Goal: Task Accomplishment & Management: Use online tool/utility

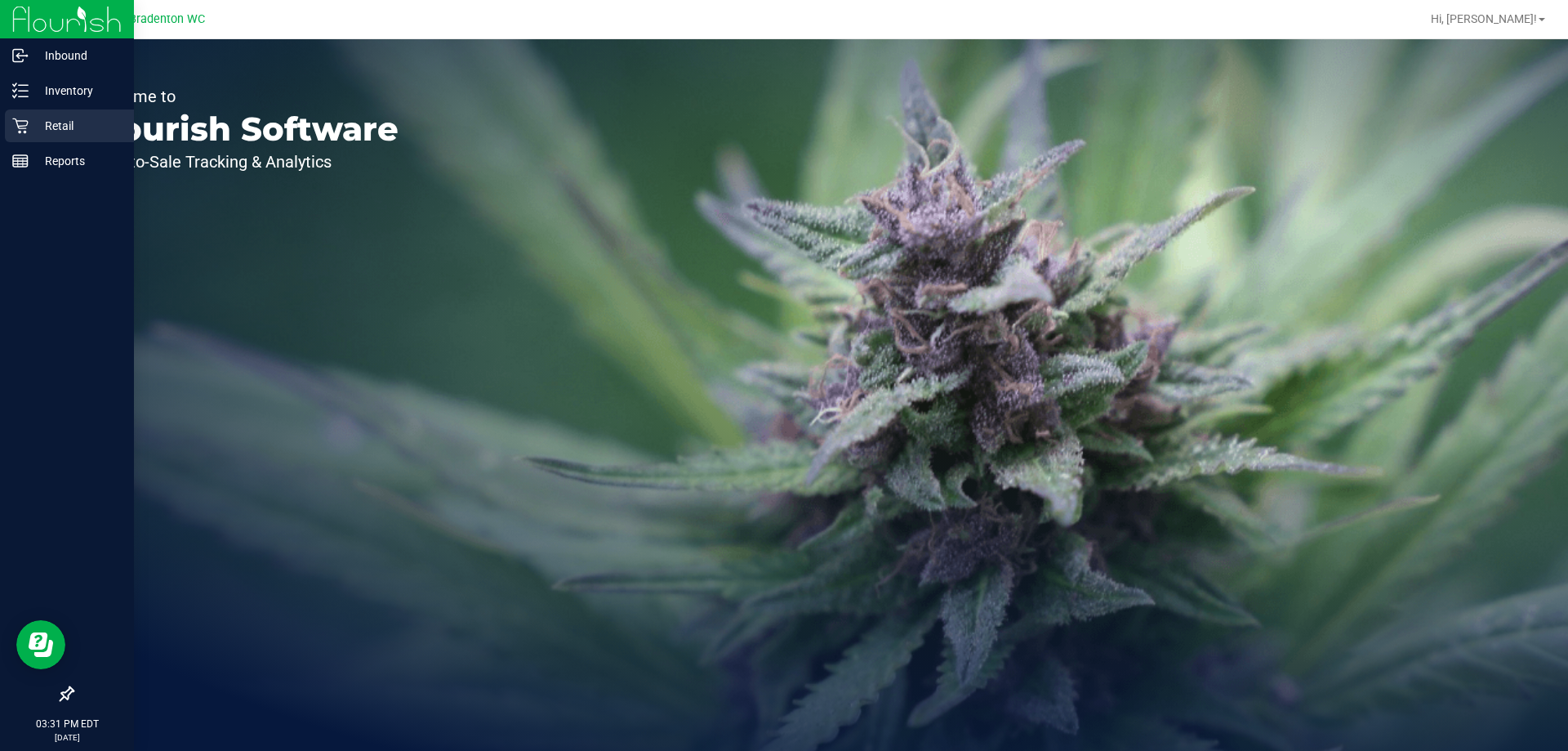
click at [21, 128] on icon at bounding box center [20, 126] width 16 height 16
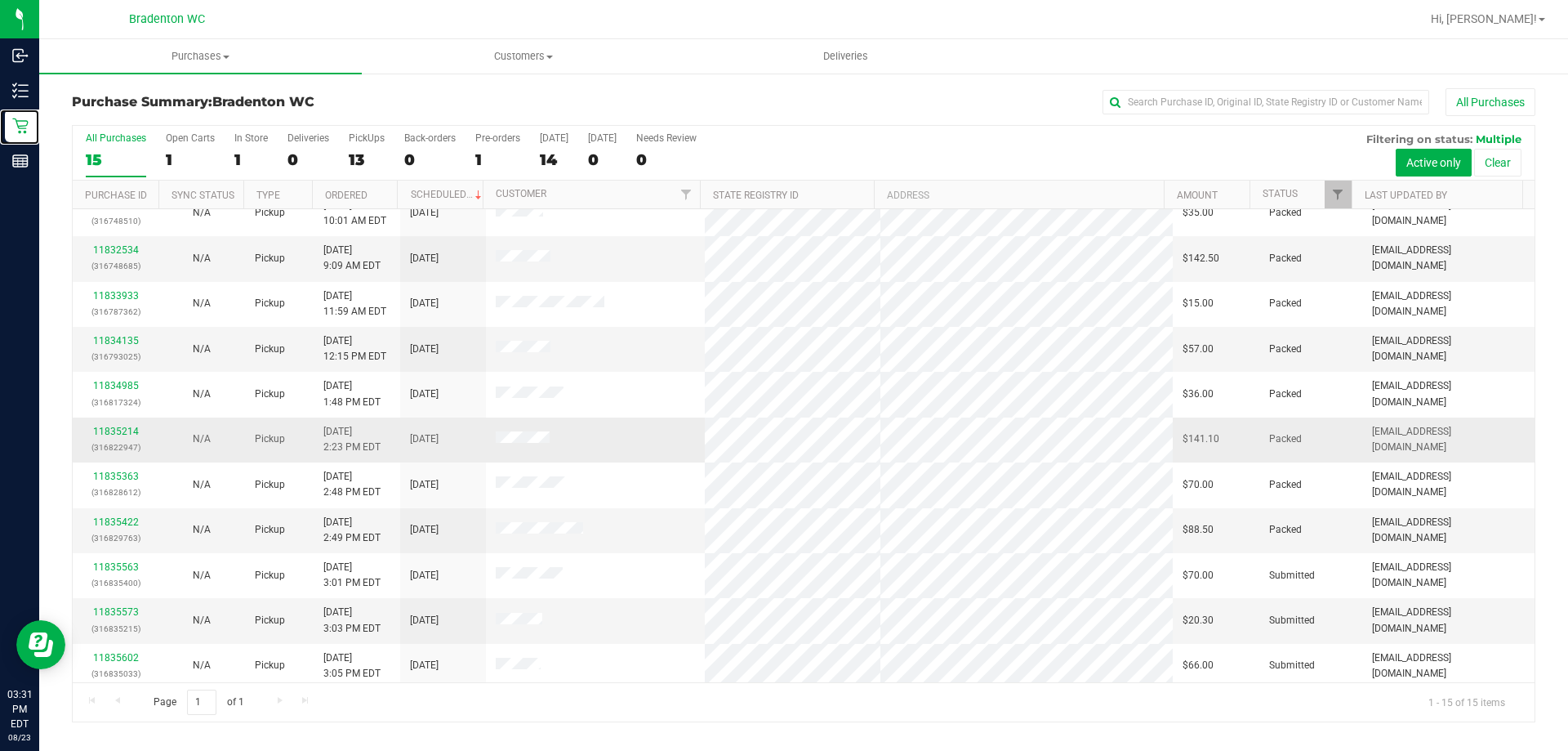
scroll to position [205, 0]
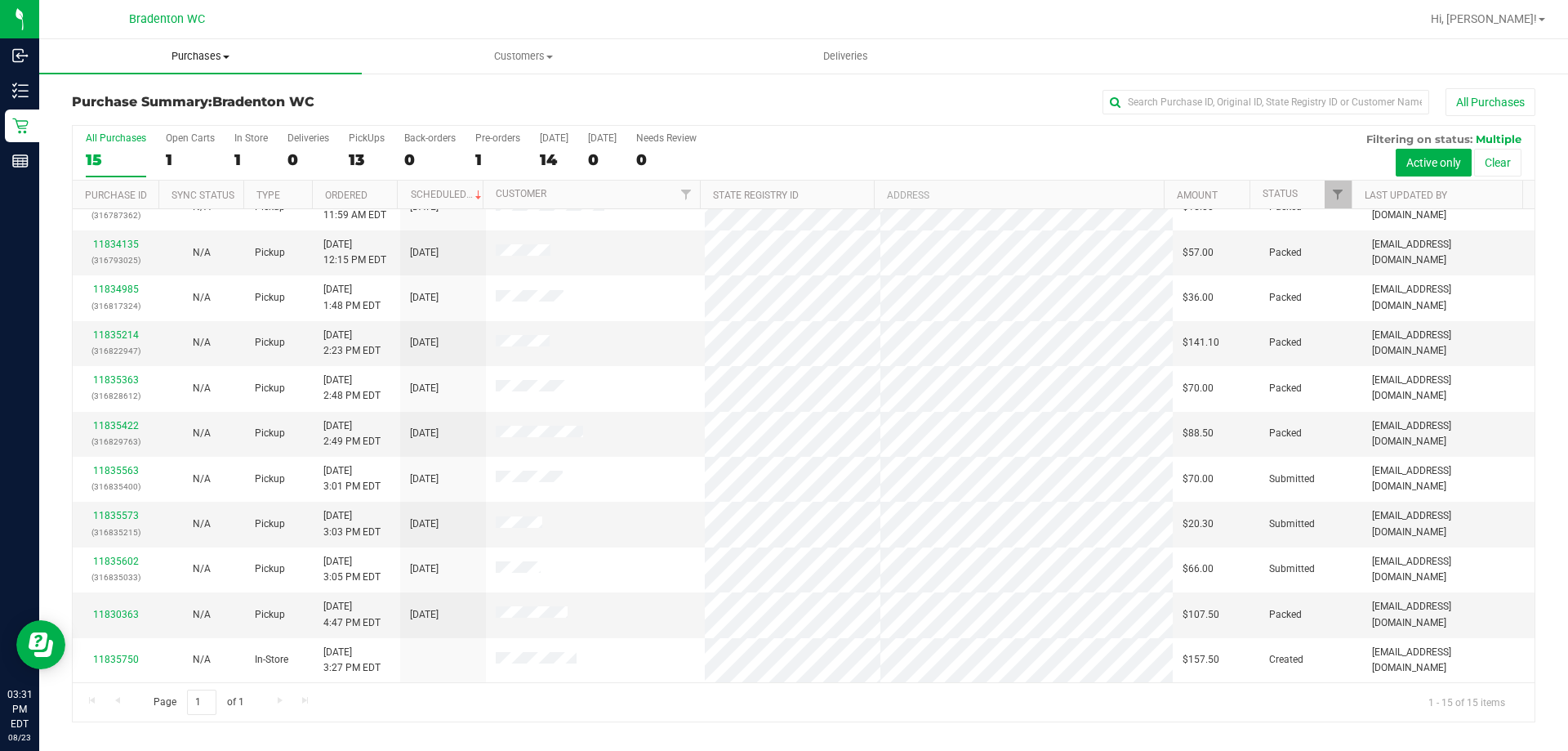
click at [190, 45] on uib-tab-heading "Purchases Summary of purchases Fulfillment All purchases" at bounding box center [201, 56] width 323 height 34
click at [178, 110] on li "Fulfillment" at bounding box center [201, 118] width 323 height 19
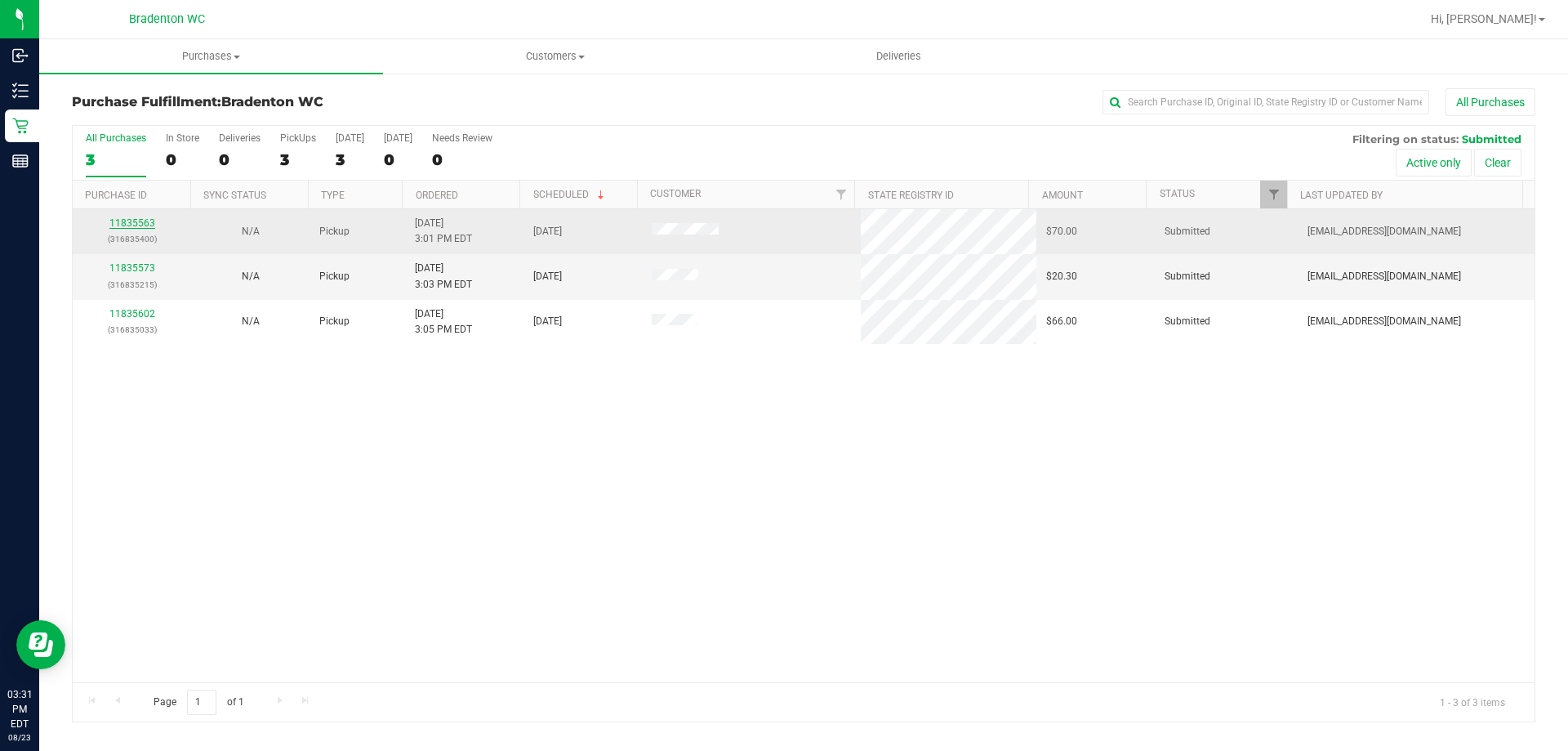
click at [139, 228] on link "11835563" at bounding box center [132, 224] width 46 height 12
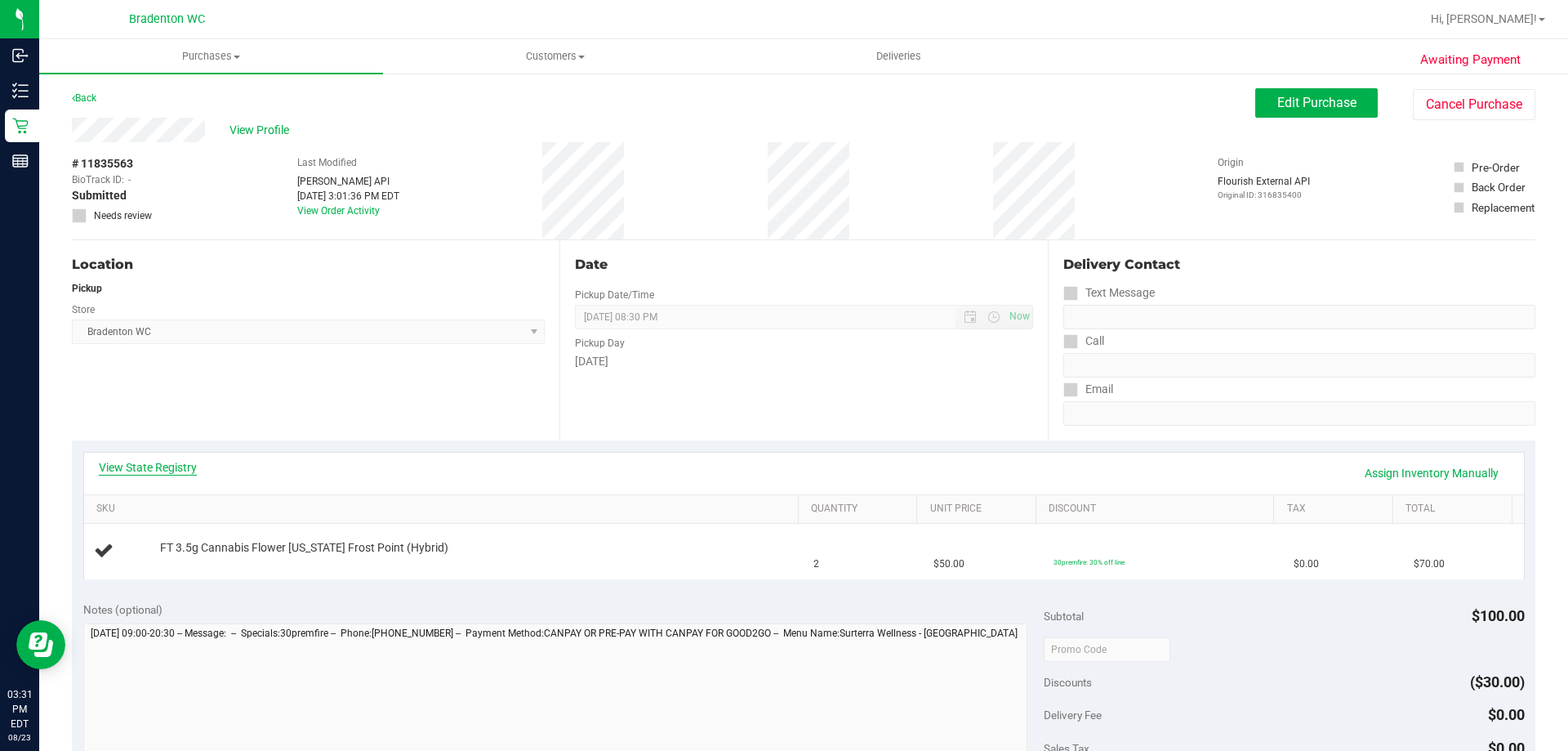
click at [164, 460] on link "View State Registry" at bounding box center [147, 468] width 98 height 17
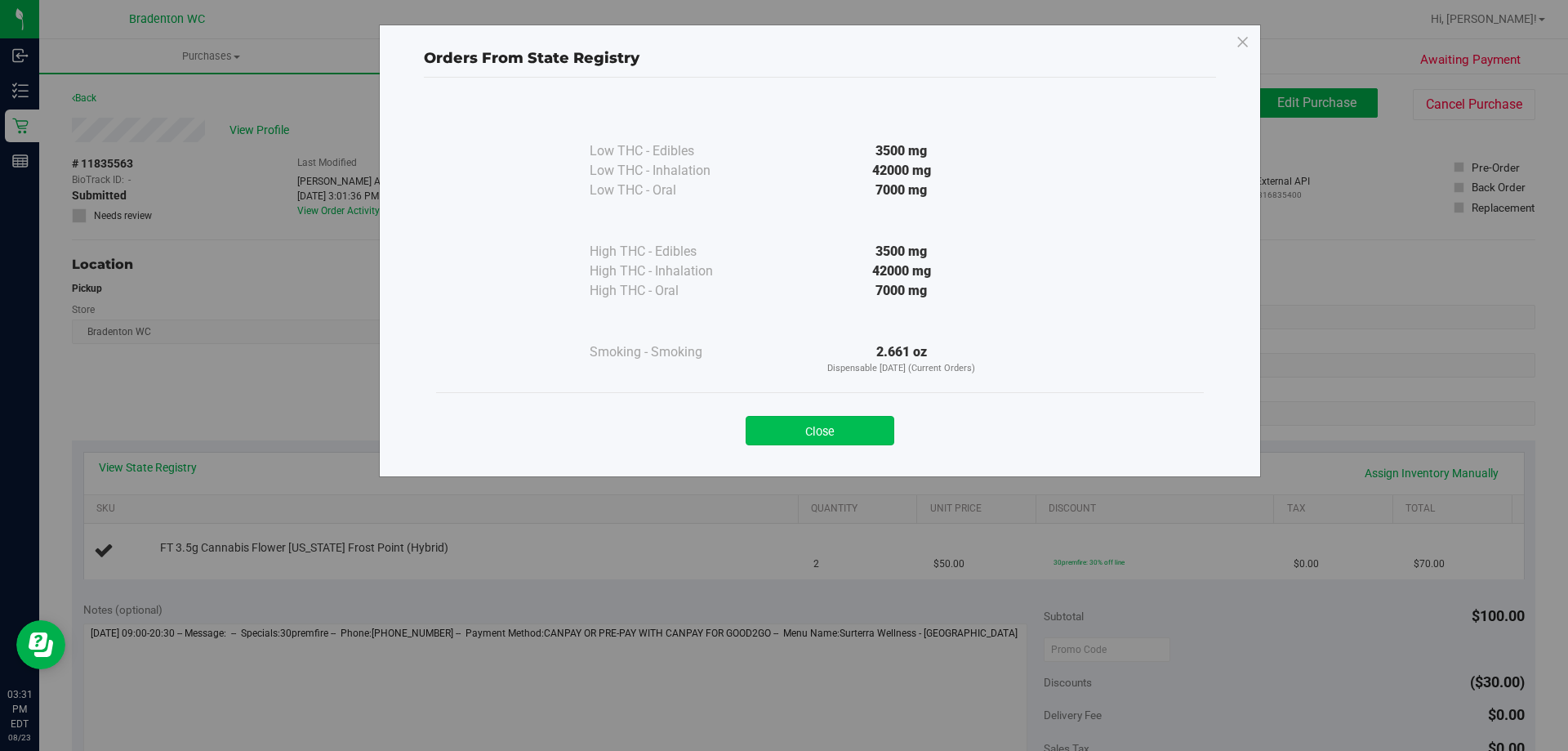
click at [874, 418] on button "Close" at bounding box center [820, 430] width 149 height 29
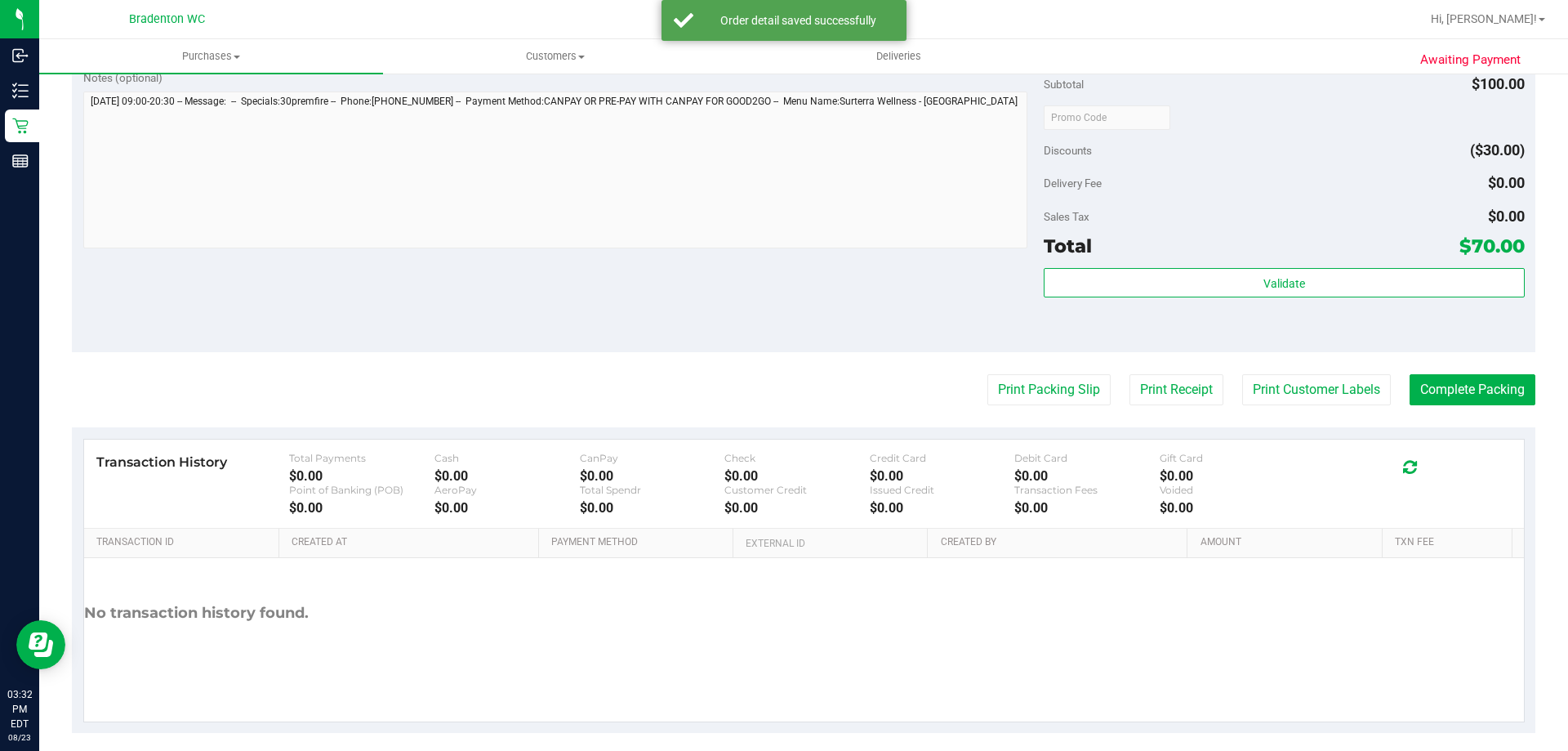
scroll to position [585, 0]
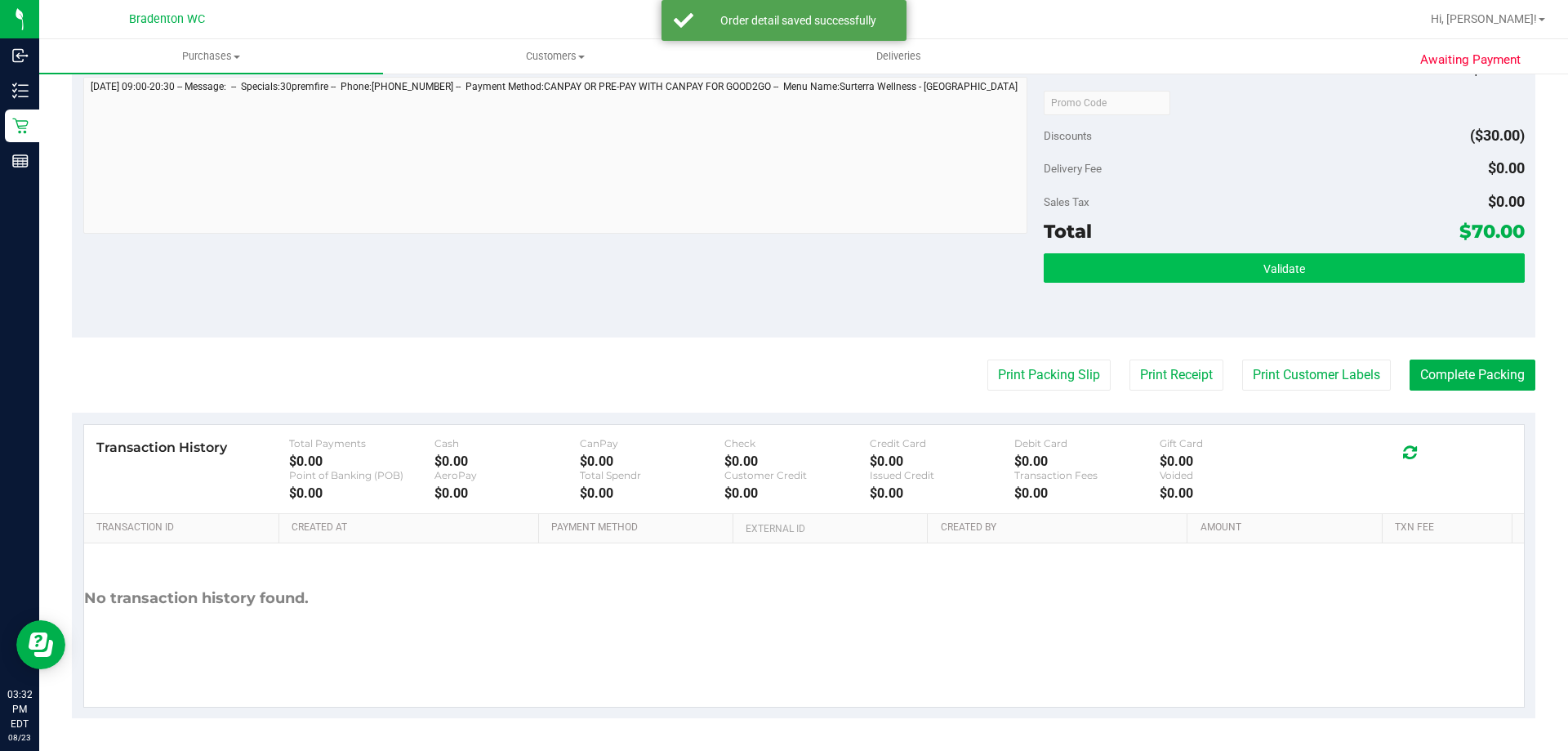
click at [1263, 265] on span "Validate" at bounding box center [1284, 269] width 42 height 13
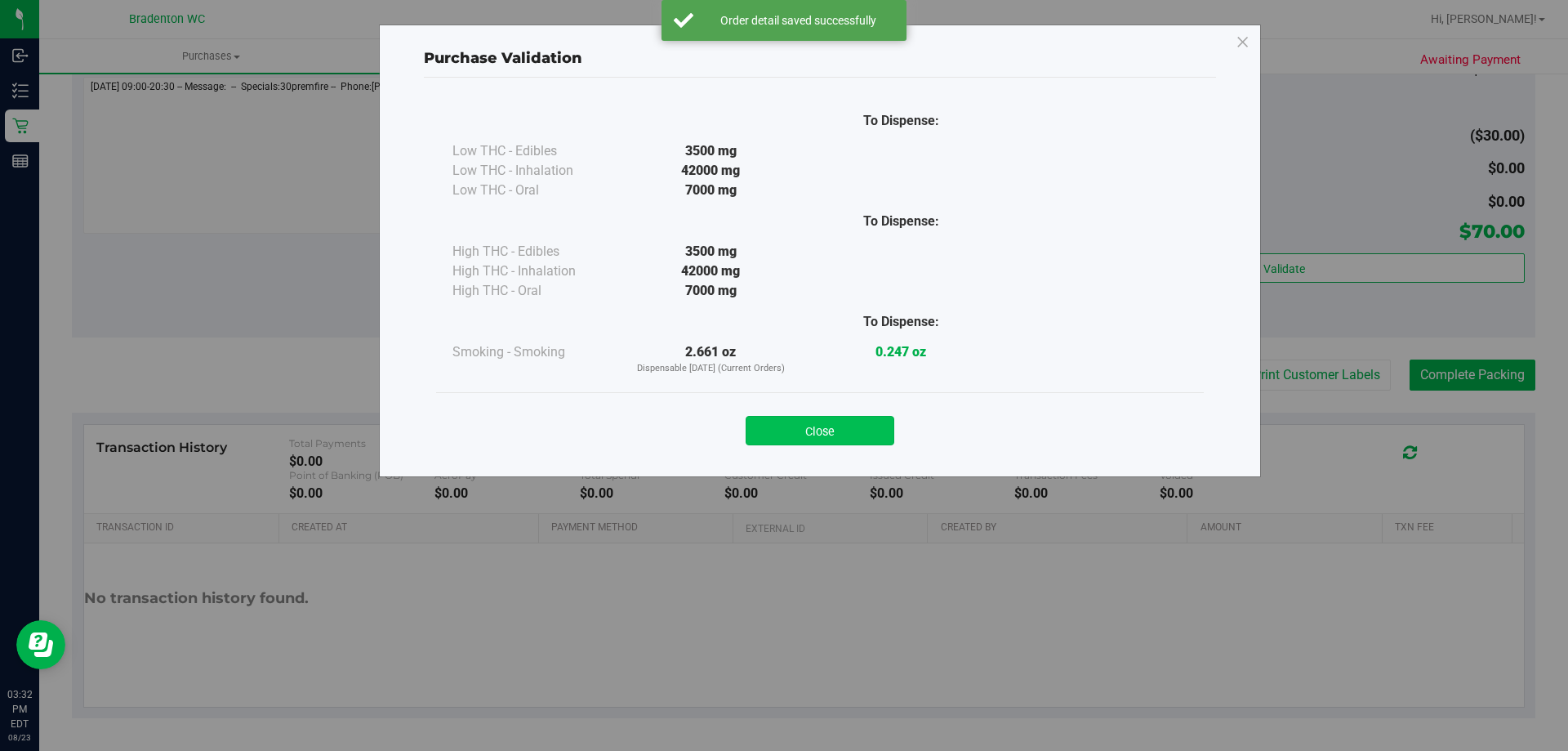
click at [848, 435] on button "Close" at bounding box center [820, 430] width 149 height 29
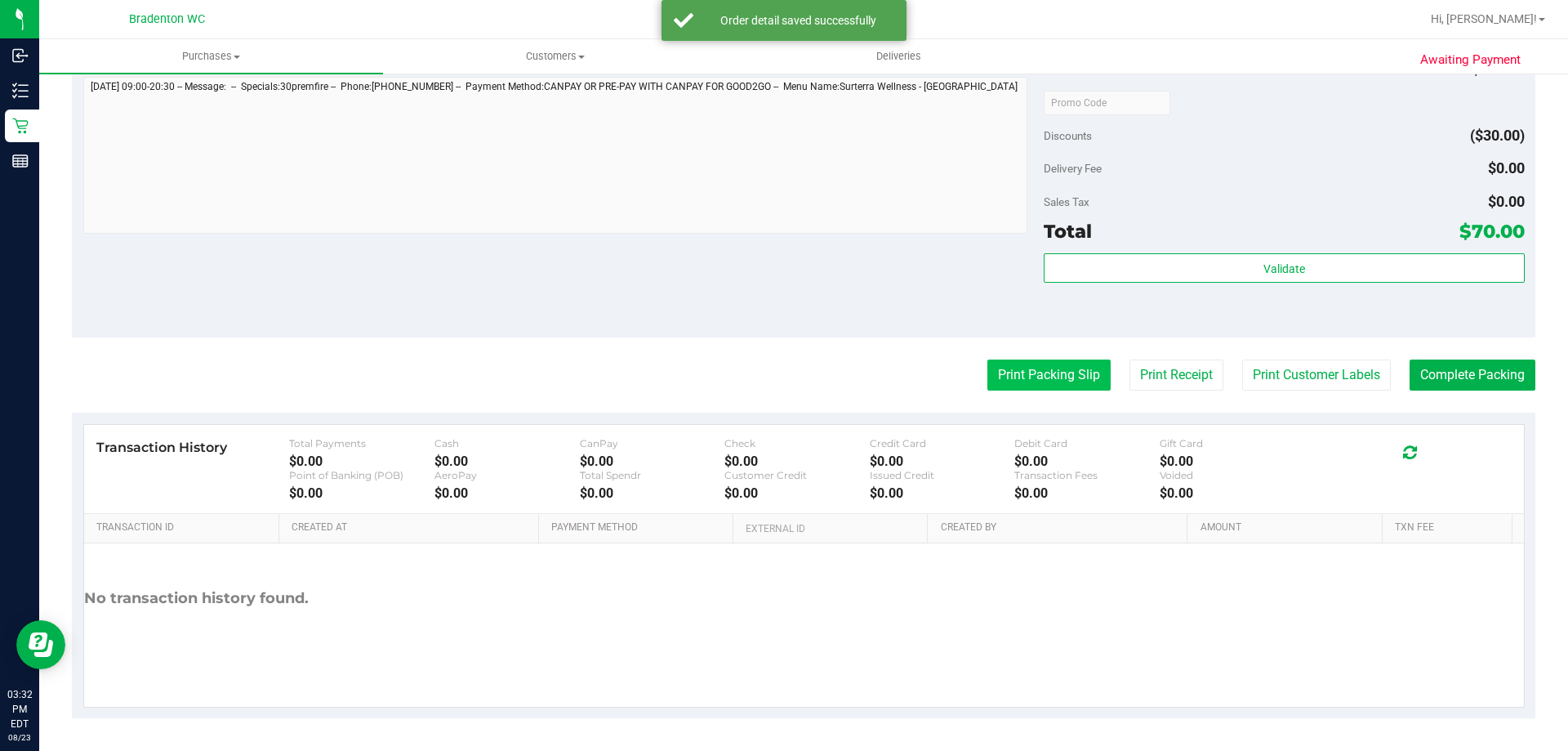
click at [1077, 385] on button "Print Packing Slip" at bounding box center [1048, 375] width 123 height 31
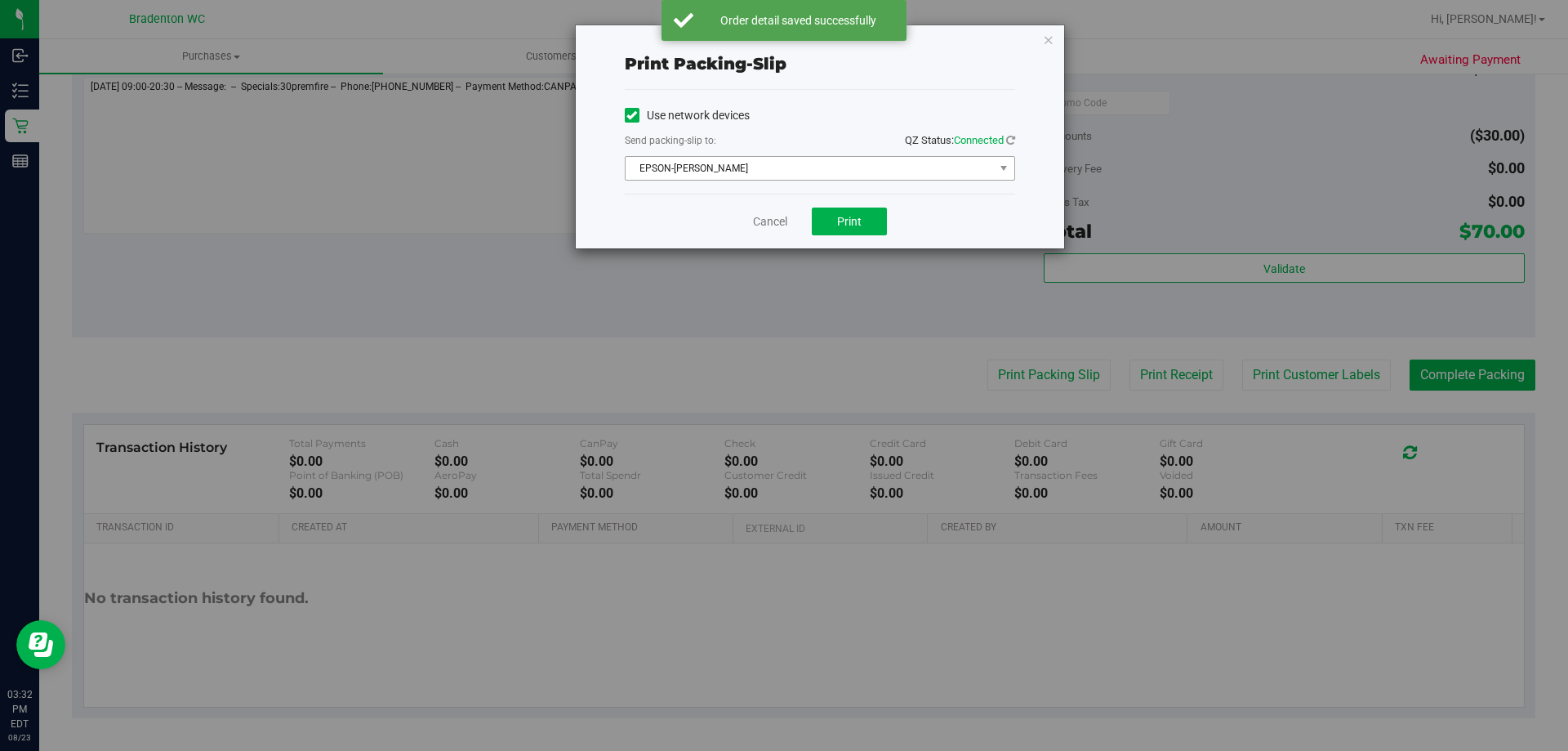
click at [842, 162] on span "EPSON-HUBIE-BERTIE" at bounding box center [810, 167] width 368 height 23
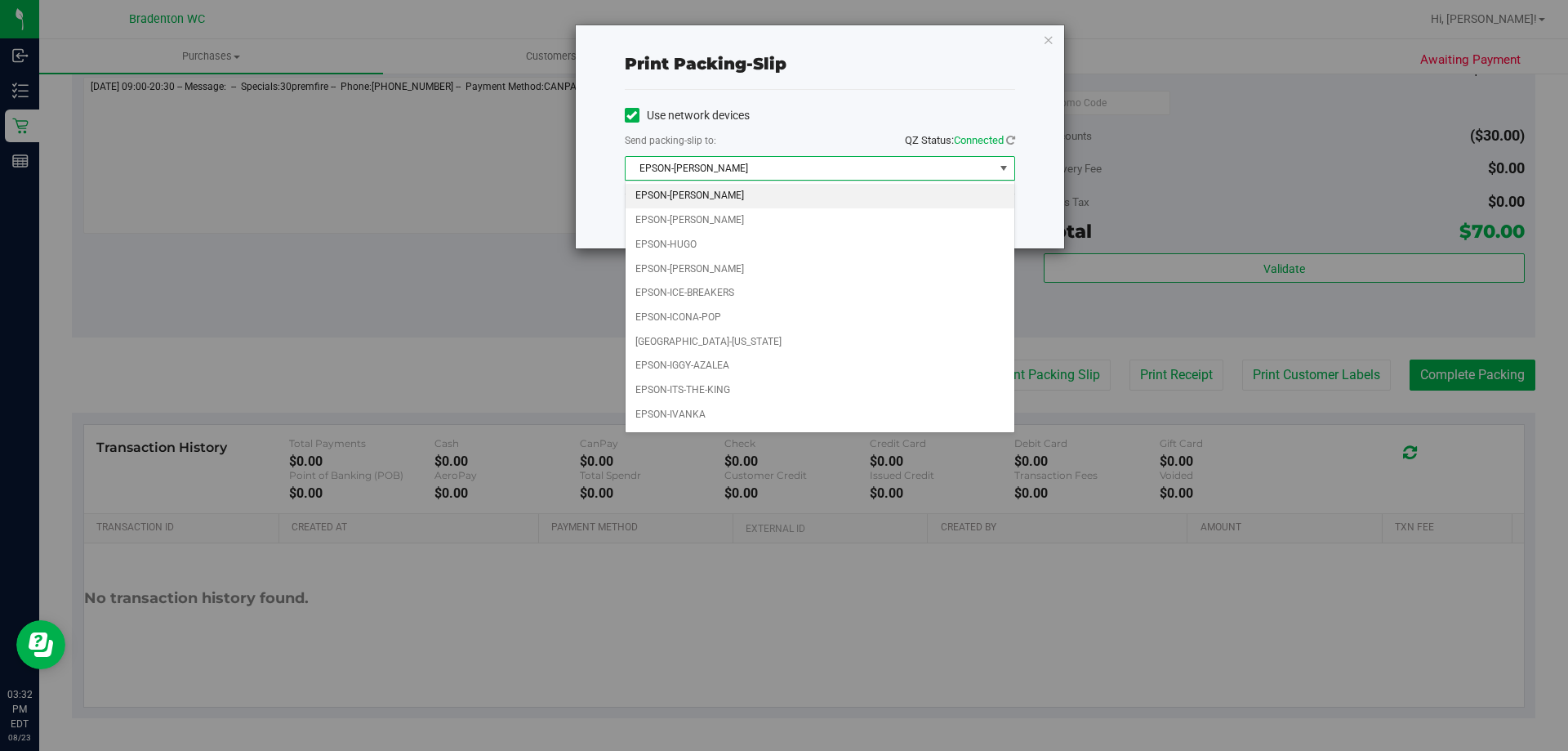
scroll to position [47, 0]
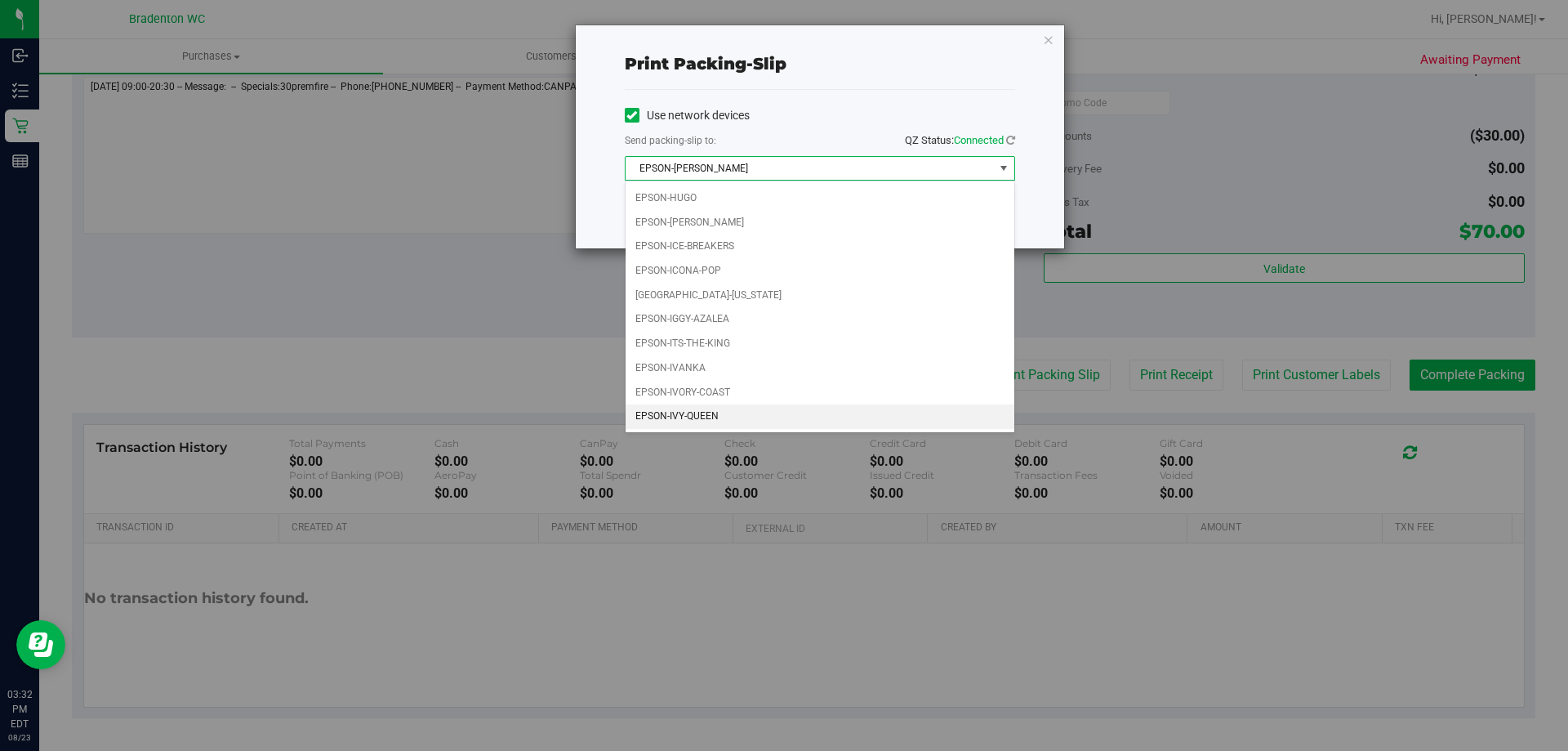
click at [744, 412] on li "EPSON-IVY-QUEEN" at bounding box center [820, 416] width 389 height 24
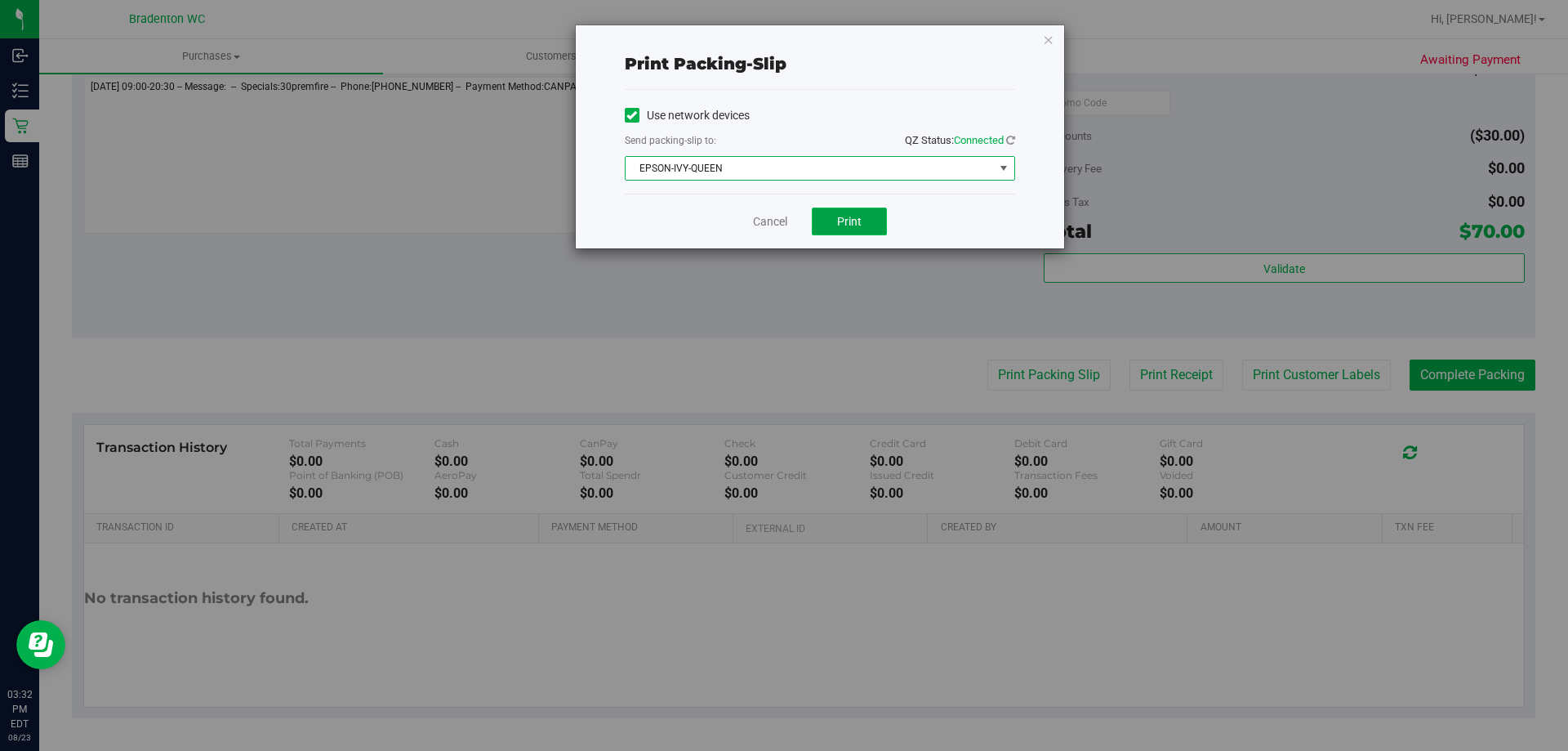
click at [856, 215] on span "Print" at bounding box center [849, 222] width 24 height 13
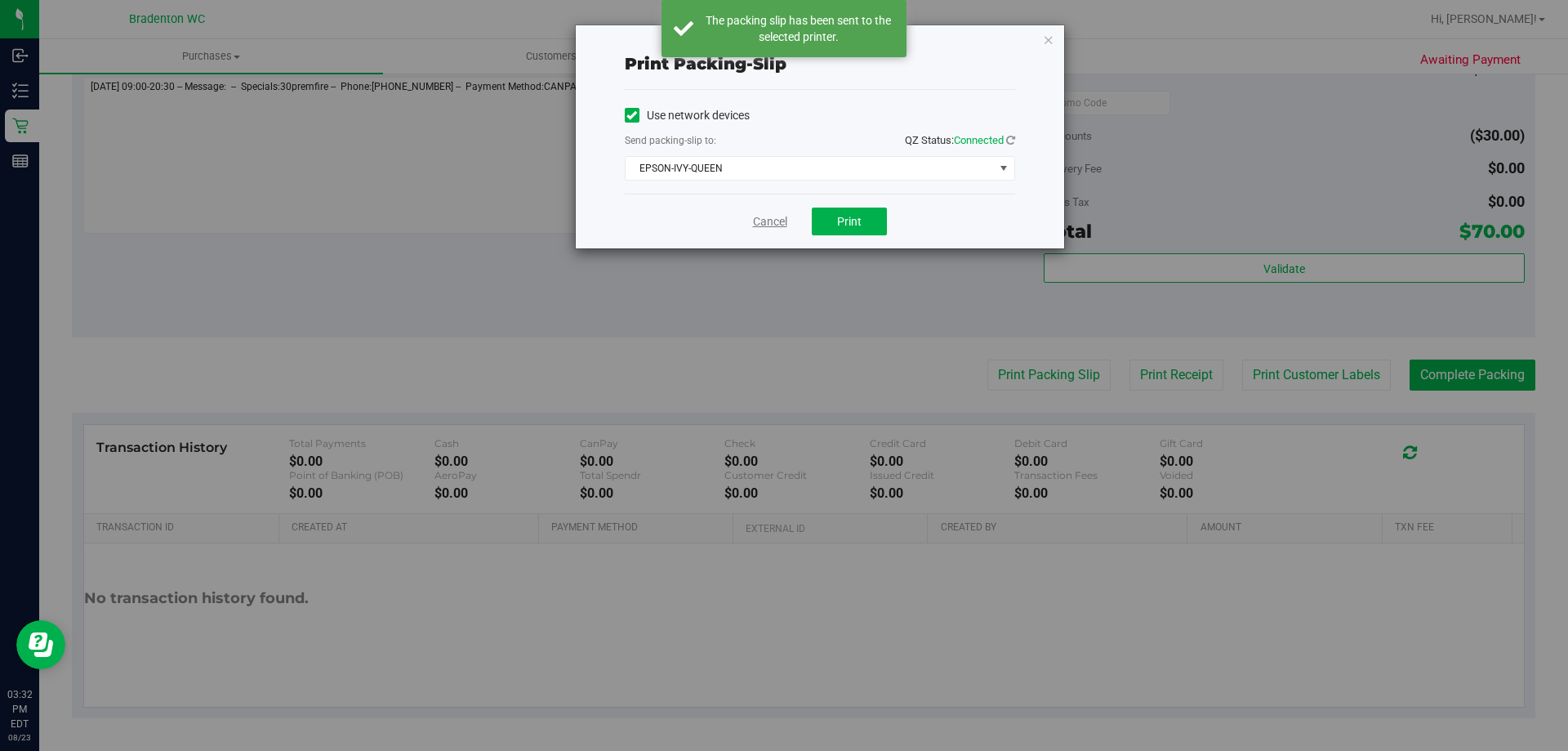
click at [756, 222] on link "Cancel" at bounding box center [770, 222] width 34 height 18
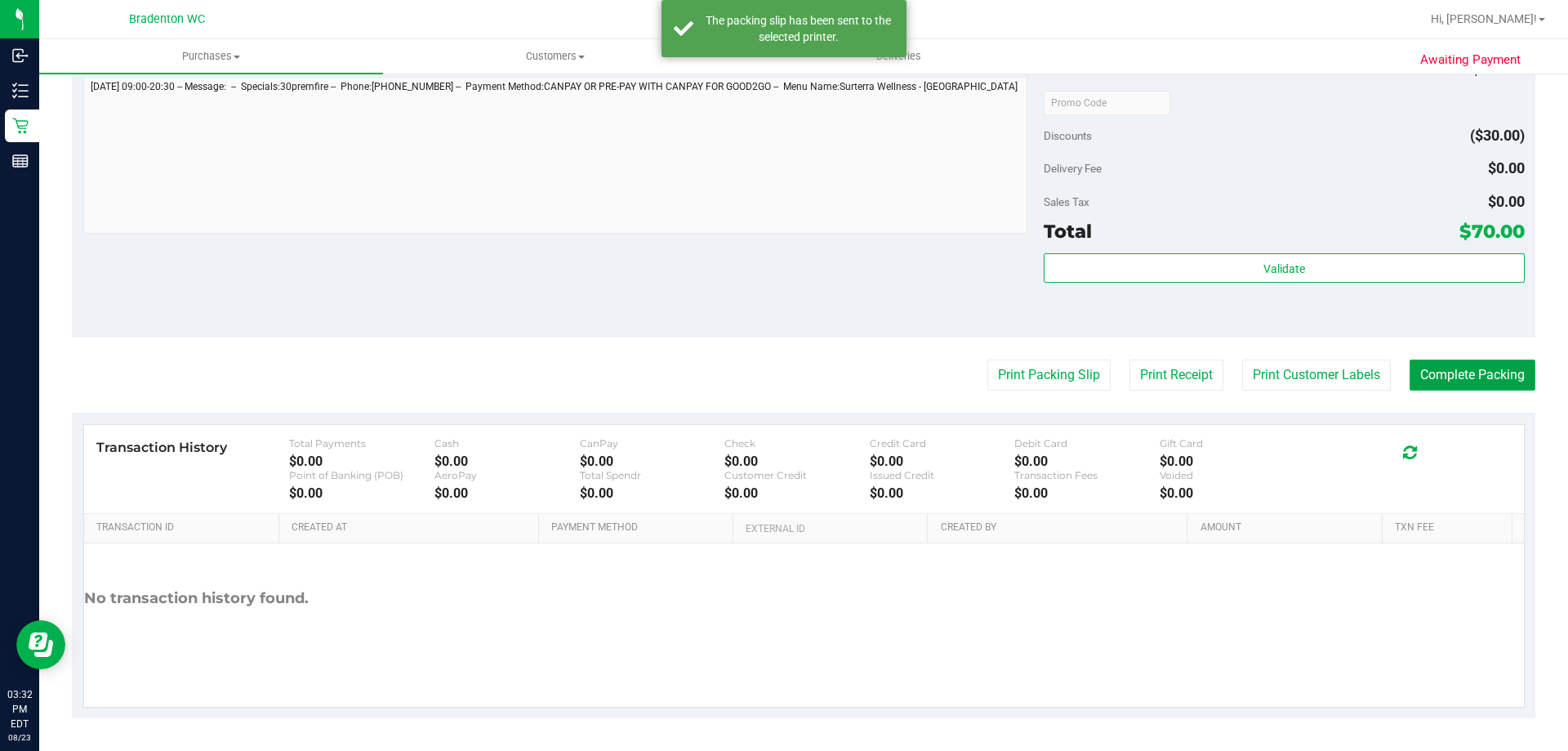
click at [1482, 381] on button "Complete Packing" at bounding box center [1473, 375] width 126 height 31
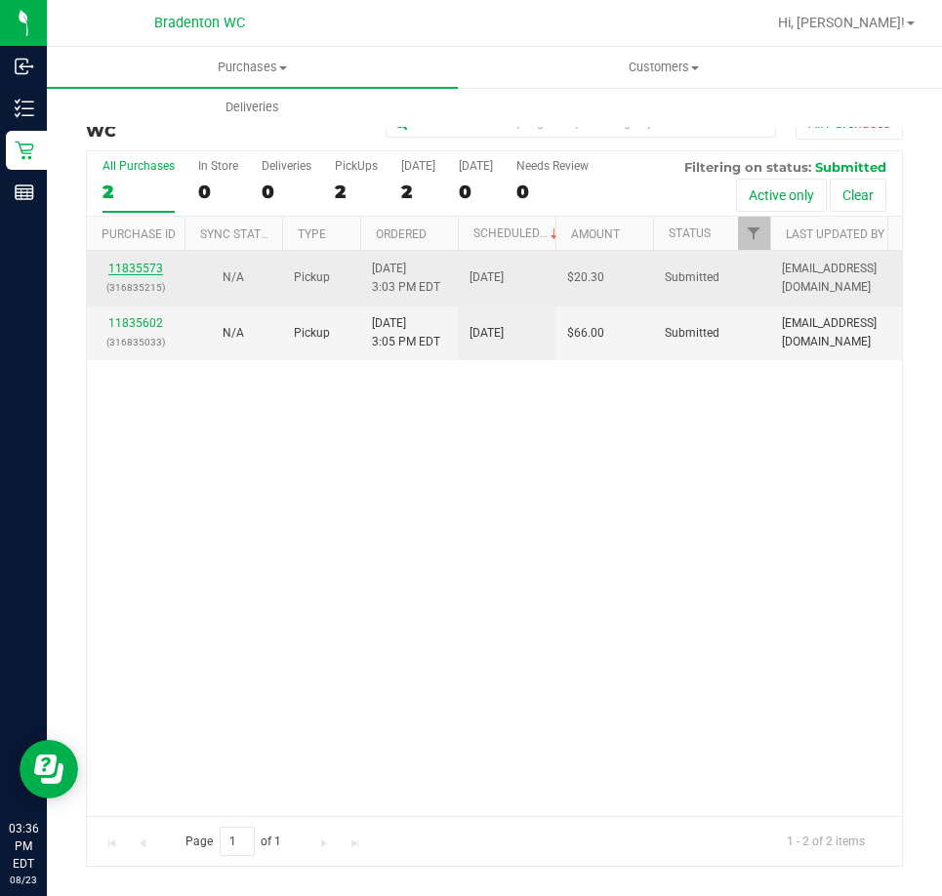
click at [145, 271] on link "11835573" at bounding box center [135, 269] width 55 height 14
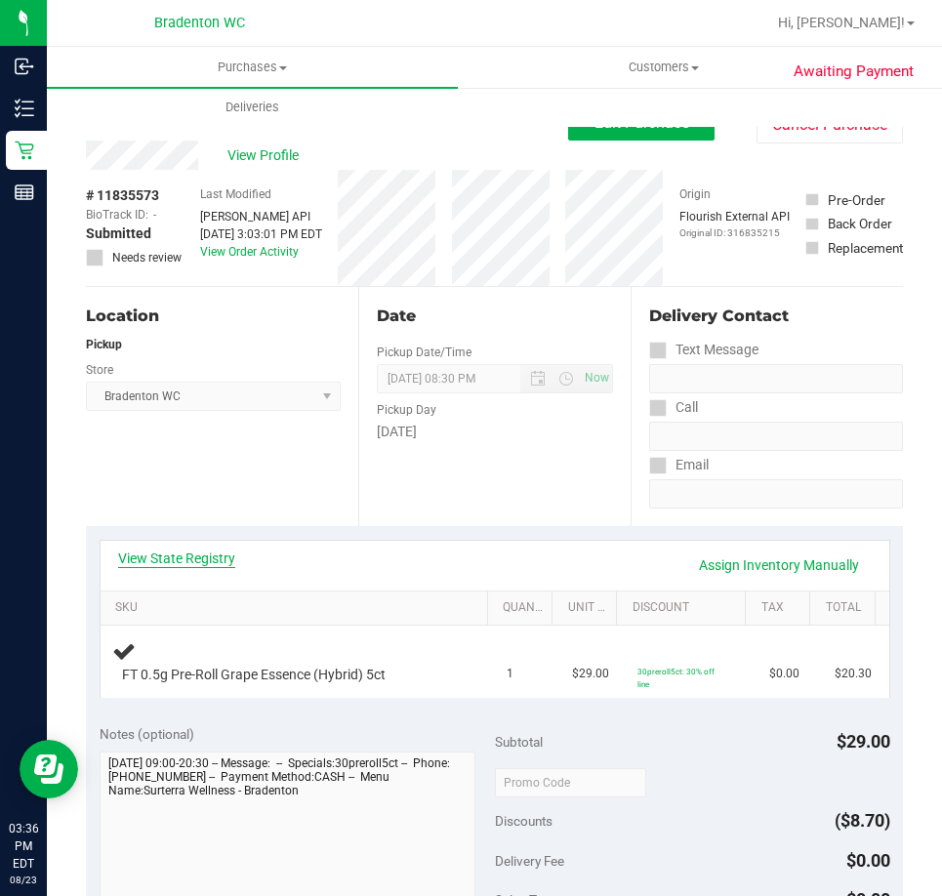
click at [207, 555] on link "View State Registry" at bounding box center [176, 559] width 117 height 20
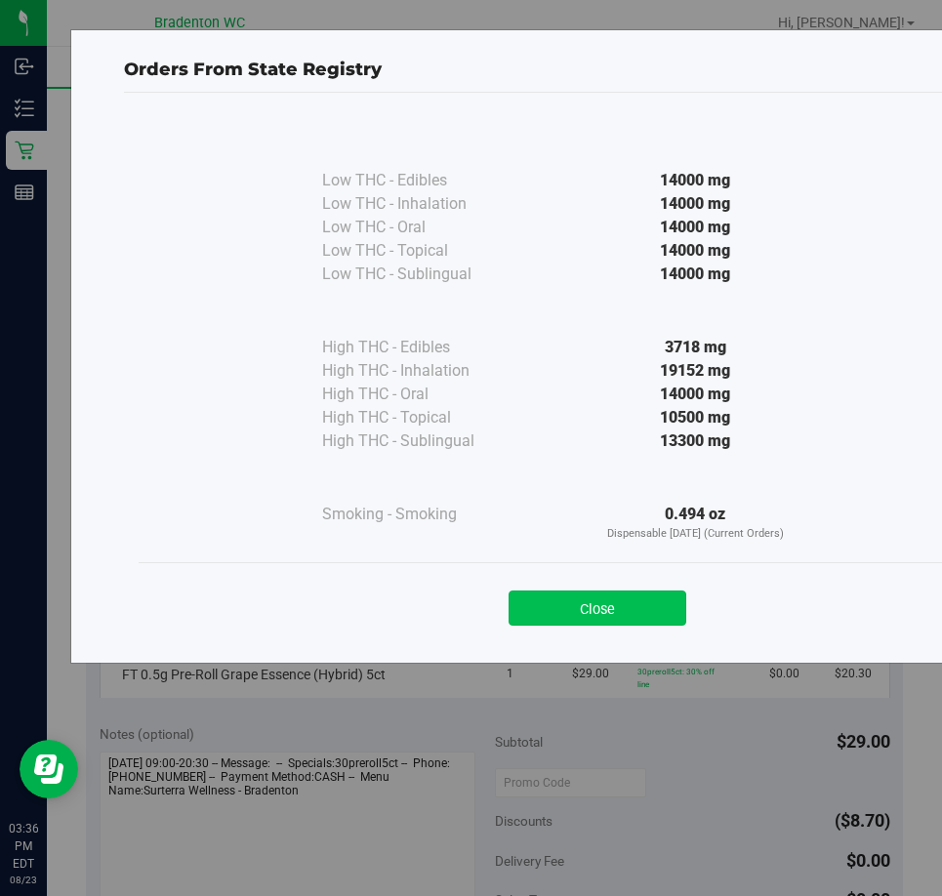
click at [633, 618] on button "Close" at bounding box center [598, 608] width 178 height 35
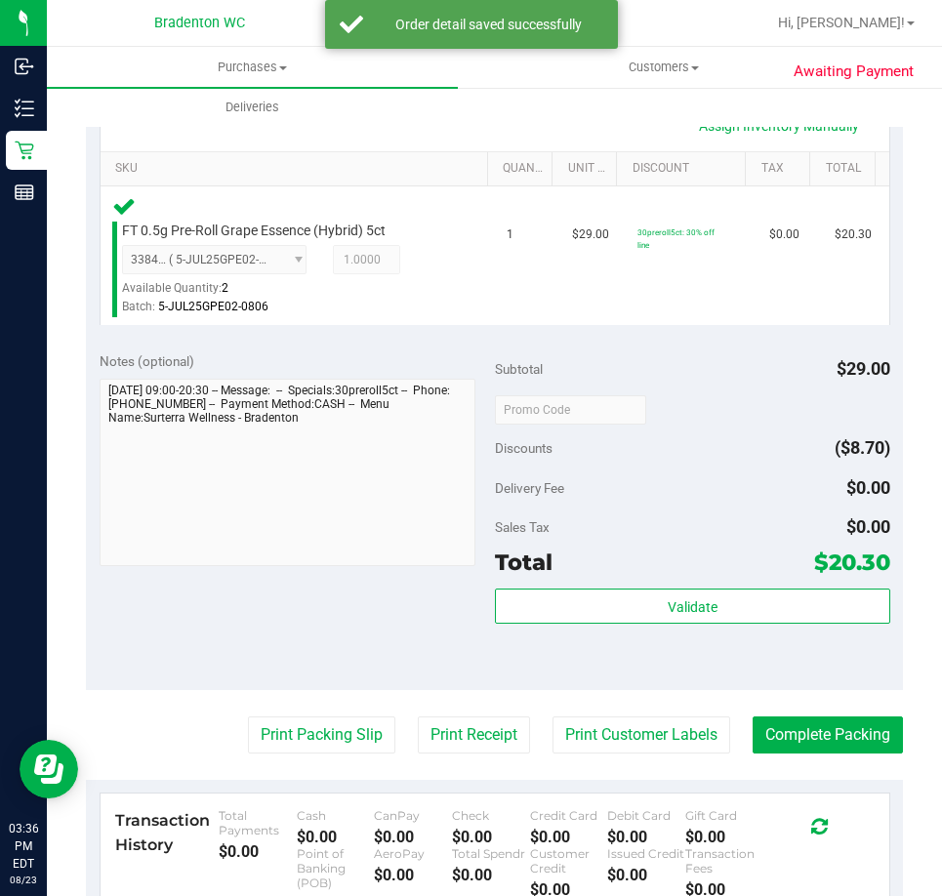
scroll to position [452, 0]
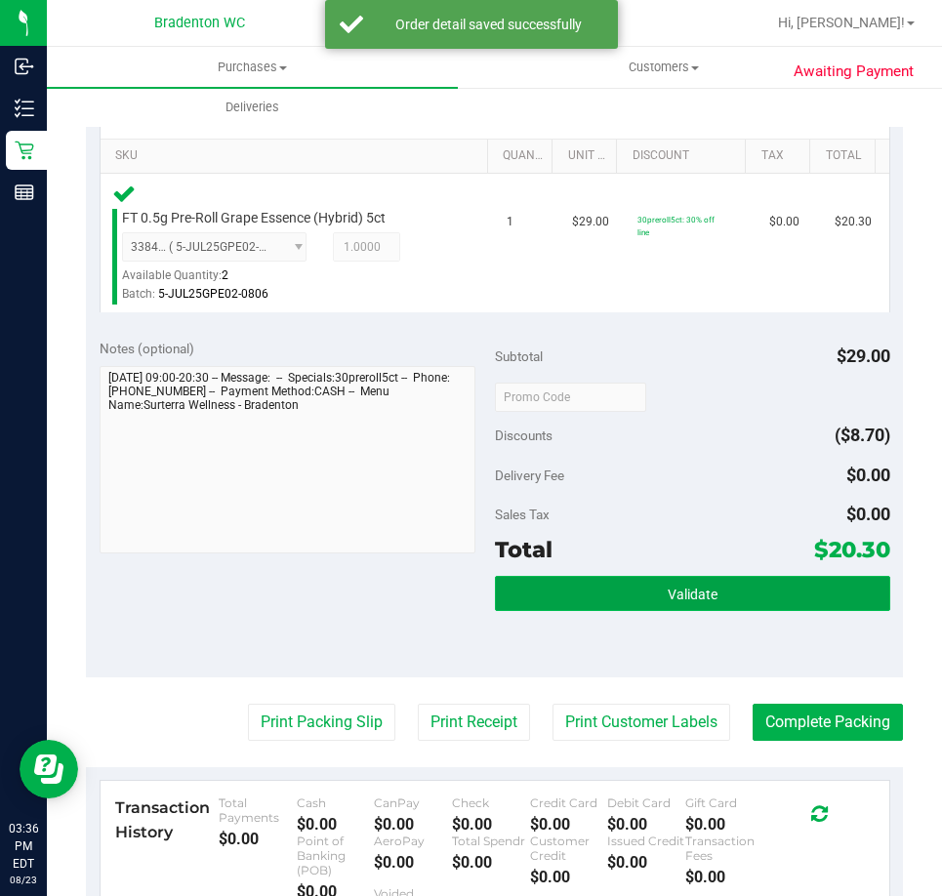
click at [668, 596] on span "Validate" at bounding box center [693, 595] width 50 height 16
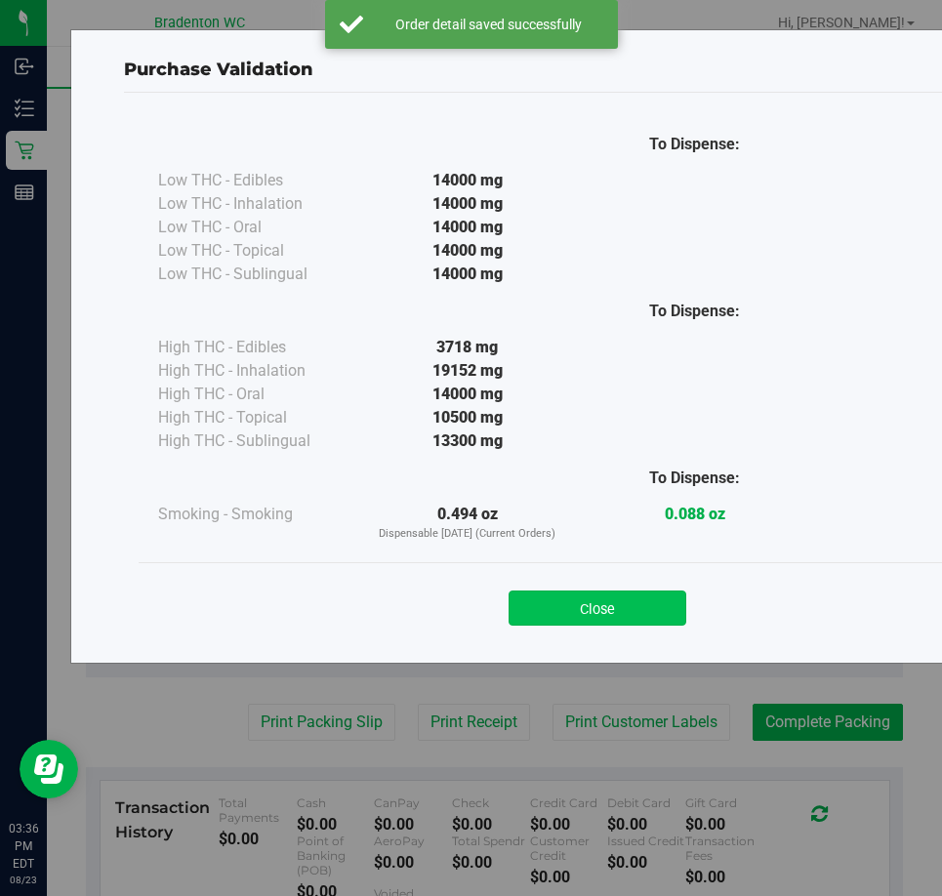
click at [596, 608] on button "Close" at bounding box center [598, 608] width 178 height 35
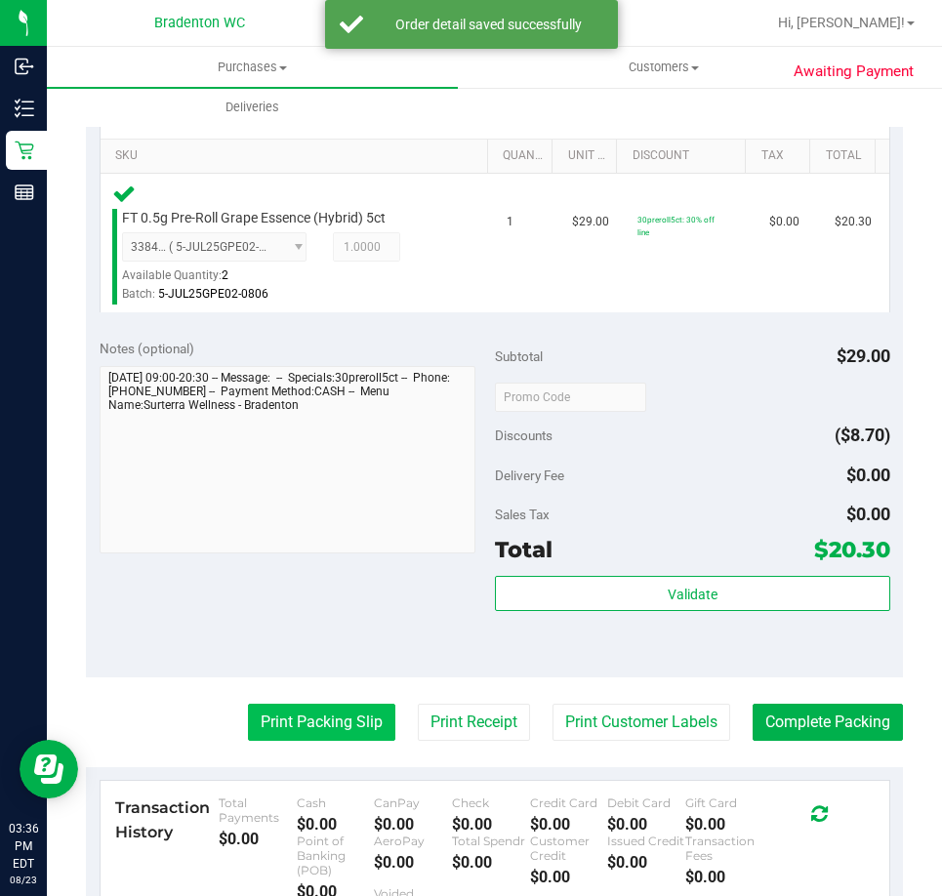
click at [295, 716] on button "Print Packing Slip" at bounding box center [321, 722] width 147 height 37
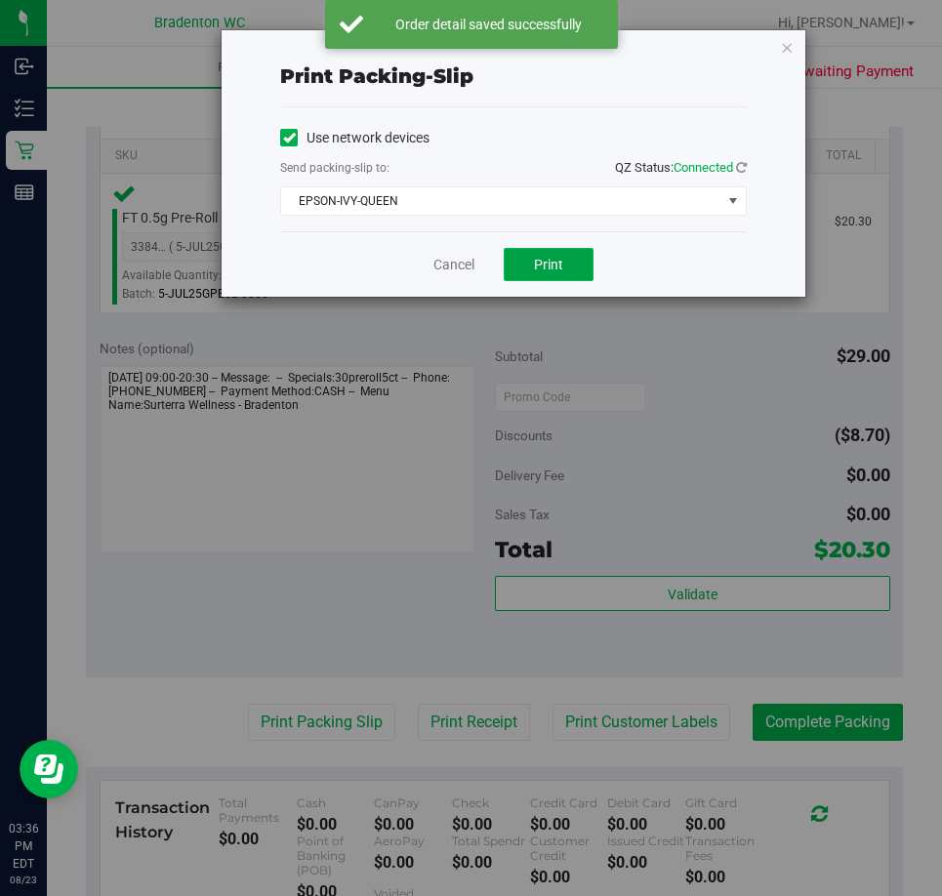
click at [563, 254] on button "Print" at bounding box center [549, 264] width 90 height 33
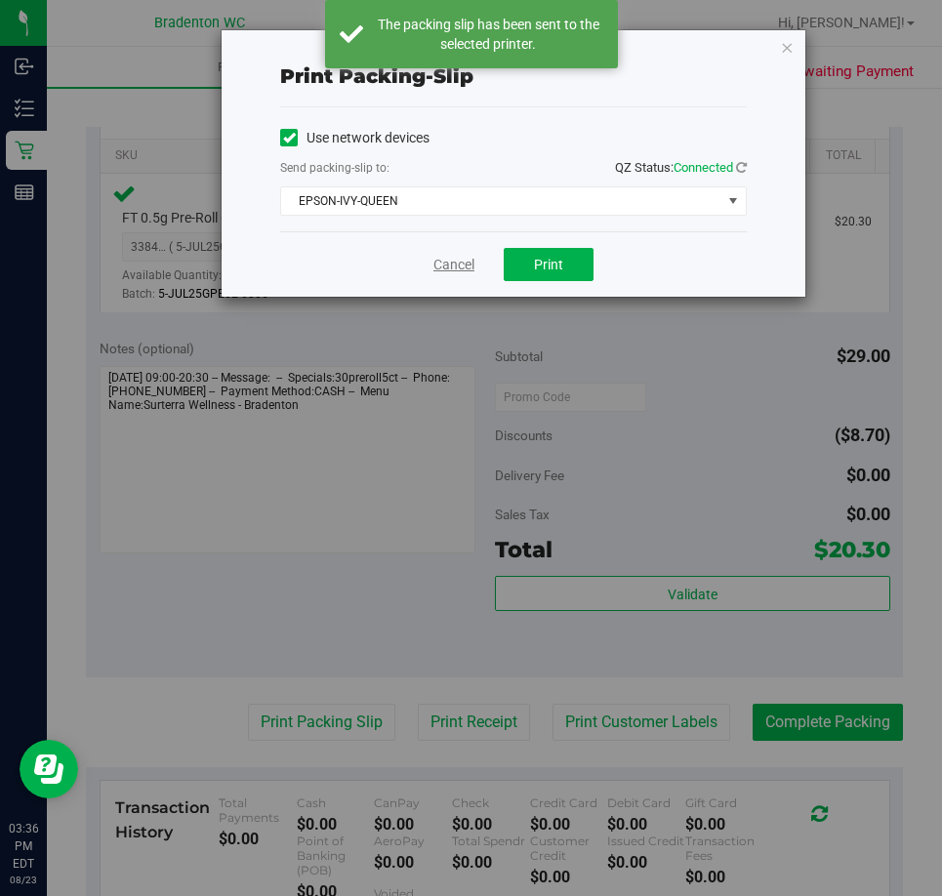
click at [451, 260] on link "Cancel" at bounding box center [453, 265] width 41 height 21
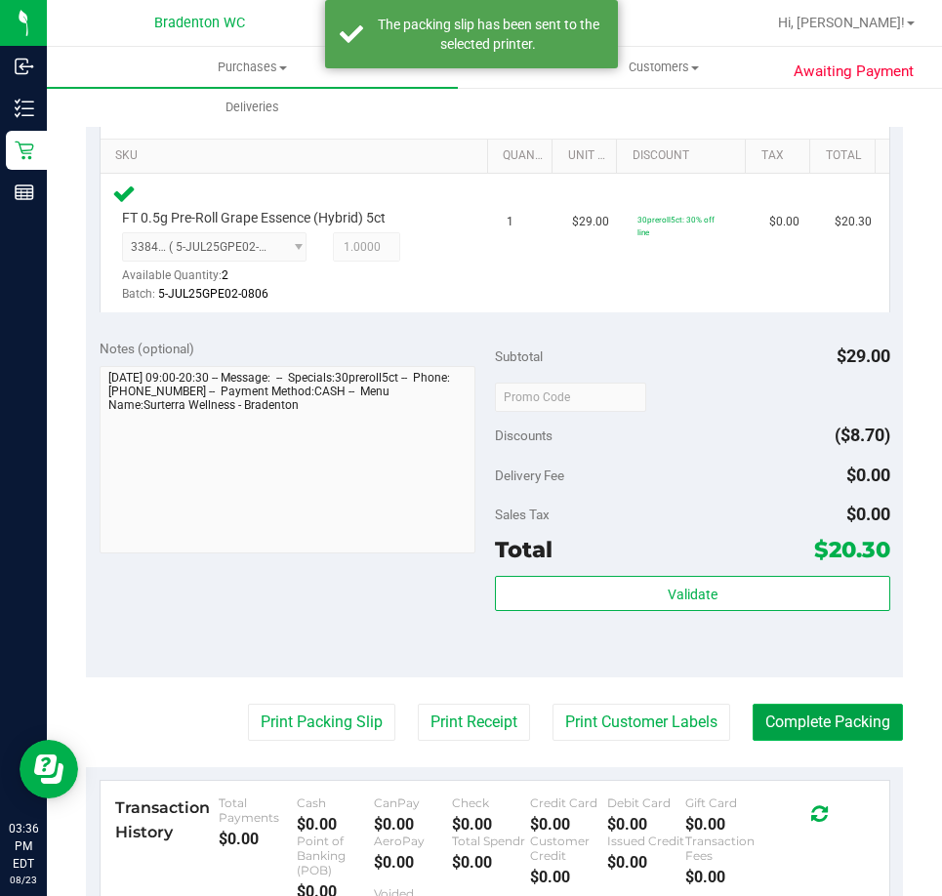
click at [785, 714] on button "Complete Packing" at bounding box center [828, 722] width 150 height 37
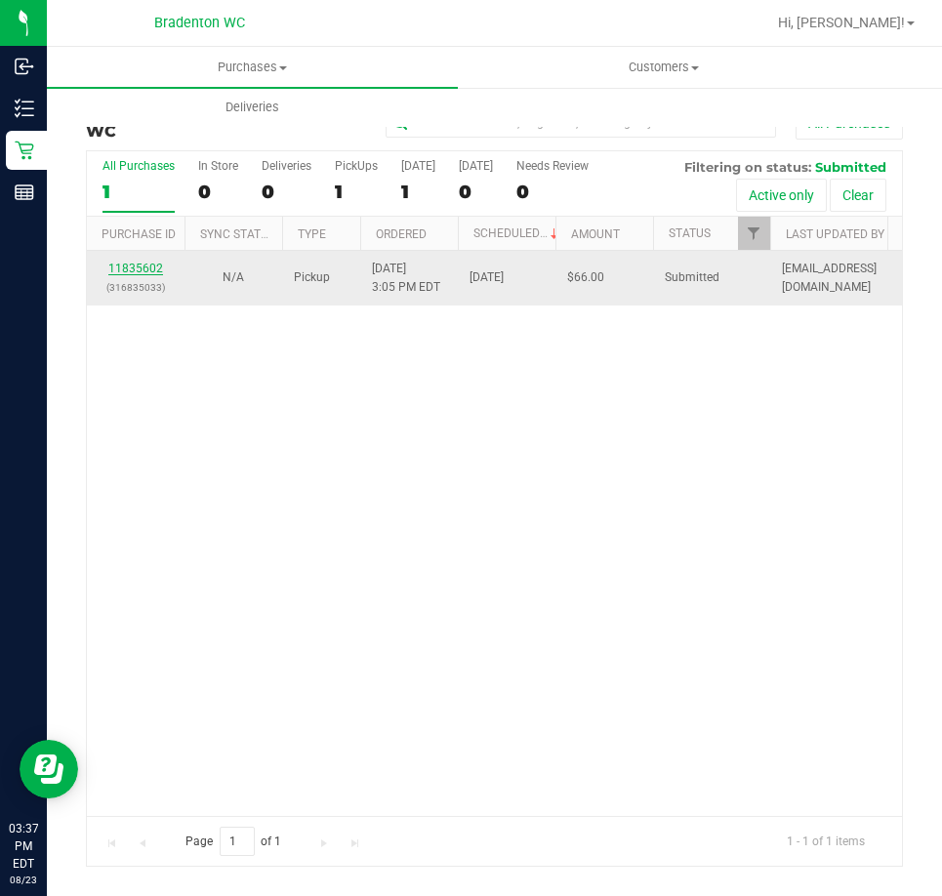
click at [149, 268] on link "11835602" at bounding box center [135, 269] width 55 height 14
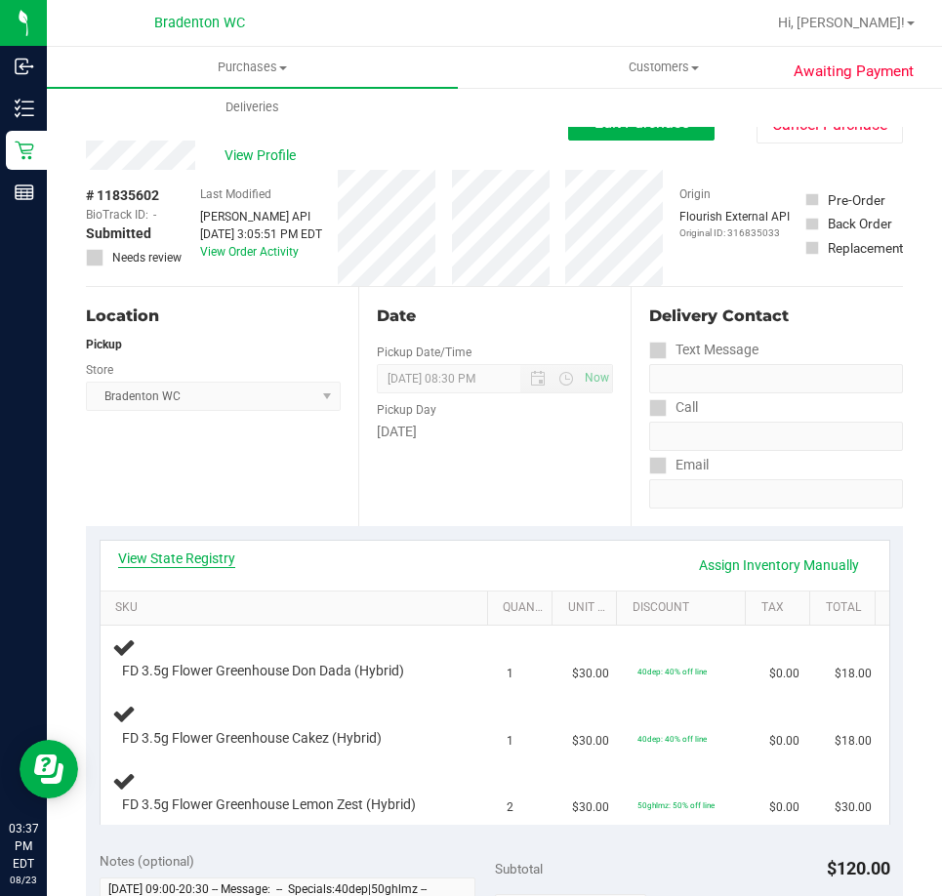
click at [204, 563] on link "View State Registry" at bounding box center [176, 559] width 117 height 20
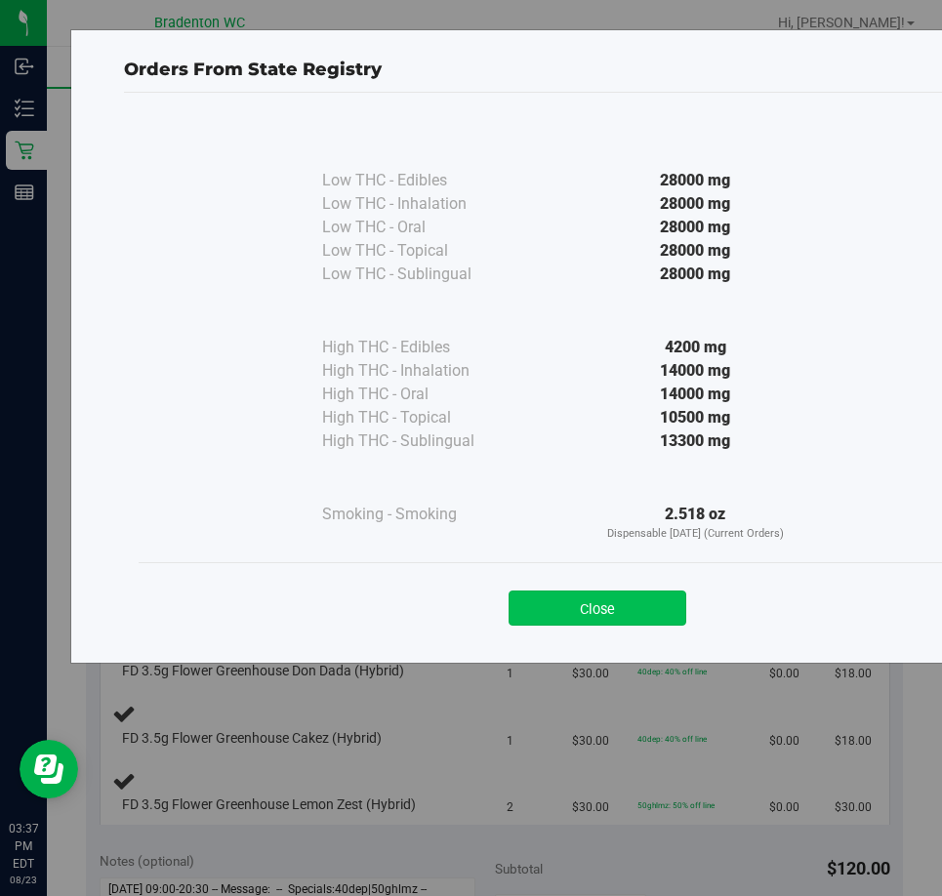
click at [596, 625] on button "Close" at bounding box center [598, 608] width 178 height 35
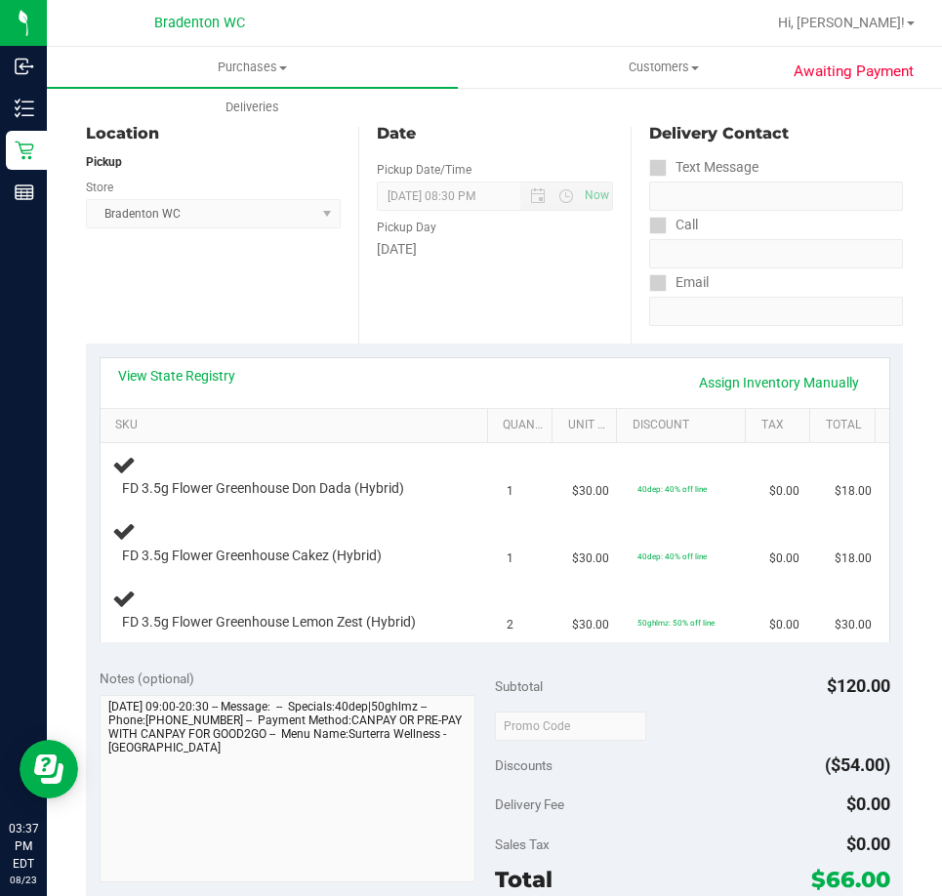
scroll to position [254, 0]
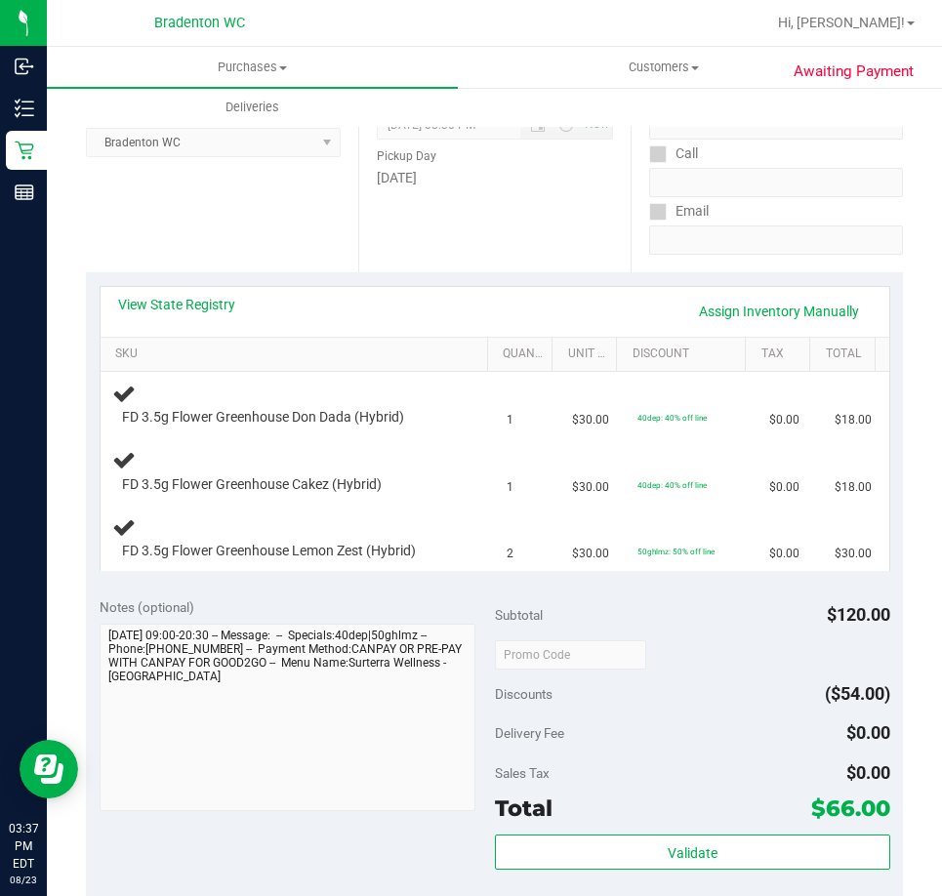
click at [279, 613] on div "Notes (optional)" at bounding box center [297, 607] width 395 height 20
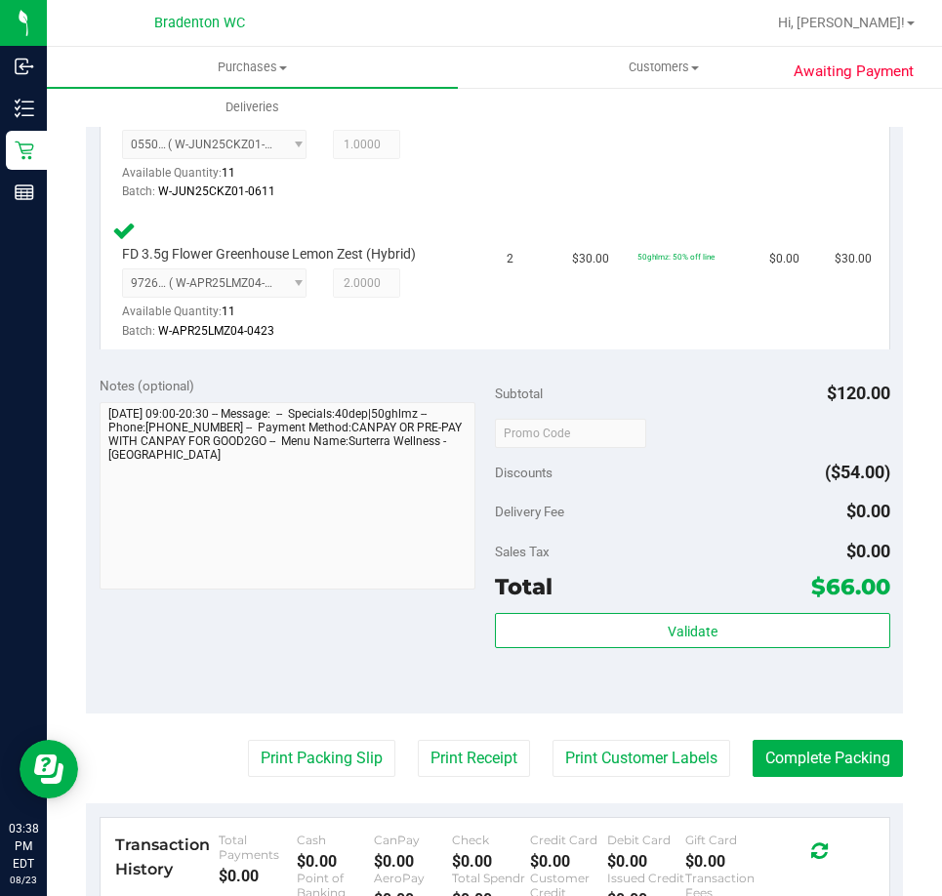
scroll to position [758, 0]
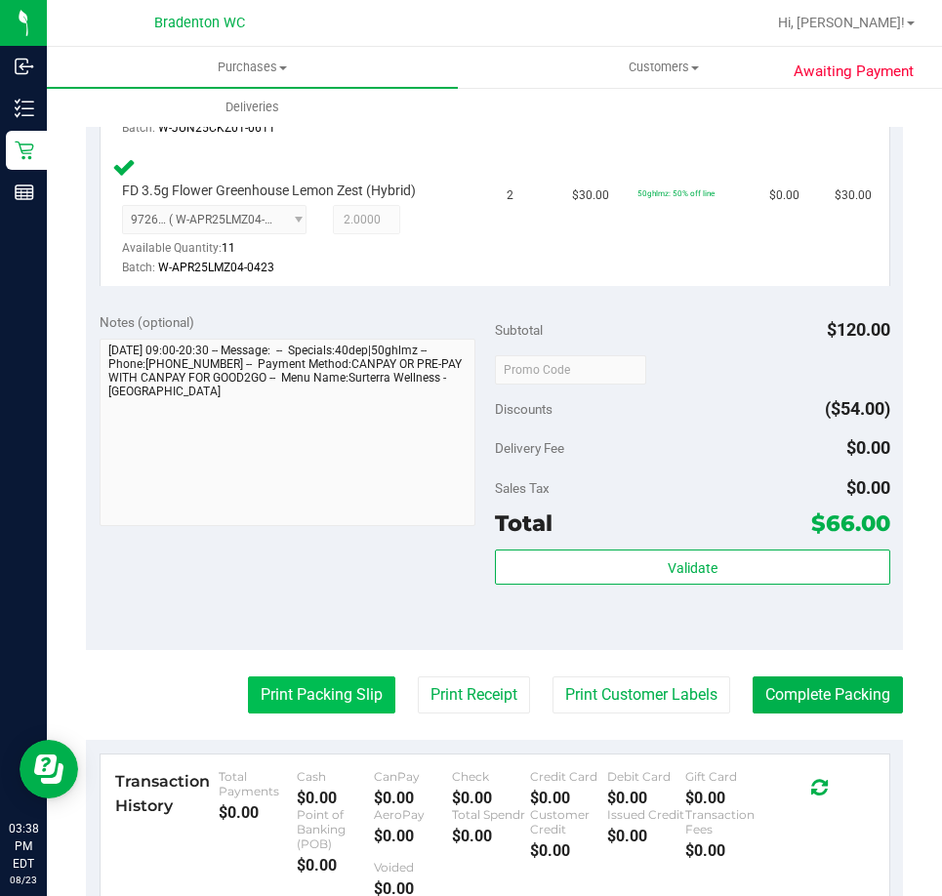
click at [318, 710] on button "Print Packing Slip" at bounding box center [321, 695] width 147 height 37
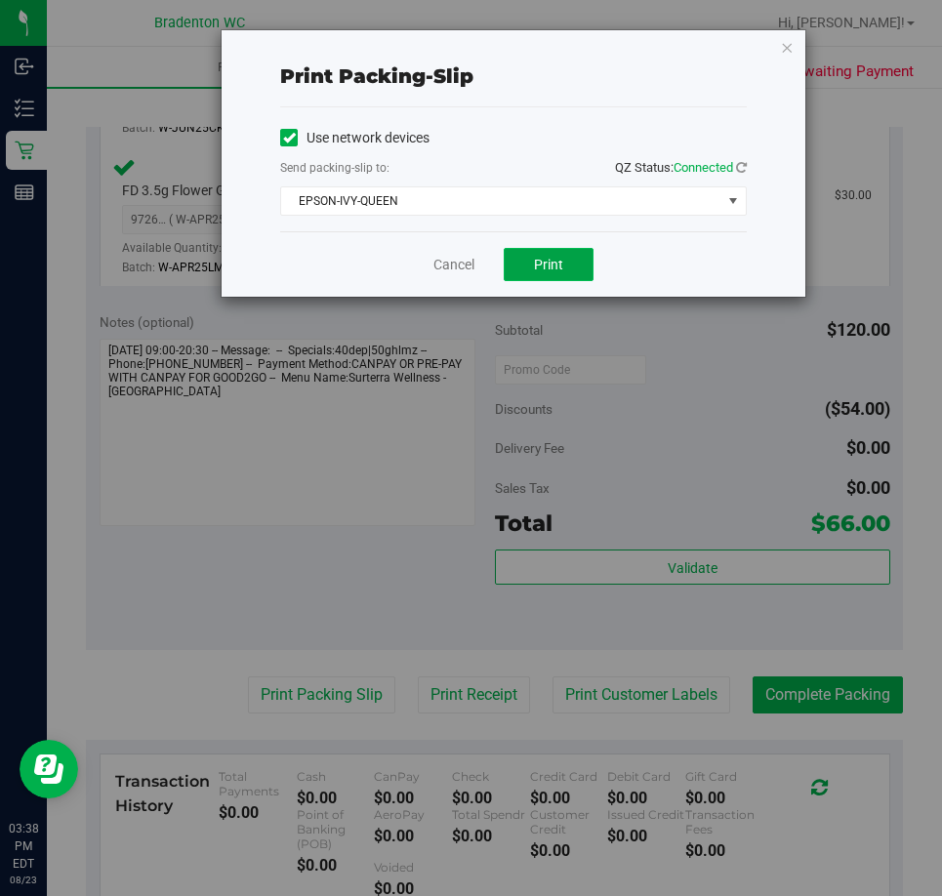
click at [542, 269] on span "Print" at bounding box center [548, 265] width 29 height 16
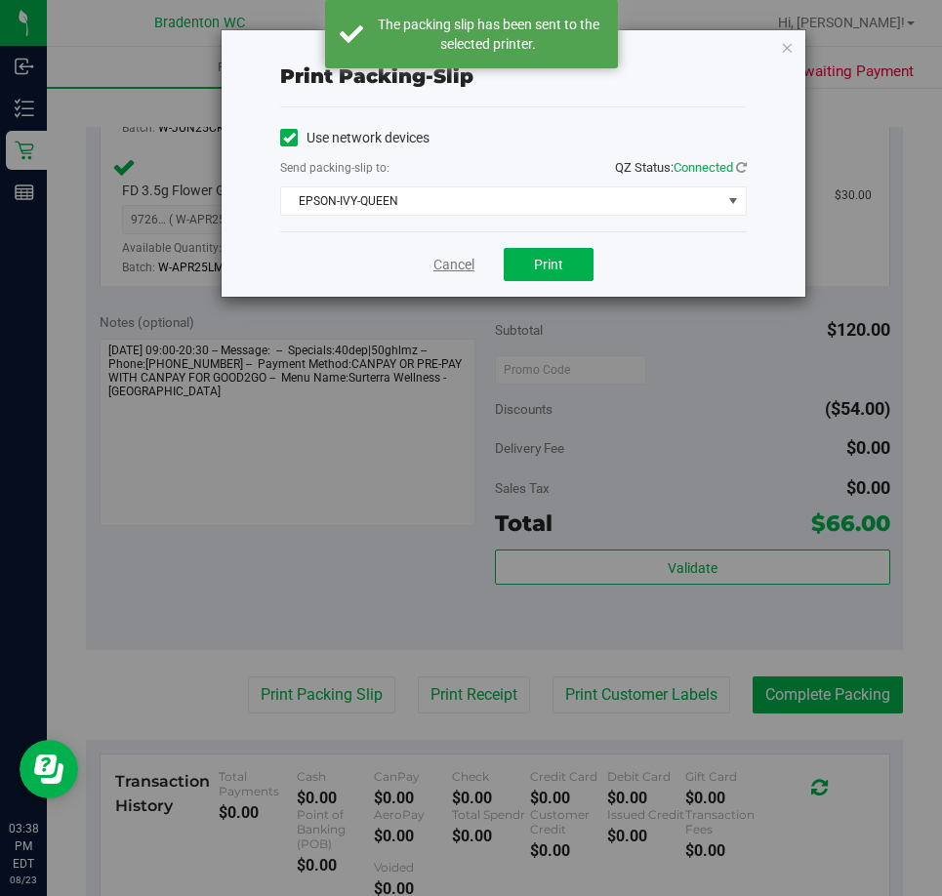
click at [449, 267] on link "Cancel" at bounding box center [453, 265] width 41 height 21
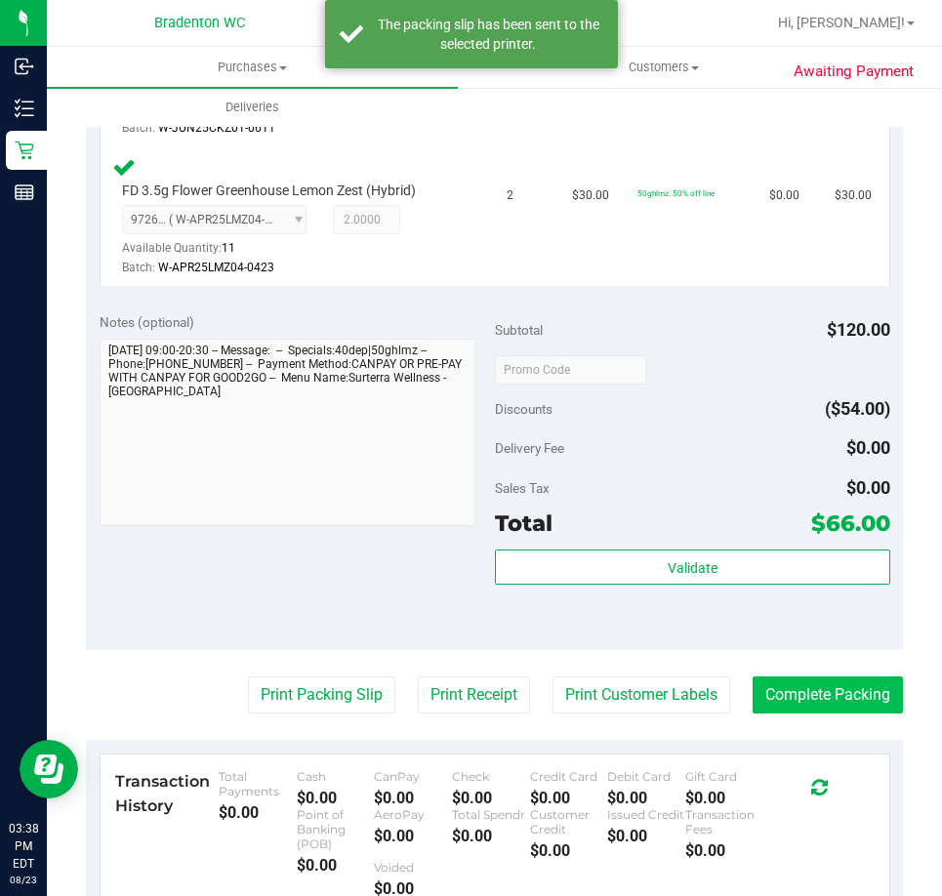
click at [835, 689] on button "Complete Packing" at bounding box center [828, 695] width 150 height 37
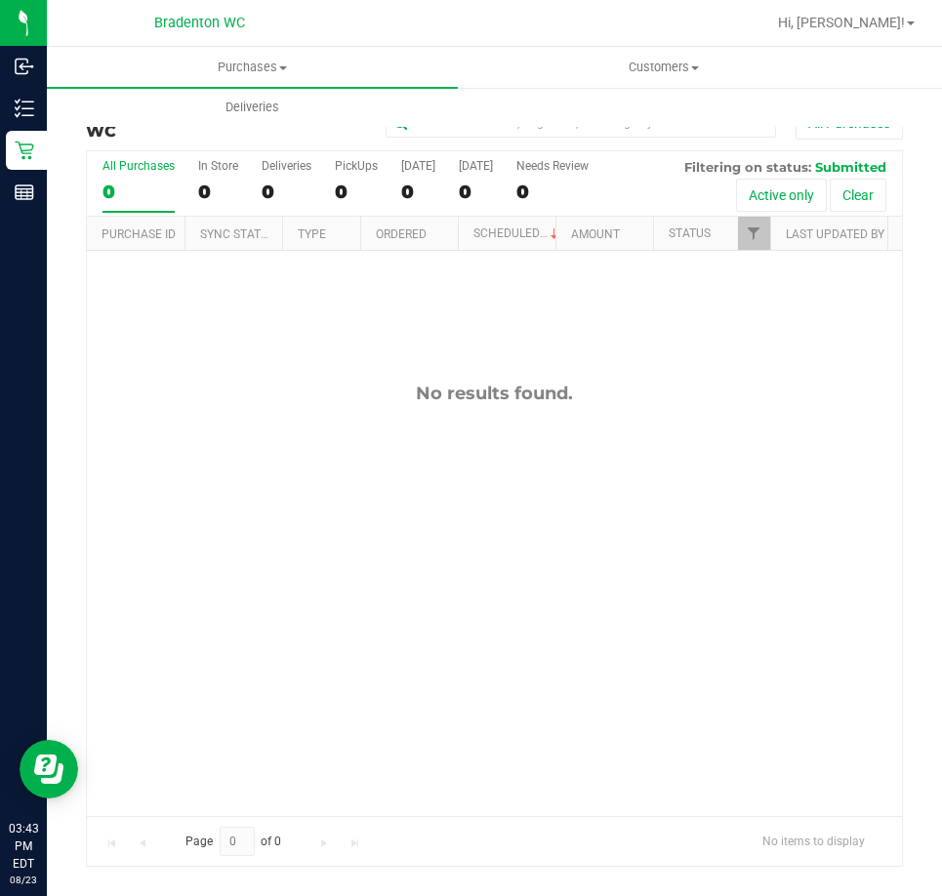
click at [489, 461] on div "No results found." at bounding box center [494, 599] width 815 height 696
click at [139, 566] on div "No results found." at bounding box center [494, 599] width 815 height 696
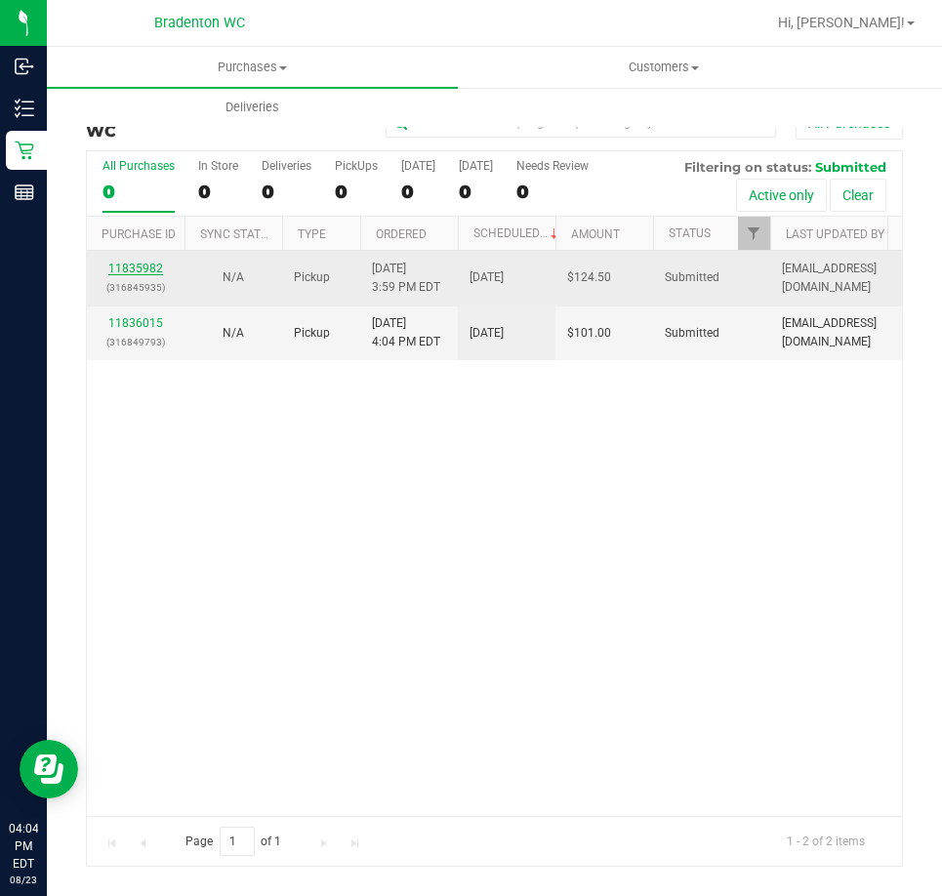
click at [148, 268] on link "11835982" at bounding box center [135, 269] width 55 height 14
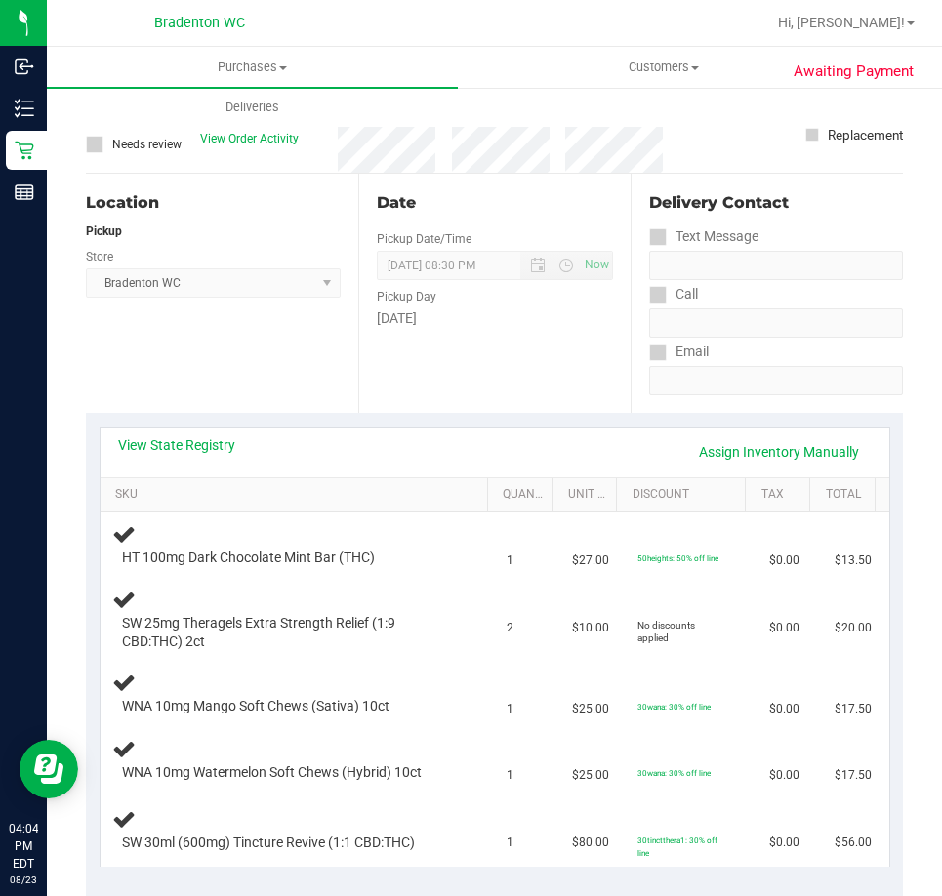
scroll to position [110, 0]
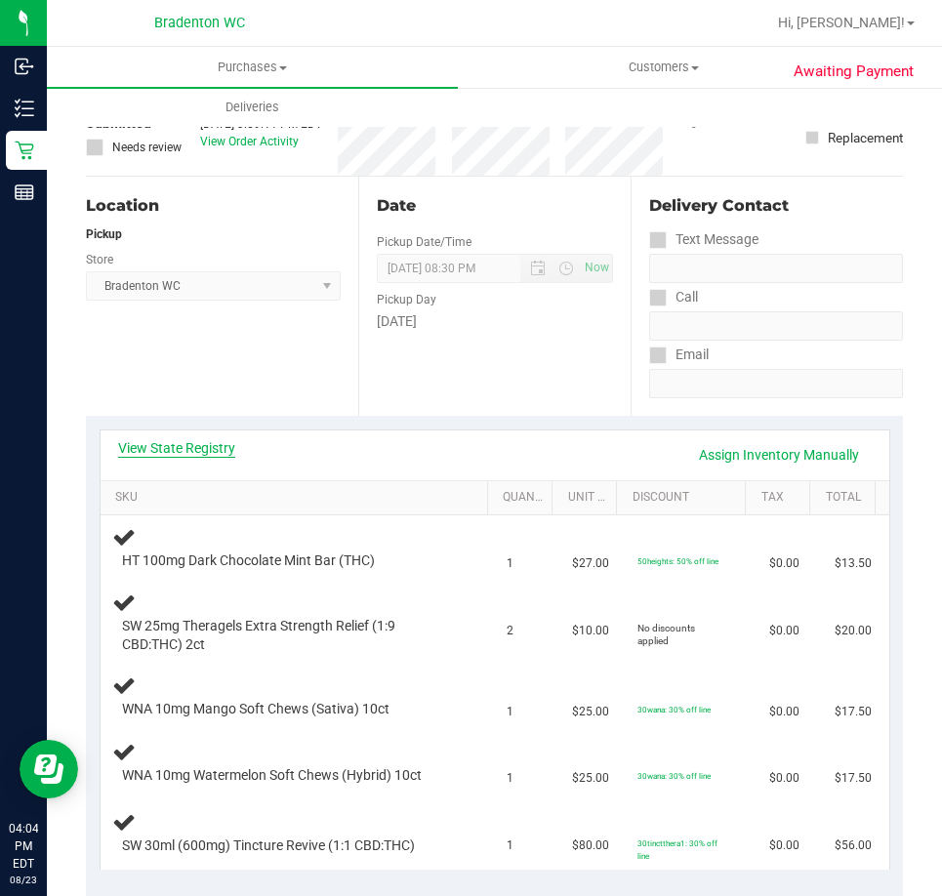
click at [184, 453] on link "View State Registry" at bounding box center [176, 448] width 117 height 20
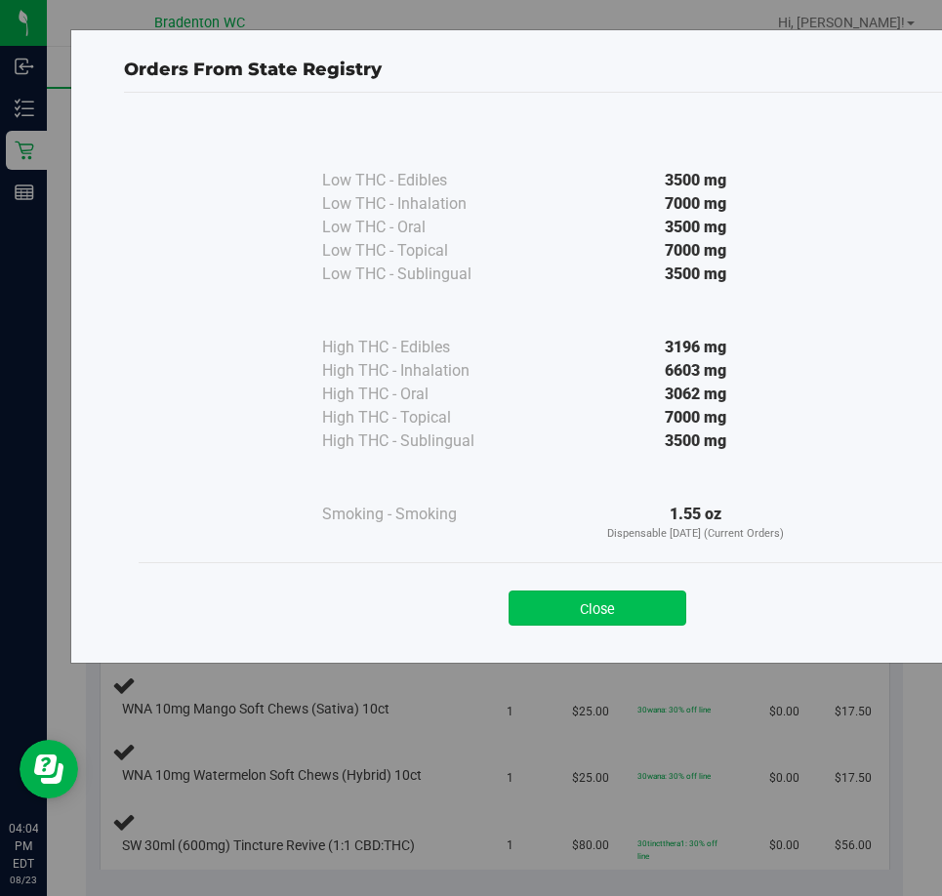
click at [556, 620] on button "Close" at bounding box center [598, 608] width 178 height 35
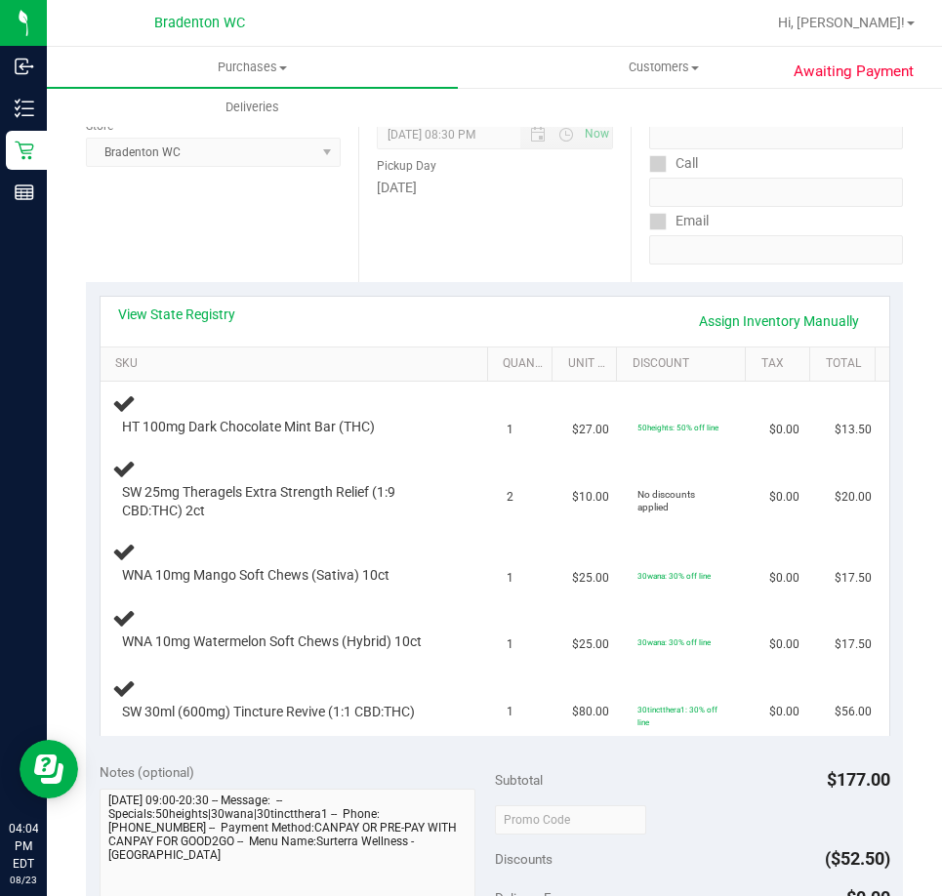
scroll to position [261, 0]
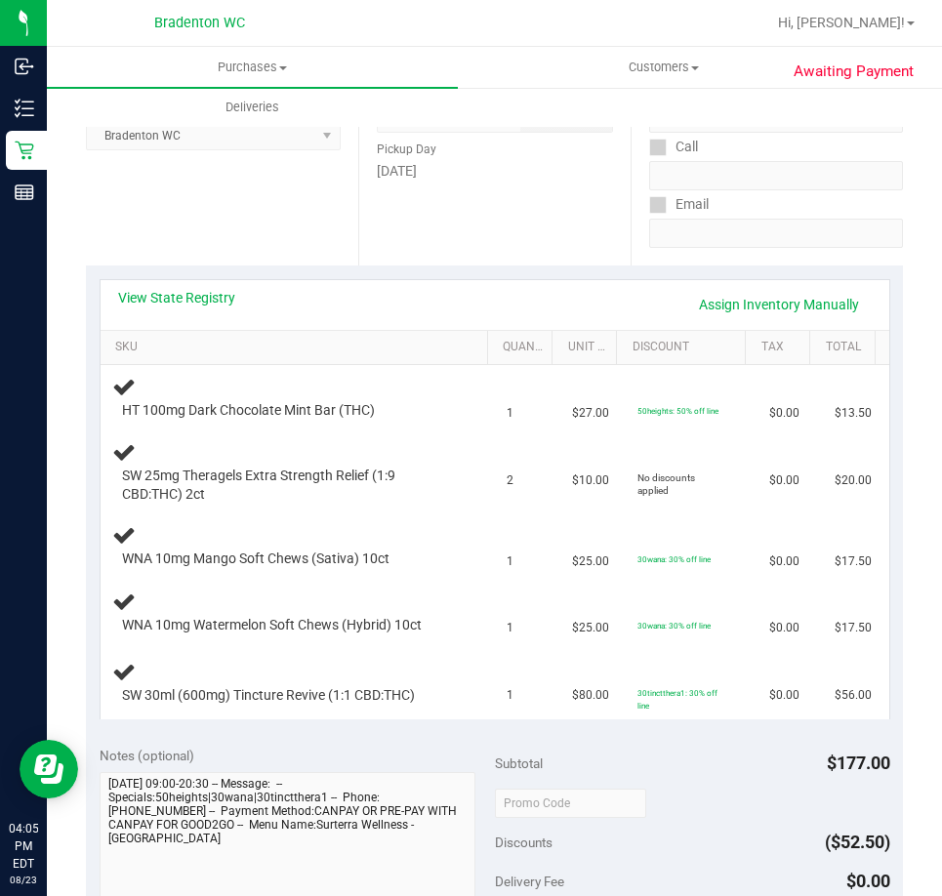
click at [198, 305] on link "View State Registry" at bounding box center [176, 298] width 117 height 20
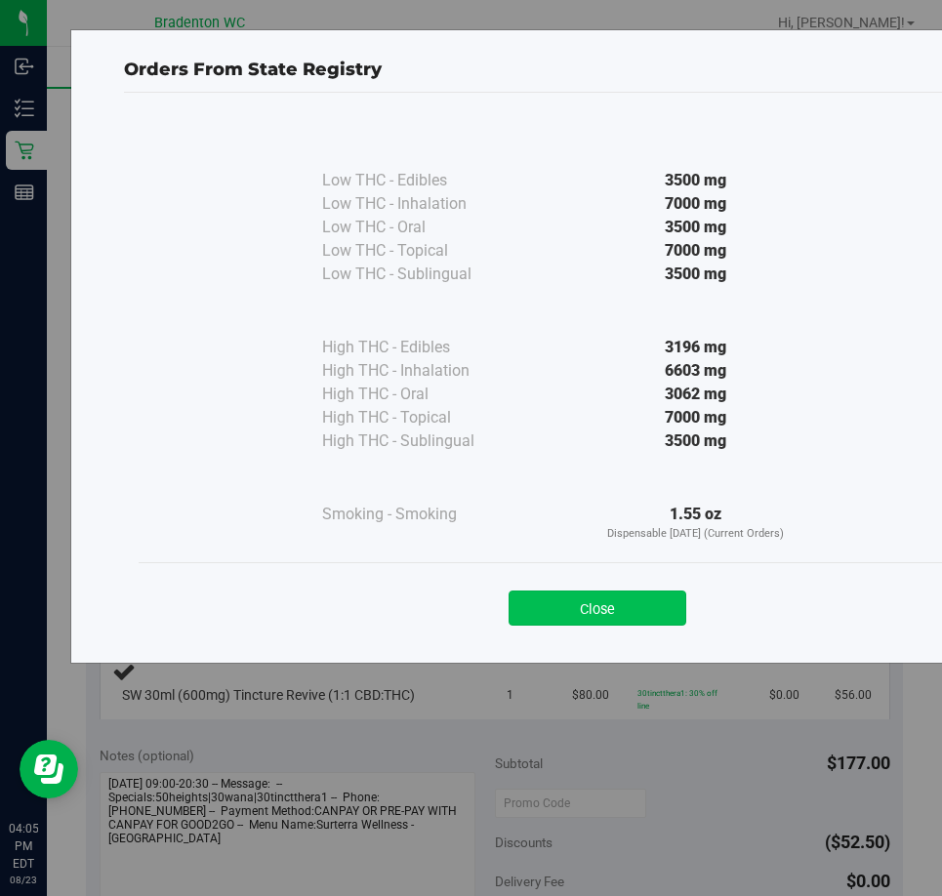
click at [573, 621] on button "Close" at bounding box center [598, 608] width 178 height 35
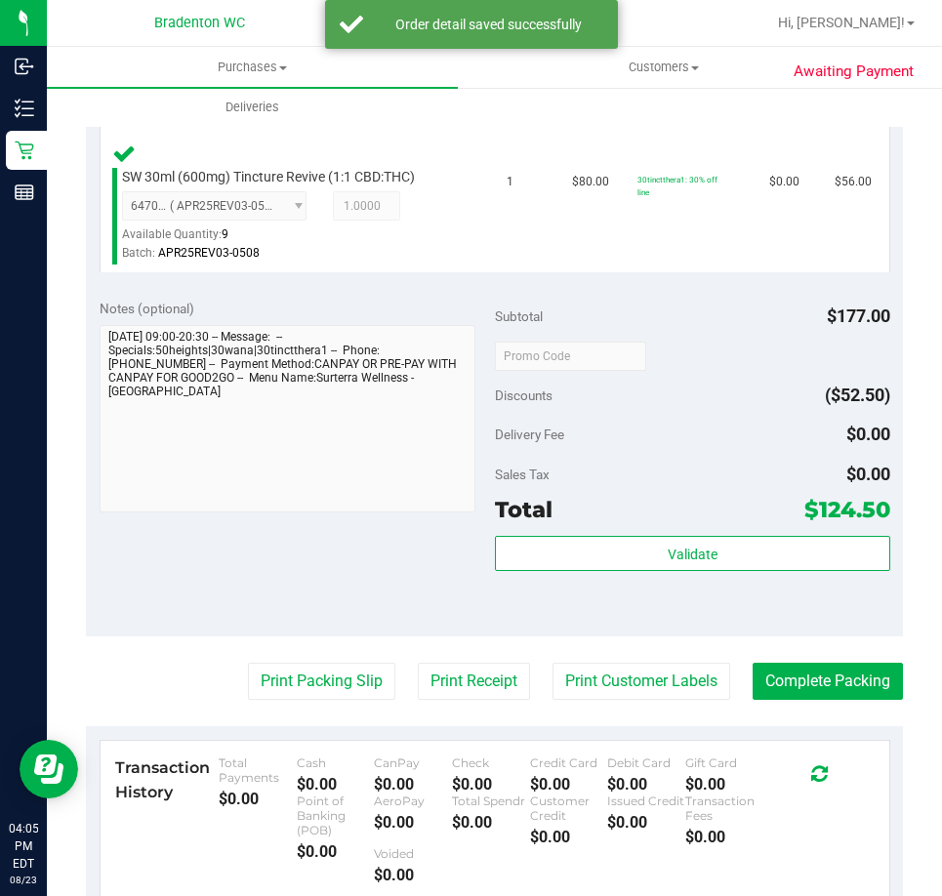
scroll to position [1073, 0]
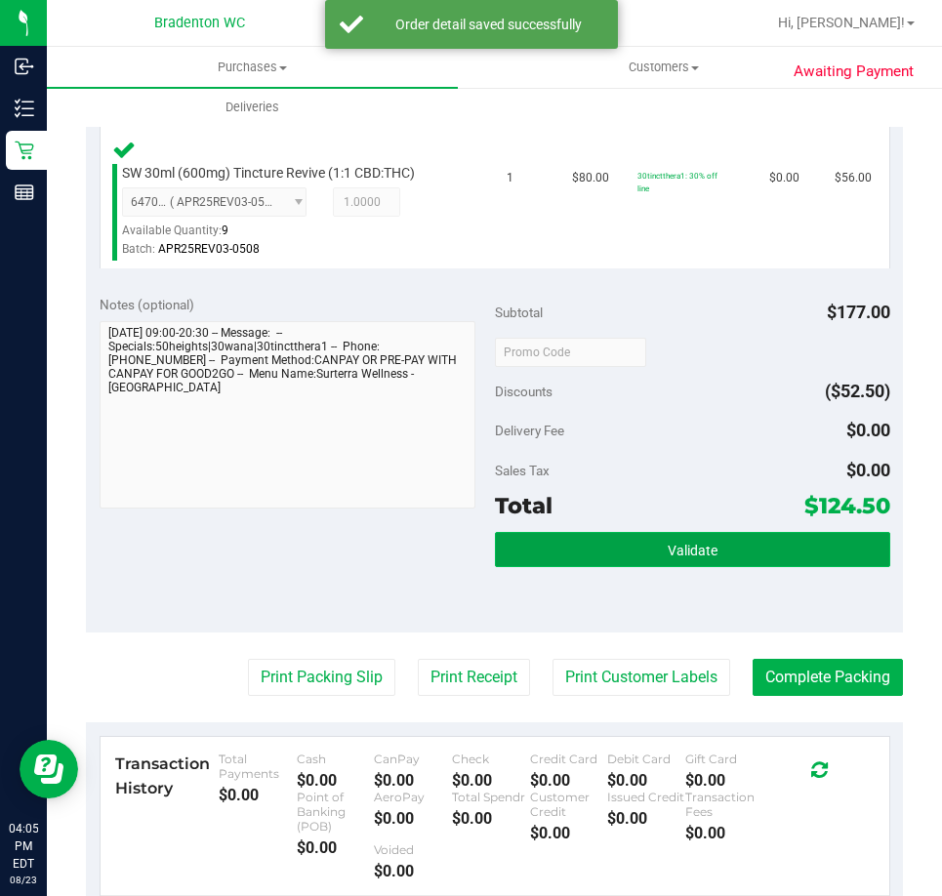
click at [637, 553] on button "Validate" at bounding box center [692, 549] width 395 height 35
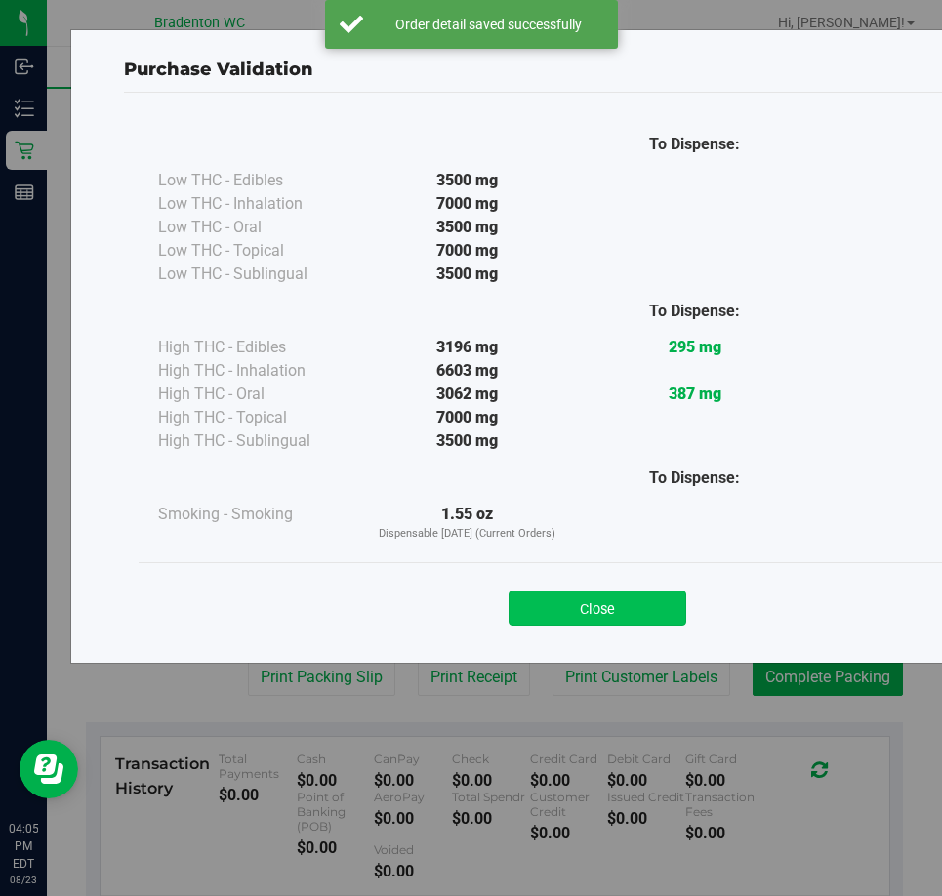
click at [593, 611] on button "Close" at bounding box center [598, 608] width 178 height 35
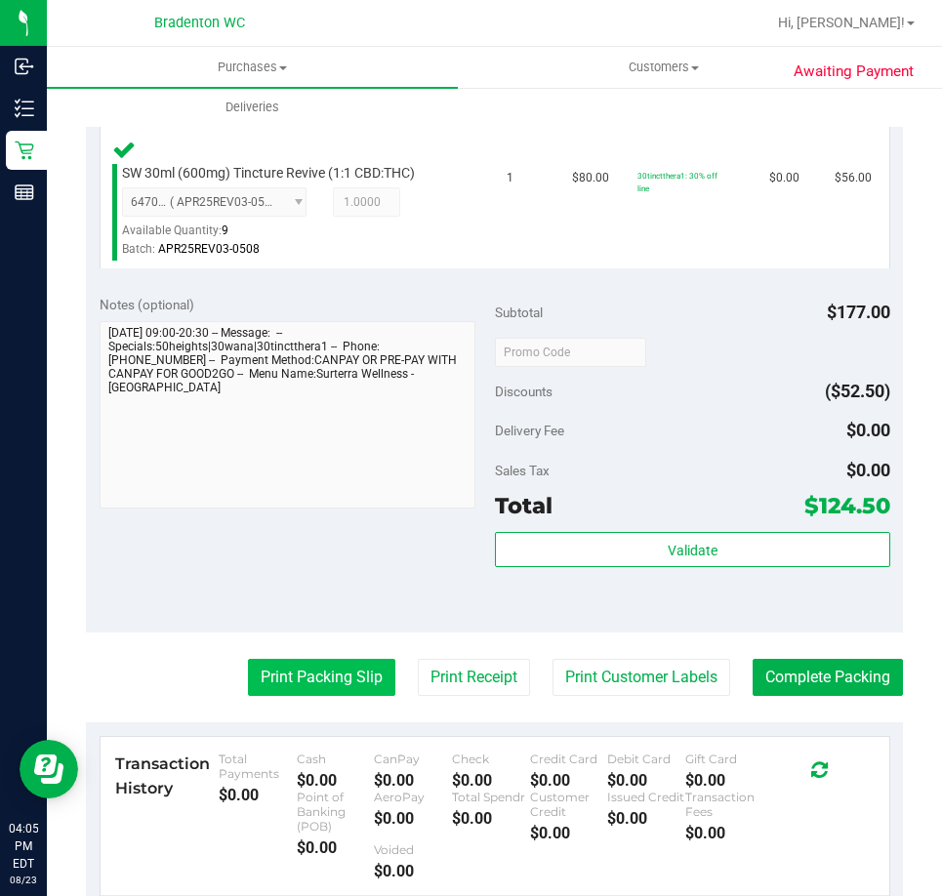
click at [289, 665] on button "Print Packing Slip" at bounding box center [321, 677] width 147 height 37
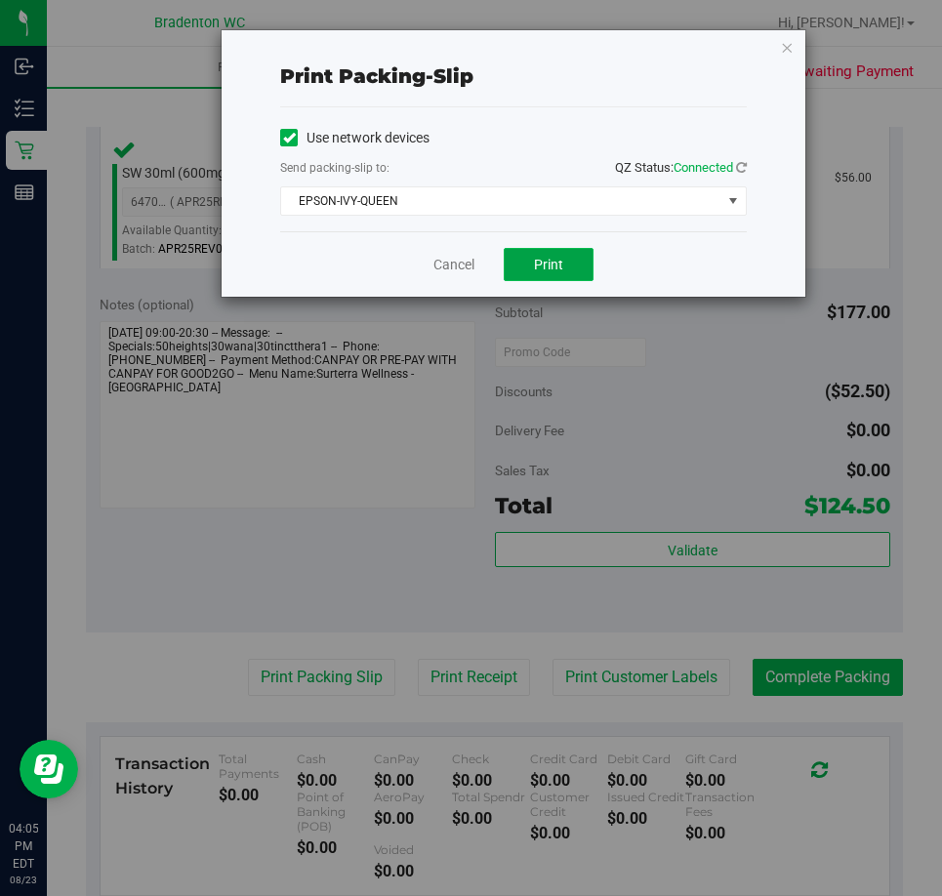
click at [578, 263] on button "Print" at bounding box center [549, 264] width 90 height 33
click at [446, 263] on link "Cancel" at bounding box center [453, 265] width 41 height 21
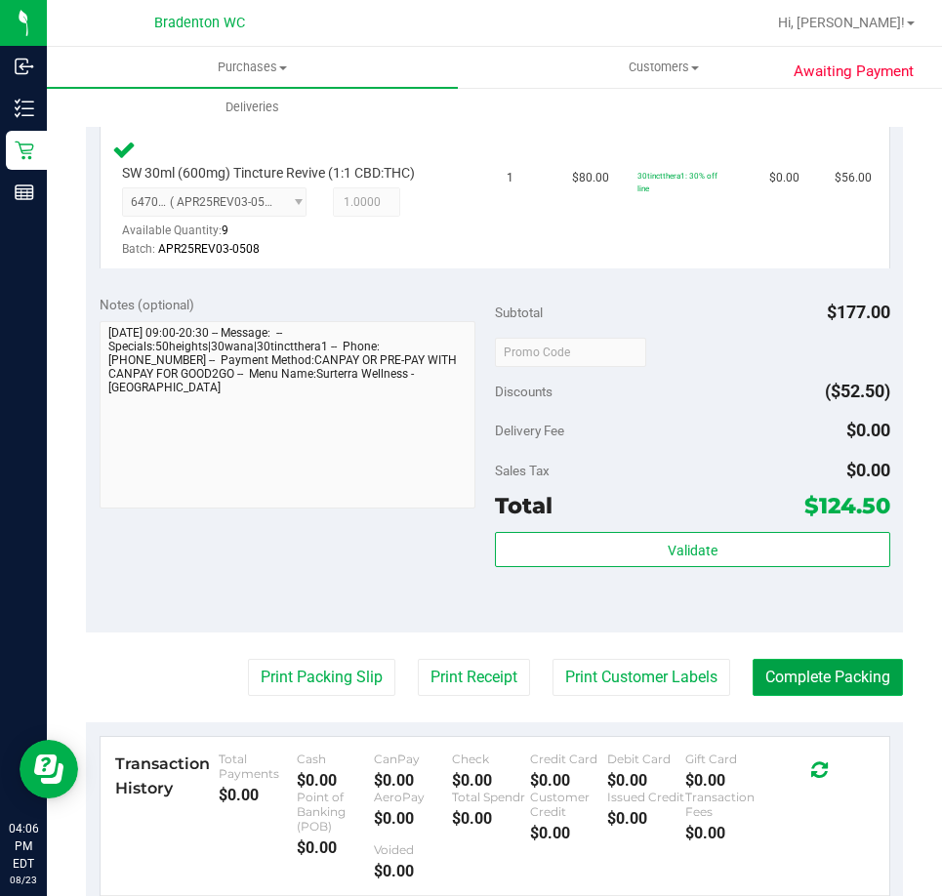
click at [812, 693] on button "Complete Packing" at bounding box center [828, 677] width 150 height 37
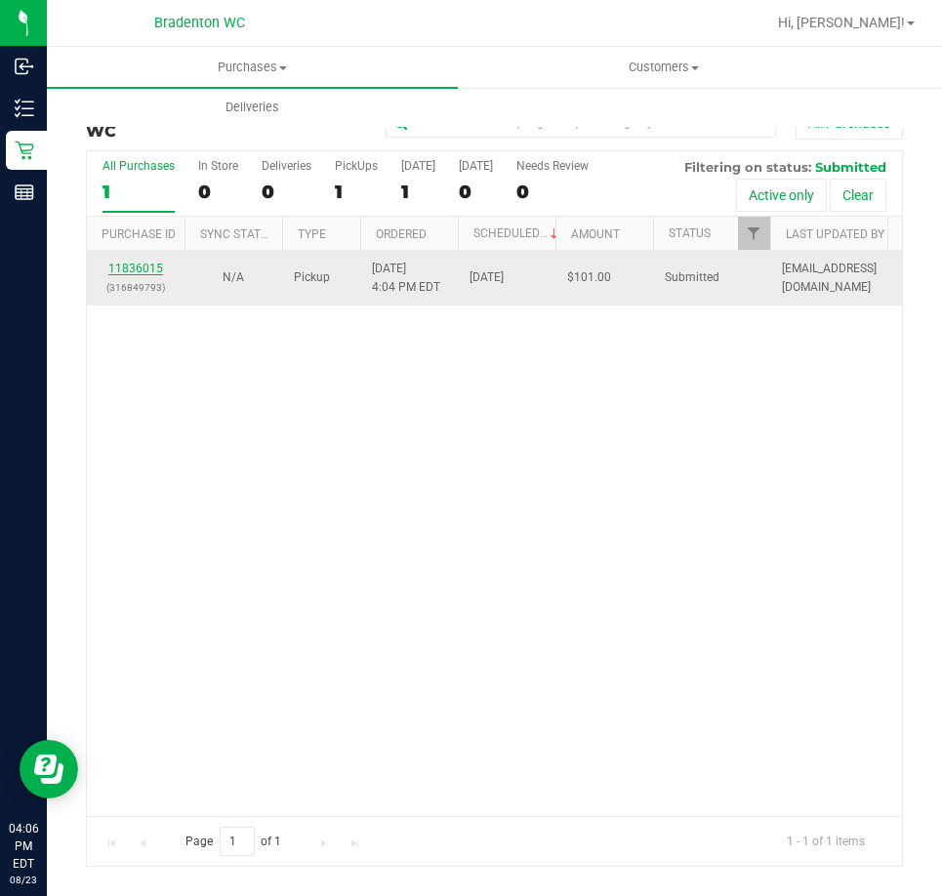
click at [142, 268] on link "11836015" at bounding box center [135, 269] width 55 height 14
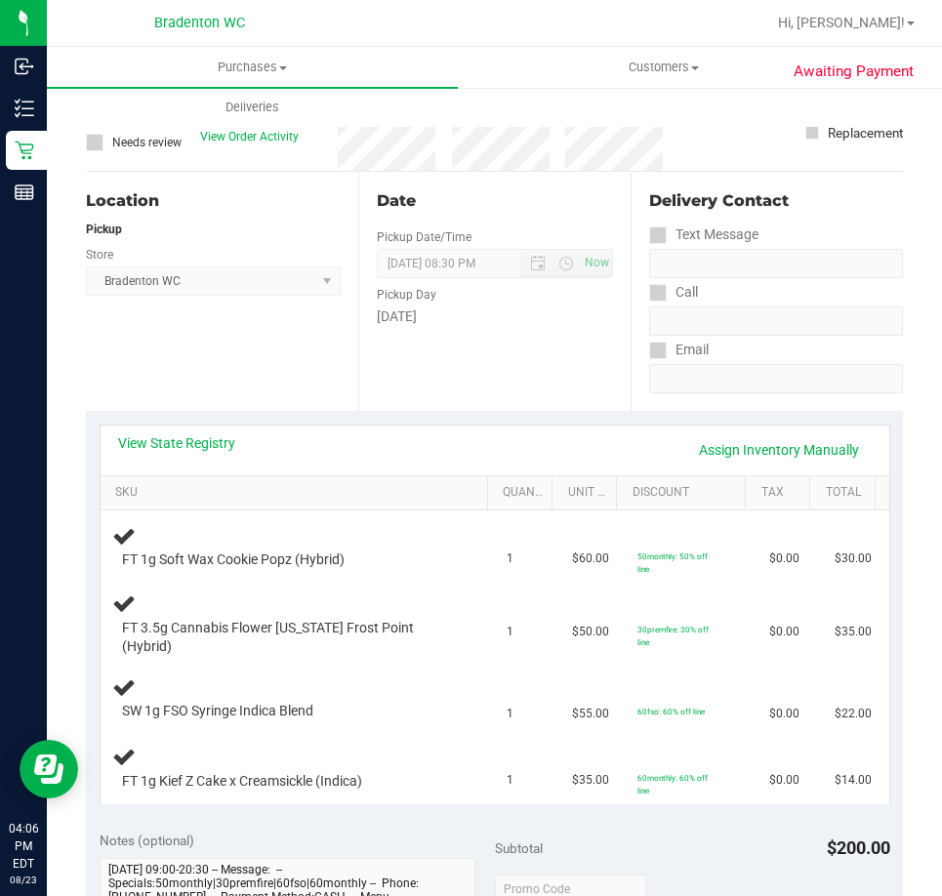
scroll to position [114, 0]
click at [213, 450] on link "View State Registry" at bounding box center [176, 444] width 117 height 20
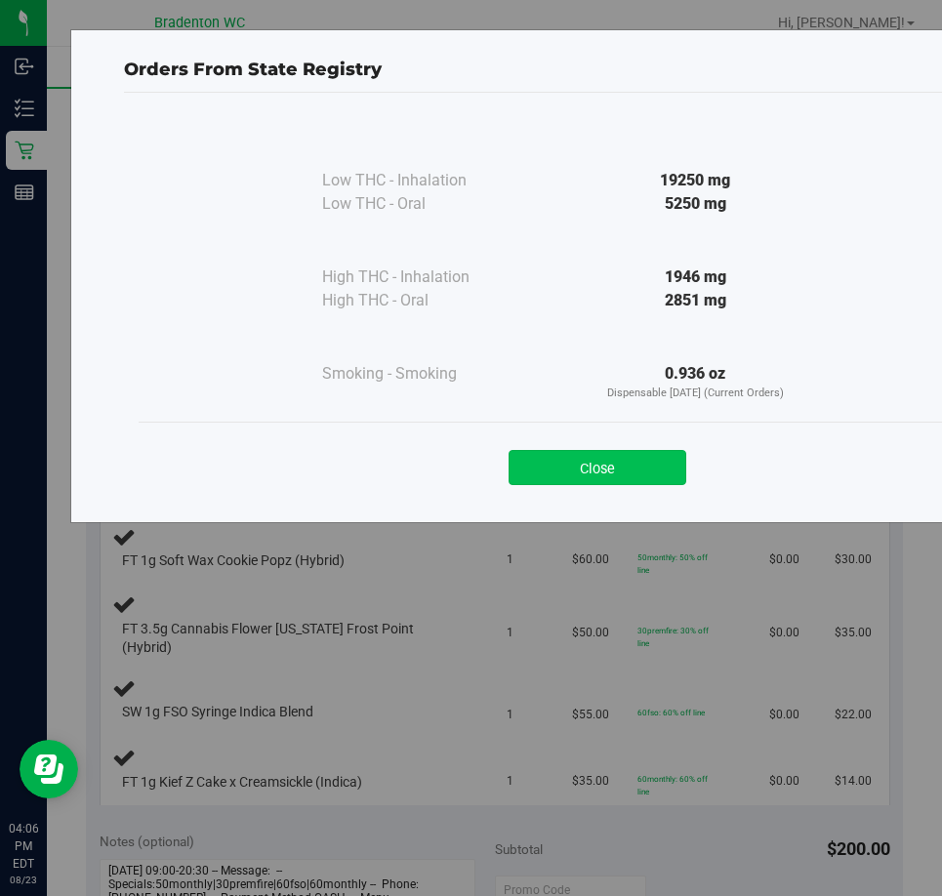
click at [625, 477] on button "Close" at bounding box center [598, 467] width 178 height 35
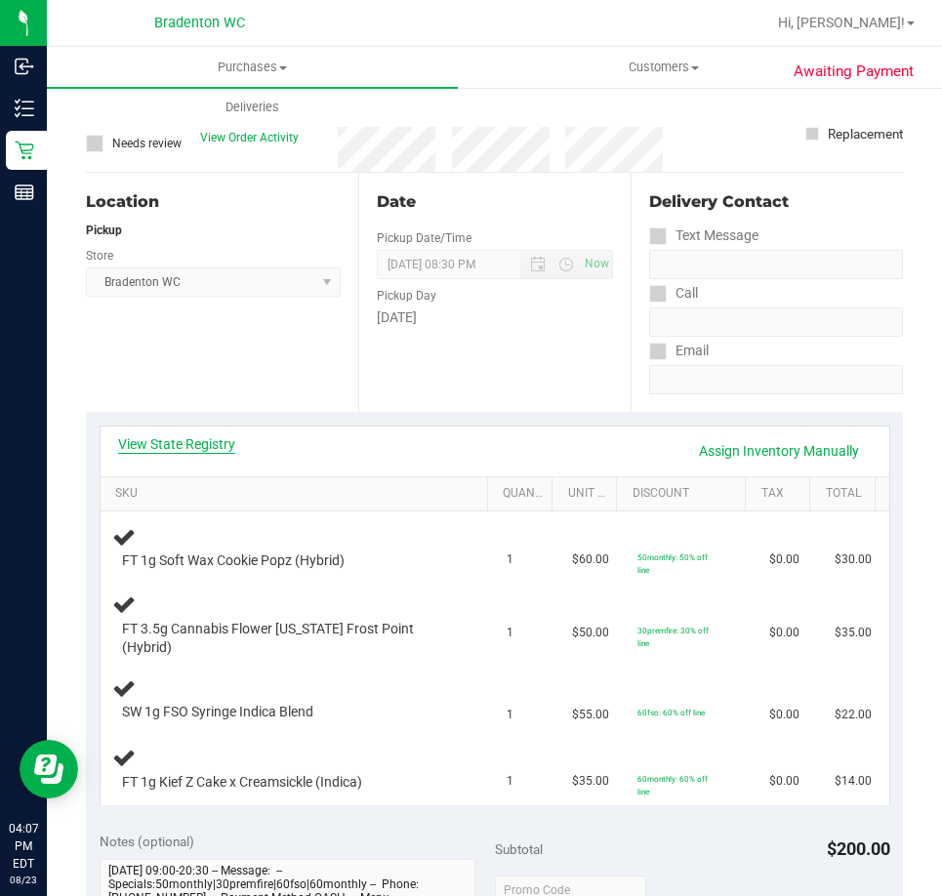
click at [227, 449] on link "View State Registry" at bounding box center [176, 444] width 117 height 20
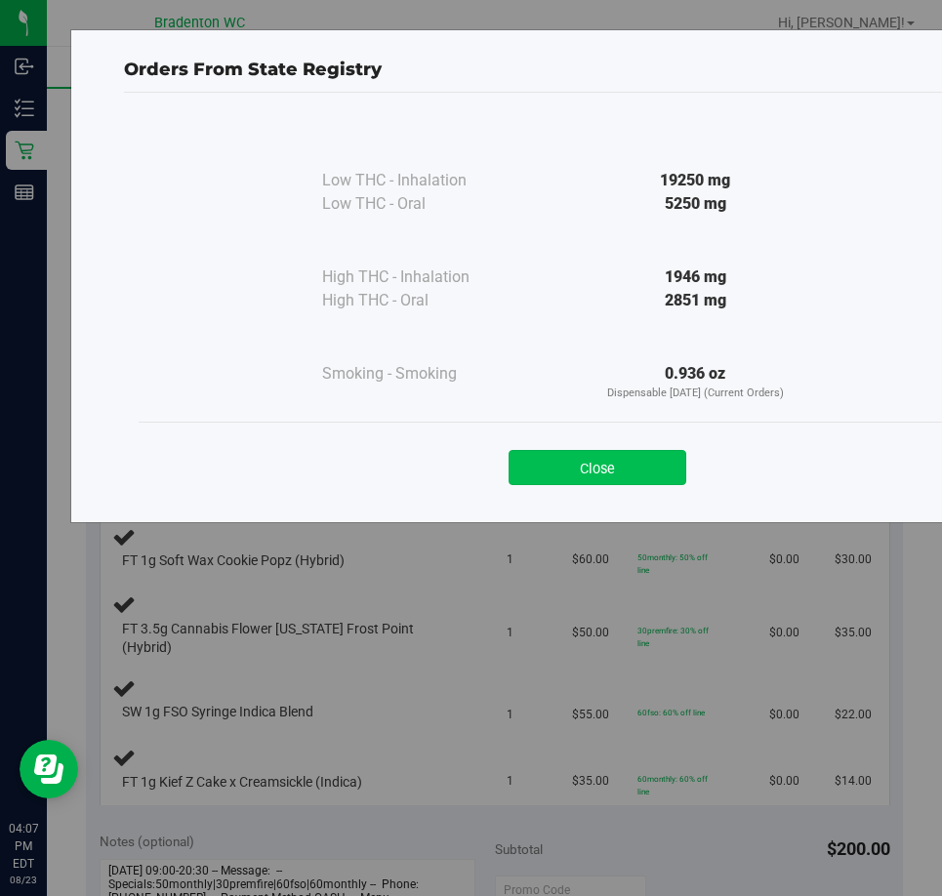
click at [619, 461] on button "Close" at bounding box center [598, 467] width 178 height 35
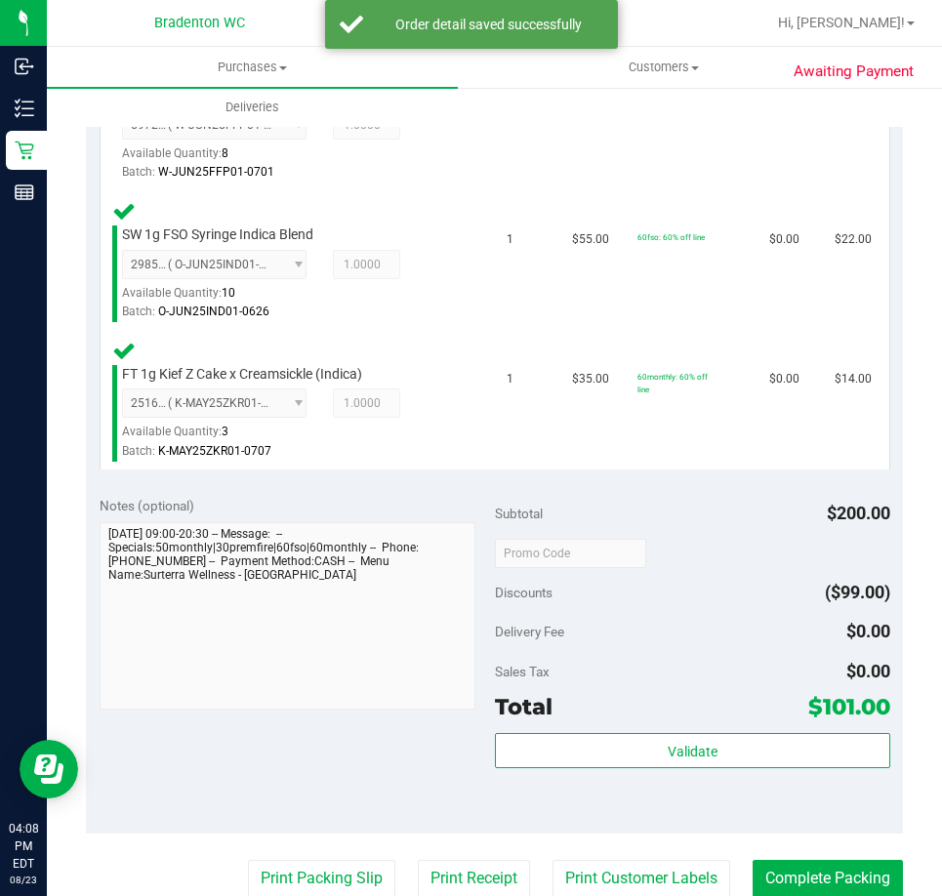
scroll to position [734, 0]
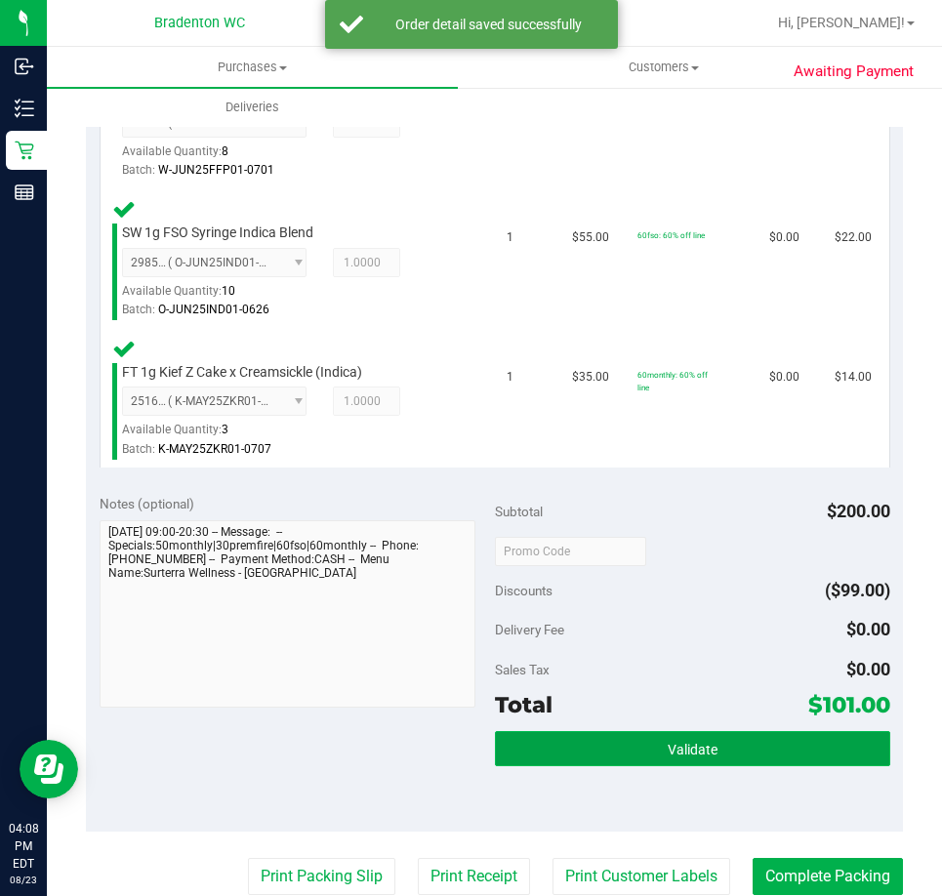
click at [700, 739] on button "Validate" at bounding box center [692, 748] width 395 height 35
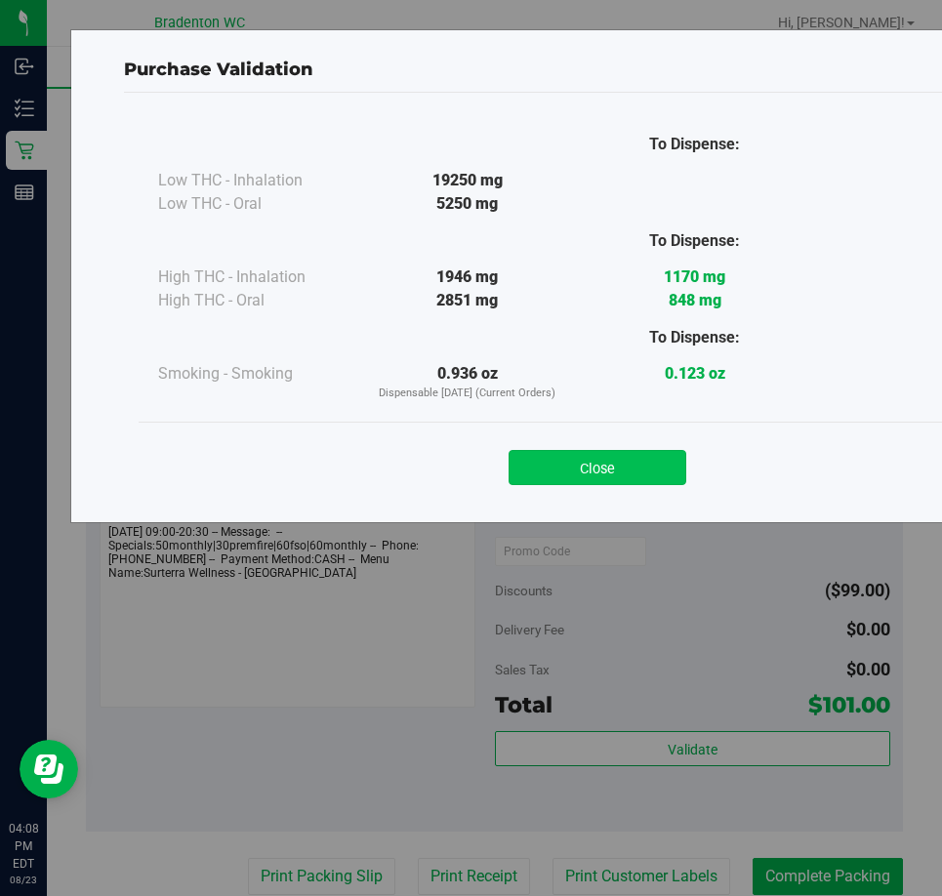
click at [615, 452] on button "Close" at bounding box center [598, 467] width 178 height 35
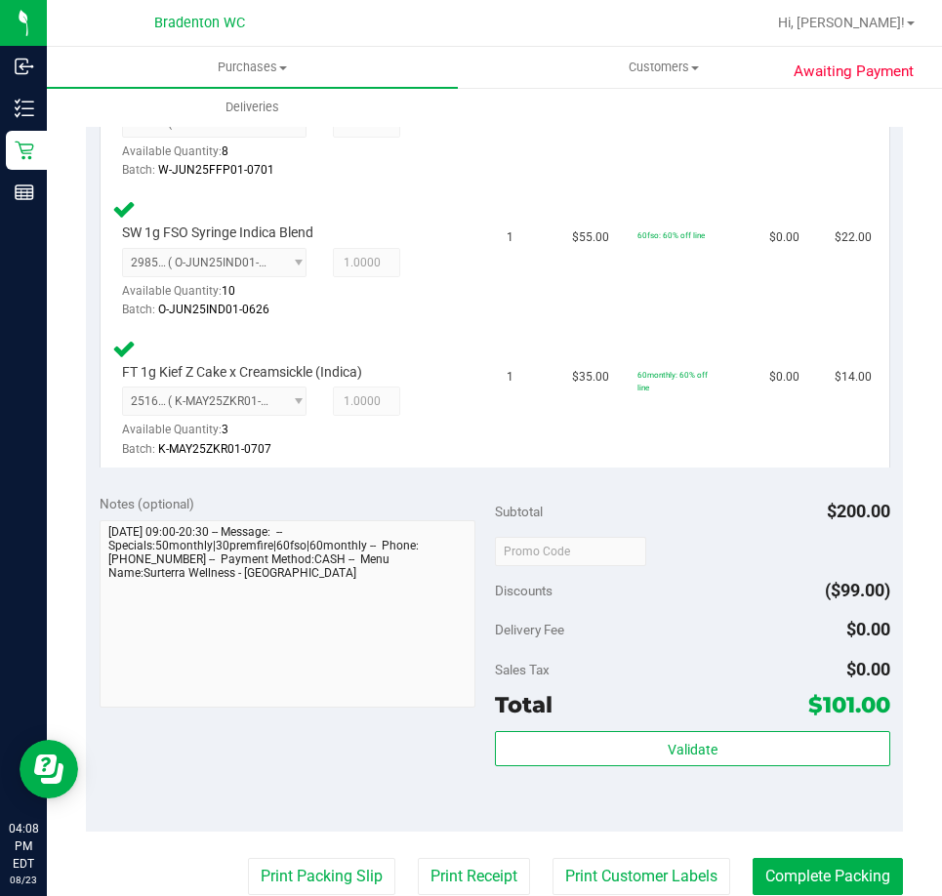
scroll to position [864, 0]
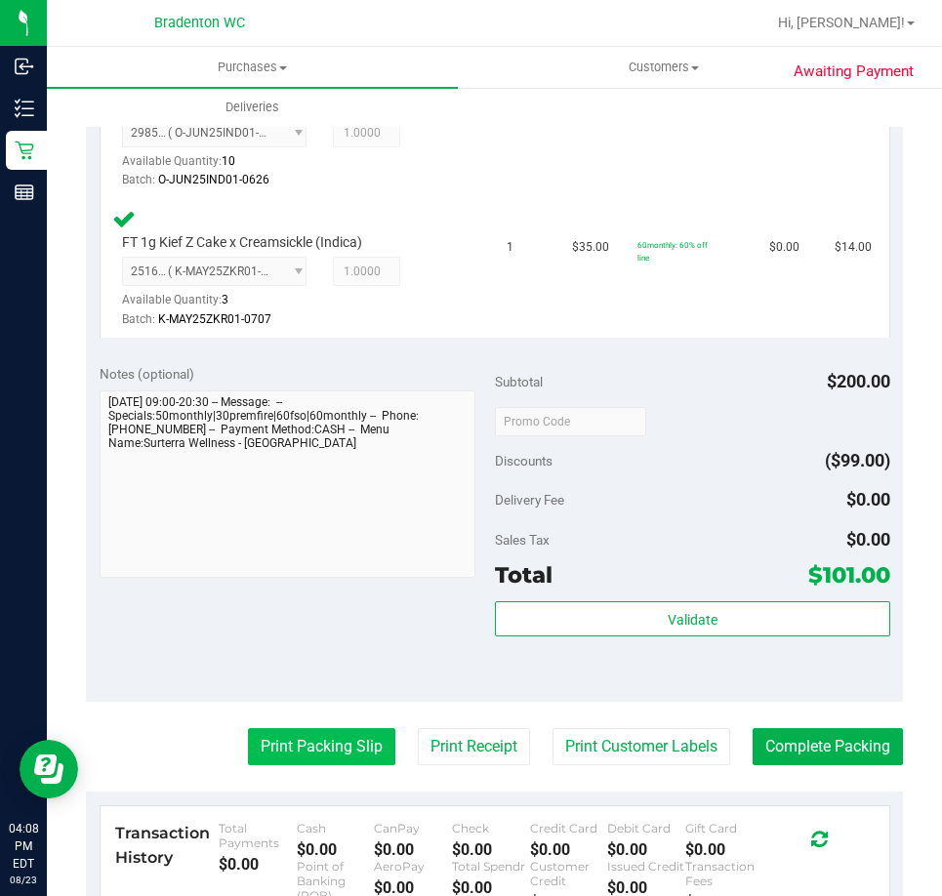
click at [322, 728] on button "Print Packing Slip" at bounding box center [321, 746] width 147 height 37
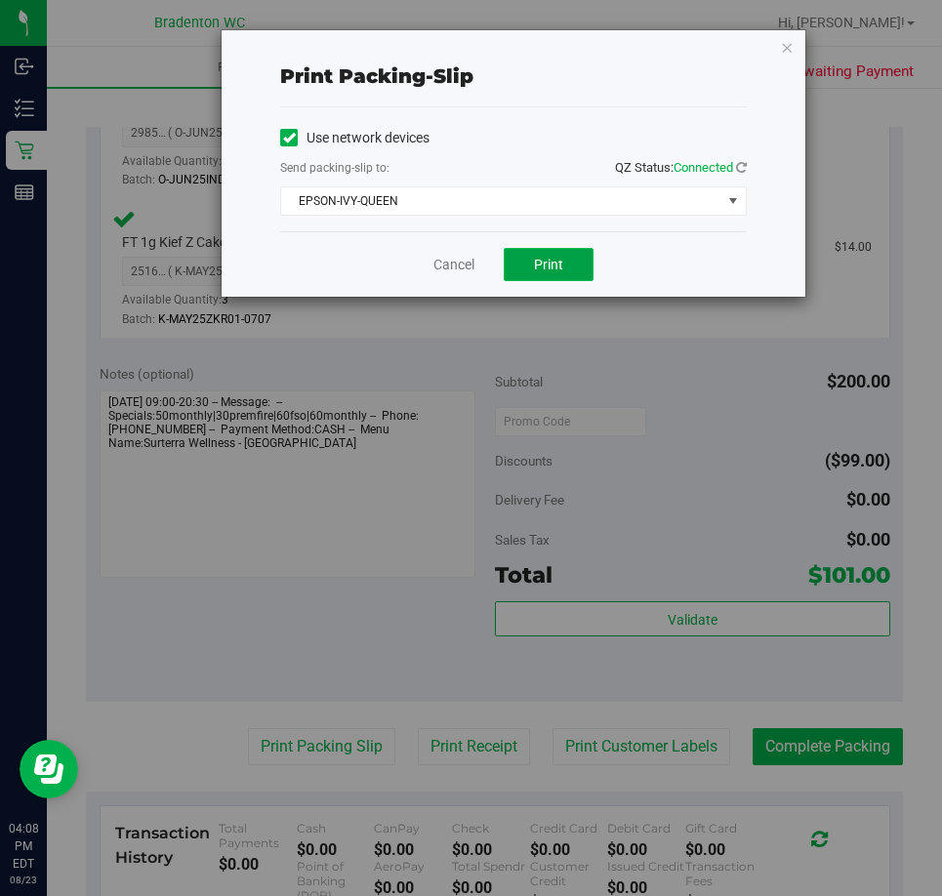
click at [562, 265] on span "Print" at bounding box center [548, 265] width 29 height 16
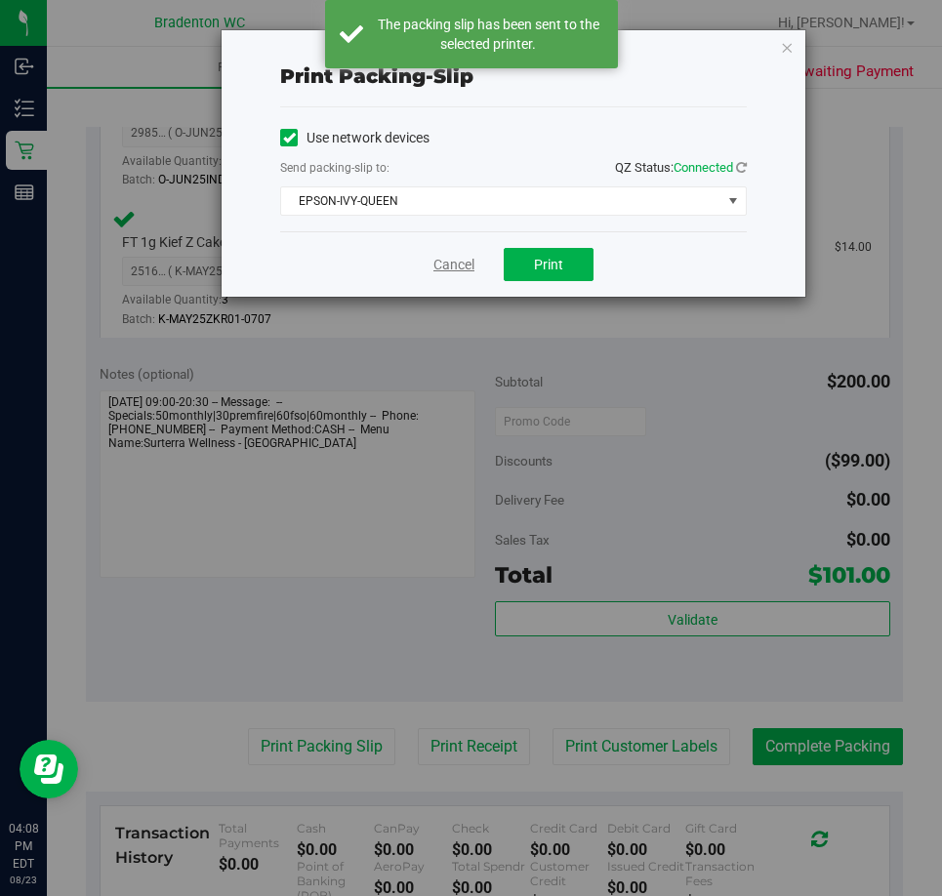
click at [447, 267] on link "Cancel" at bounding box center [453, 265] width 41 height 21
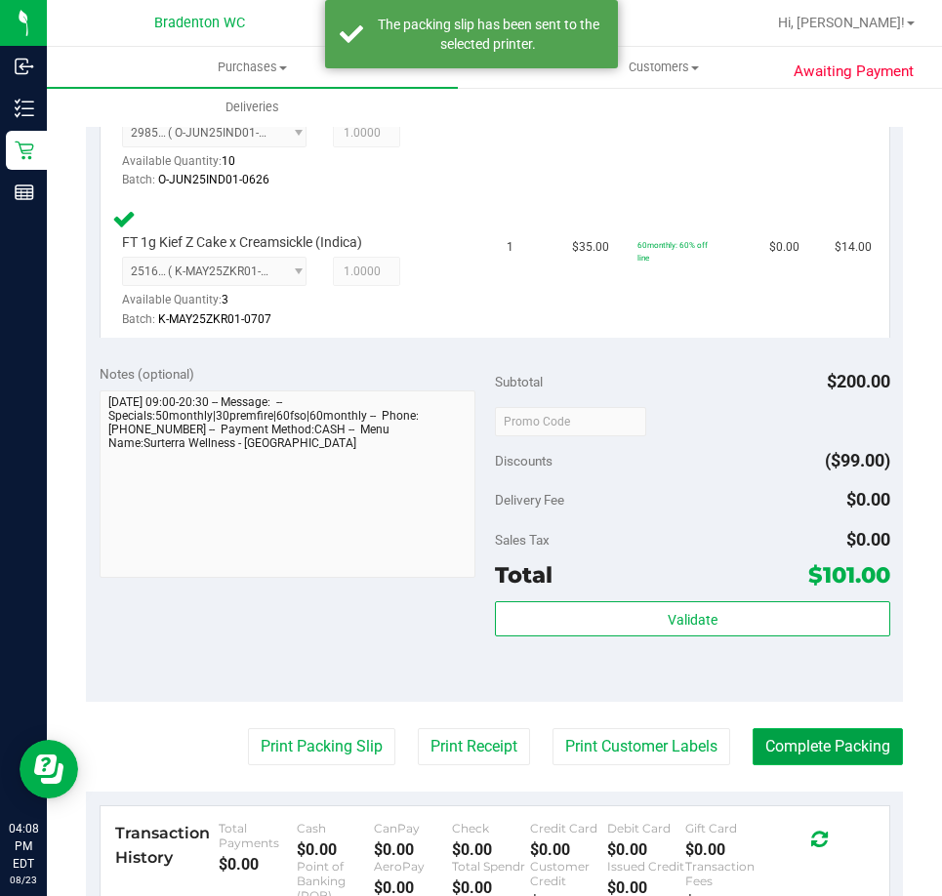
click at [827, 745] on button "Complete Packing" at bounding box center [828, 746] width 150 height 37
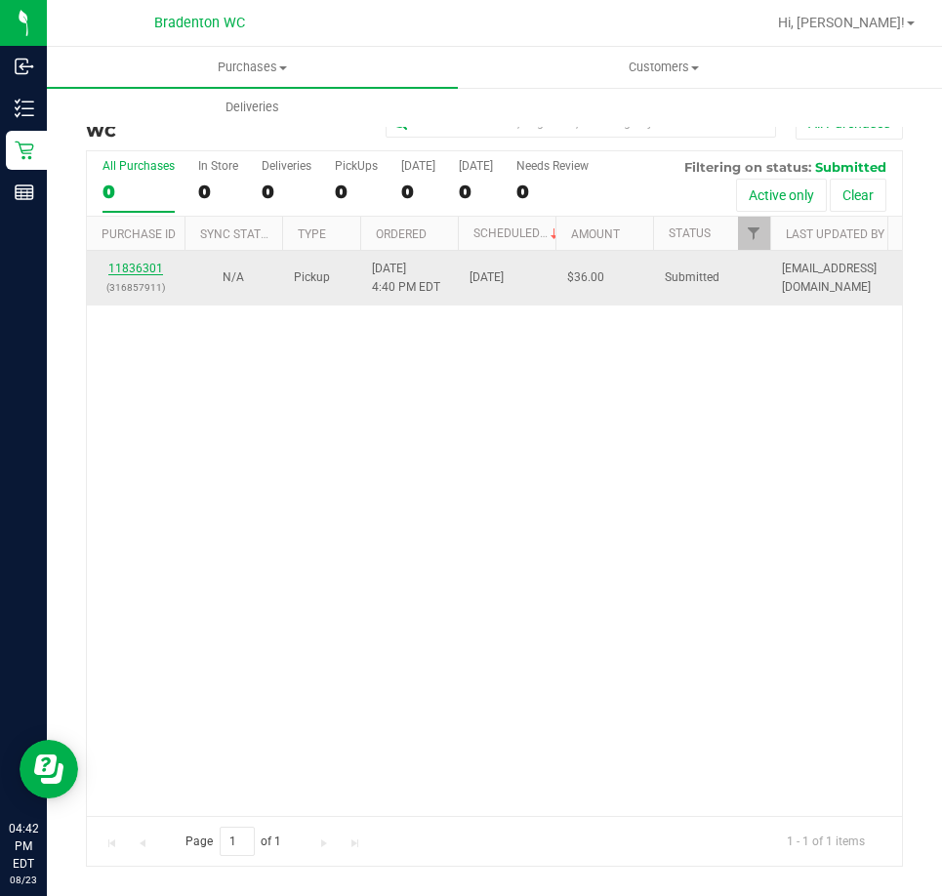
click at [141, 273] on link "11836301" at bounding box center [135, 269] width 55 height 14
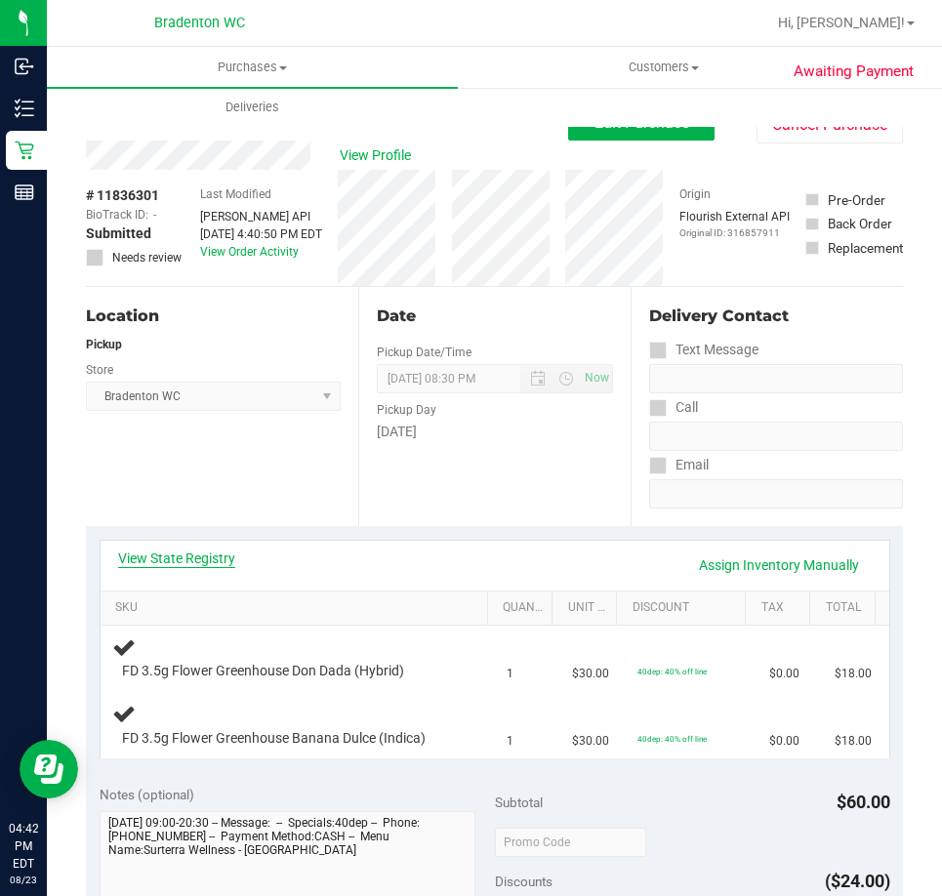
click at [182, 555] on link "View State Registry" at bounding box center [176, 559] width 117 height 20
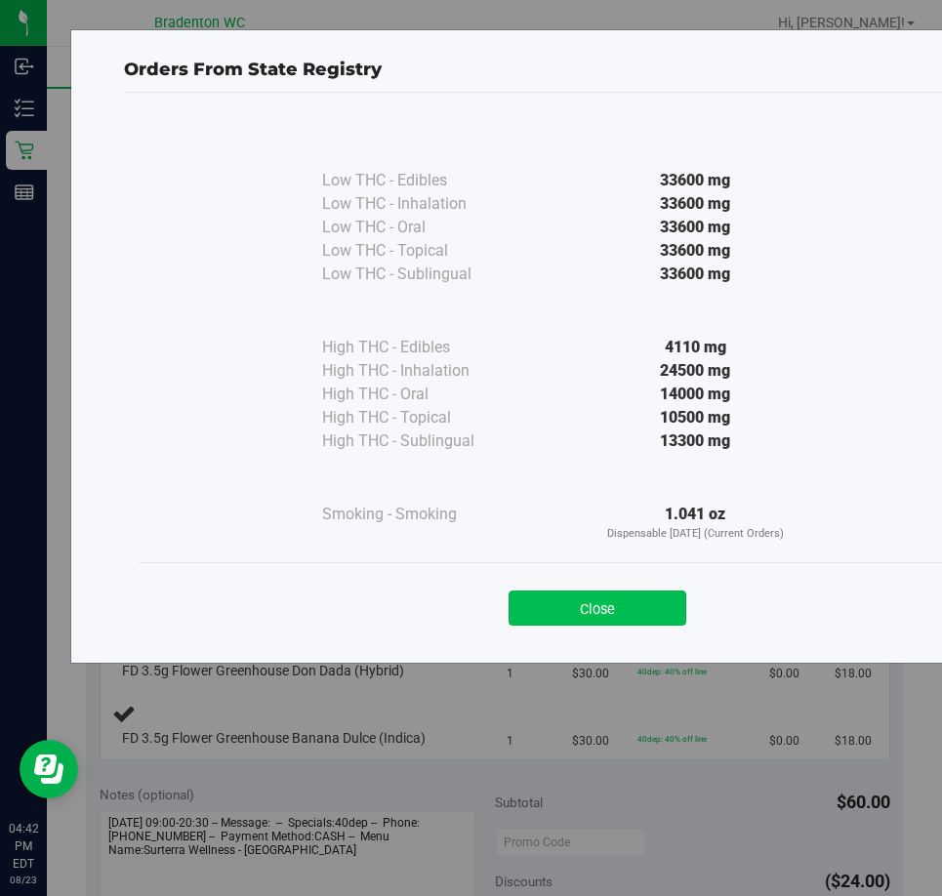
click at [624, 621] on button "Close" at bounding box center [598, 608] width 178 height 35
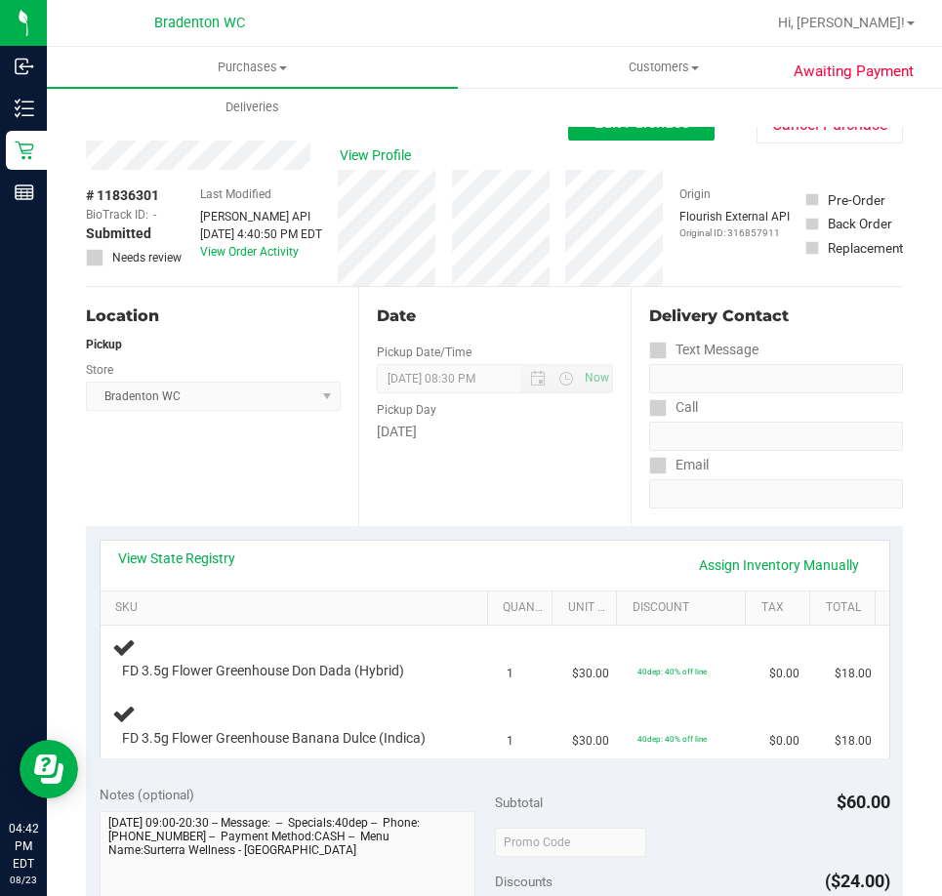
click at [191, 587] on div "View State Registry Assign Inventory Manually" at bounding box center [495, 566] width 789 height 50
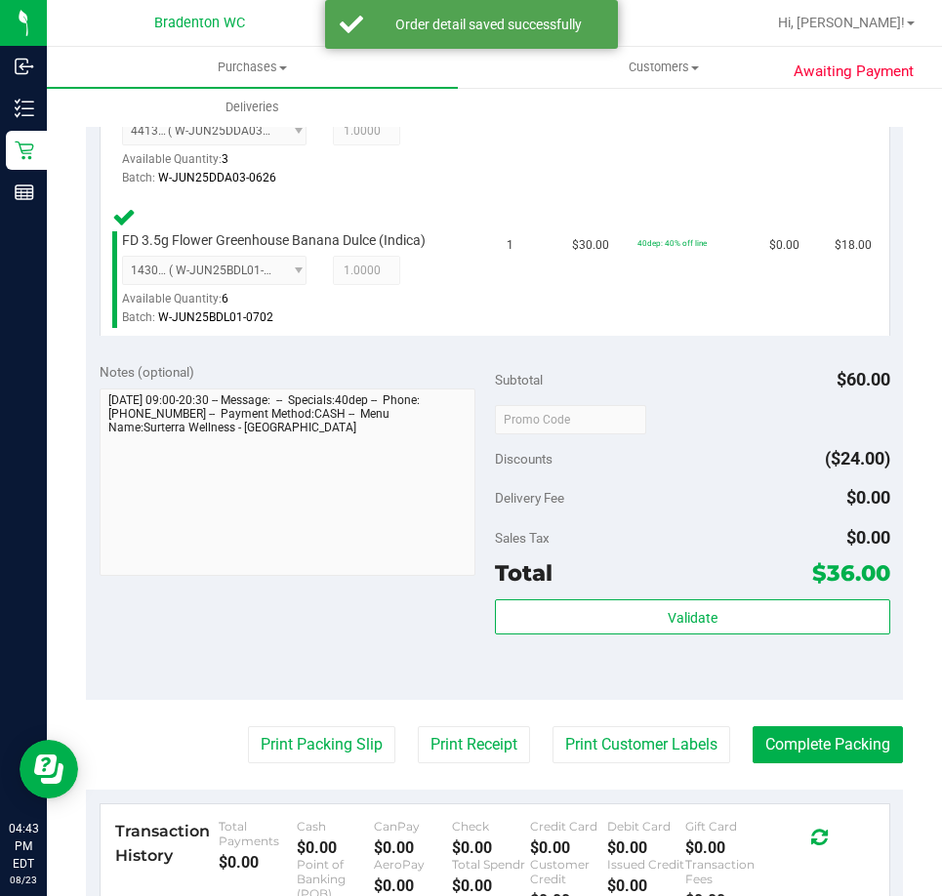
scroll to position [586, 0]
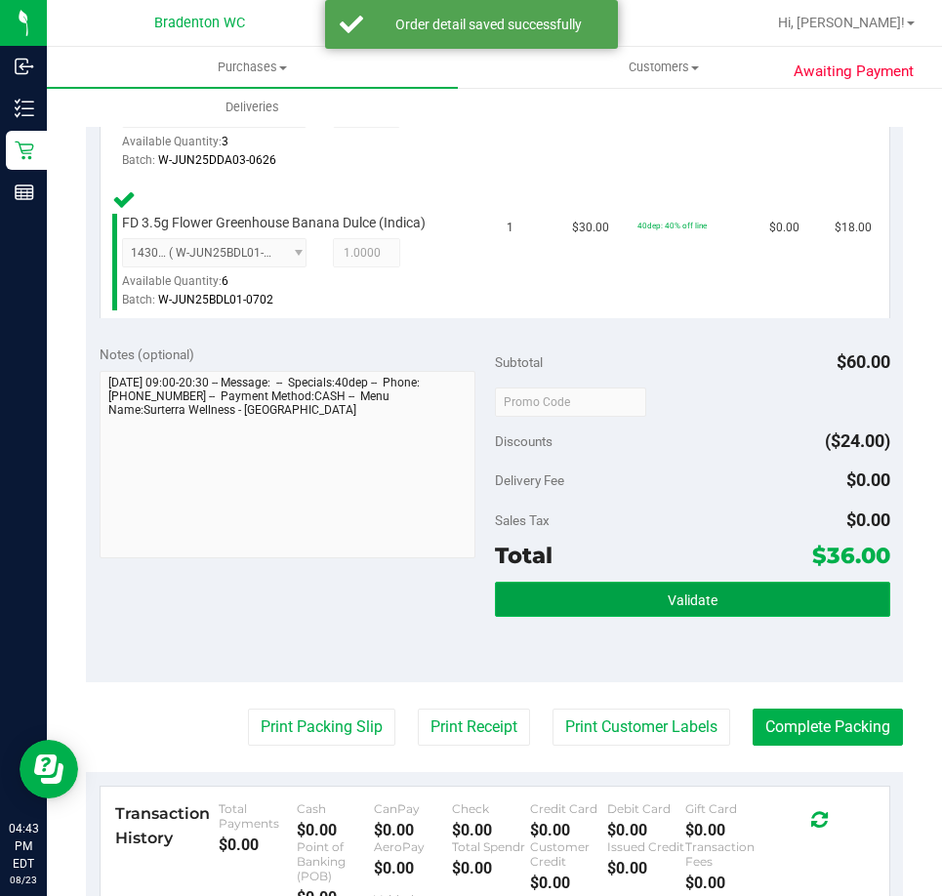
click at [672, 596] on span "Validate" at bounding box center [693, 601] width 50 height 16
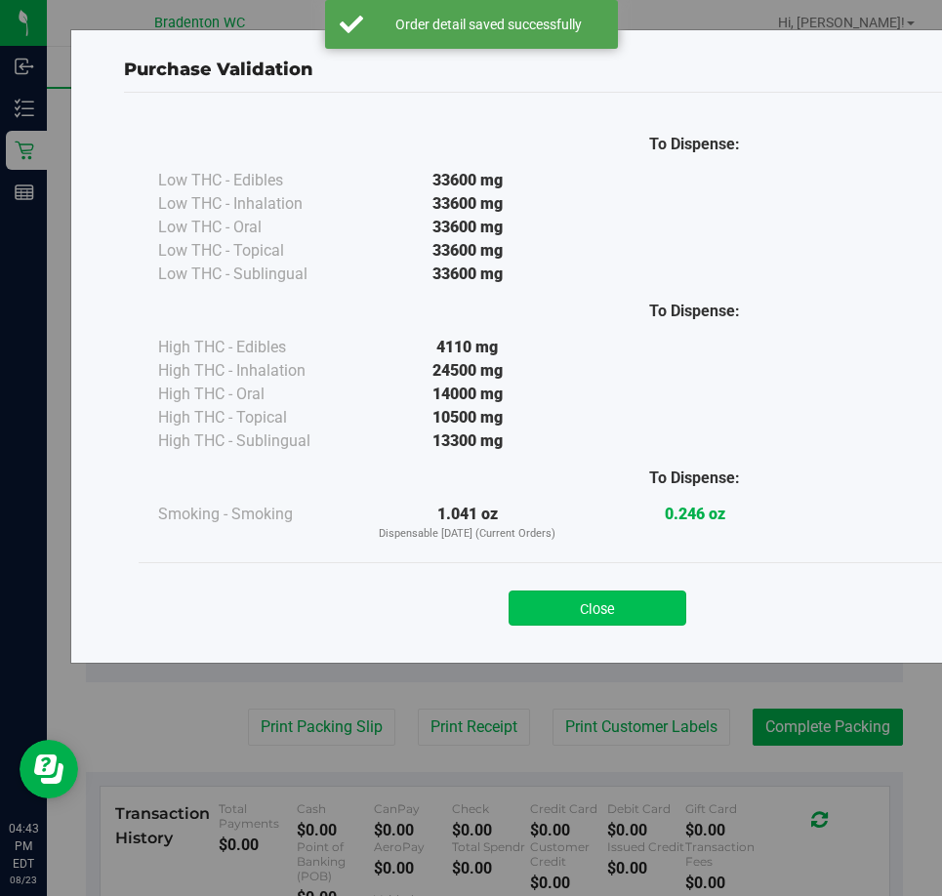
click at [619, 594] on button "Close" at bounding box center [598, 608] width 178 height 35
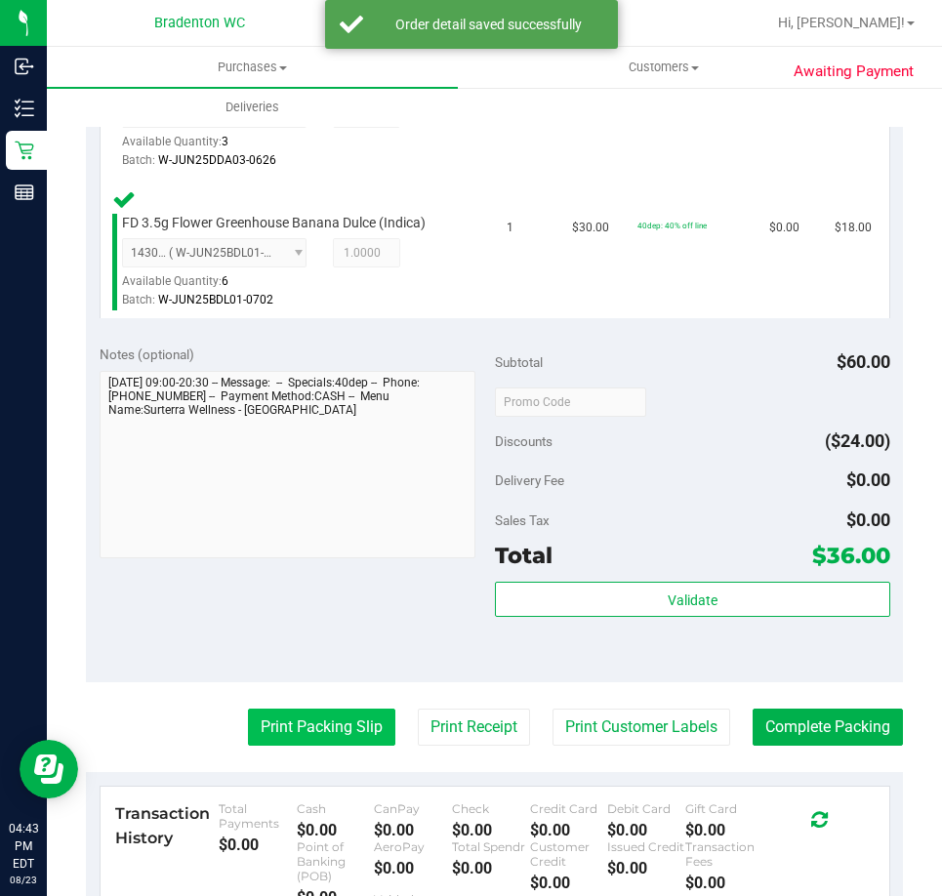
click at [281, 741] on button "Print Packing Slip" at bounding box center [321, 727] width 147 height 37
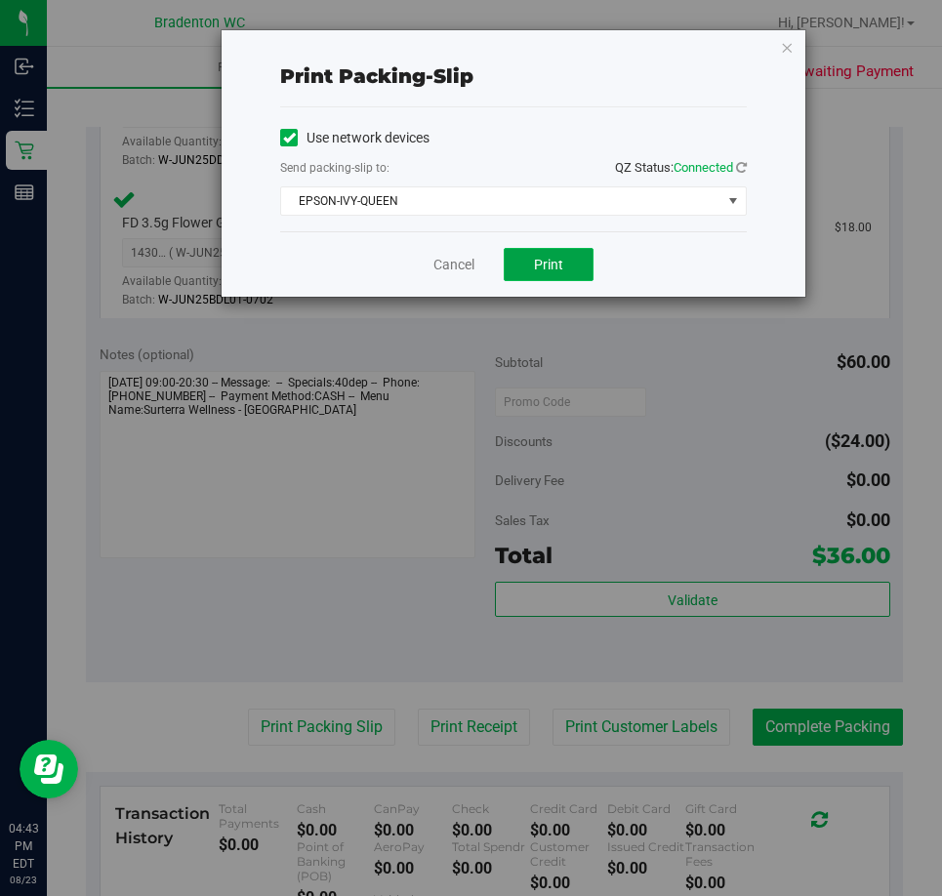
click at [560, 267] on span "Print" at bounding box center [548, 265] width 29 height 16
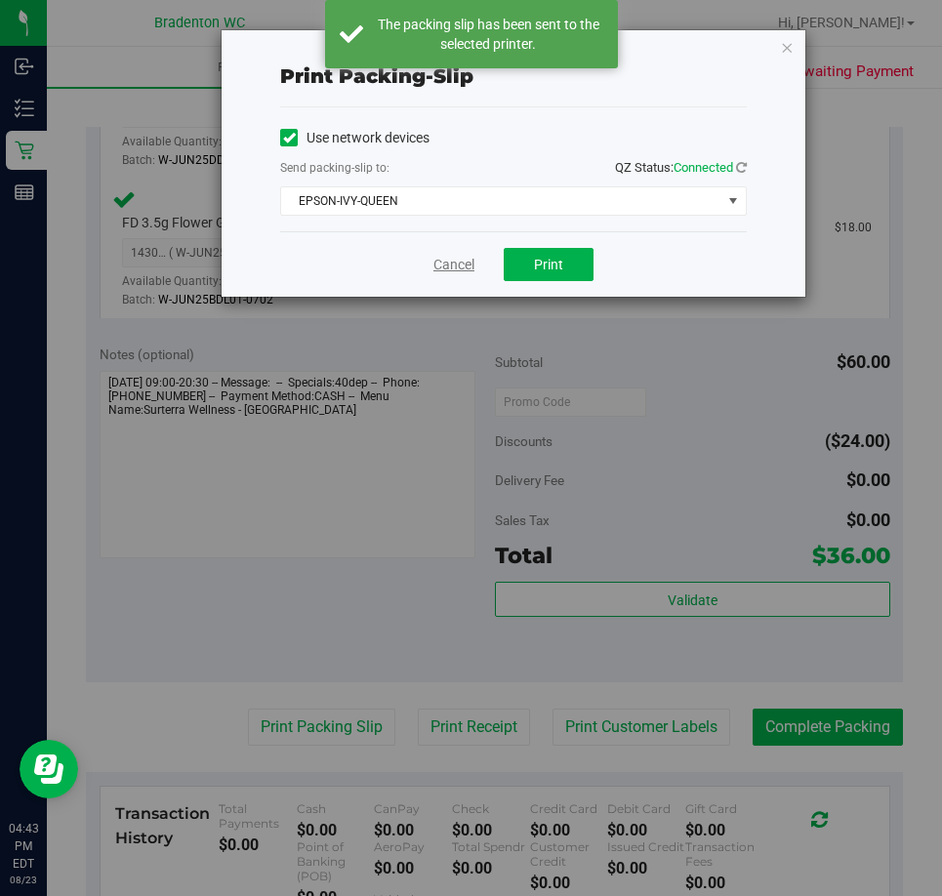
click at [457, 256] on link "Cancel" at bounding box center [453, 265] width 41 height 21
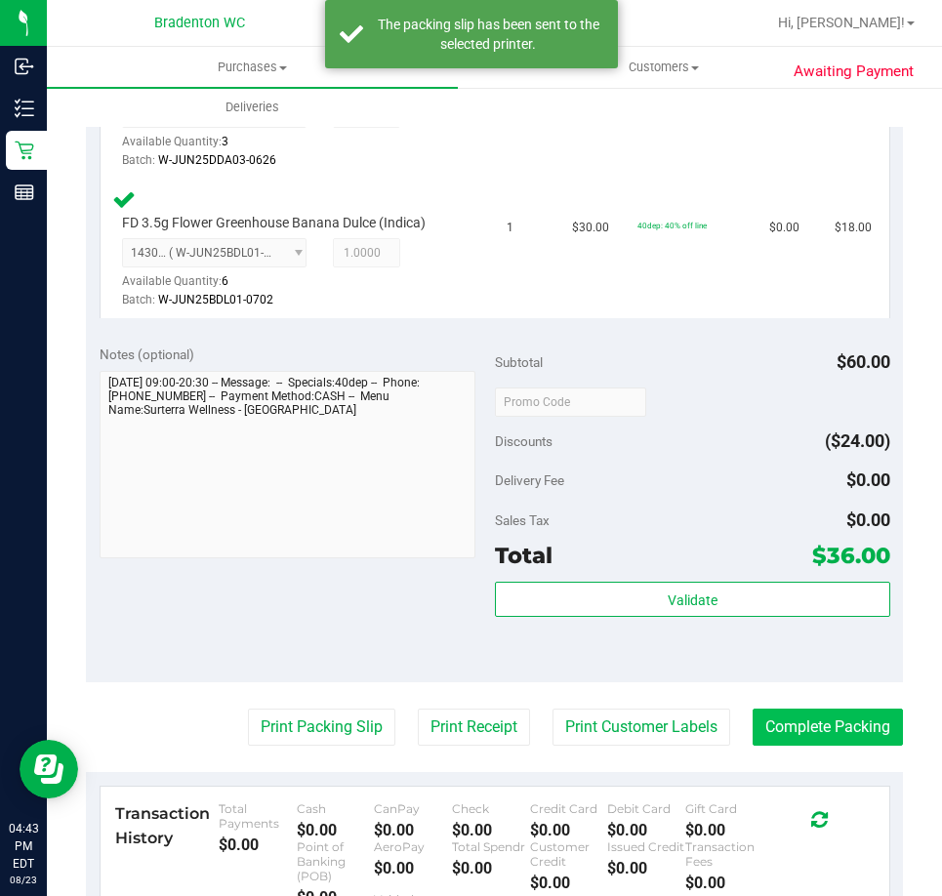
click at [819, 744] on button "Complete Packing" at bounding box center [828, 727] width 150 height 37
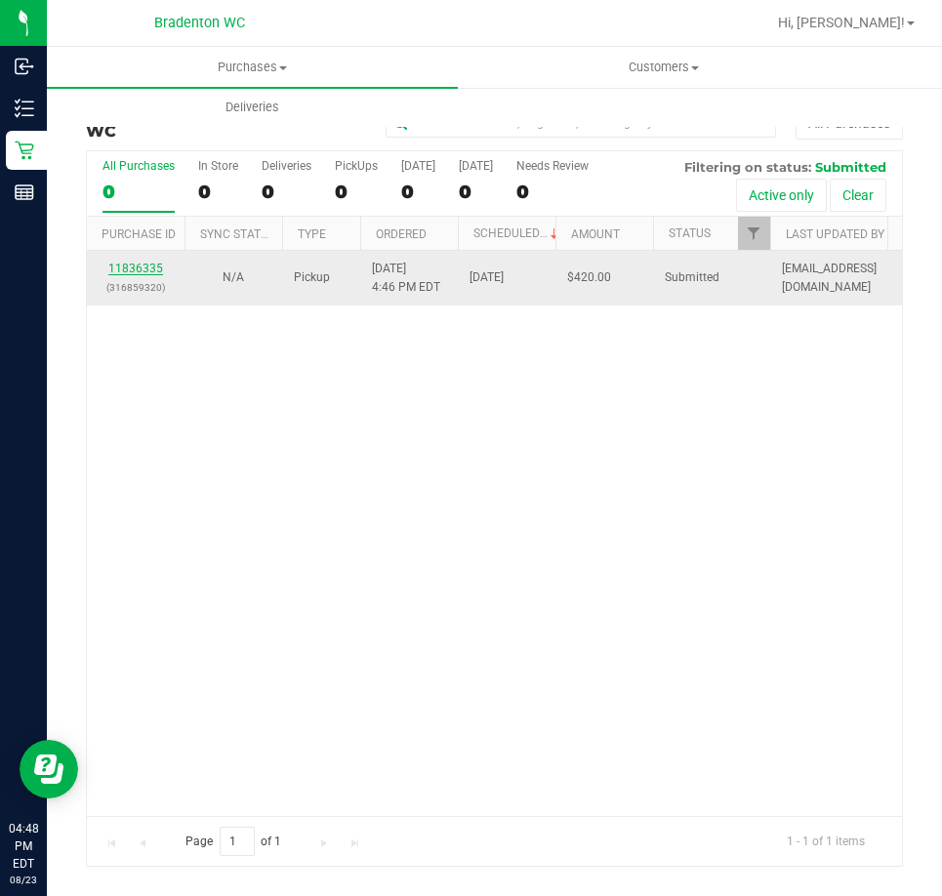
click at [139, 268] on link "11836335" at bounding box center [135, 269] width 55 height 14
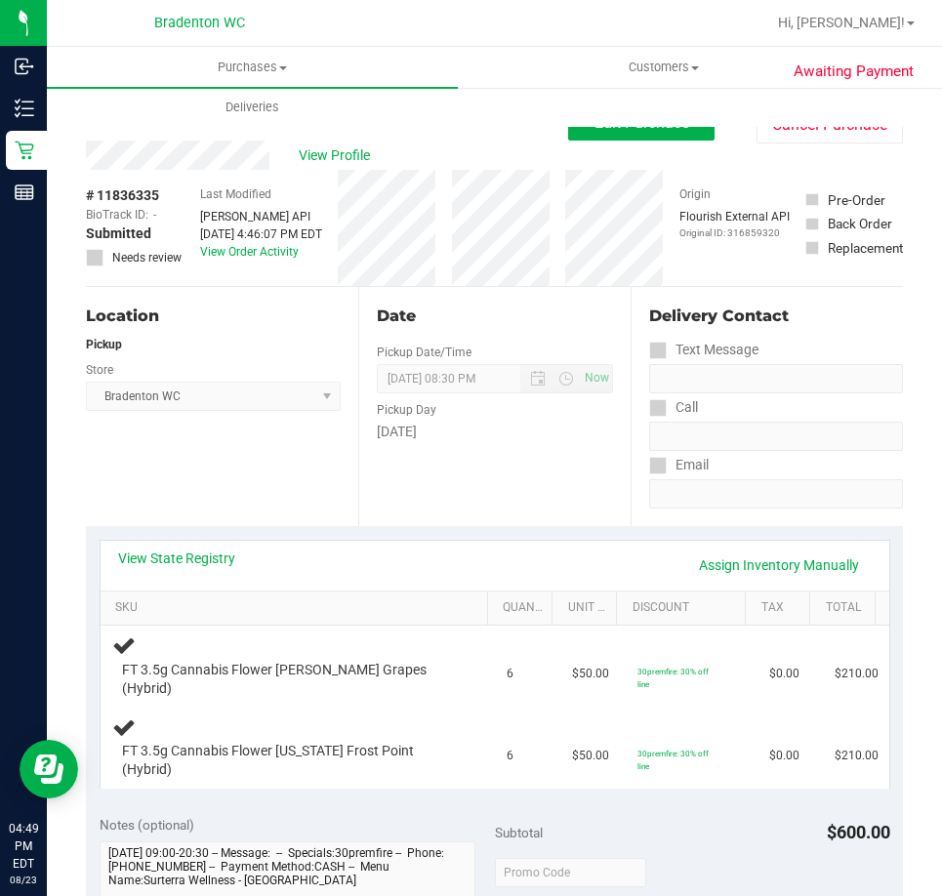
click at [182, 544] on div "View State Registry Assign Inventory Manually" at bounding box center [495, 566] width 789 height 50
click at [187, 560] on link "View State Registry" at bounding box center [176, 559] width 117 height 20
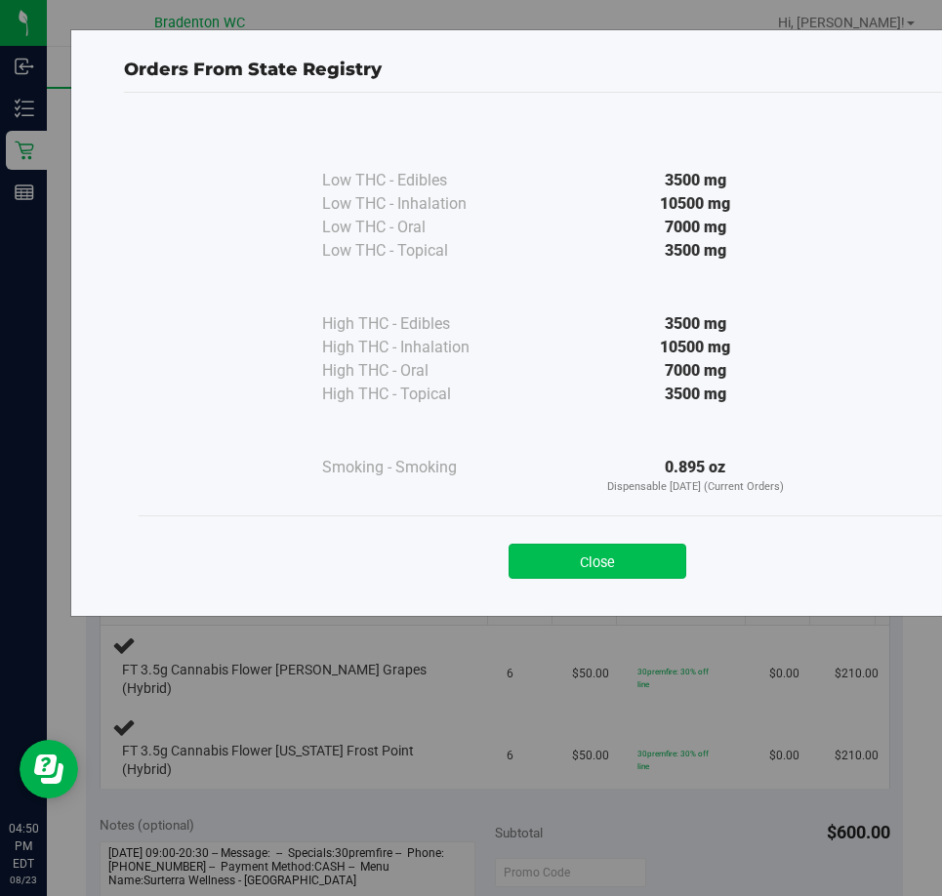
click at [610, 570] on button "Close" at bounding box center [598, 561] width 178 height 35
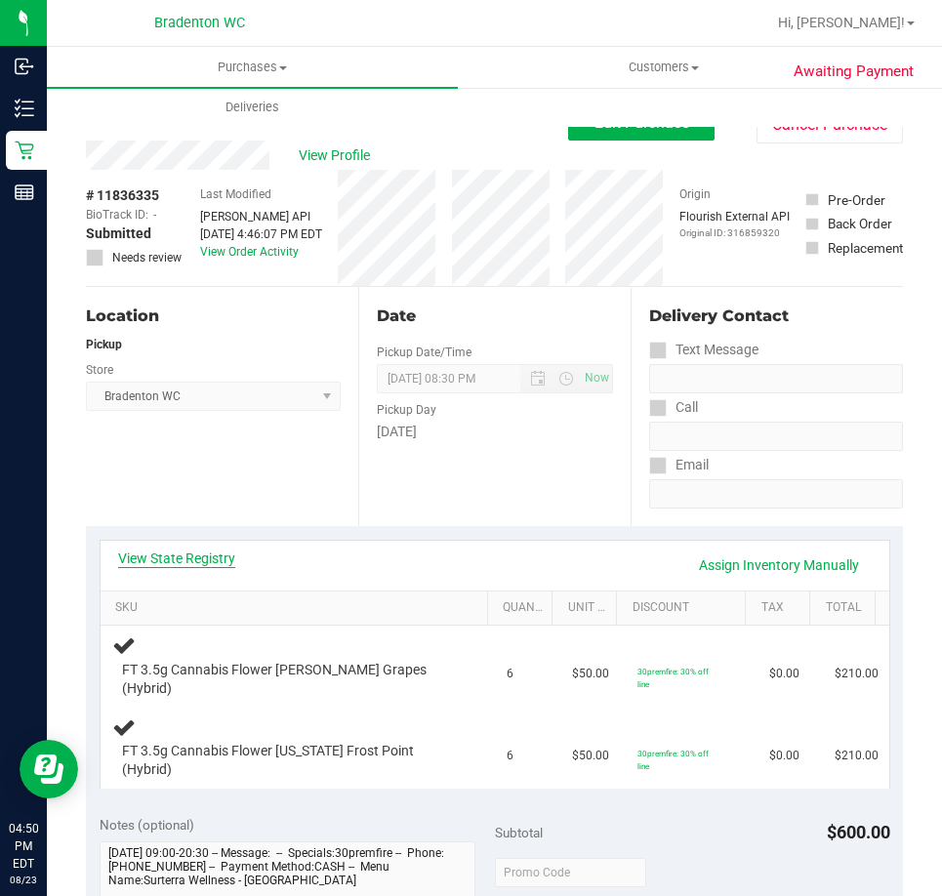
click at [212, 559] on link "View State Registry" at bounding box center [176, 559] width 117 height 20
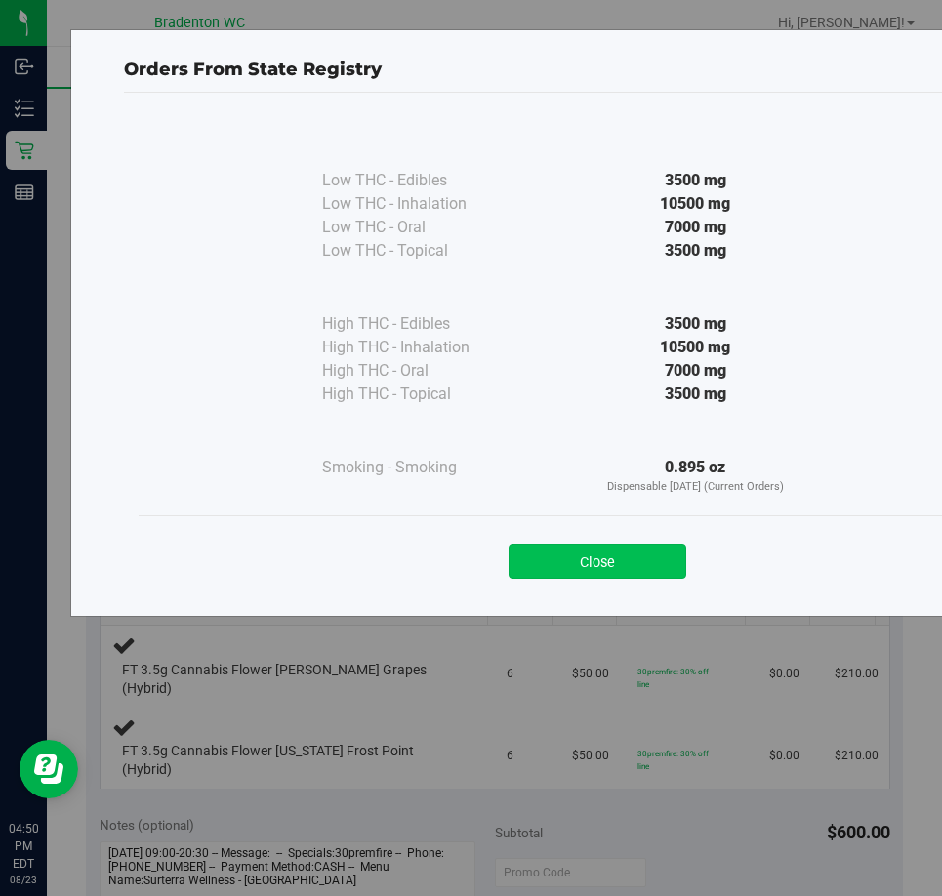
click at [595, 560] on button "Close" at bounding box center [598, 561] width 178 height 35
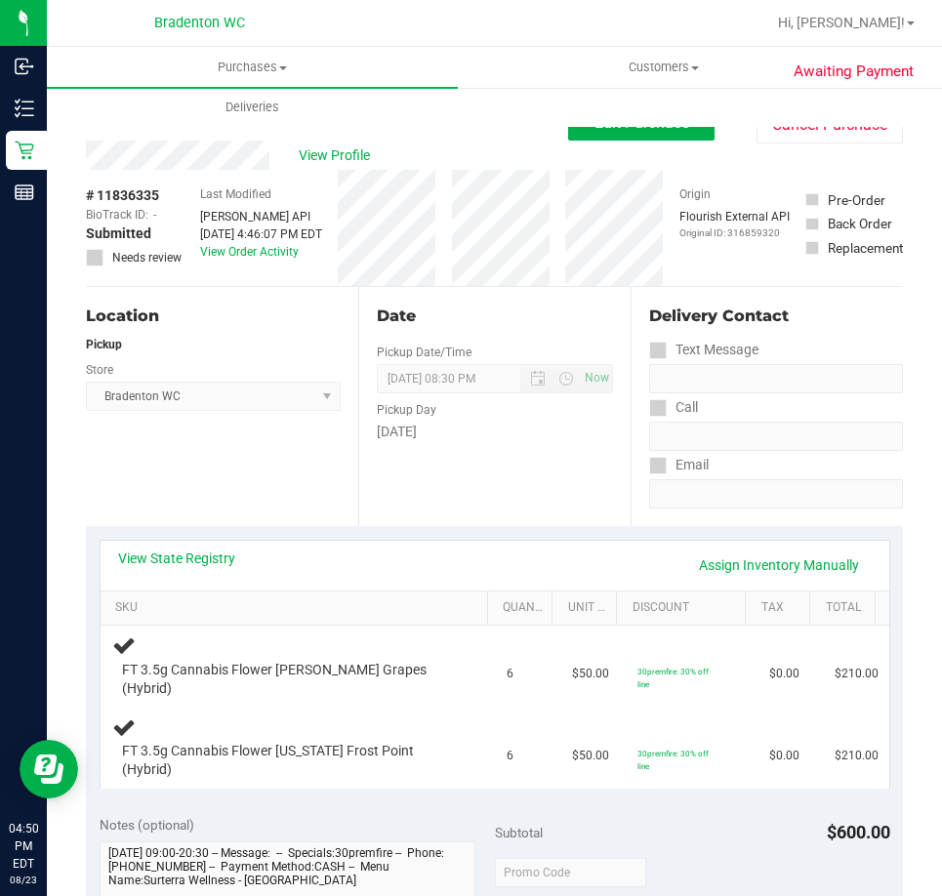
click at [655, 126] on div "Purchases Summary of purchases Fulfillment All purchases Customers All customer…" at bounding box center [518, 87] width 942 height 80
click at [648, 130] on span "Edit Purchase" at bounding box center [642, 122] width 95 height 19
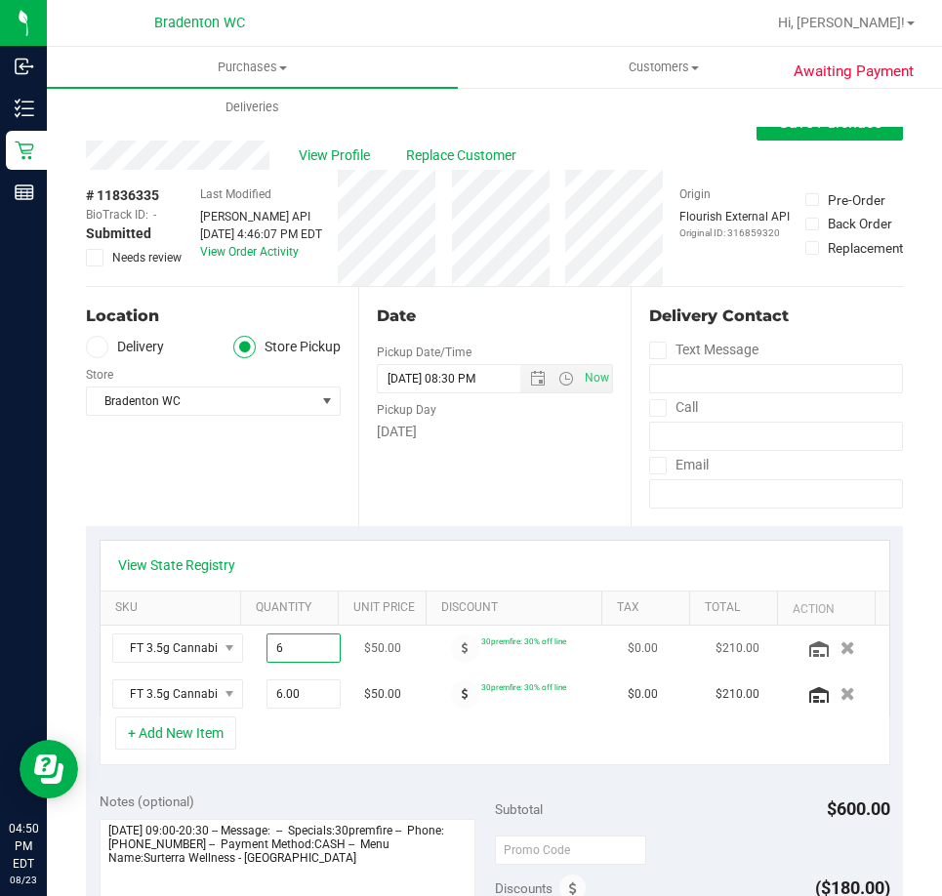
drag, startPoint x: 289, startPoint y: 644, endPoint x: 111, endPoint y: 627, distance: 178.5
click at [185, 637] on tr "FT 3.5g Cannabis Flower Gaspar's Grapes (Hybrid) 6.00 6 $50.00 30premfire: 30% …" at bounding box center [495, 649] width 789 height 46
type input "4"
type input "4.00"
drag, startPoint x: 300, startPoint y: 694, endPoint x: 48, endPoint y: 645, distance: 256.6
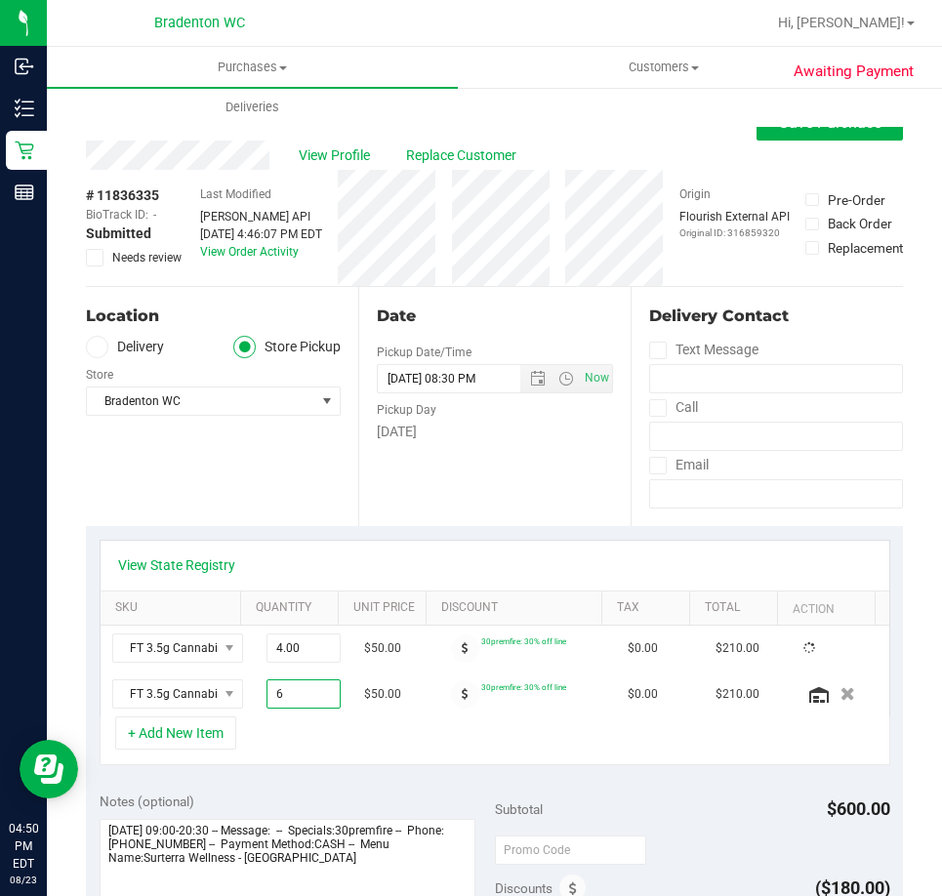
click at [62, 696] on div "Awaiting Payment Back Save Purchase View Profile Replace Customer # 11836335 Bi…" at bounding box center [494, 881] width 895 height 1591
type input "4"
drag, startPoint x: 298, startPoint y: 699, endPoint x: 135, endPoint y: 710, distance: 163.4
click at [139, 710] on tr "FT 3.5g Cannabis Flower Florida Frost Point (Hybrid) 6.00 6 $50.00 30premfire: …" at bounding box center [495, 694] width 789 height 45
type input "4"
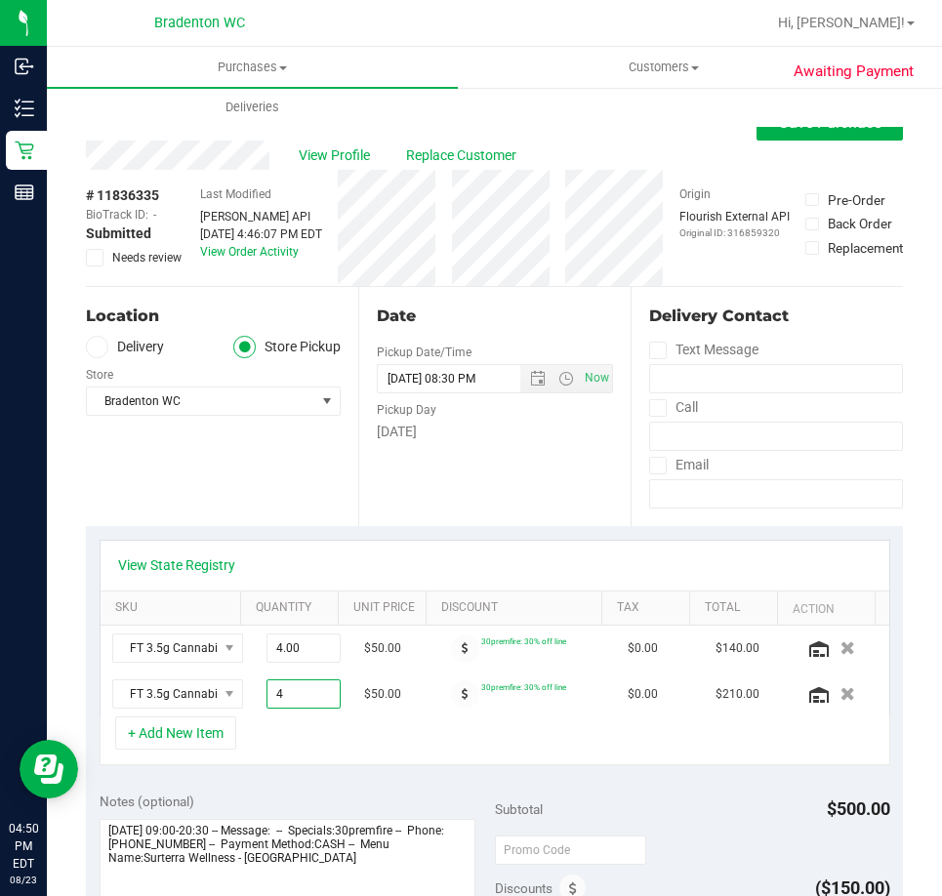
type input "4.00"
click at [392, 761] on div "+ Add New Item" at bounding box center [495, 741] width 791 height 49
click at [779, 130] on span "Save Purchase" at bounding box center [830, 122] width 103 height 19
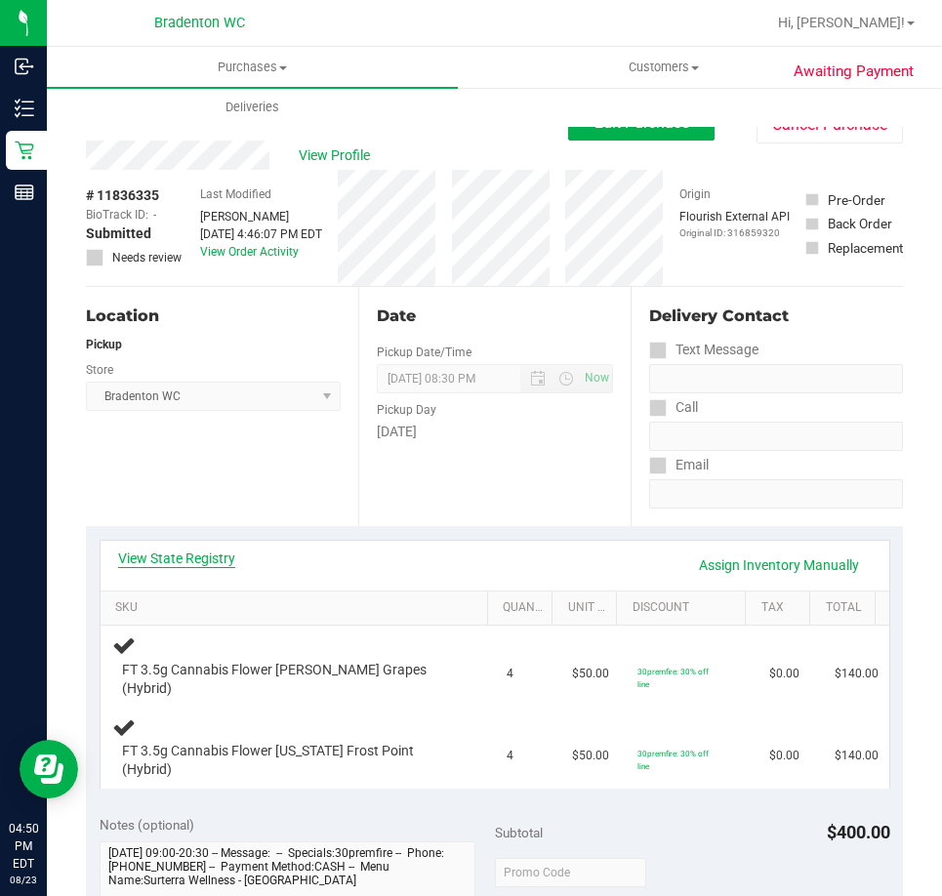
click at [206, 562] on link "View State Registry" at bounding box center [176, 559] width 117 height 20
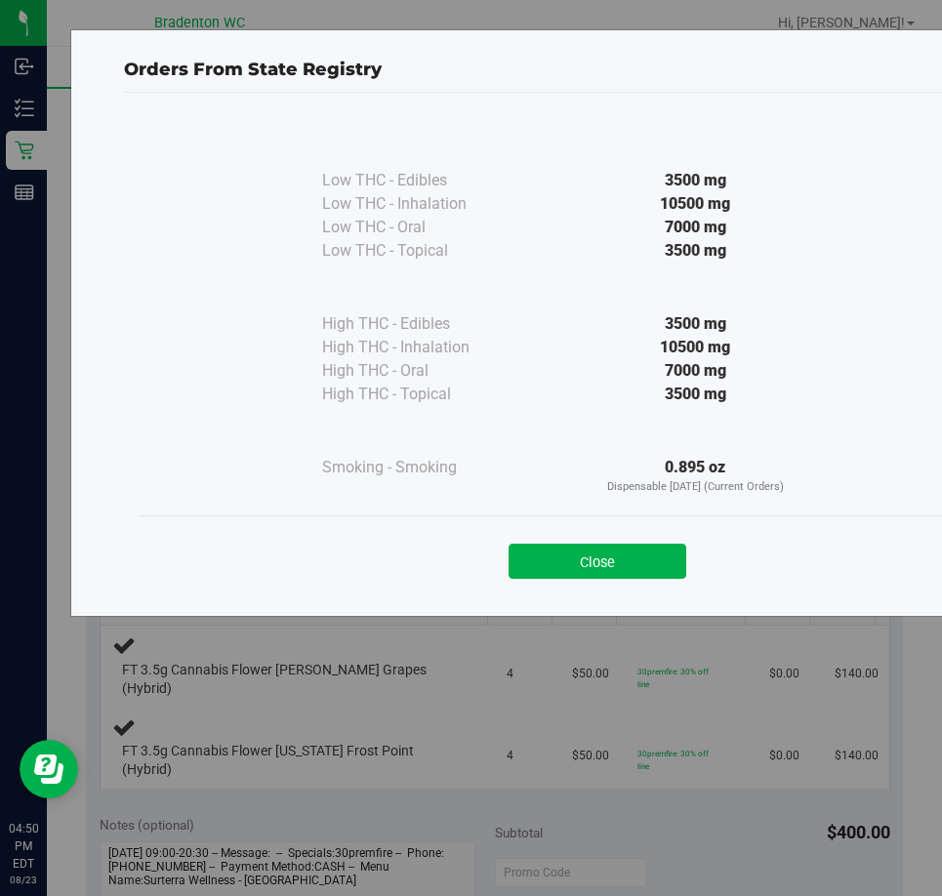
click at [578, 536] on div "Close" at bounding box center [597, 555] width 888 height 49
click at [582, 565] on button "Close" at bounding box center [598, 561] width 178 height 35
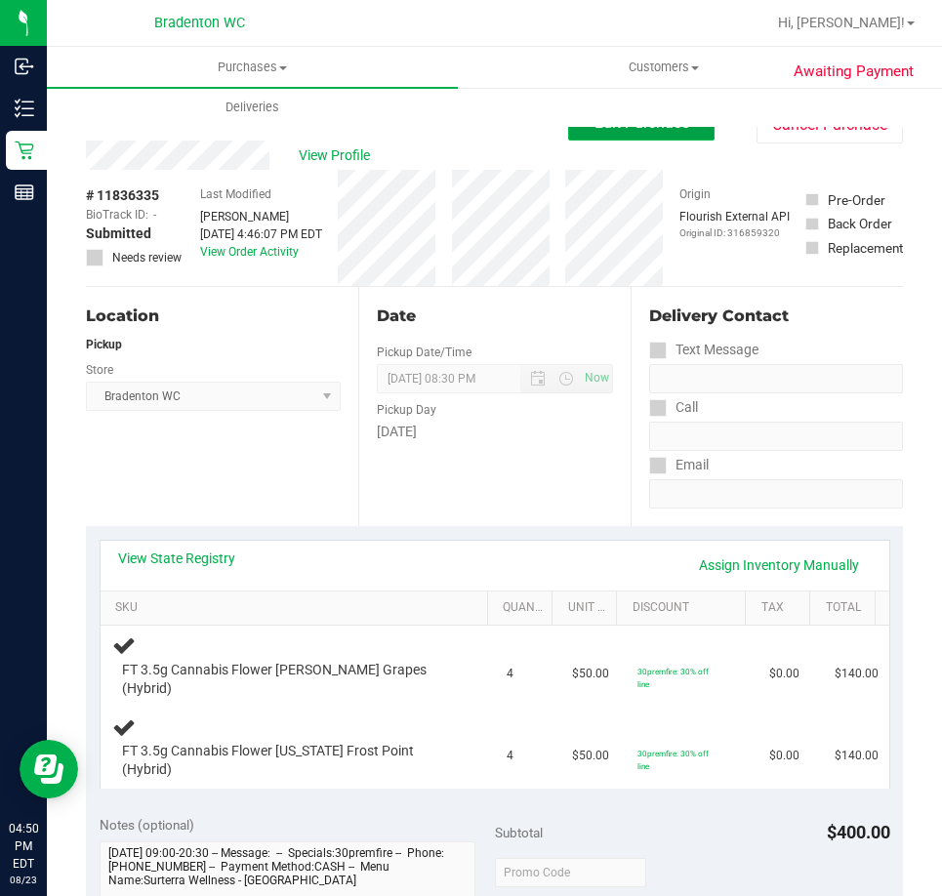
click at [638, 127] on span "Edit Purchase" at bounding box center [642, 122] width 95 height 19
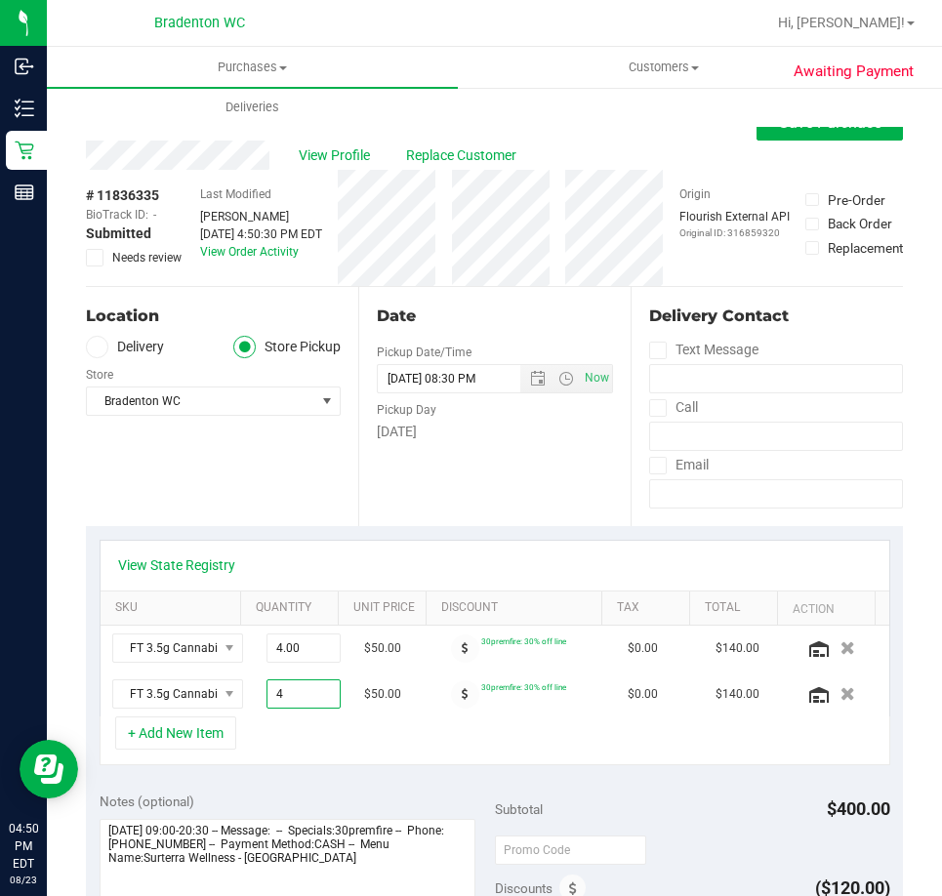
drag, startPoint x: 284, startPoint y: 693, endPoint x: 97, endPoint y: 726, distance: 190.4
click at [98, 727] on div "View State Registry SKU Quantity Unit Price Discount Tax Total Action FT 3.5g C…" at bounding box center [494, 652] width 817 height 253
type input "3"
type input "3.00"
click at [760, 132] on button "Save Purchase" at bounding box center [830, 122] width 146 height 35
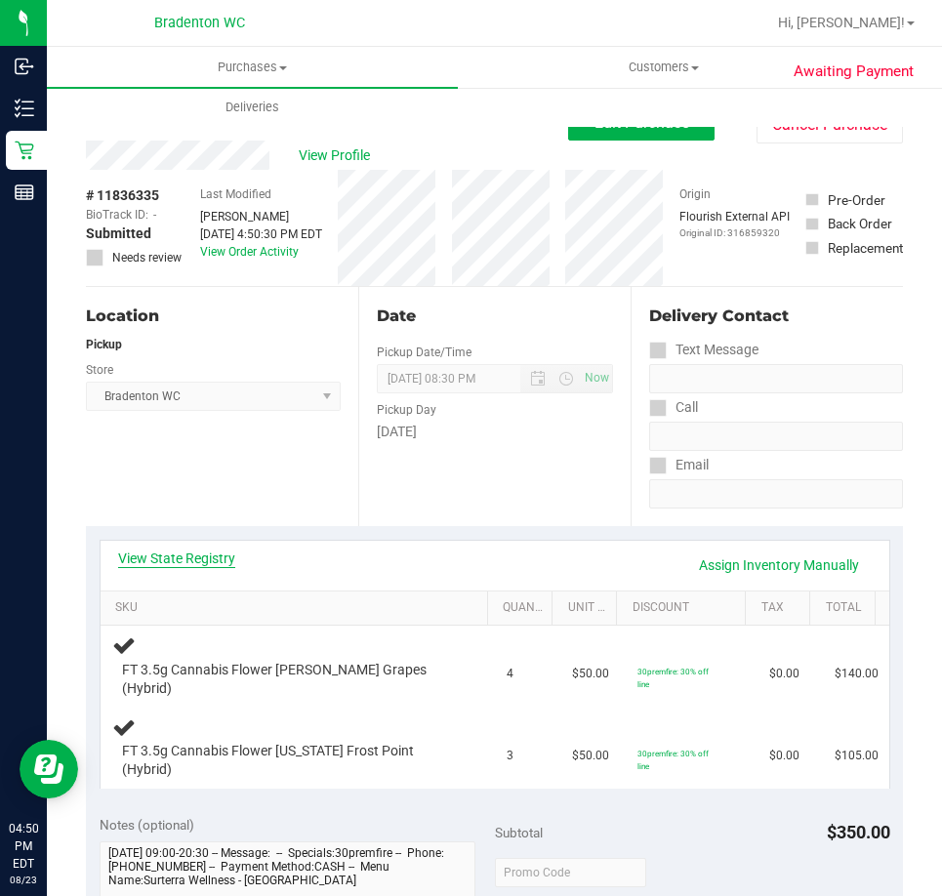
click at [226, 558] on link "View State Registry" at bounding box center [176, 559] width 117 height 20
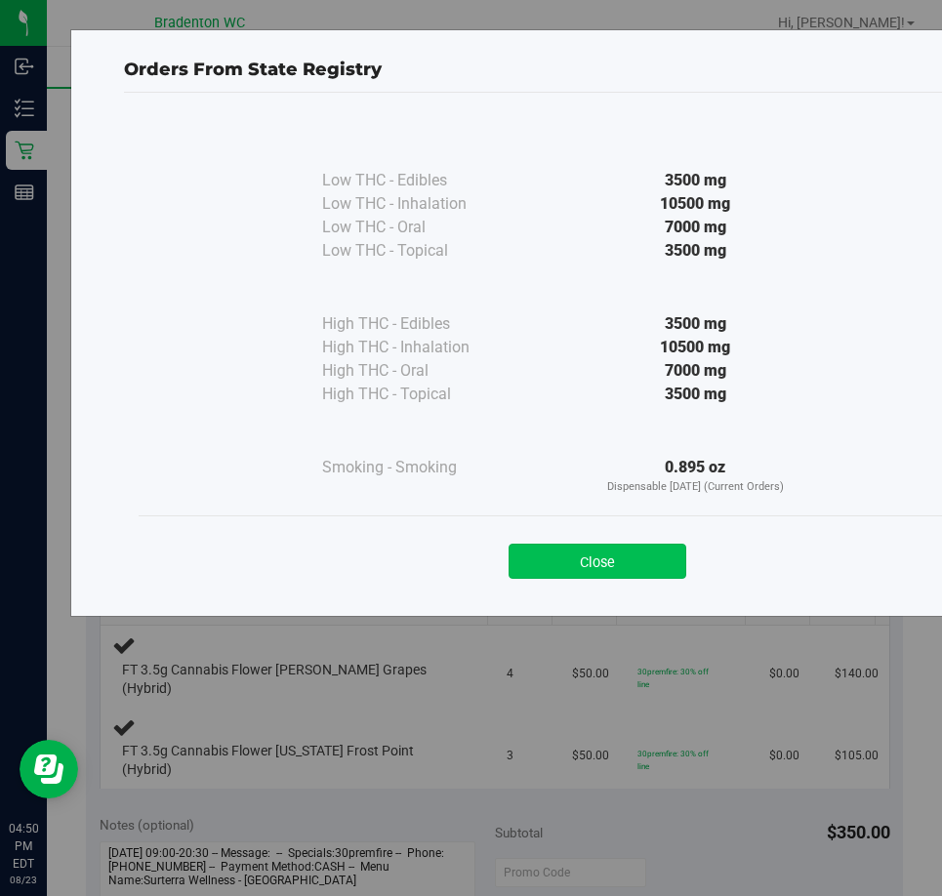
click at [651, 566] on button "Close" at bounding box center [598, 561] width 178 height 35
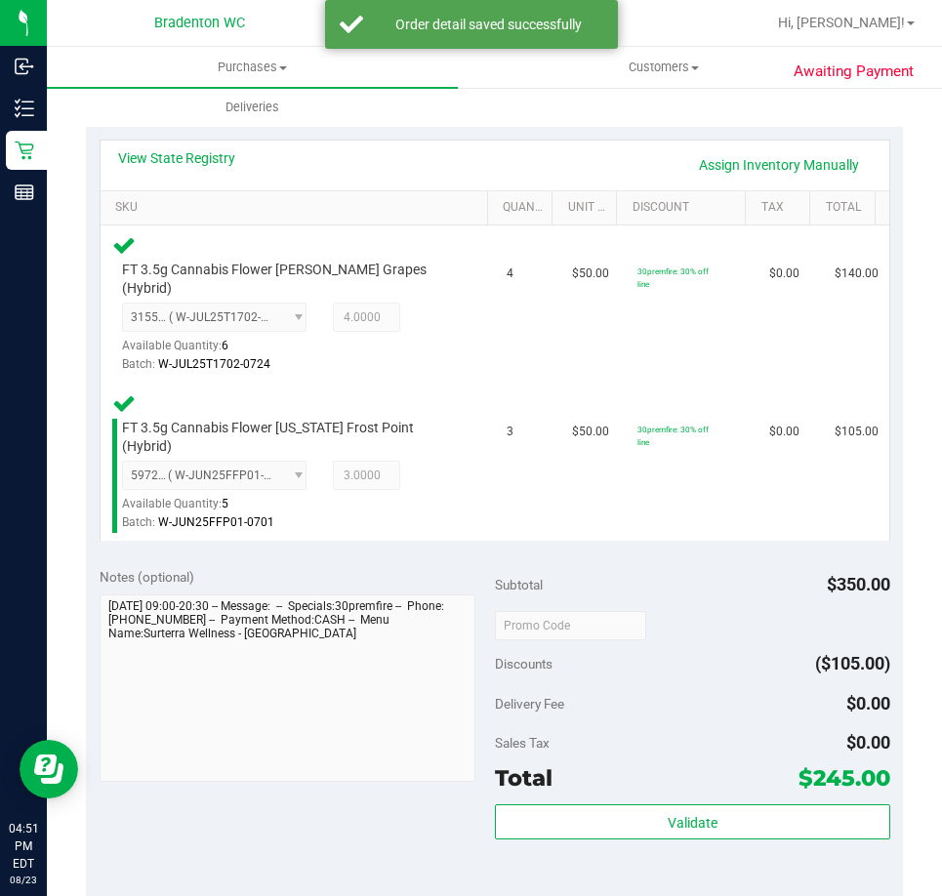
scroll to position [398, 0]
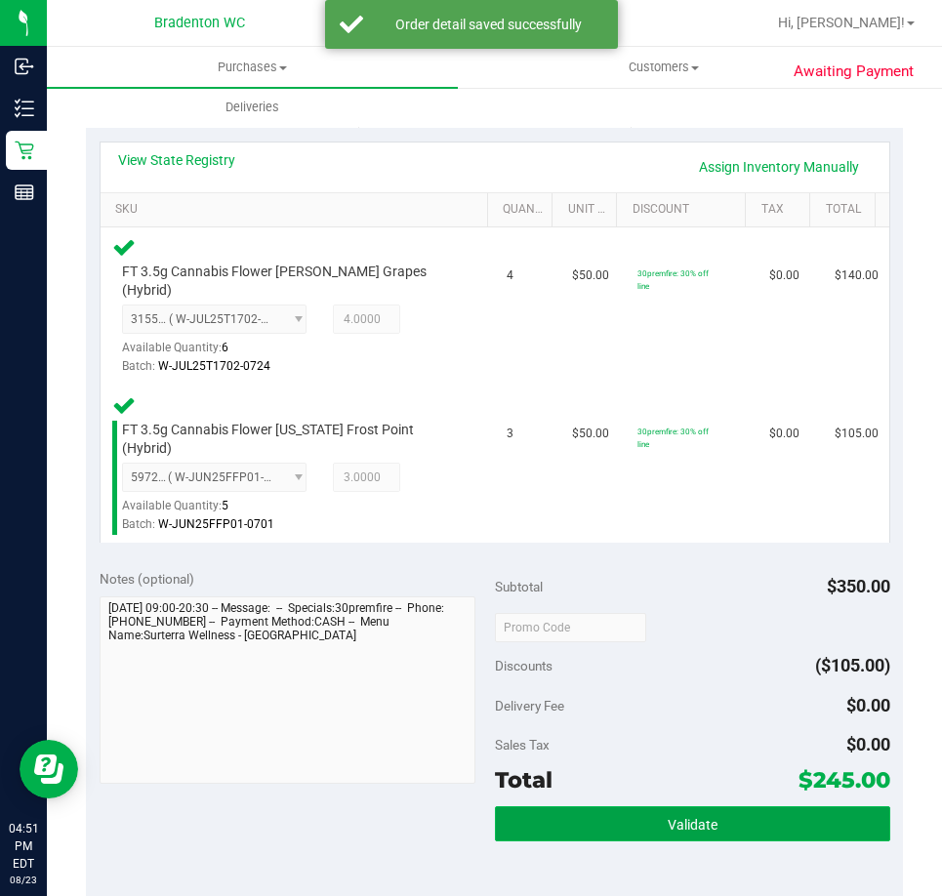
click at [632, 806] on button "Validate" at bounding box center [692, 823] width 395 height 35
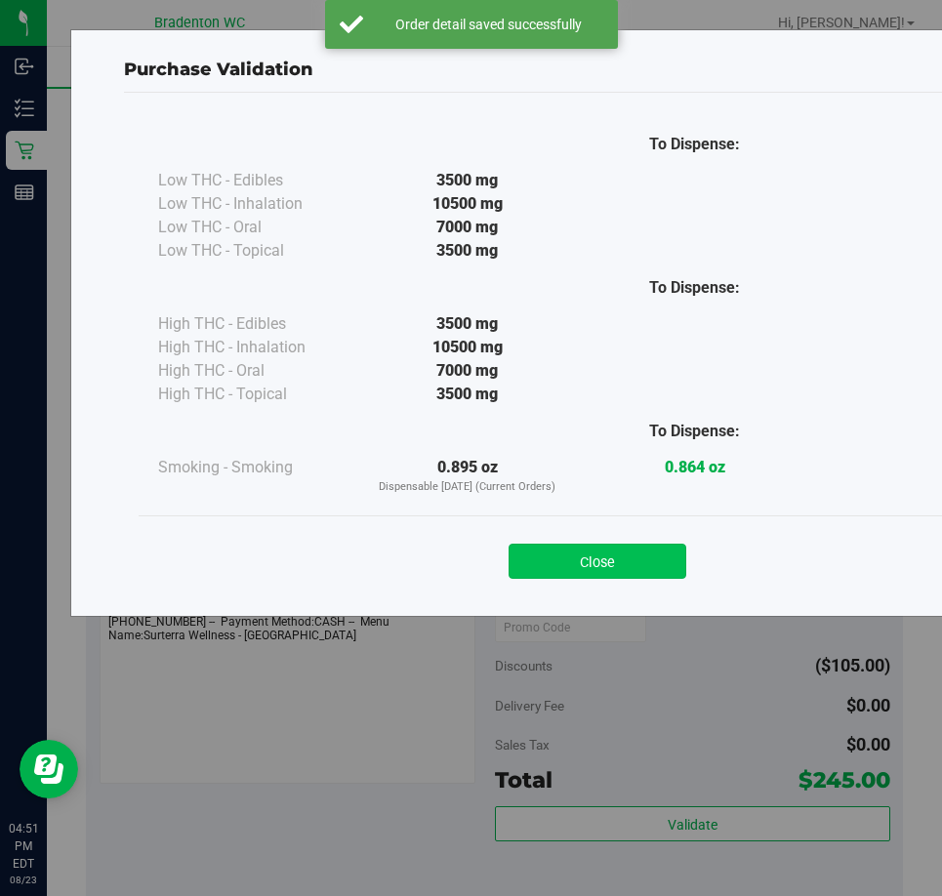
click at [598, 572] on button "Close" at bounding box center [598, 561] width 178 height 35
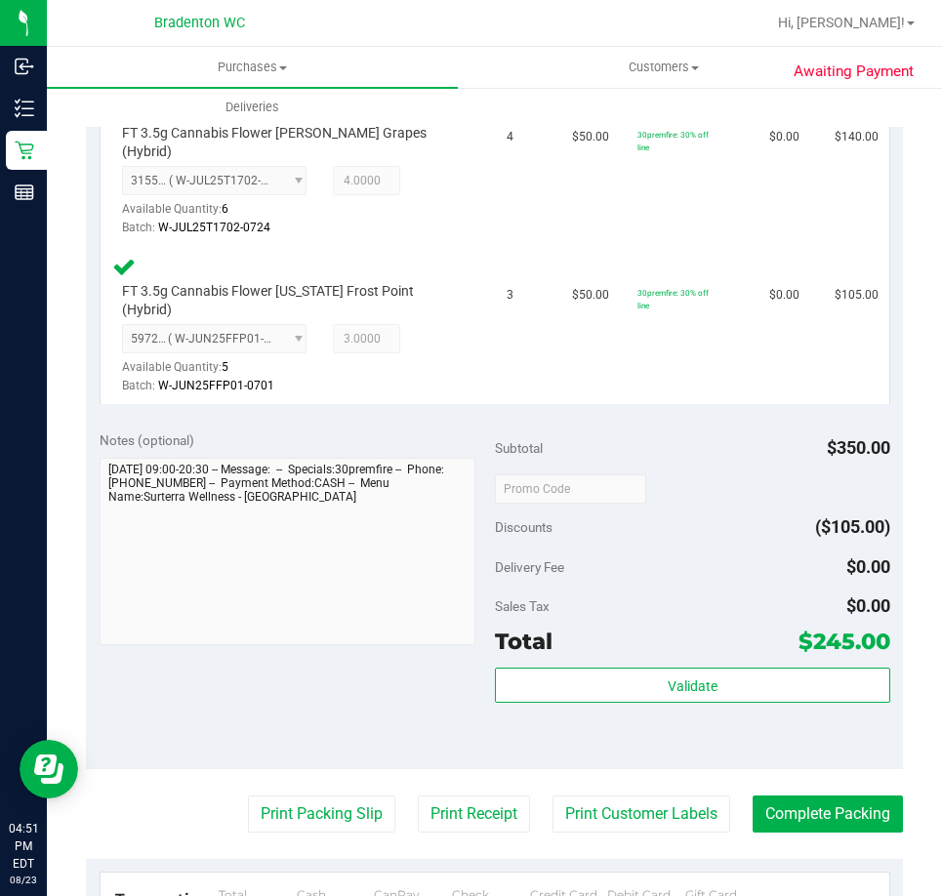
scroll to position [544, 0]
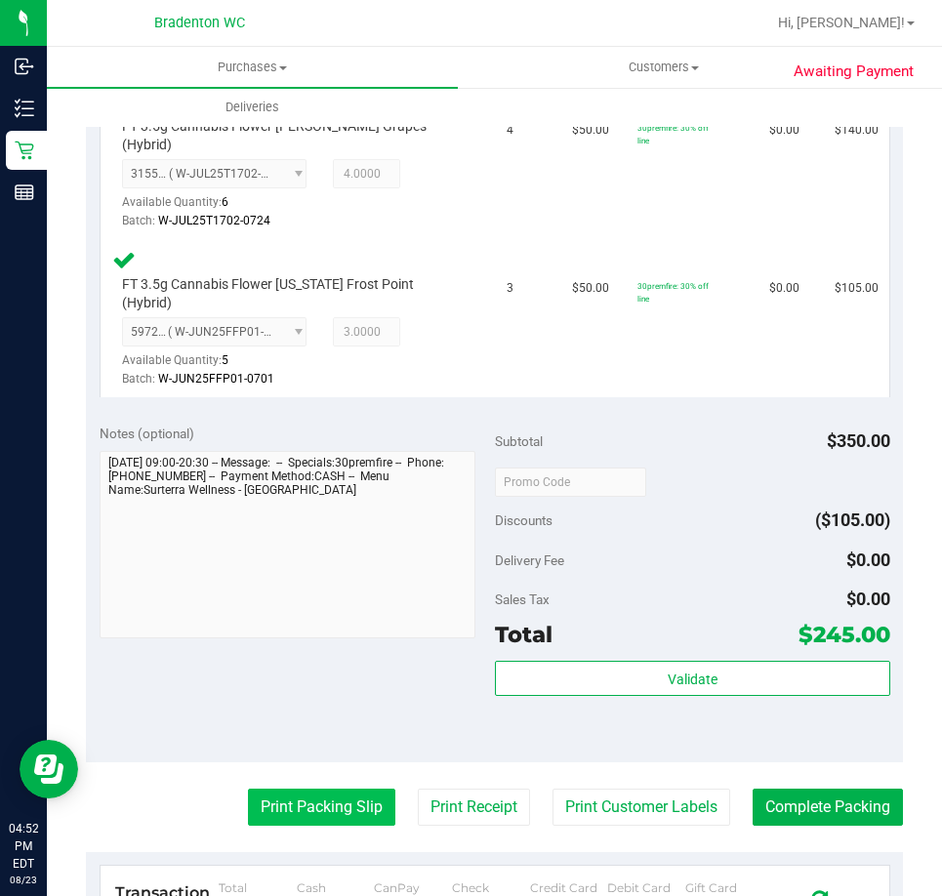
click at [297, 789] on button "Print Packing Slip" at bounding box center [321, 807] width 147 height 37
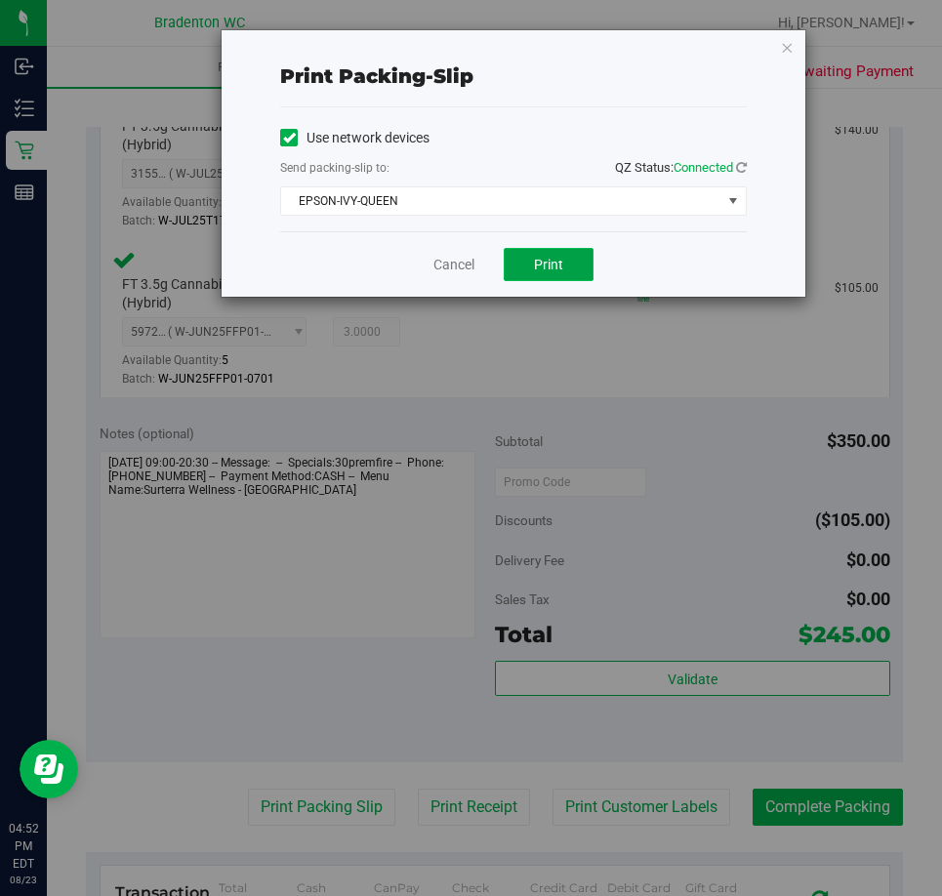
click at [557, 257] on span "Print" at bounding box center [548, 265] width 29 height 16
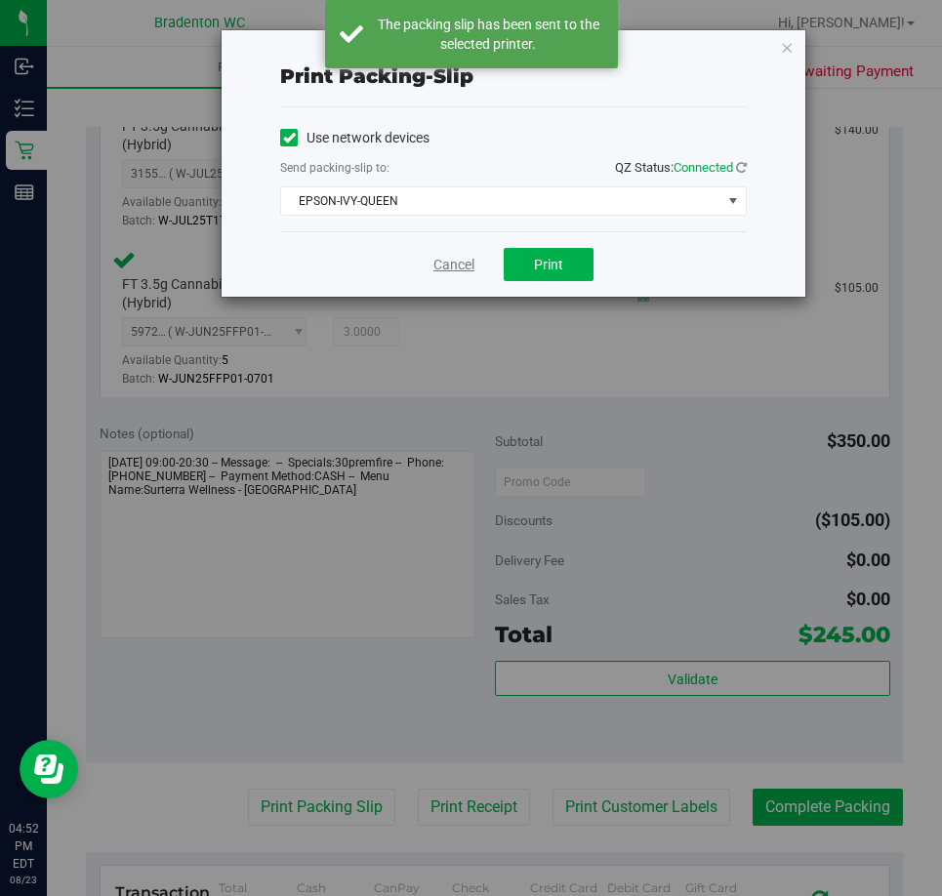
click at [469, 262] on link "Cancel" at bounding box center [453, 265] width 41 height 21
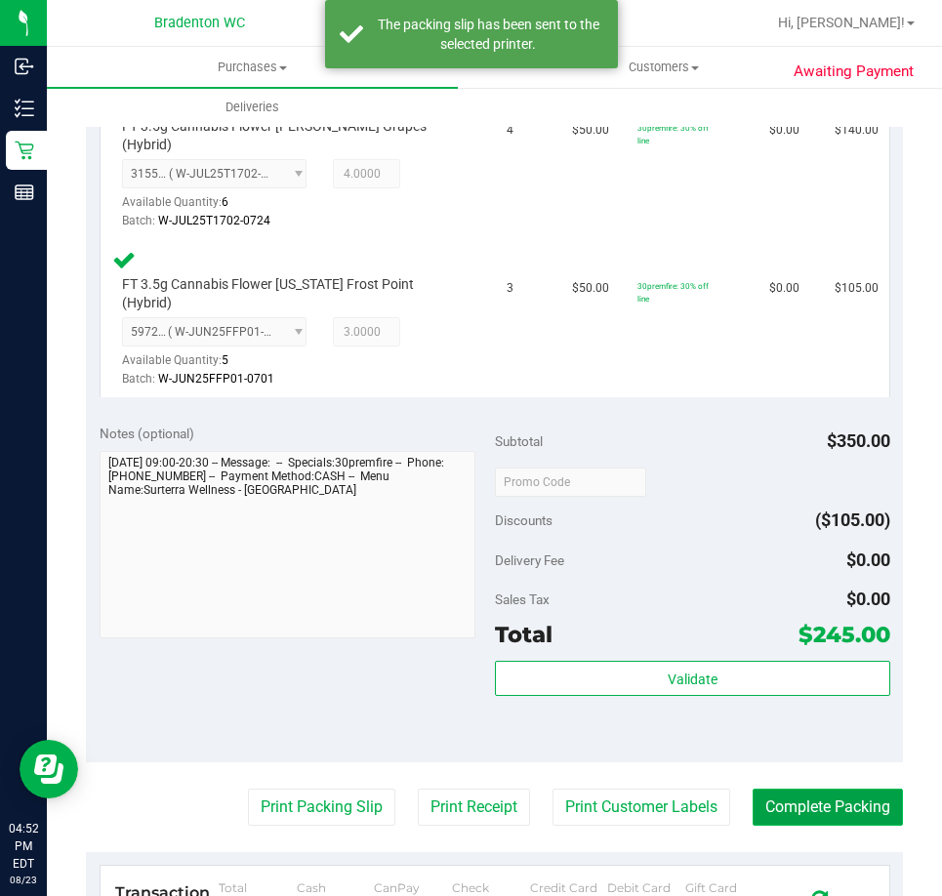
click at [825, 789] on button "Complete Packing" at bounding box center [828, 807] width 150 height 37
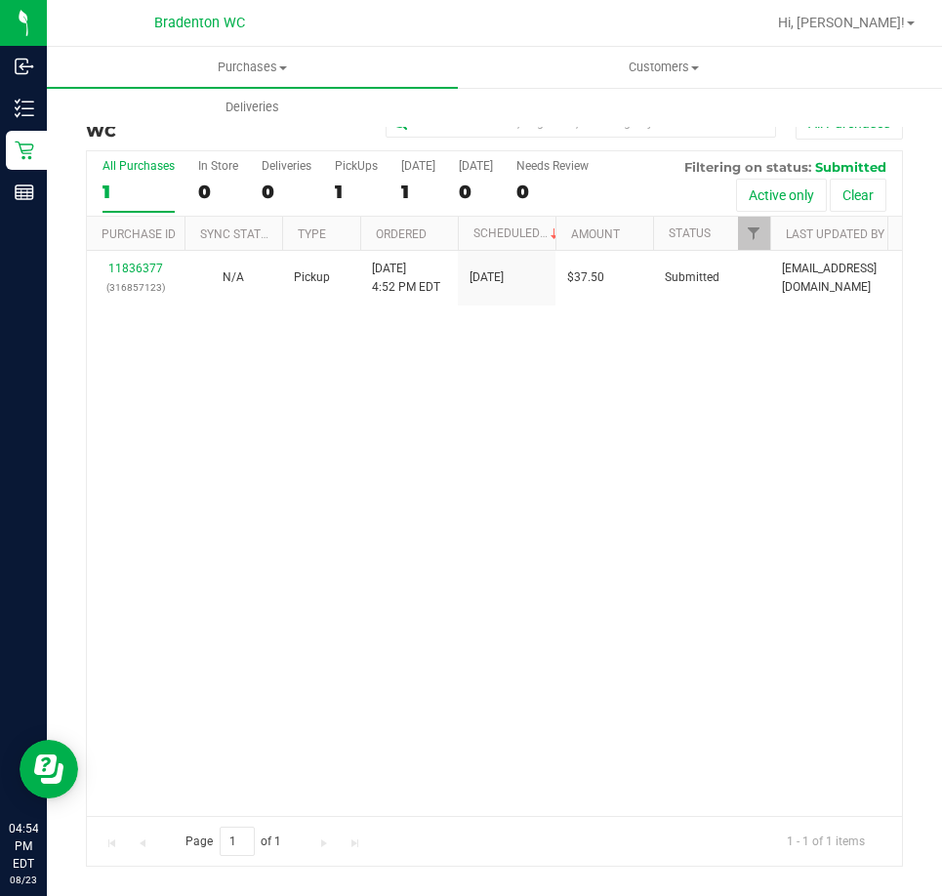
click at [413, 413] on div "11836377 (316857123) N/A Pickup 8/23/2025 4:52 PM EDT 8/23/2025 $37.50 Submitte…" at bounding box center [494, 533] width 815 height 564
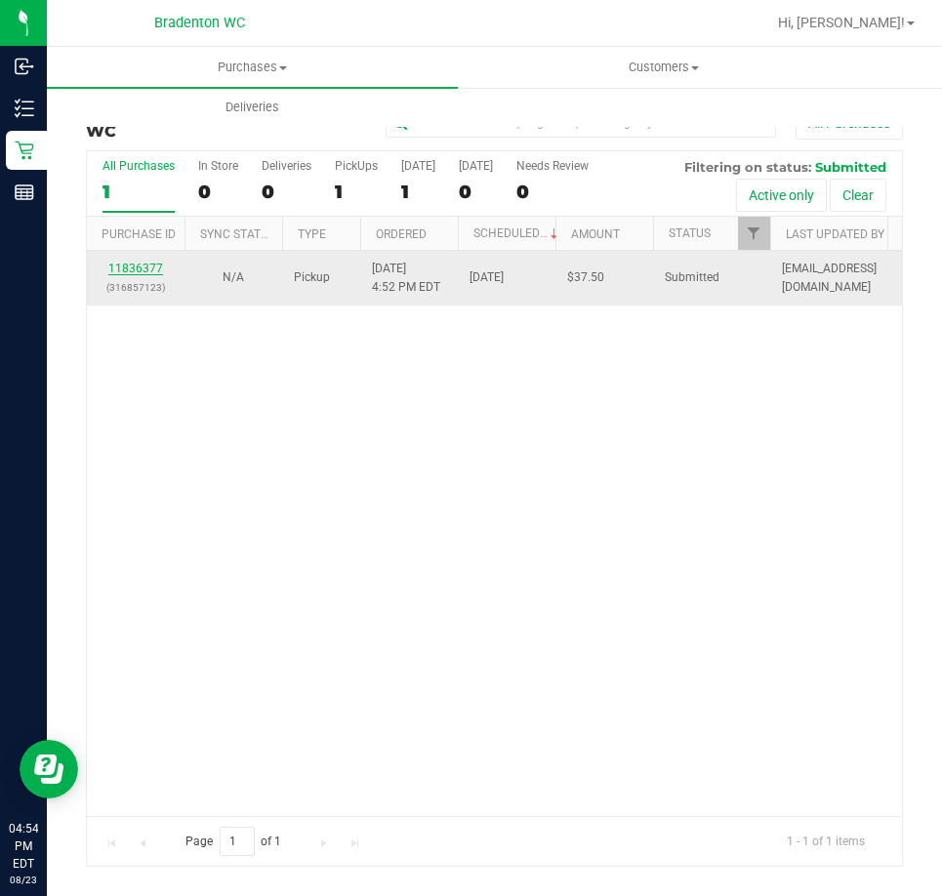
click at [147, 267] on link "11836377" at bounding box center [135, 269] width 55 height 14
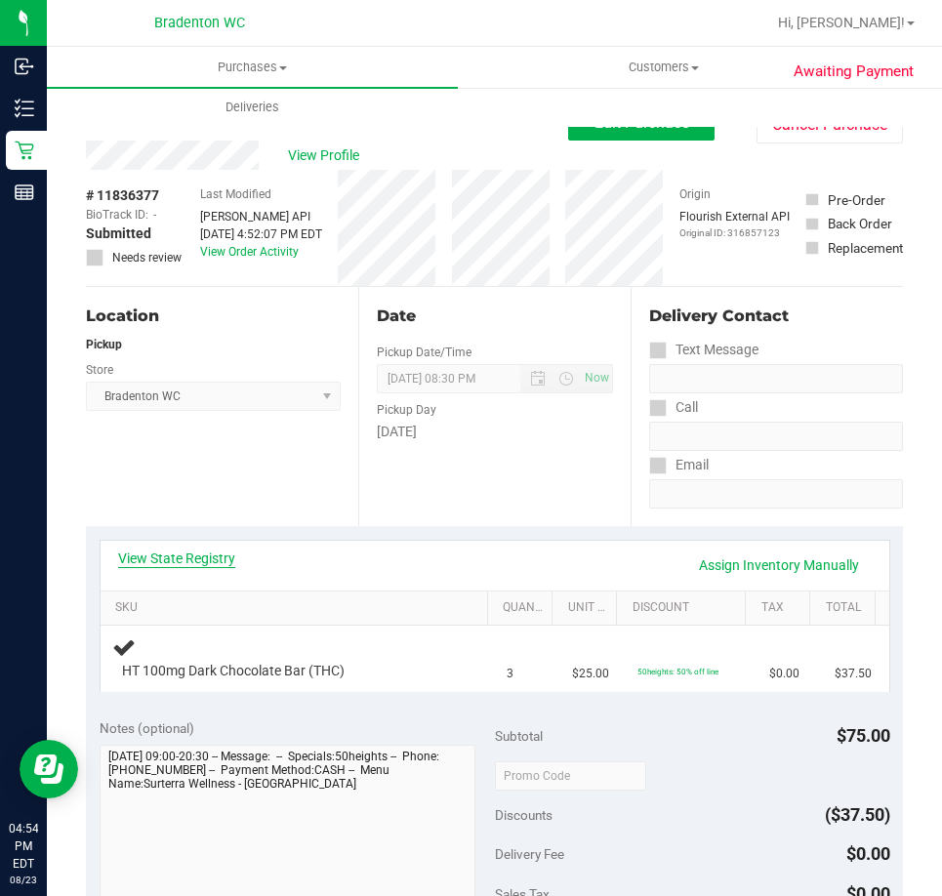
click at [163, 549] on link "View State Registry" at bounding box center [176, 559] width 117 height 20
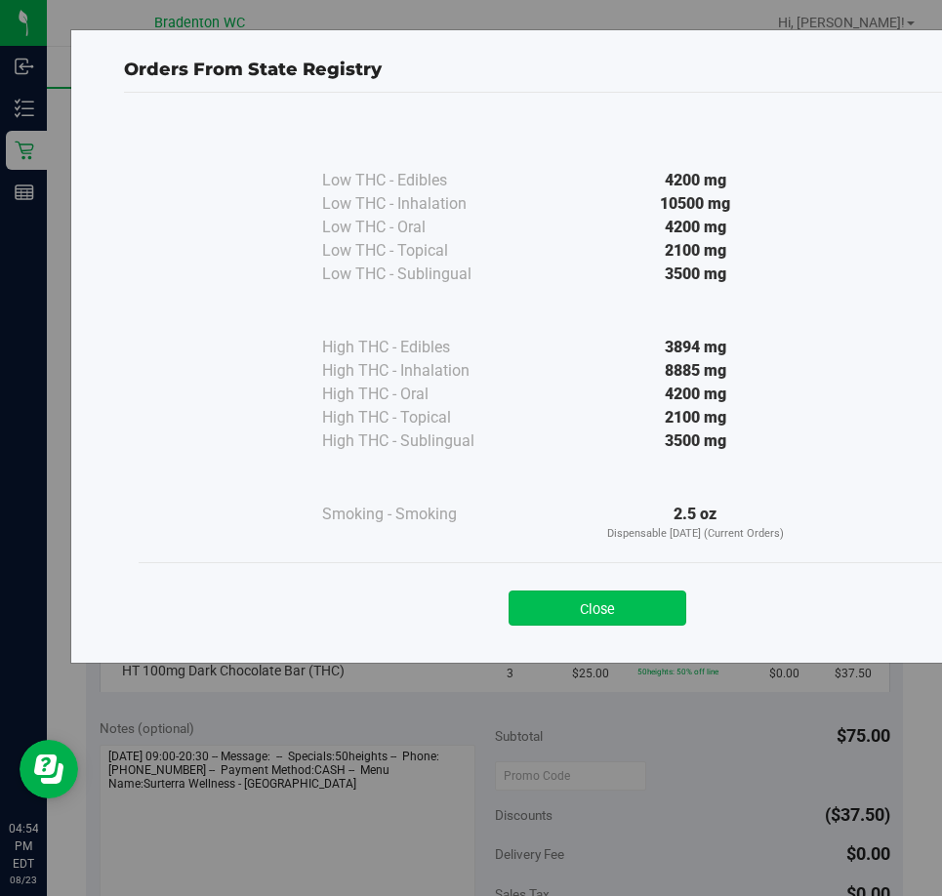
drag, startPoint x: 638, startPoint y: 601, endPoint x: 2, endPoint y: 635, distance: 637.4
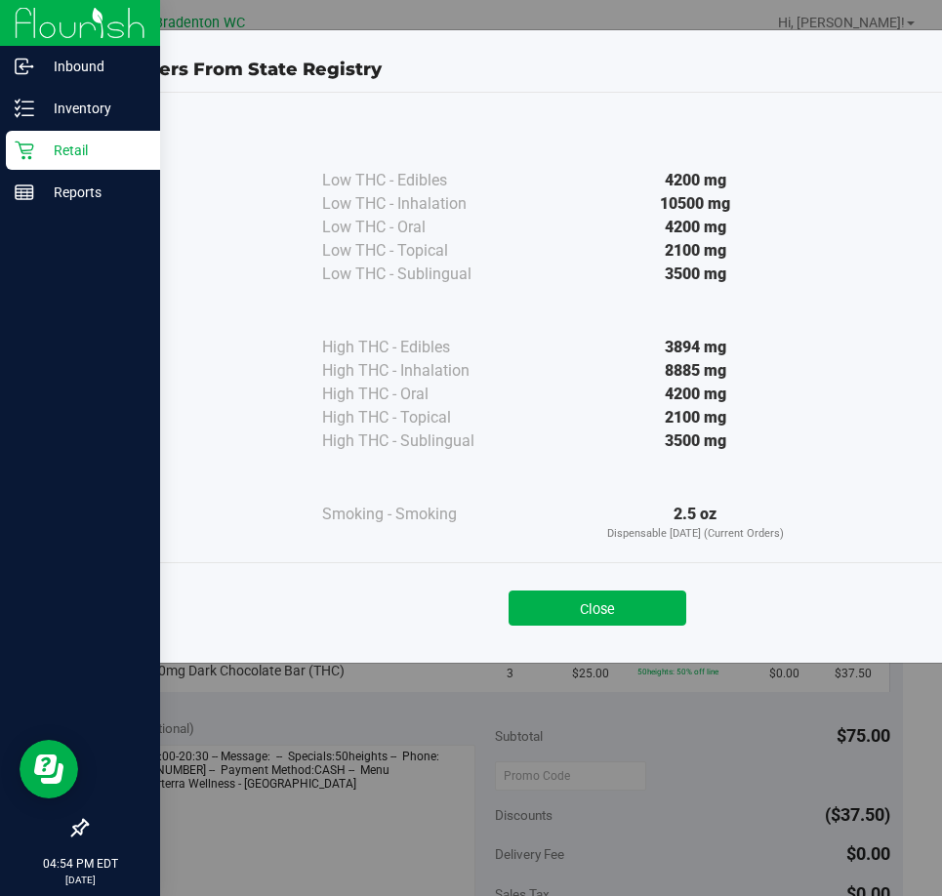
click at [601, 601] on button "Close" at bounding box center [598, 608] width 178 height 35
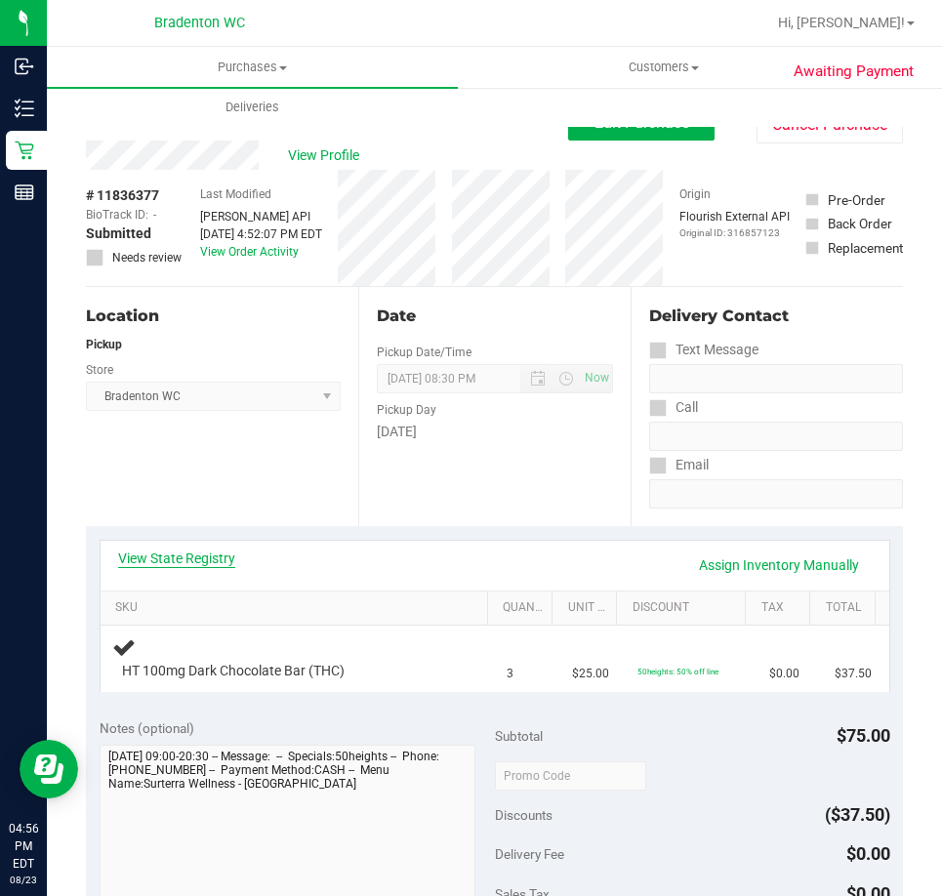
click at [228, 557] on link "View State Registry" at bounding box center [176, 559] width 117 height 20
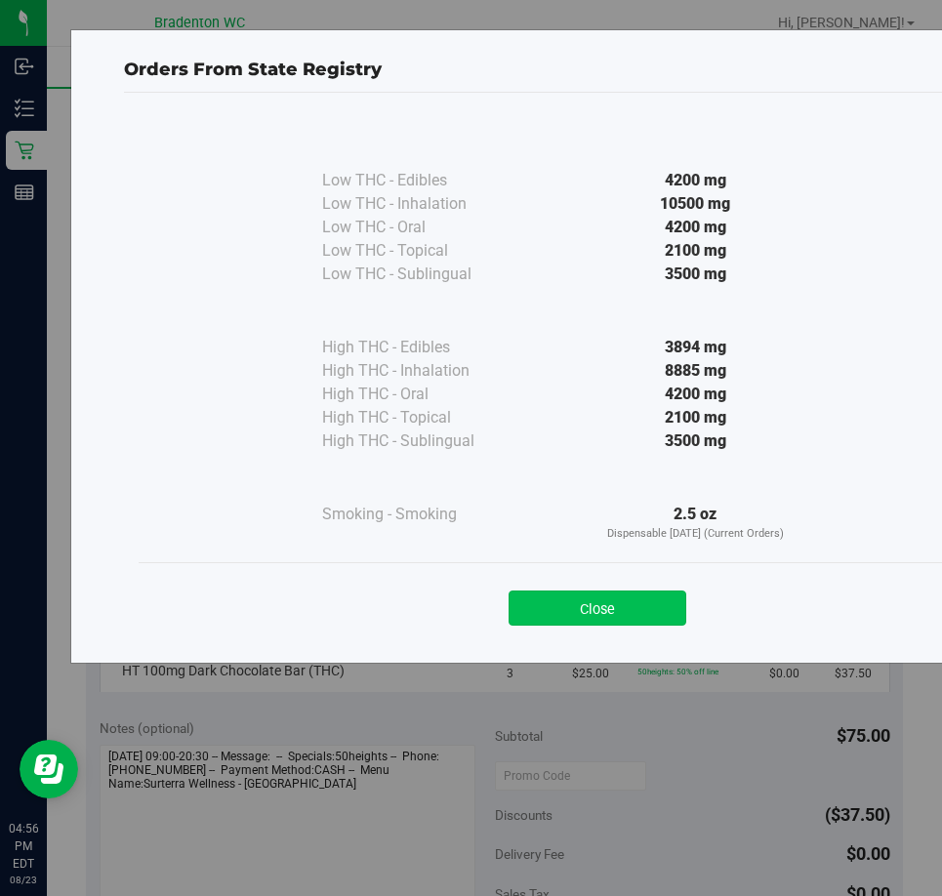
click at [590, 604] on button "Close" at bounding box center [598, 608] width 178 height 35
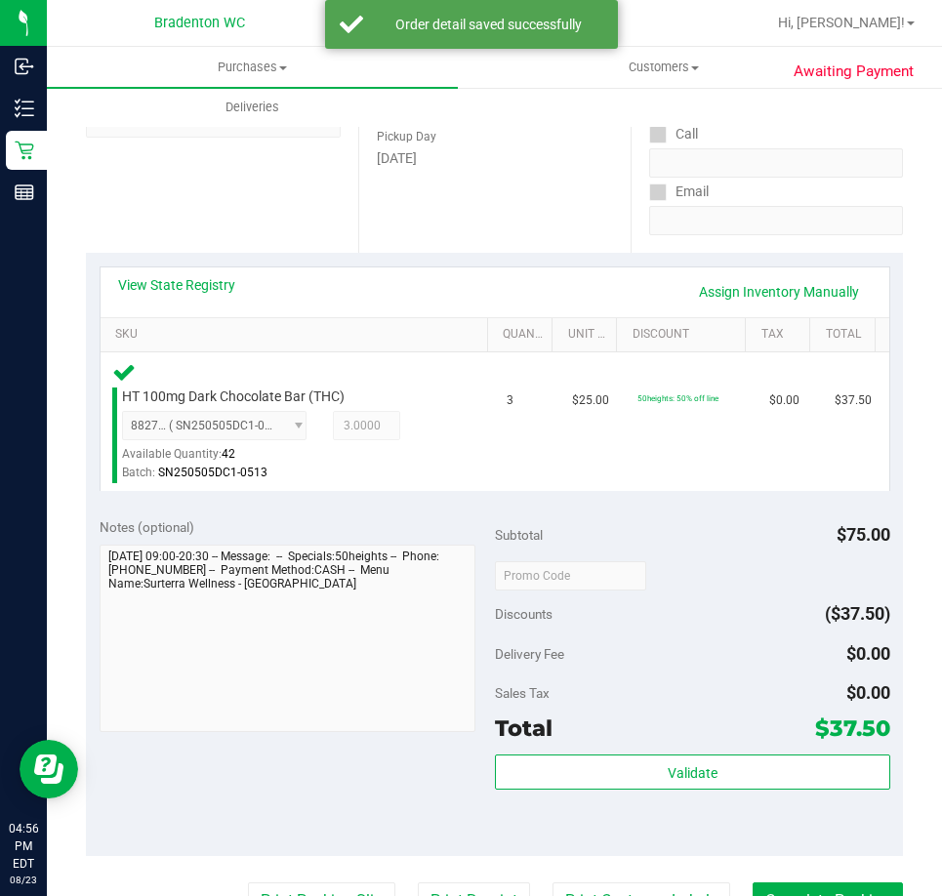
scroll to position [272, 0]
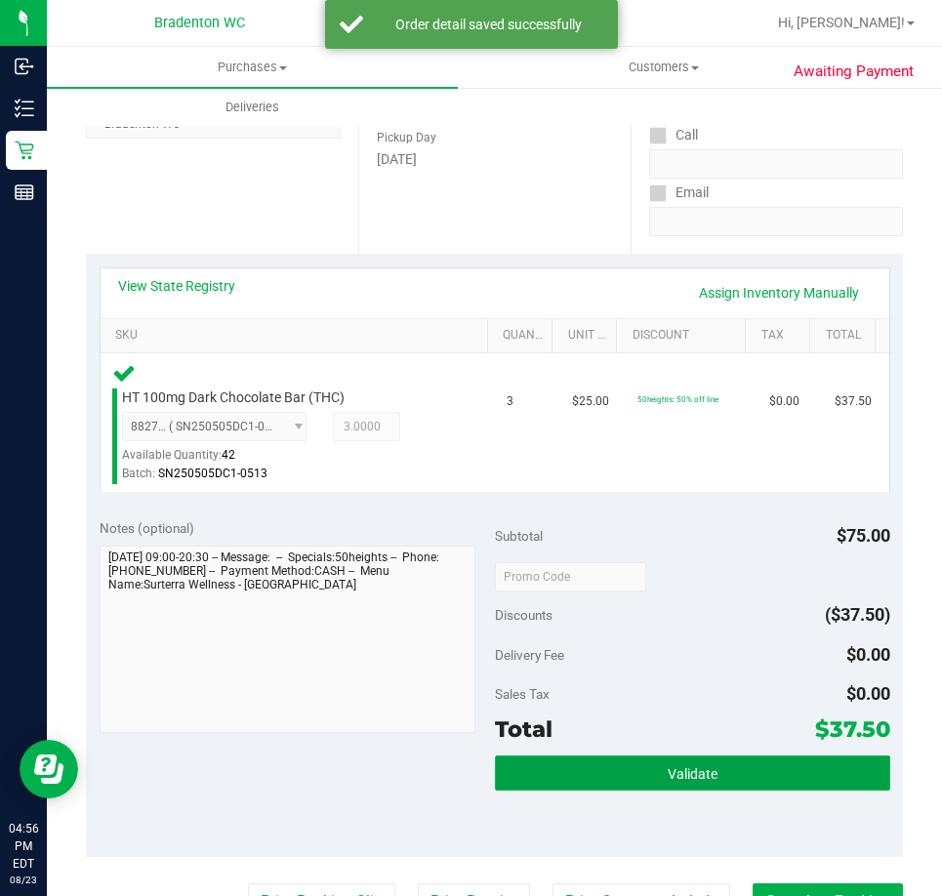
click at [710, 759] on button "Validate" at bounding box center [692, 773] width 395 height 35
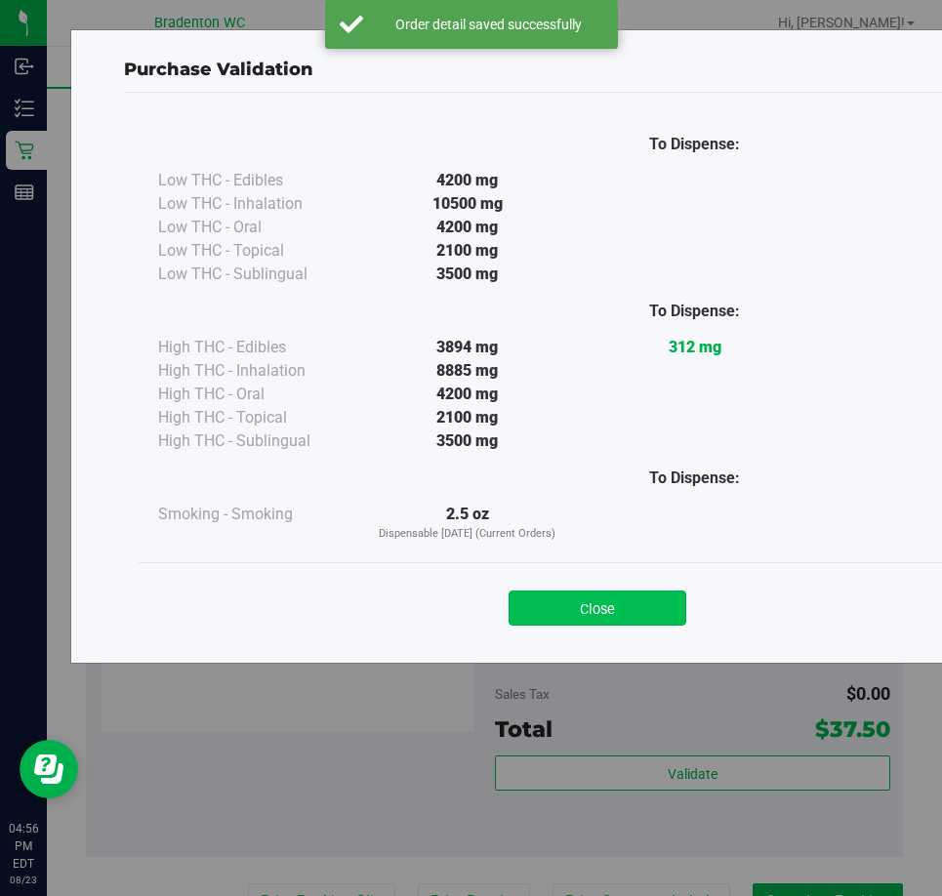
click at [544, 622] on button "Close" at bounding box center [598, 608] width 178 height 35
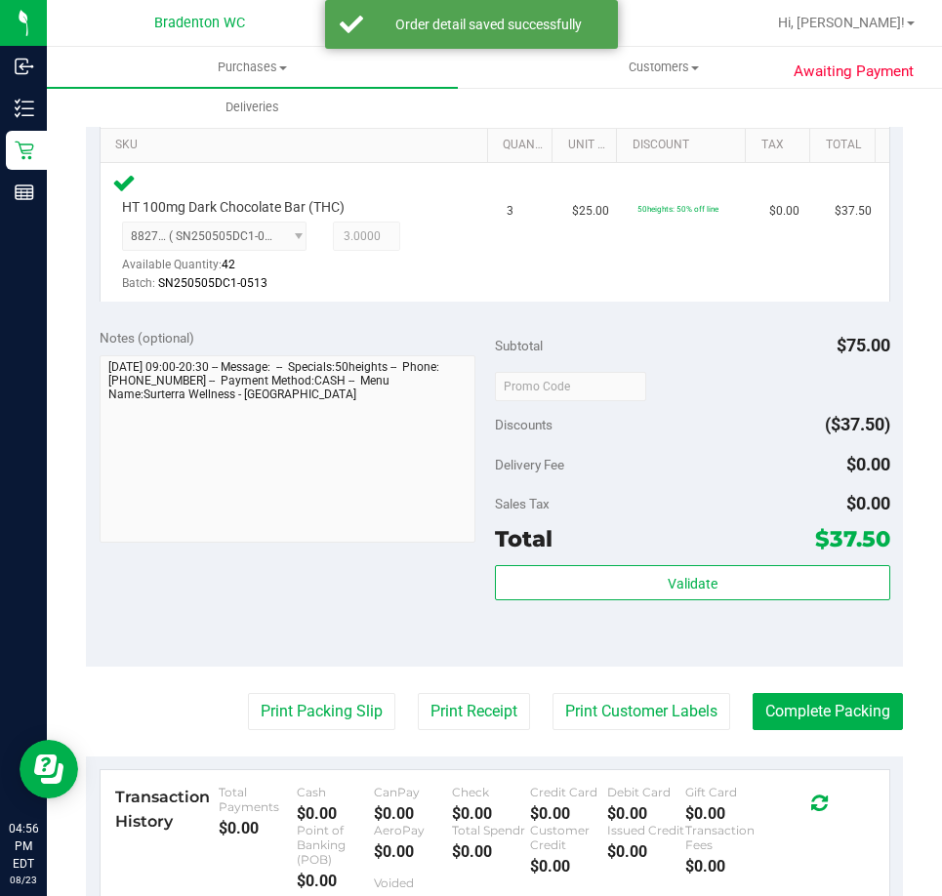
scroll to position [490, 0]
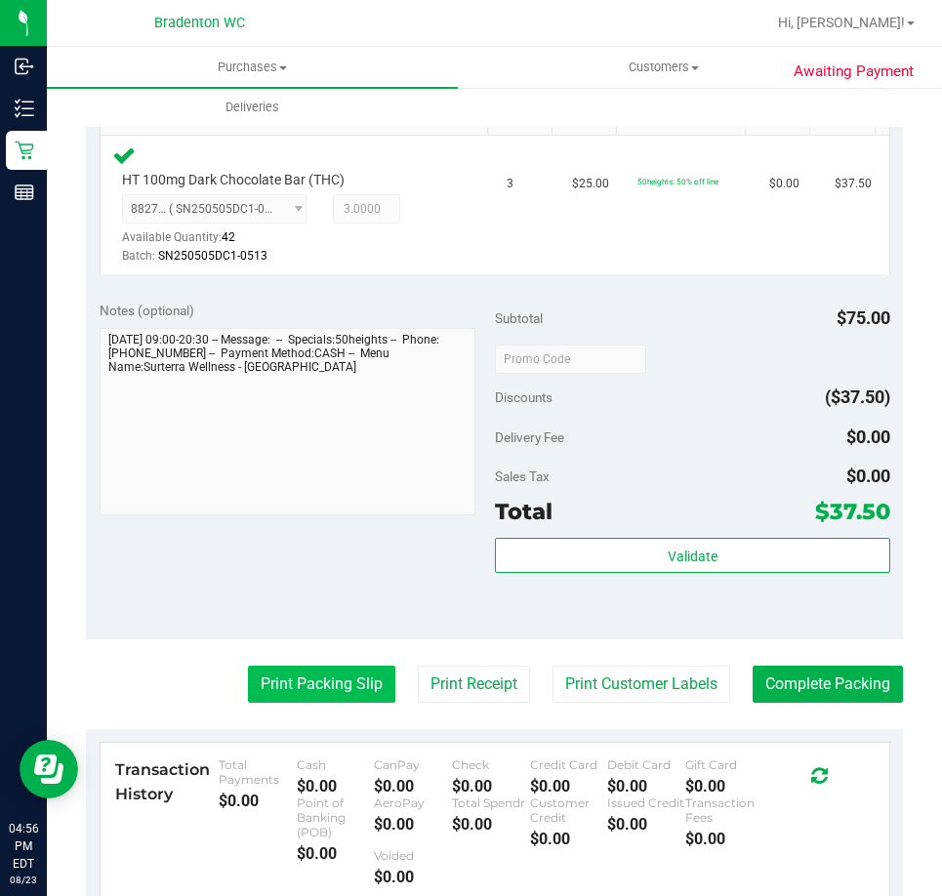
click at [325, 687] on button "Print Packing Slip" at bounding box center [321, 684] width 147 height 37
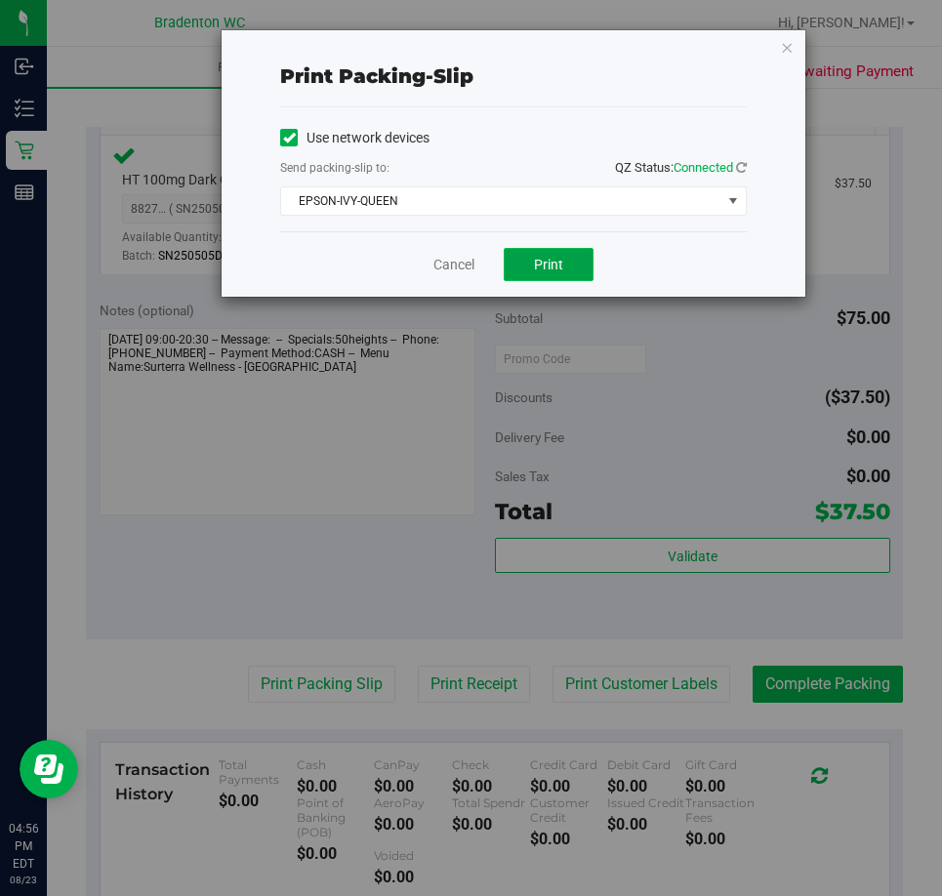
click at [547, 265] on span "Print" at bounding box center [548, 265] width 29 height 16
click at [446, 263] on link "Cancel" at bounding box center [453, 265] width 41 height 21
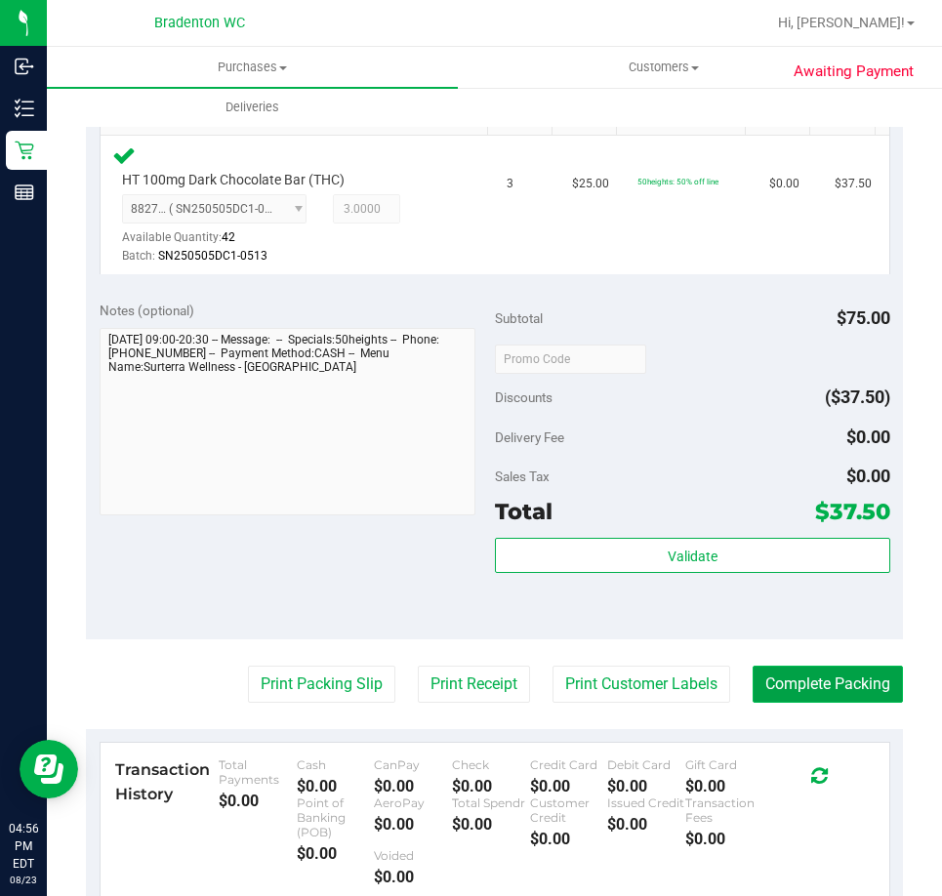
click at [799, 698] on button "Complete Packing" at bounding box center [828, 684] width 150 height 37
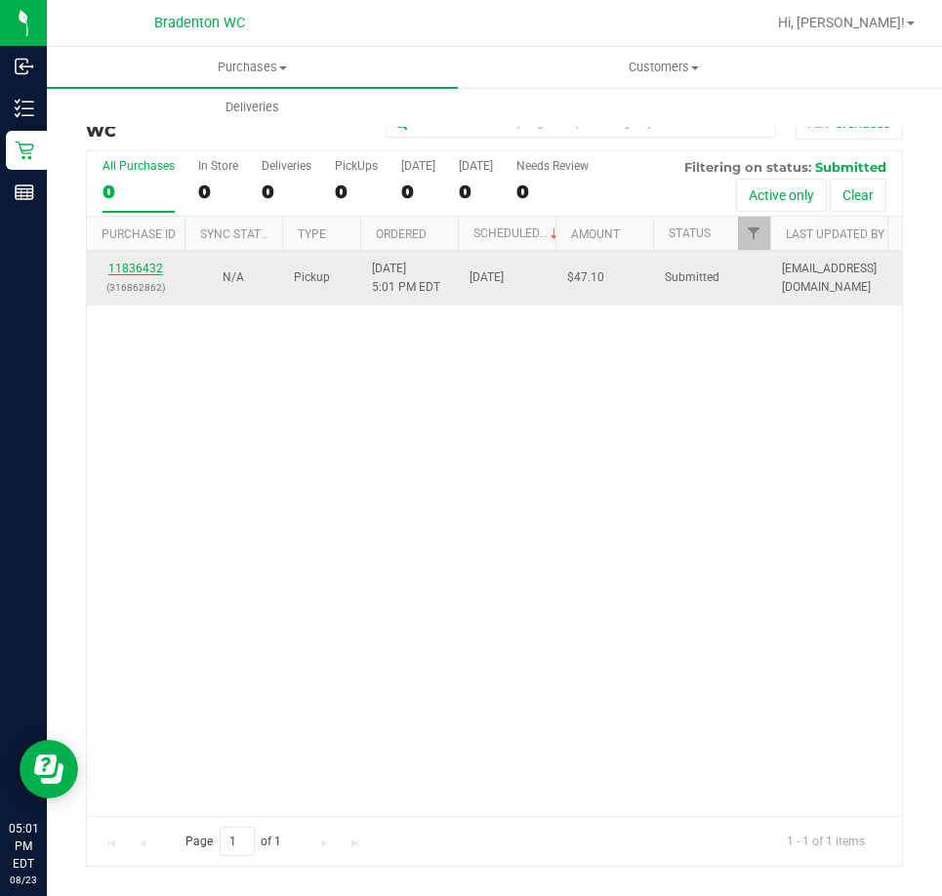
click at [126, 272] on link "11836432" at bounding box center [135, 269] width 55 height 14
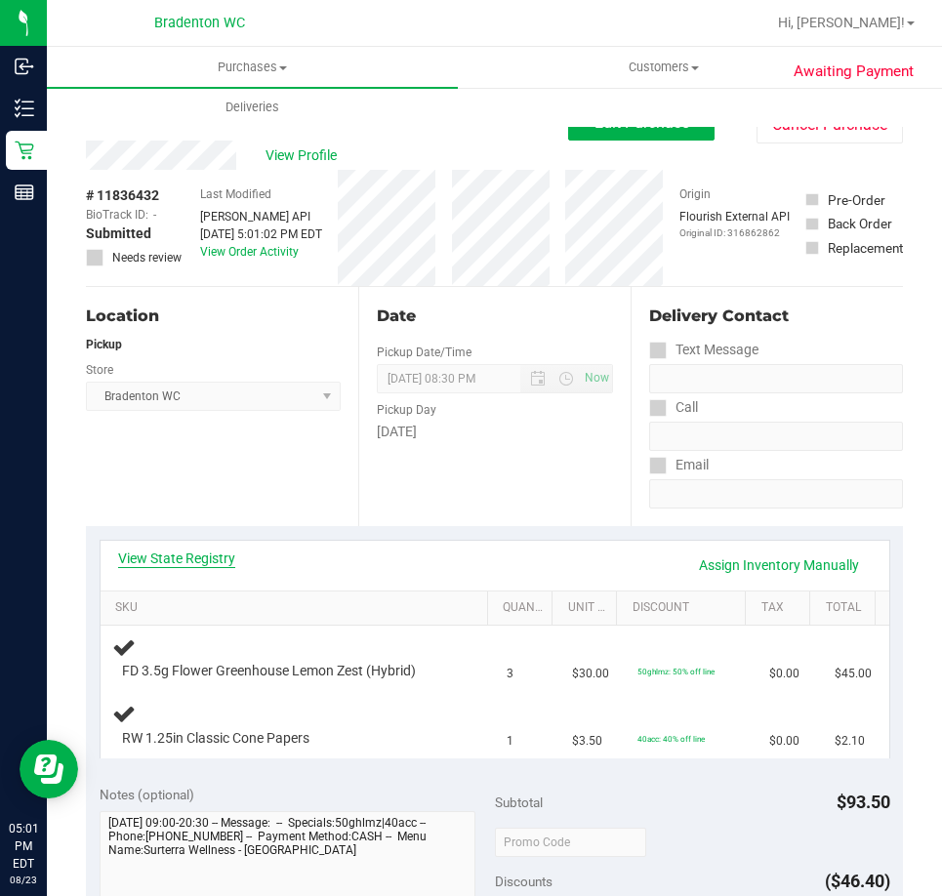
click at [212, 559] on link "View State Registry" at bounding box center [176, 559] width 117 height 20
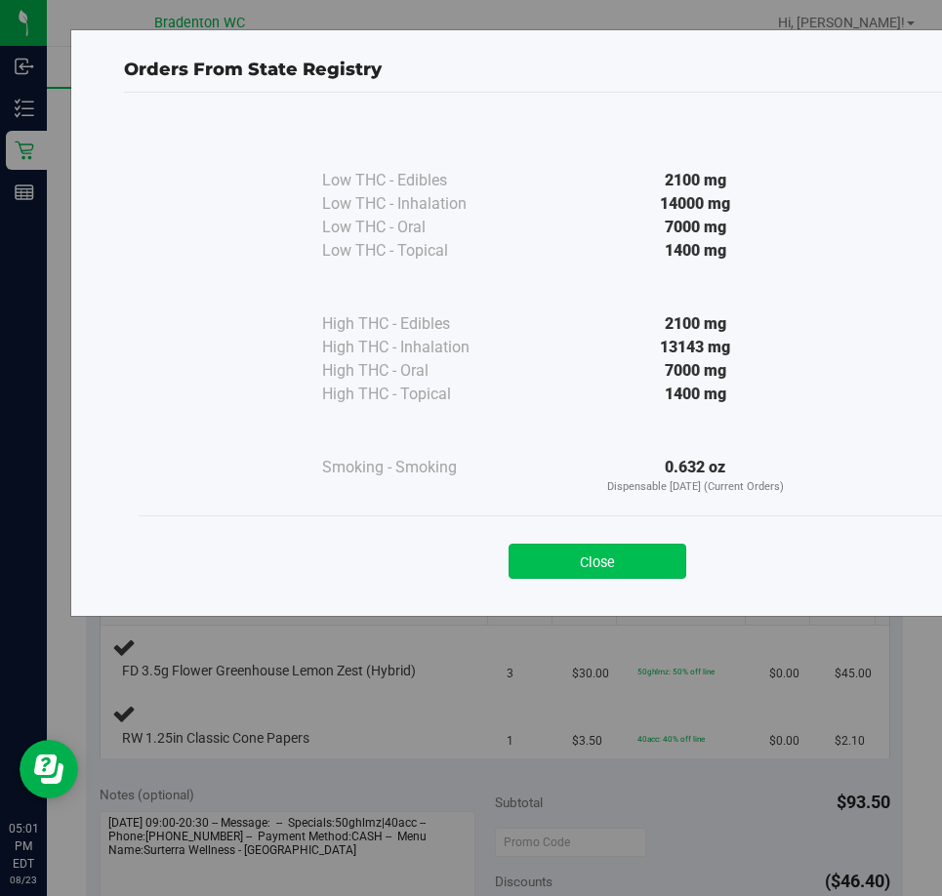
click at [547, 574] on button "Close" at bounding box center [598, 561] width 178 height 35
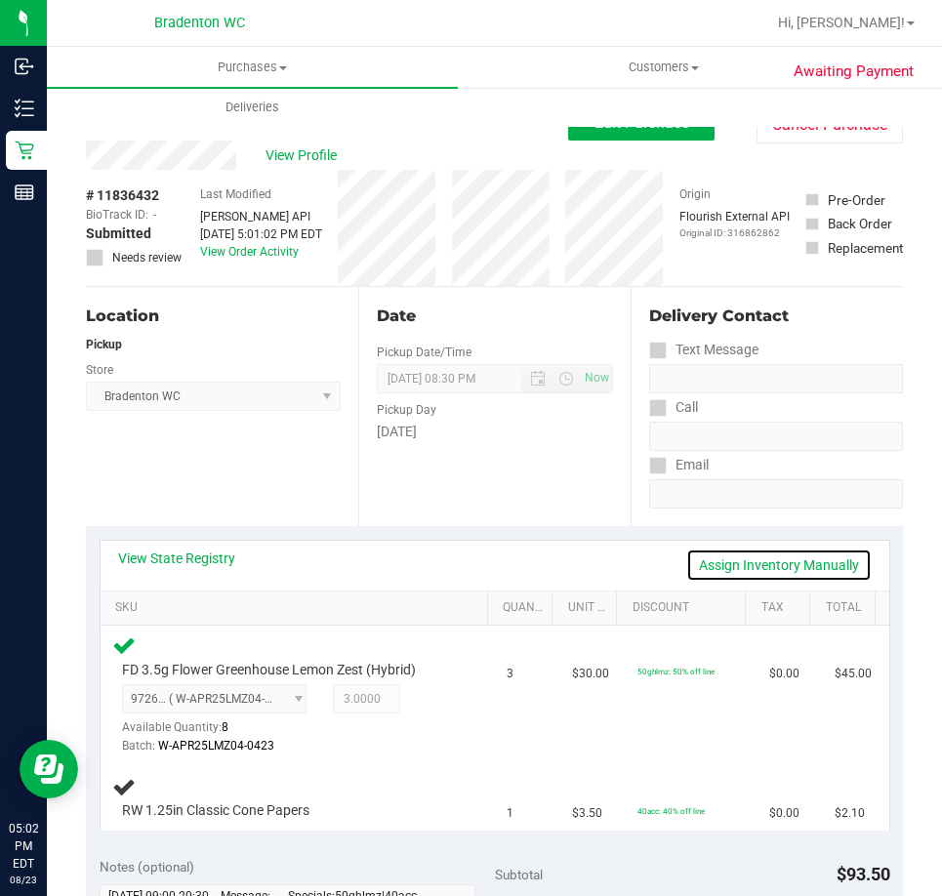
click at [778, 551] on link "Assign Inventory Manually" at bounding box center [778, 565] width 185 height 33
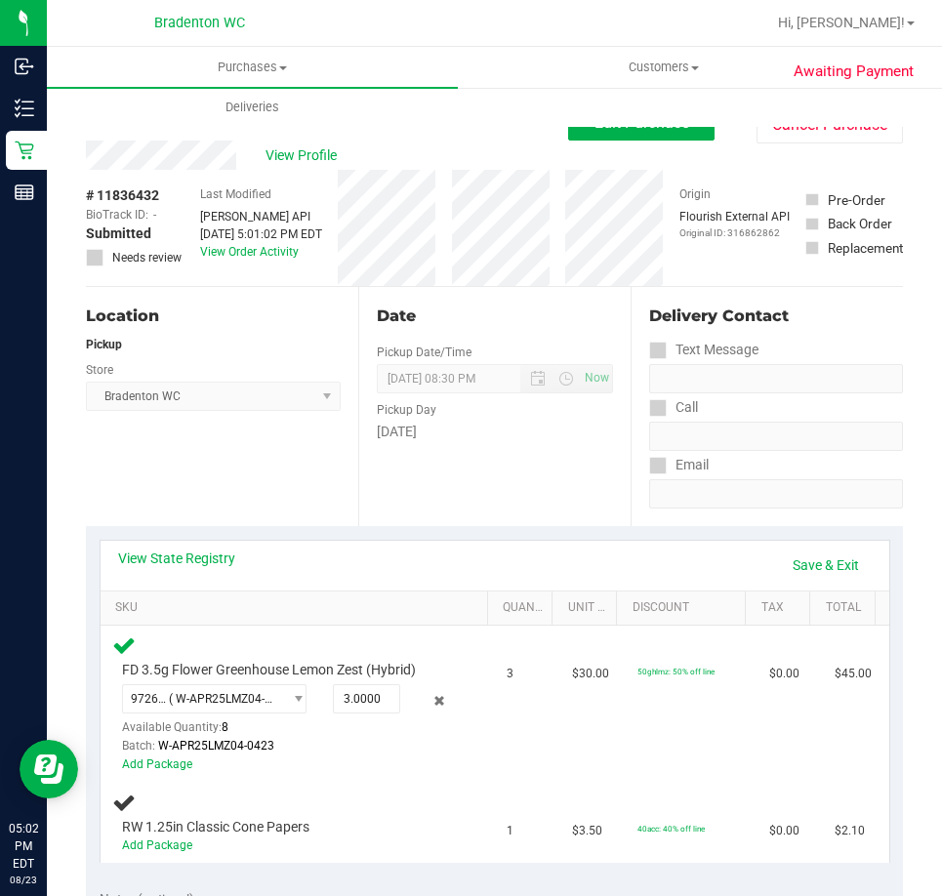
scroll to position [114, 0]
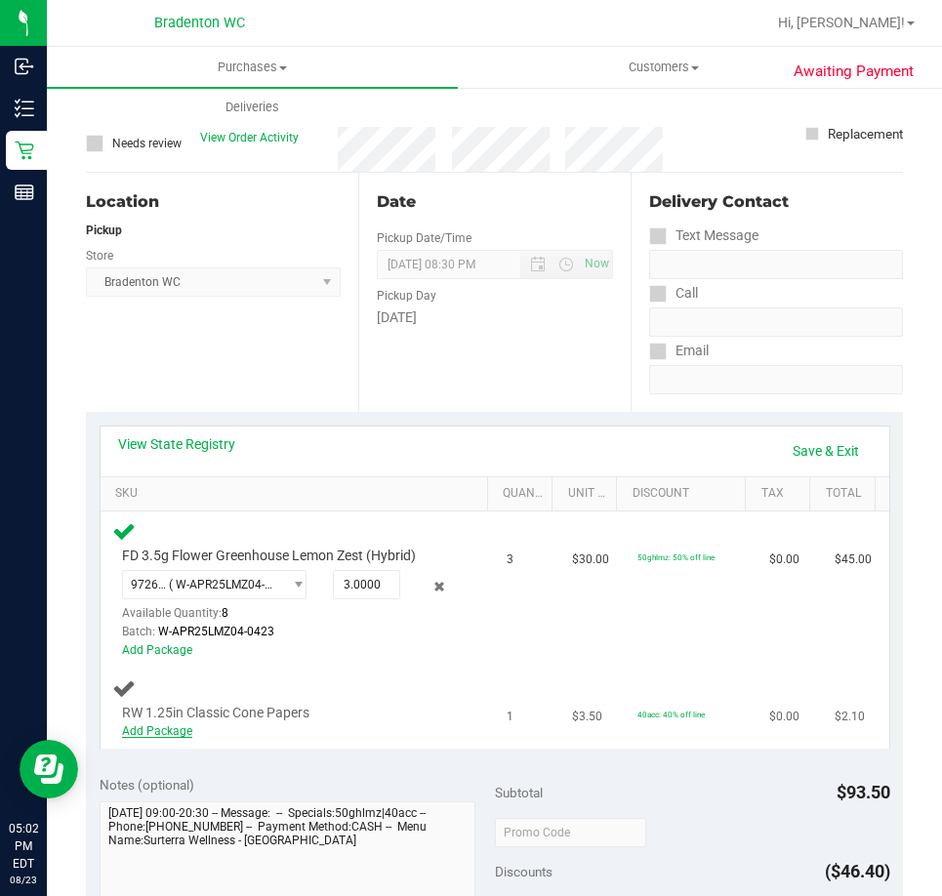
click at [163, 731] on link "Add Package" at bounding box center [157, 731] width 70 height 14
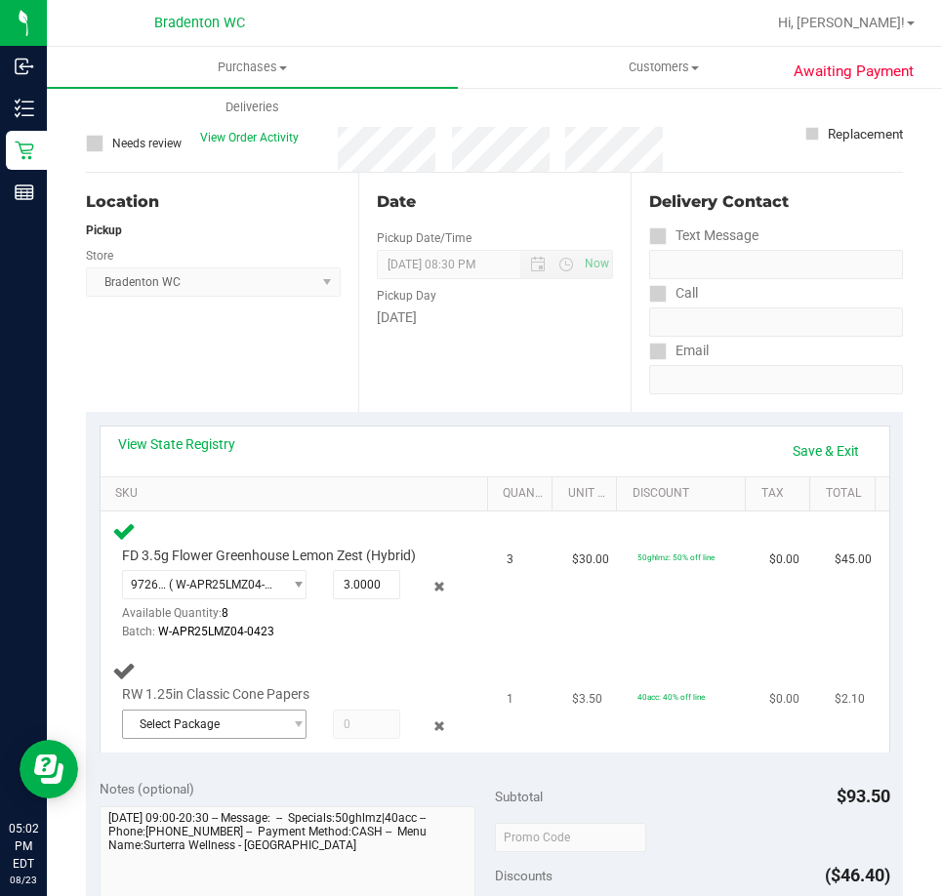
click at [202, 725] on span "Select Package" at bounding box center [202, 724] width 159 height 27
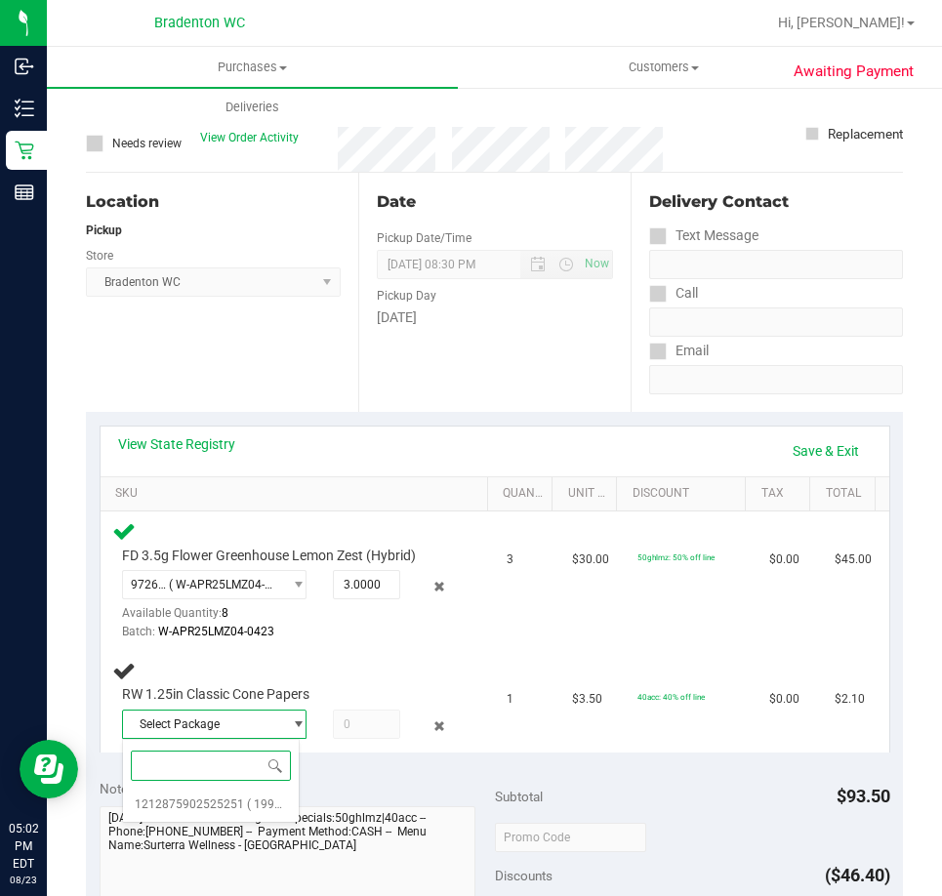
click at [240, 774] on input at bounding box center [211, 766] width 160 height 30
click at [229, 802] on span "1212875902525251" at bounding box center [189, 805] width 109 height 14
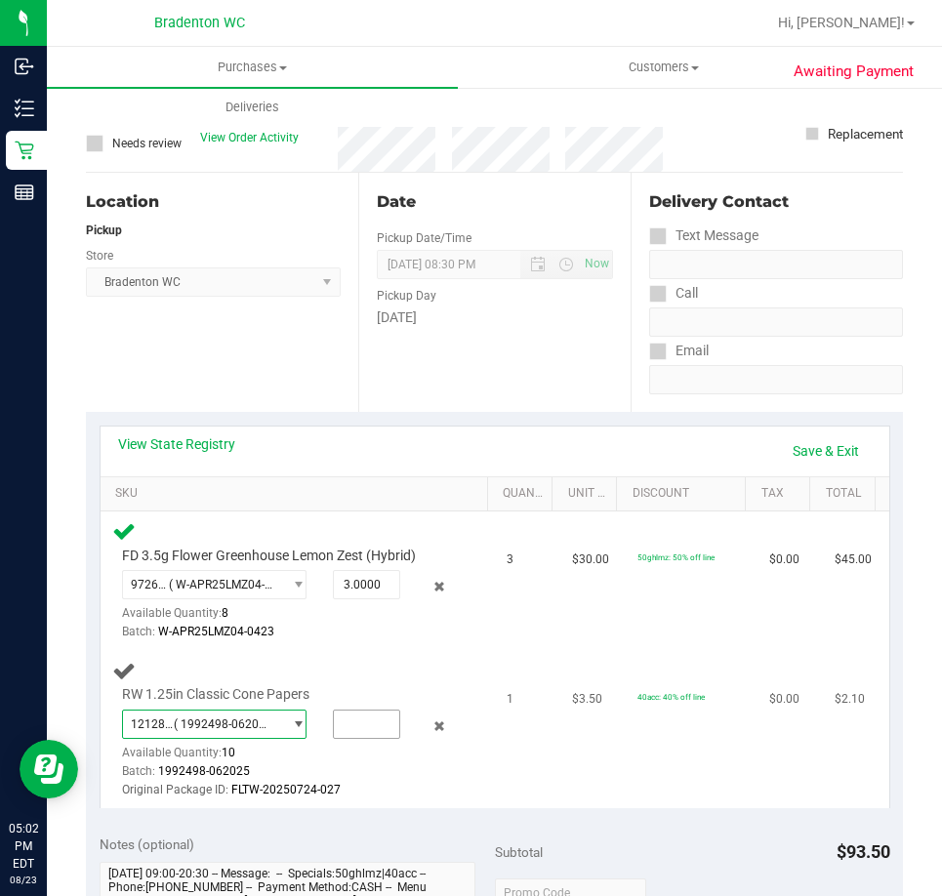
click at [352, 720] on input "text" at bounding box center [366, 724] width 64 height 27
type input "1"
click at [818, 448] on link "Save & Exit" at bounding box center [826, 450] width 92 height 33
type input "1.0000"
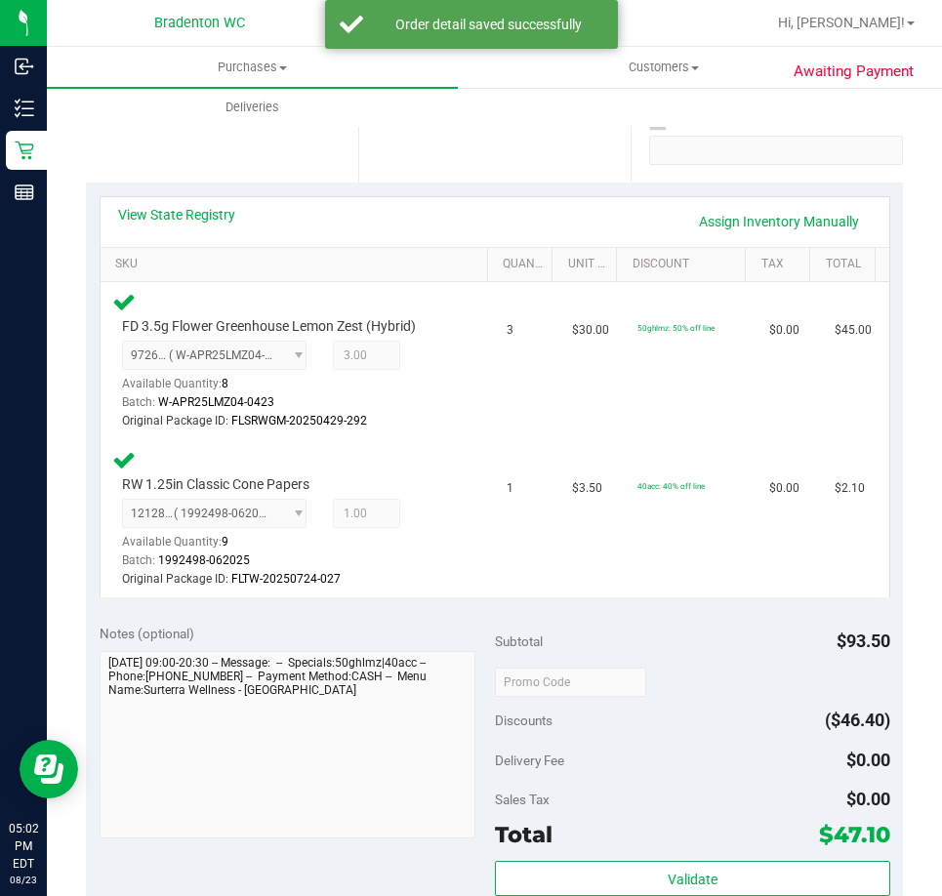
scroll to position [383, 0]
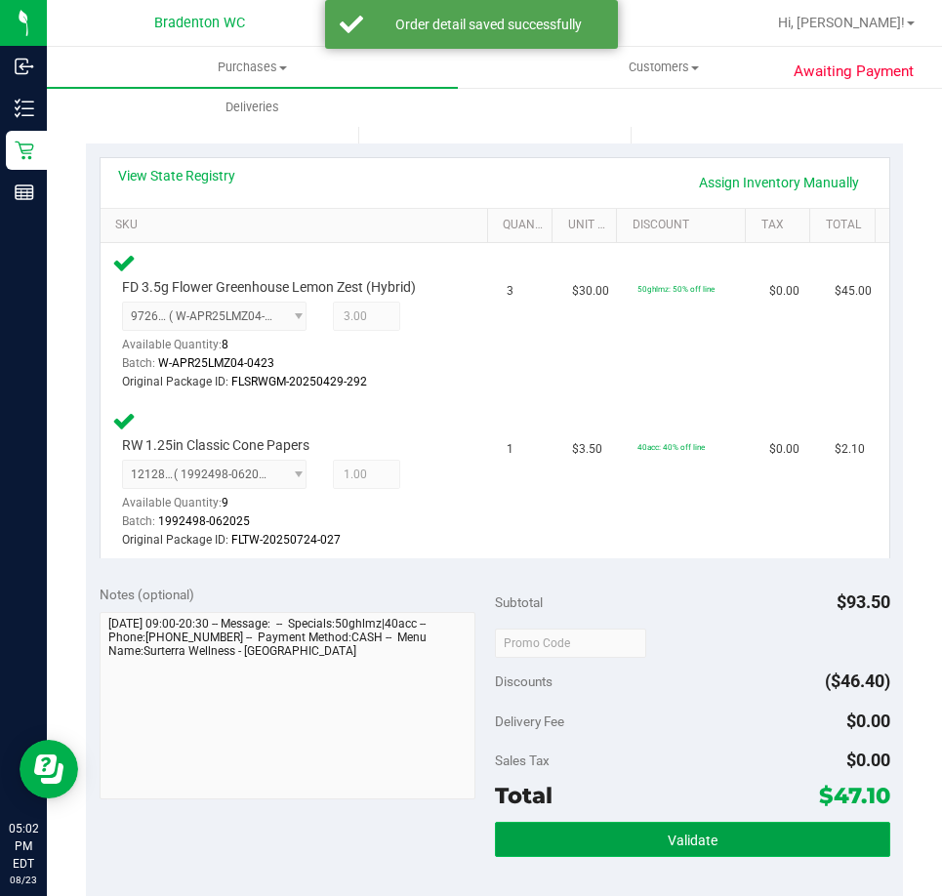
click at [631, 839] on button "Validate" at bounding box center [692, 839] width 395 height 35
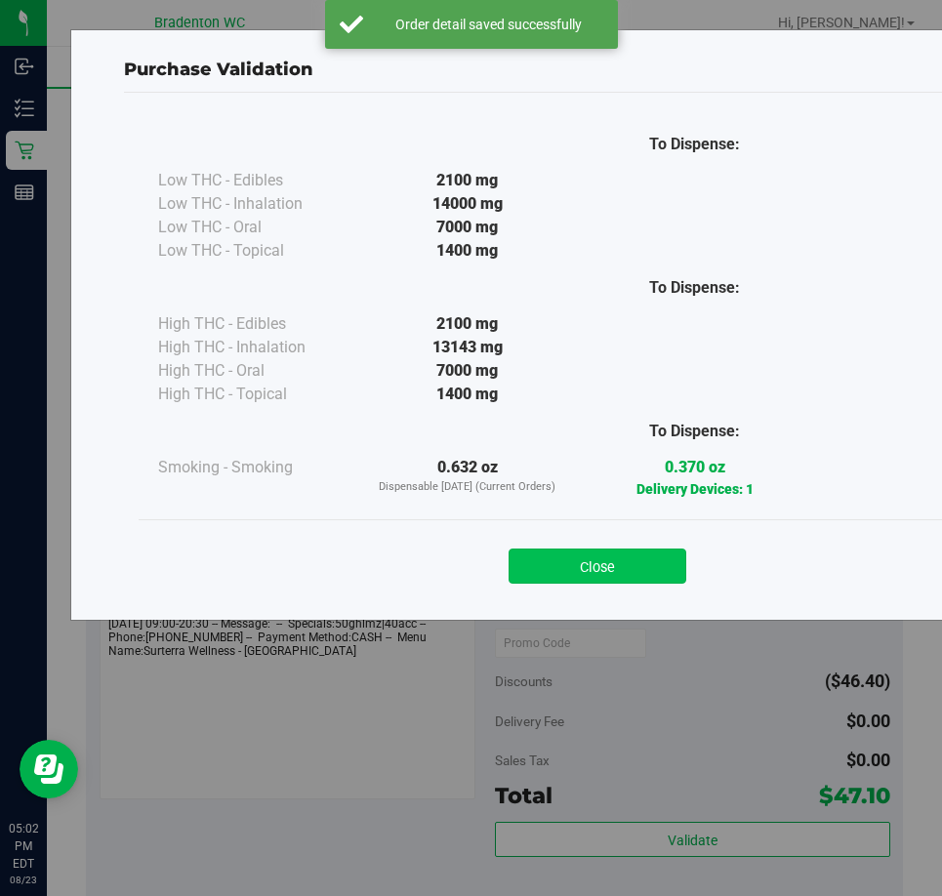
click at [603, 559] on button "Close" at bounding box center [598, 566] width 178 height 35
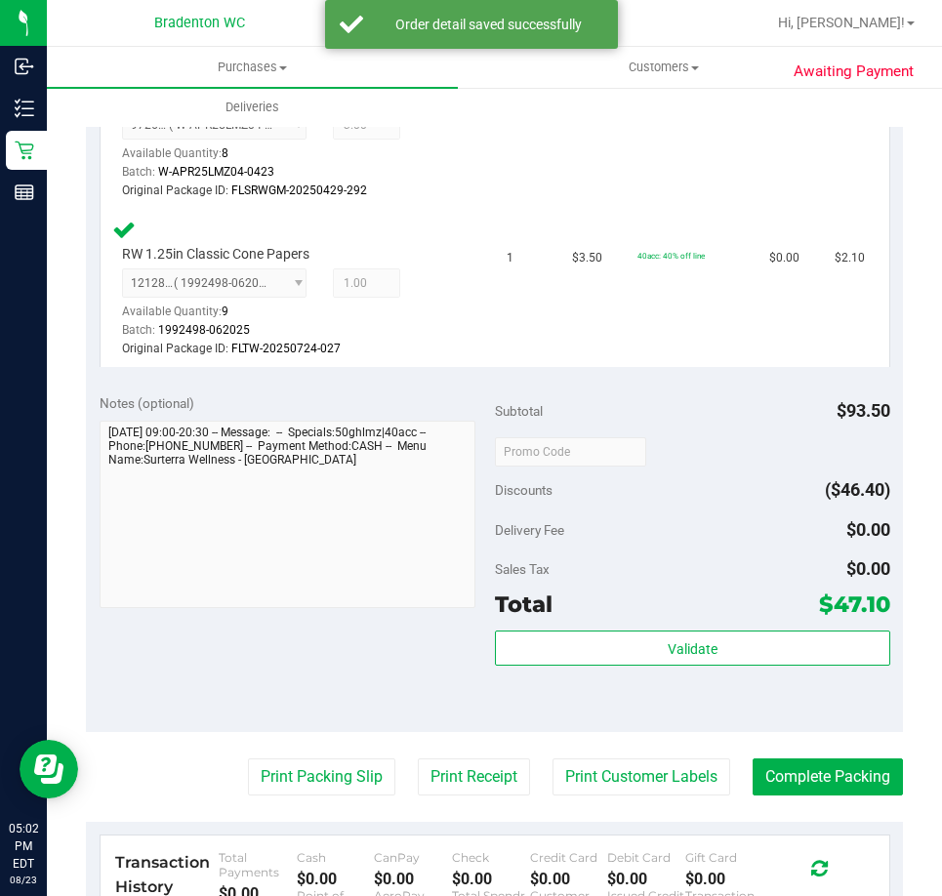
scroll to position [605, 0]
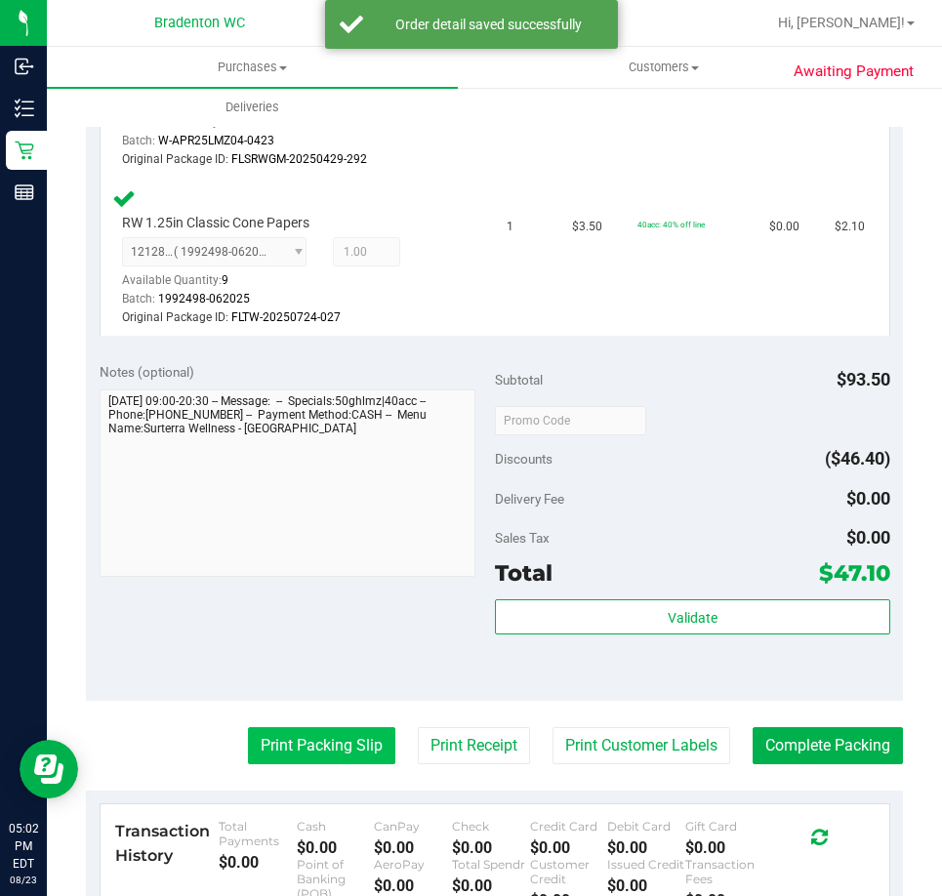
click at [296, 757] on button "Print Packing Slip" at bounding box center [321, 745] width 147 height 37
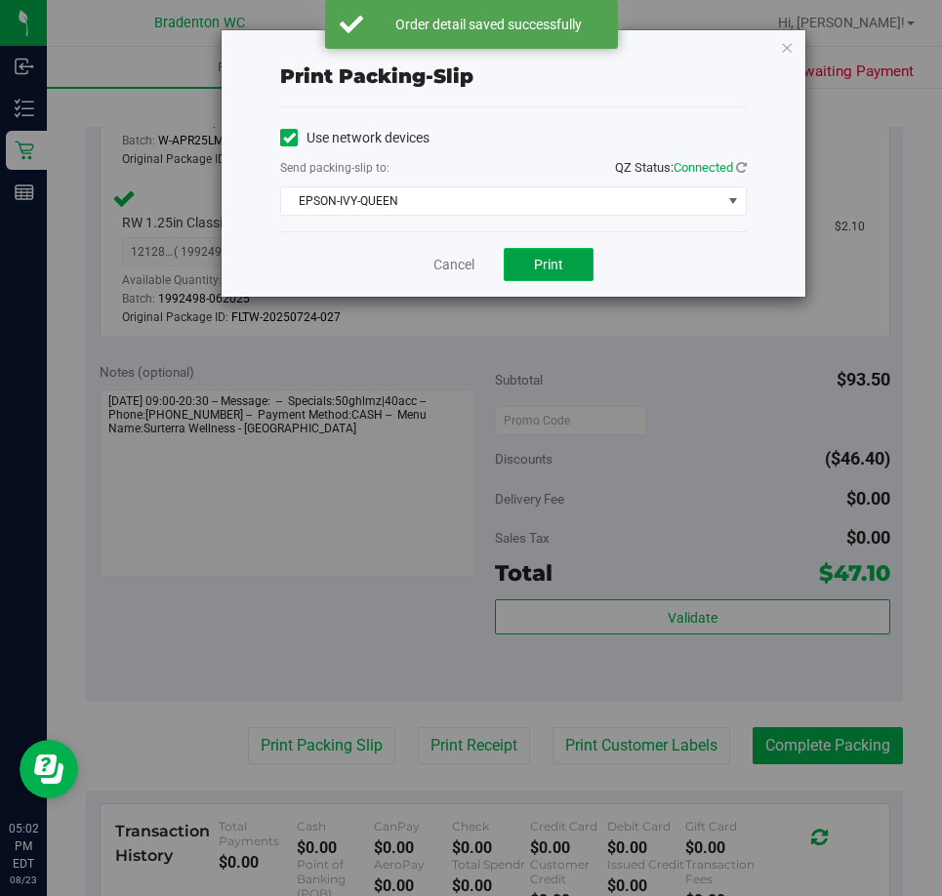
click at [583, 260] on button "Print" at bounding box center [549, 264] width 90 height 33
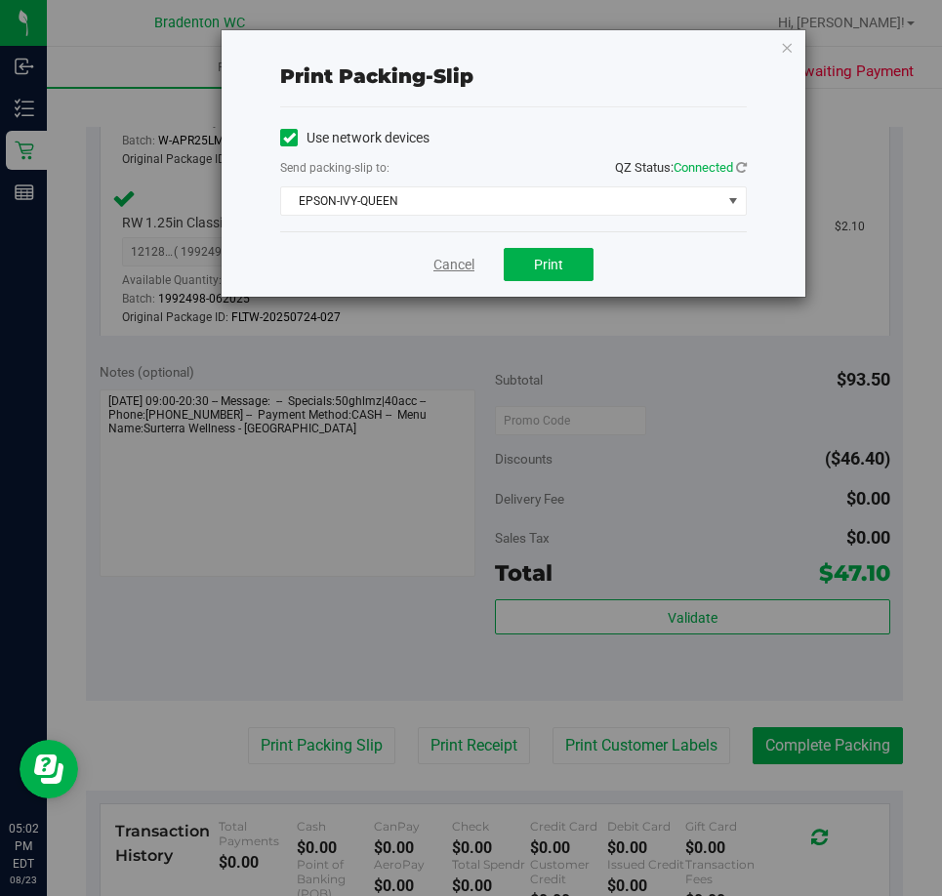
click at [452, 258] on link "Cancel" at bounding box center [453, 265] width 41 height 21
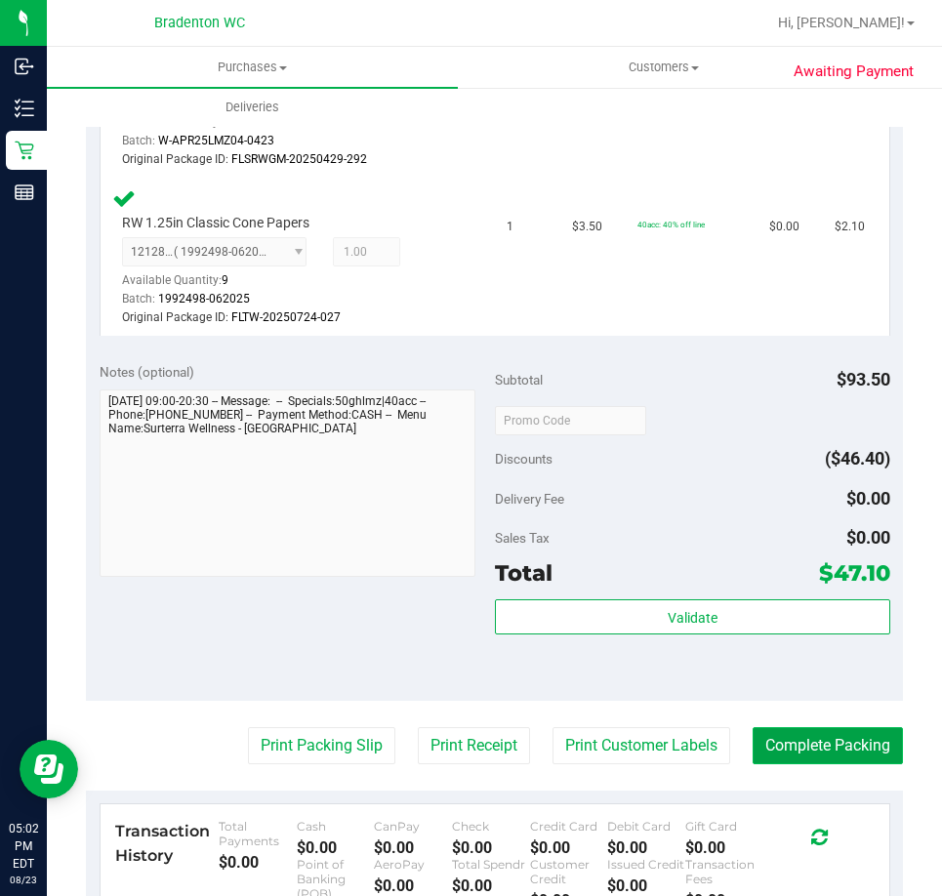
click at [799, 757] on button "Complete Packing" at bounding box center [828, 745] width 150 height 37
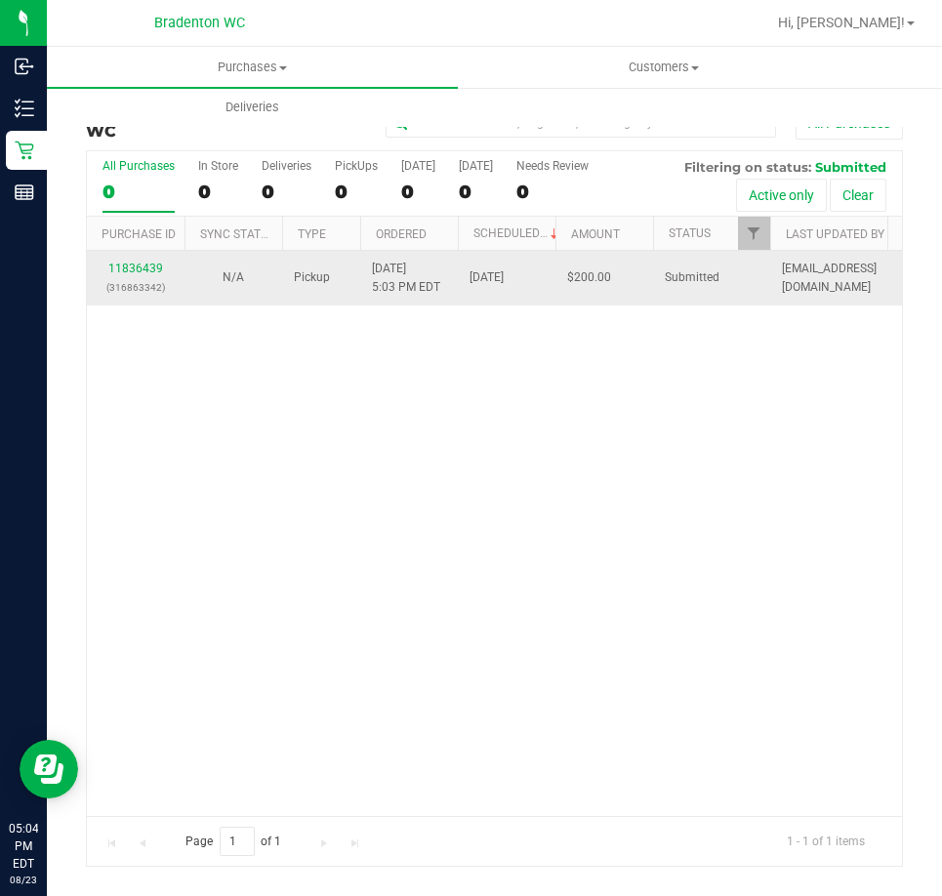
click at [161, 295] on p "(316863342)" at bounding box center [136, 287] width 74 height 19
click at [153, 268] on link "11836439" at bounding box center [135, 269] width 55 height 14
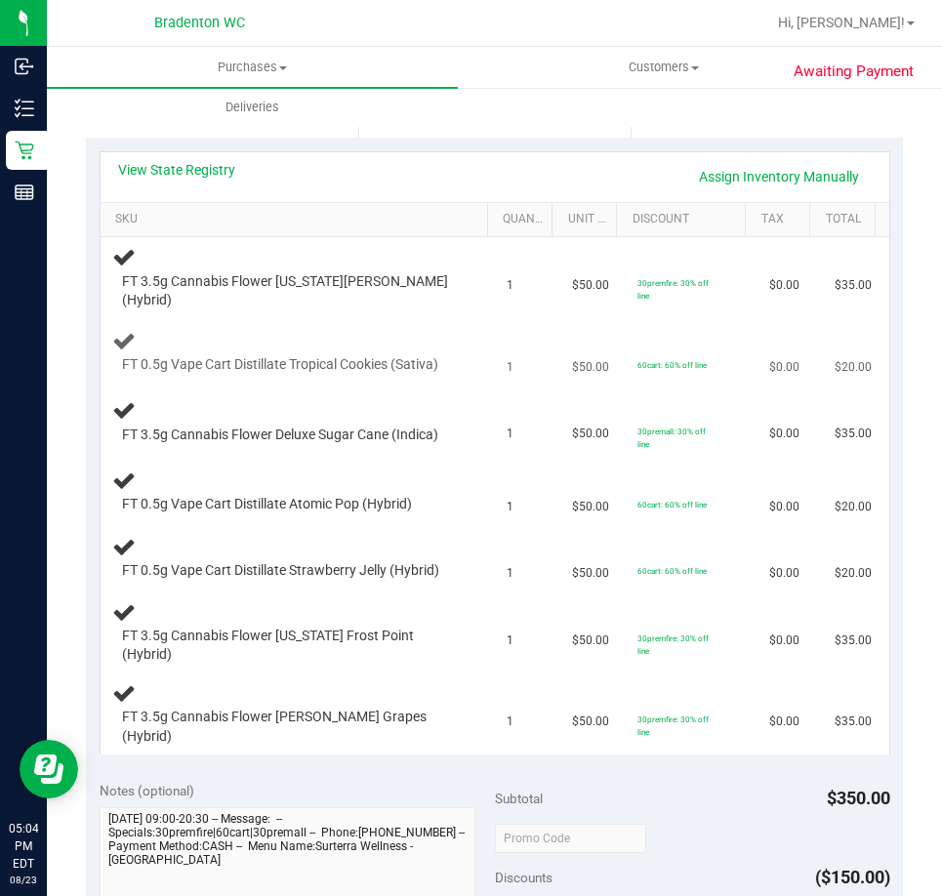
scroll to position [390, 0]
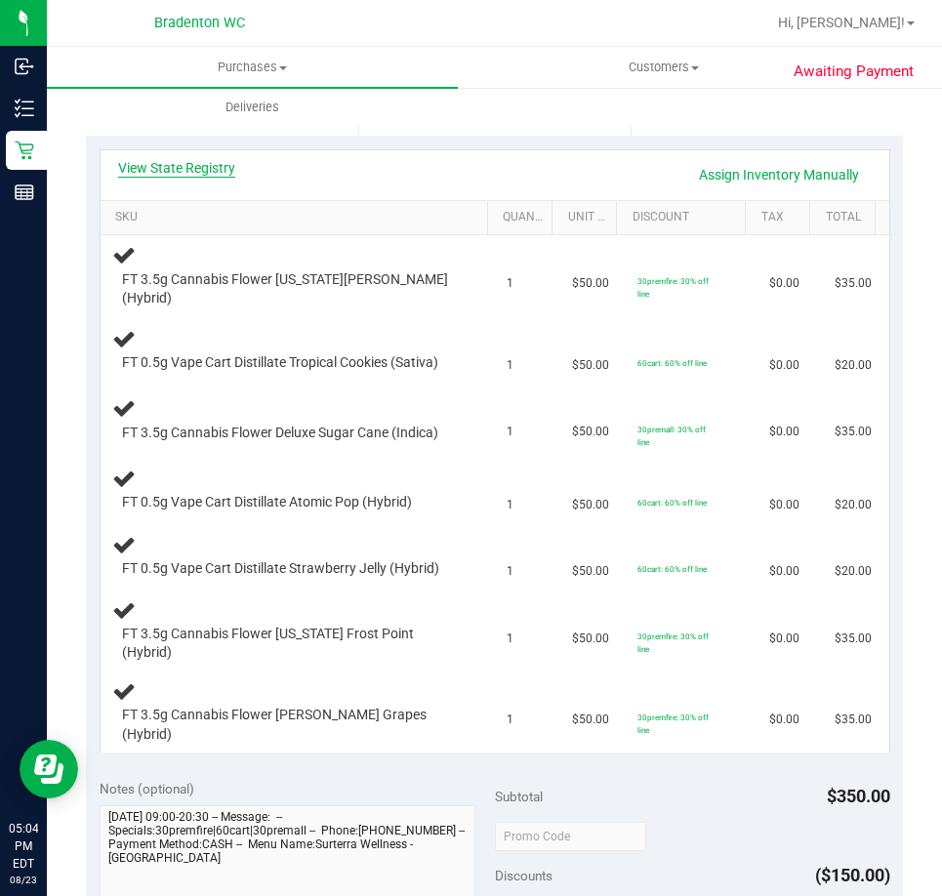
click at [225, 170] on link "View State Registry" at bounding box center [176, 168] width 117 height 20
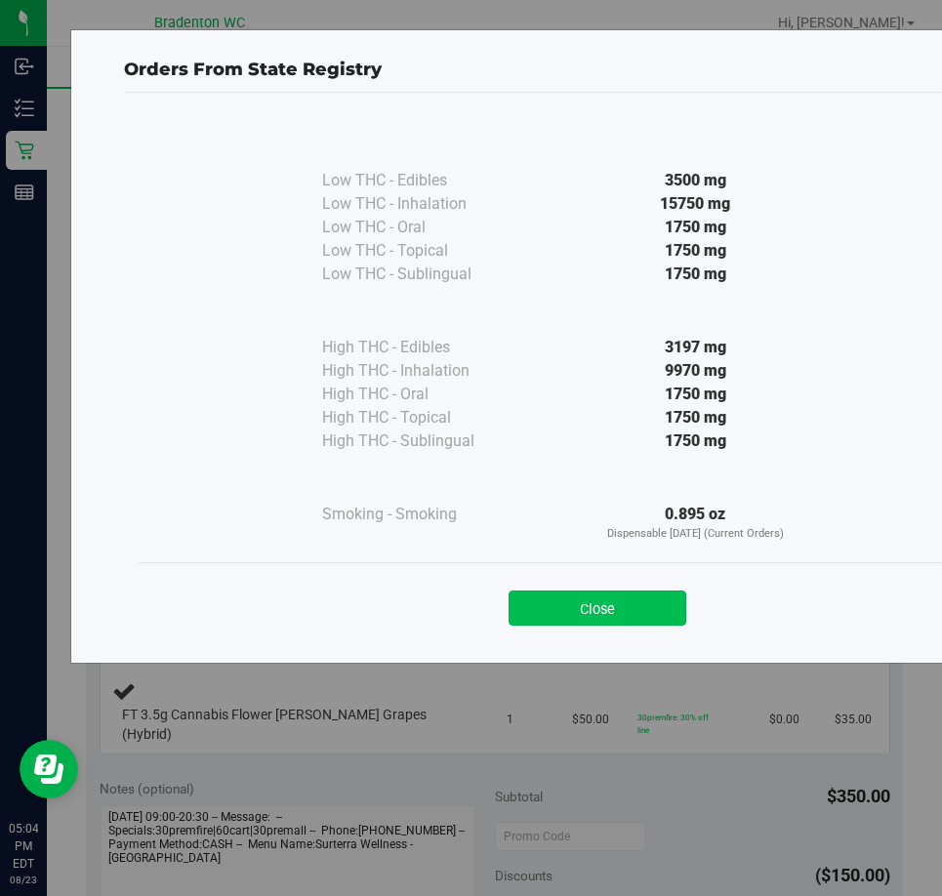
click at [631, 617] on button "Close" at bounding box center [598, 608] width 178 height 35
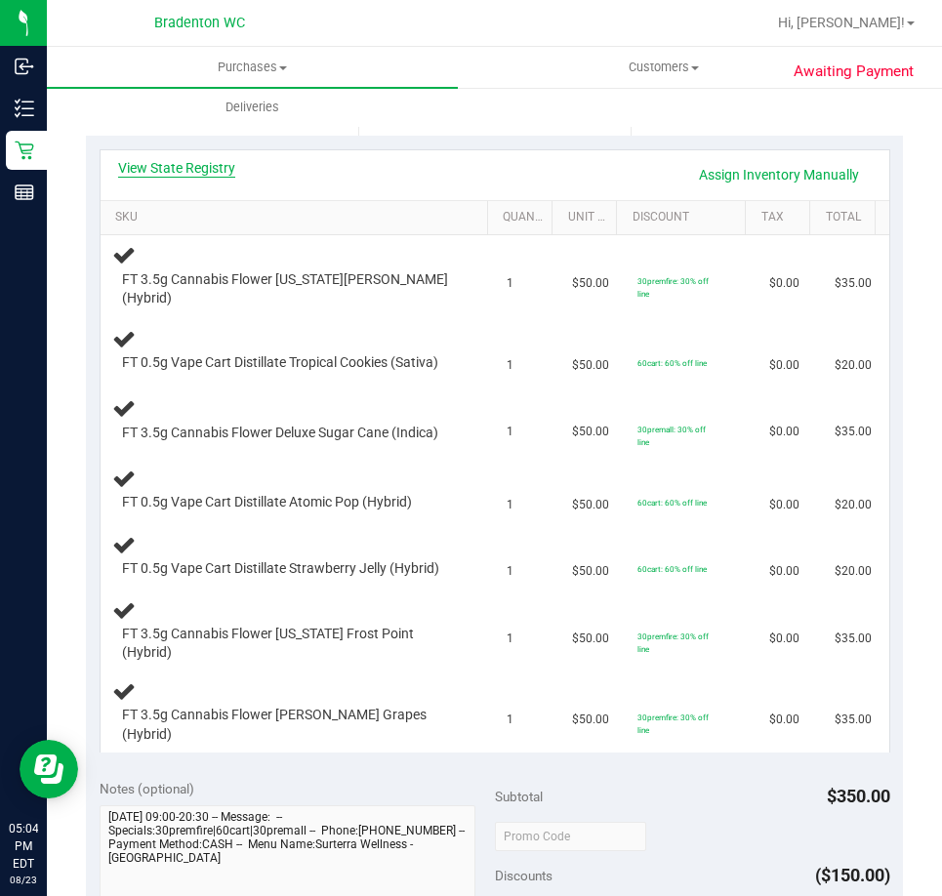
click at [175, 163] on link "View State Registry" at bounding box center [176, 168] width 117 height 20
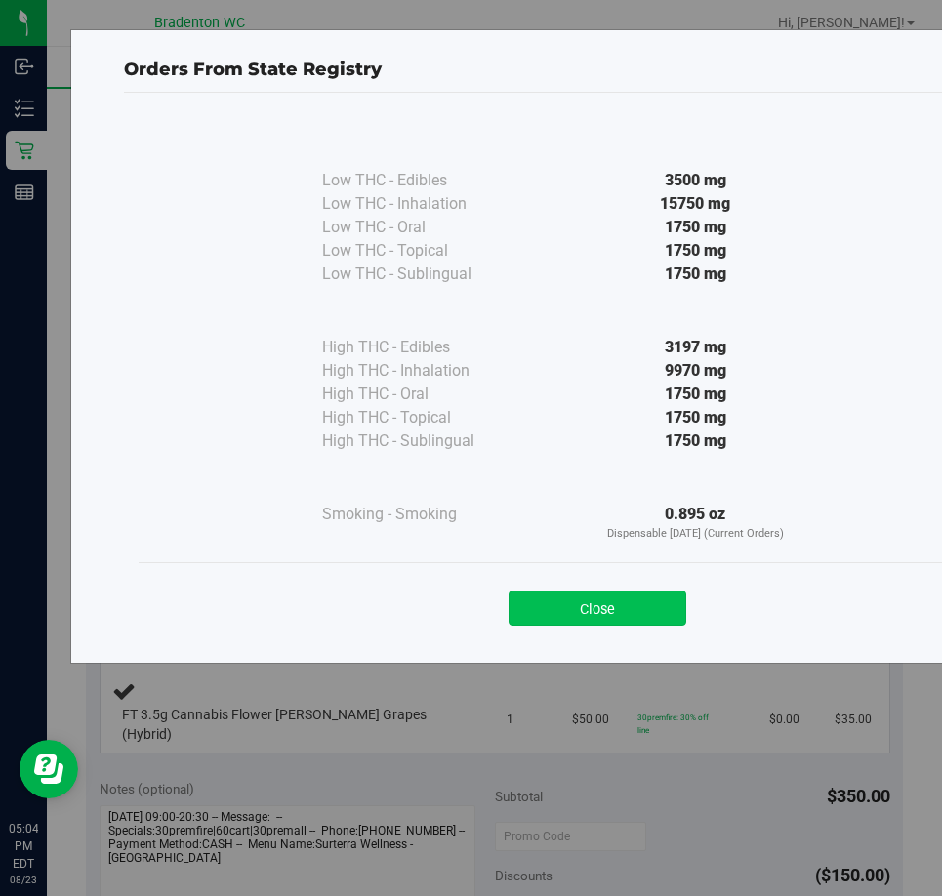
click at [588, 611] on button "Close" at bounding box center [598, 608] width 178 height 35
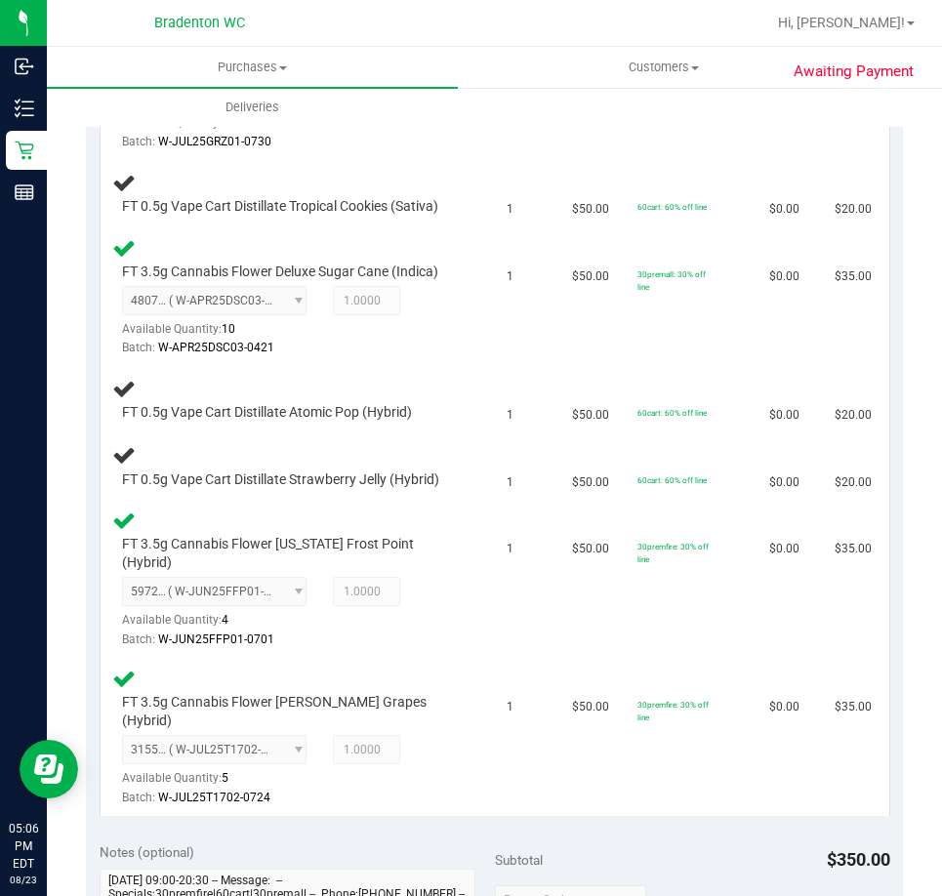
scroll to position [538, 0]
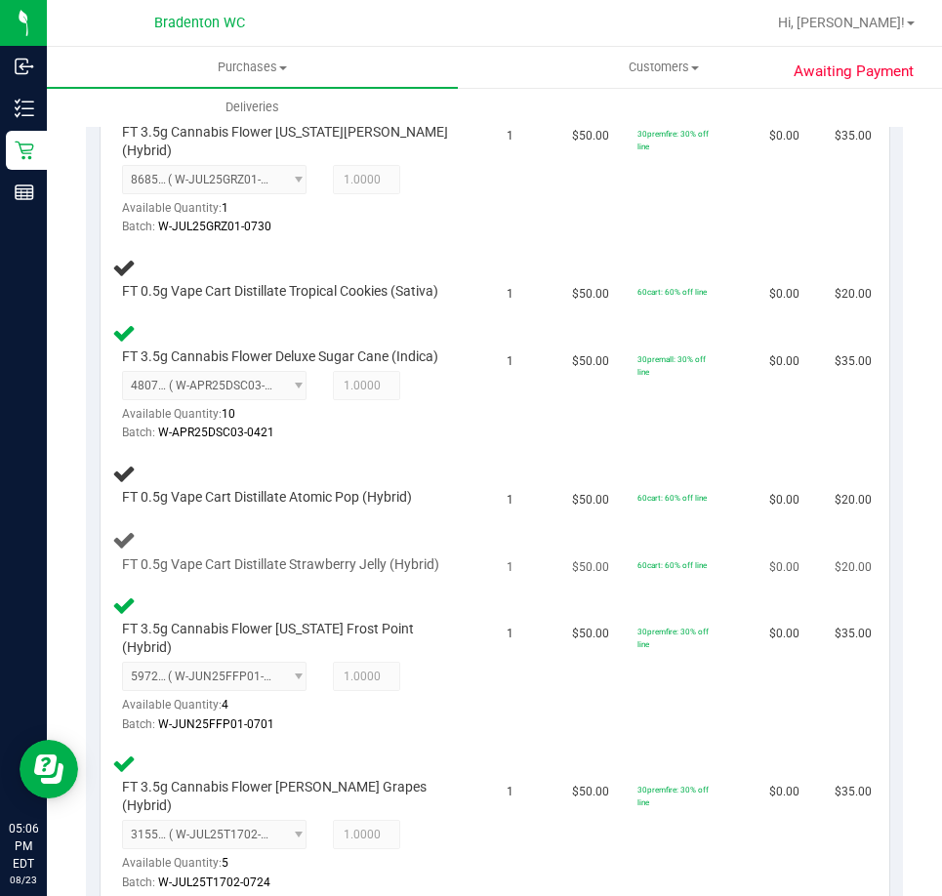
click at [507, 558] on span "1" at bounding box center [510, 567] width 7 height 19
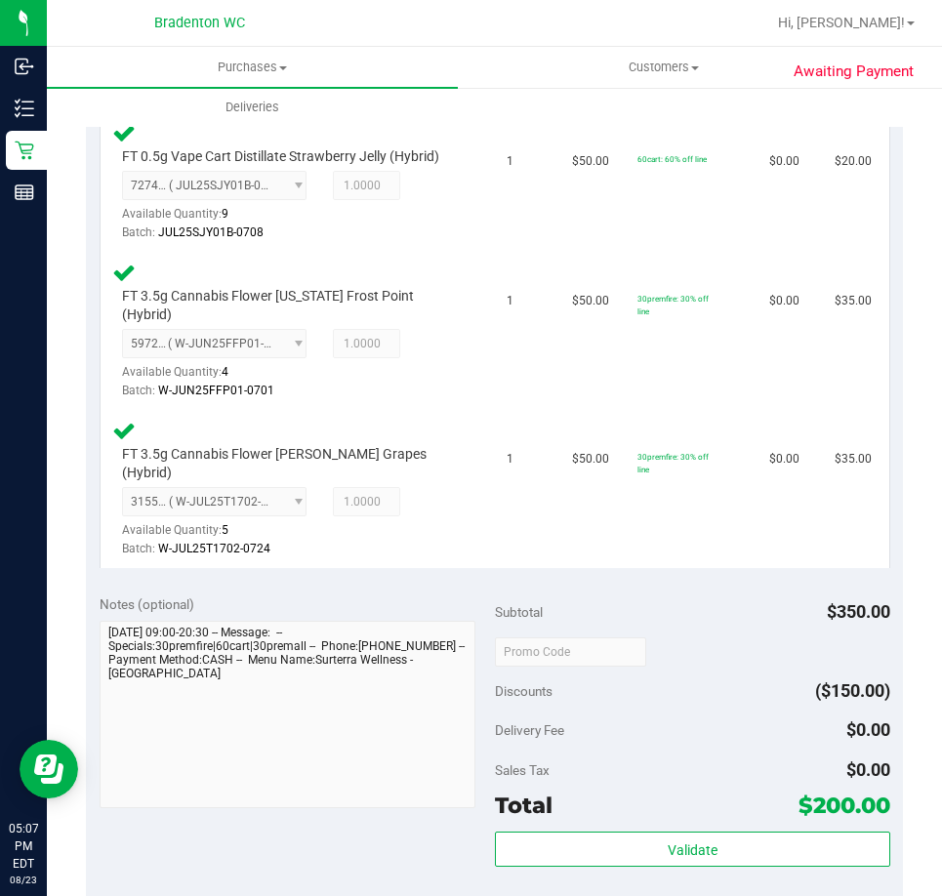
scroll to position [1134, 0]
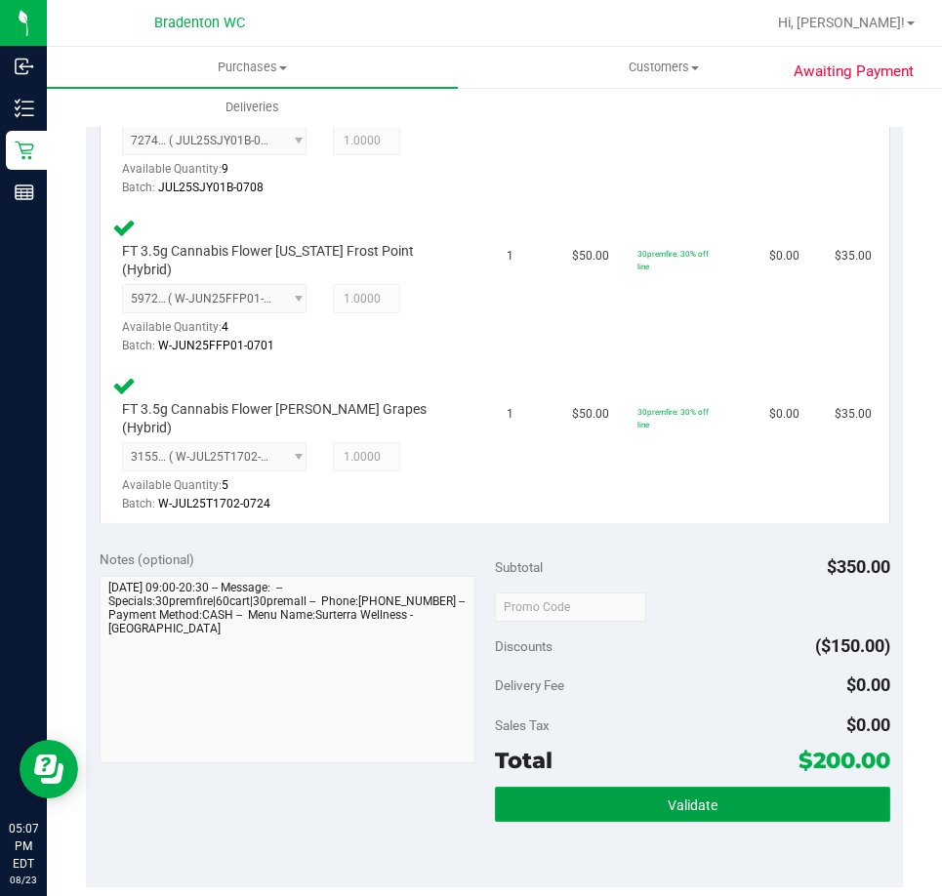
click at [640, 787] on button "Validate" at bounding box center [692, 804] width 395 height 35
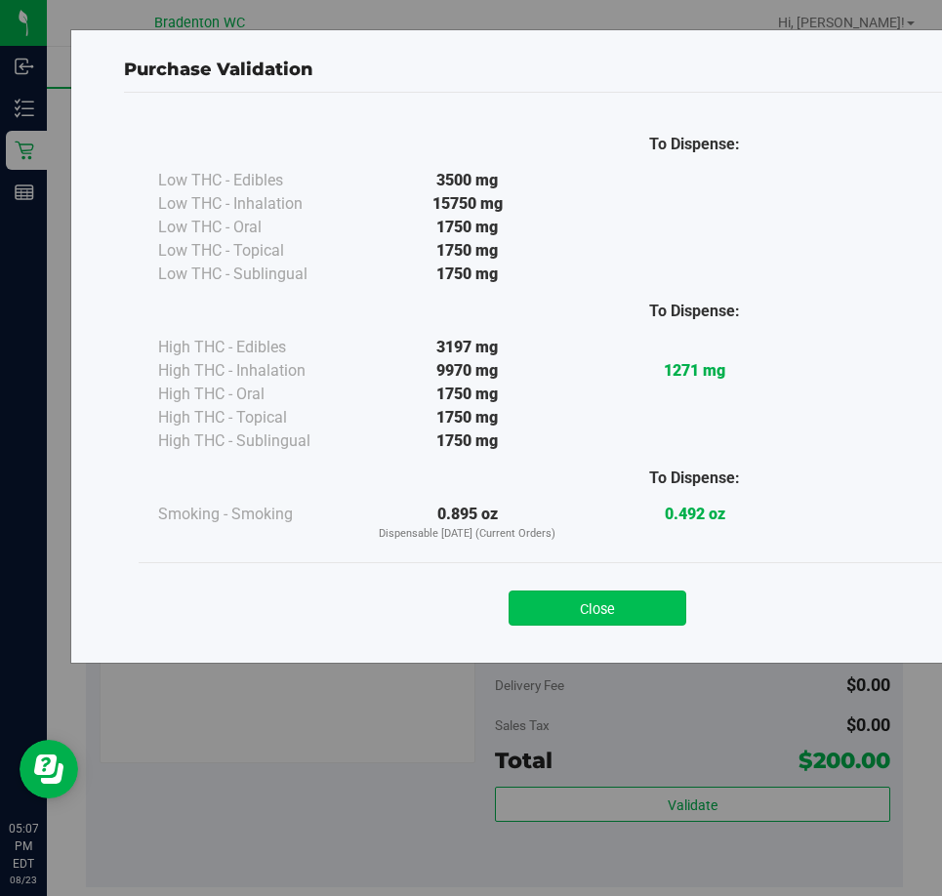
click at [599, 607] on button "Close" at bounding box center [598, 608] width 178 height 35
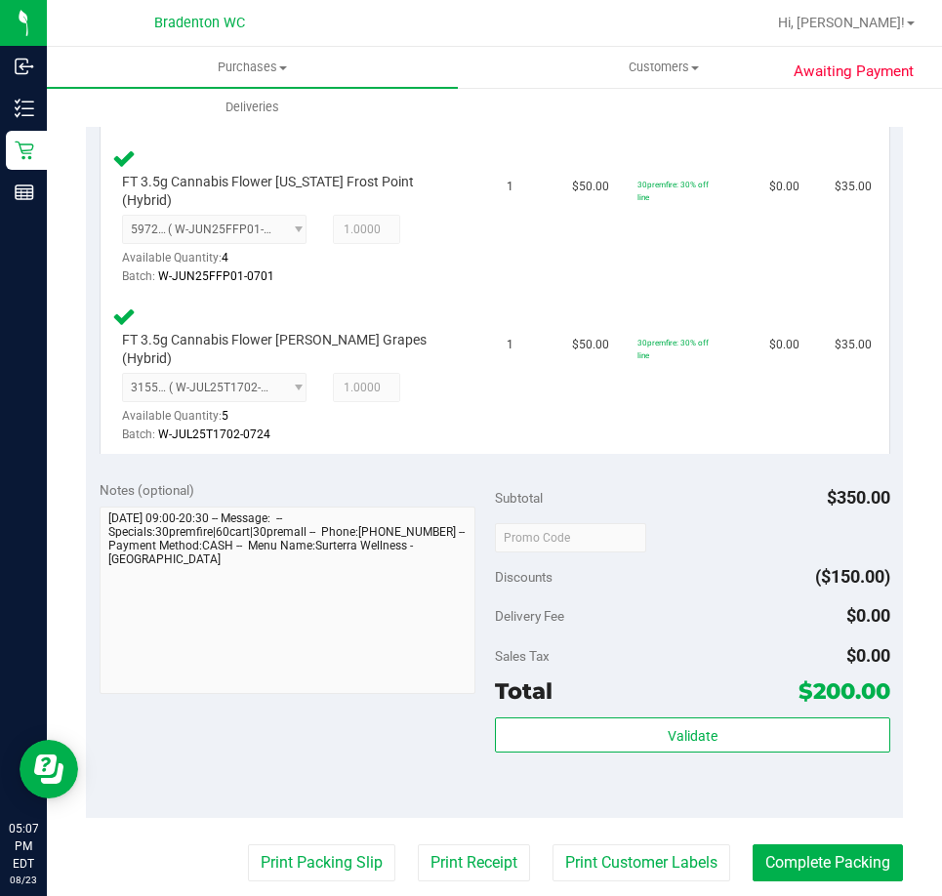
scroll to position [1207, 0]
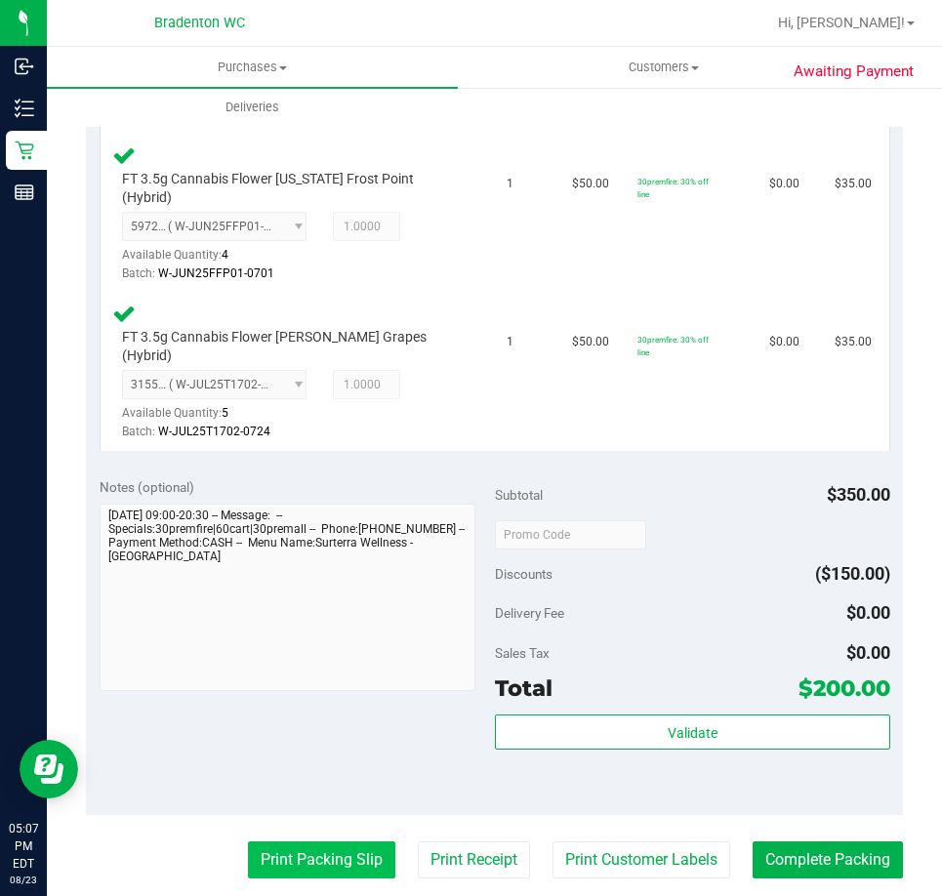
click at [302, 842] on button "Print Packing Slip" at bounding box center [321, 860] width 147 height 37
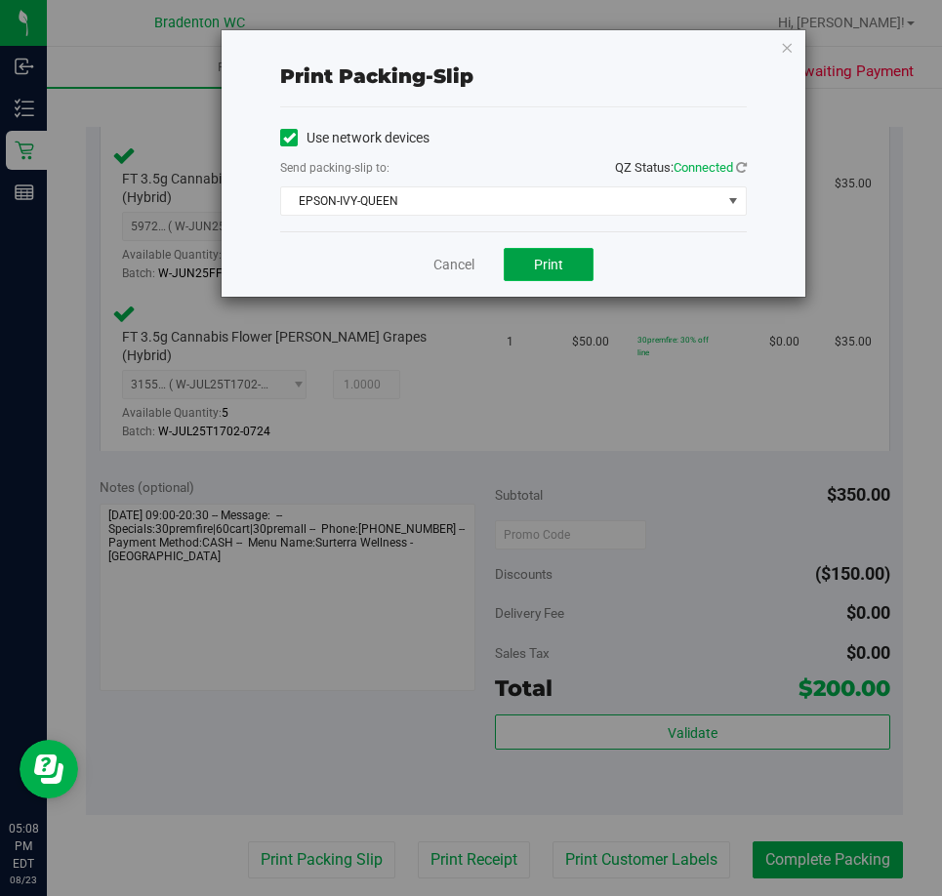
click at [556, 258] on span "Print" at bounding box center [548, 265] width 29 height 16
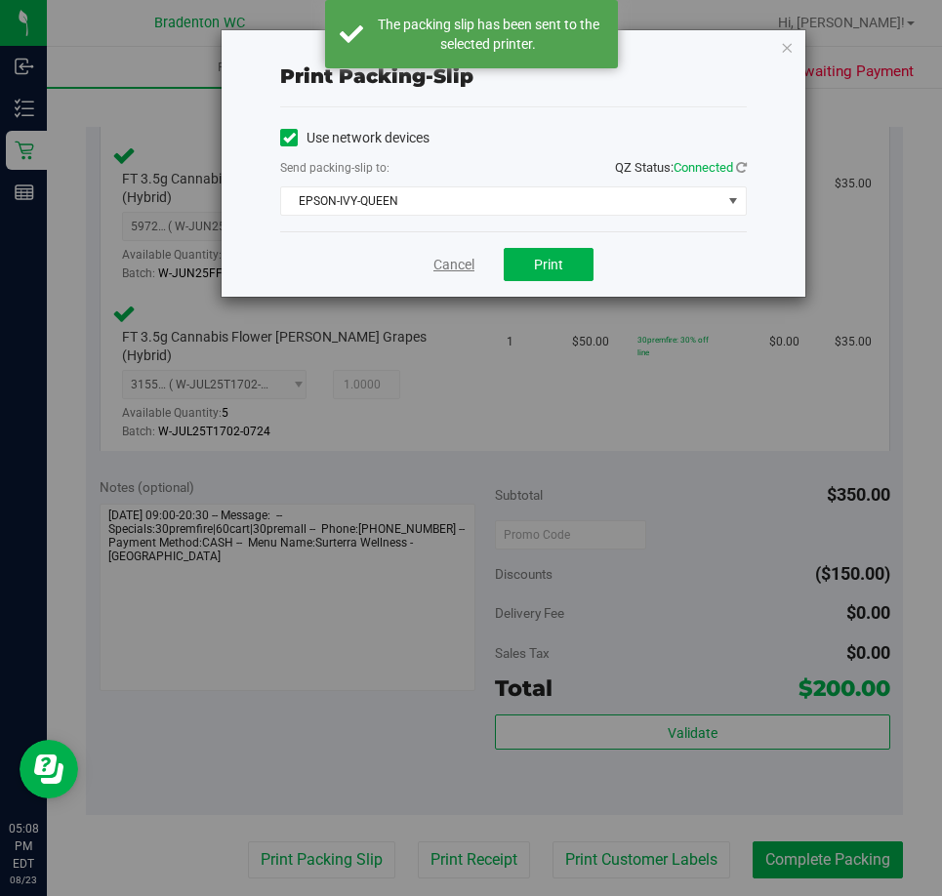
click at [463, 263] on link "Cancel" at bounding box center [453, 265] width 41 height 21
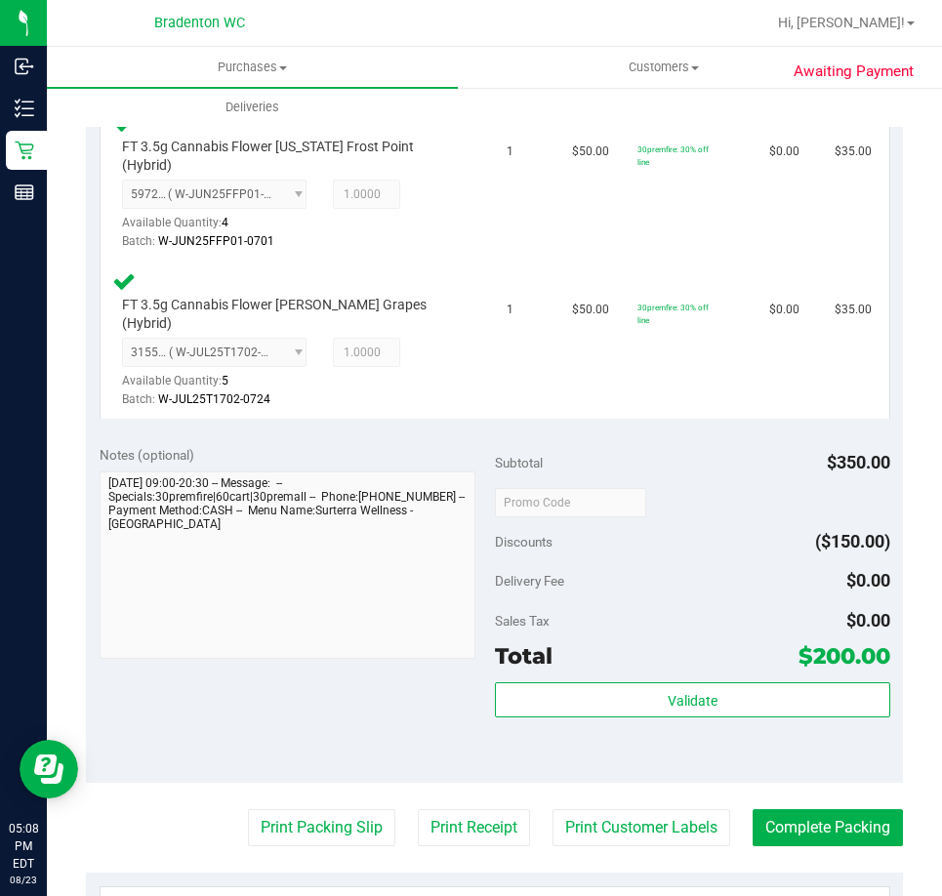
scroll to position [1314, 0]
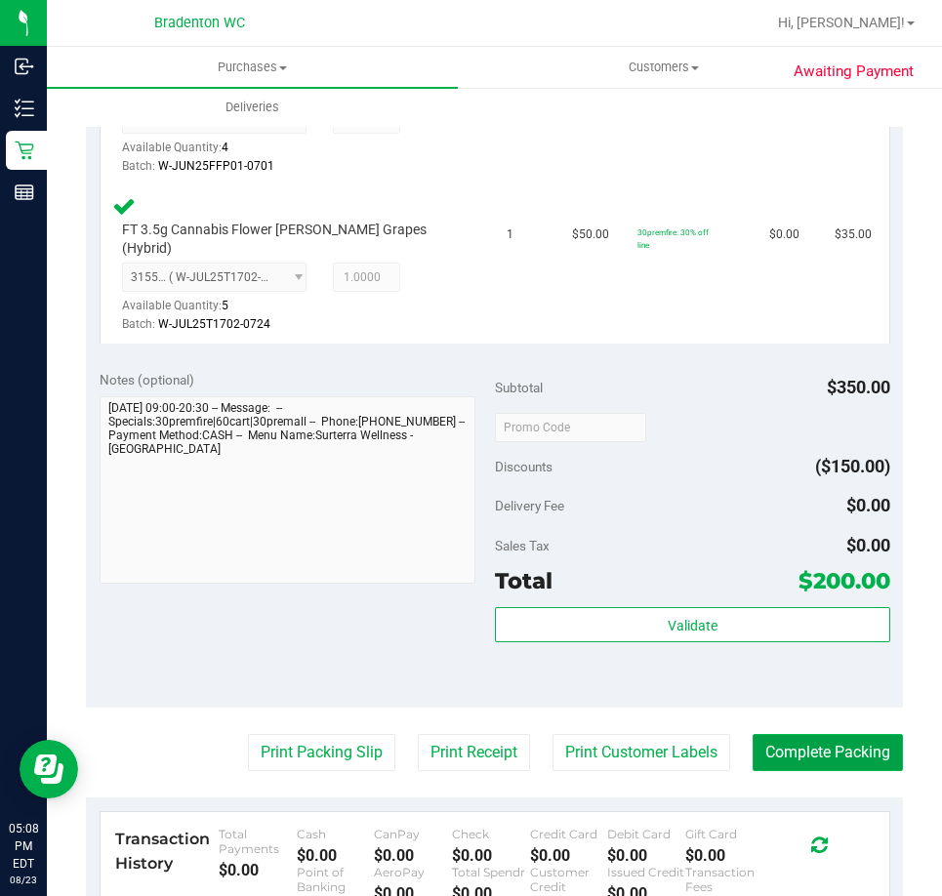
click at [828, 734] on button "Complete Packing" at bounding box center [828, 752] width 150 height 37
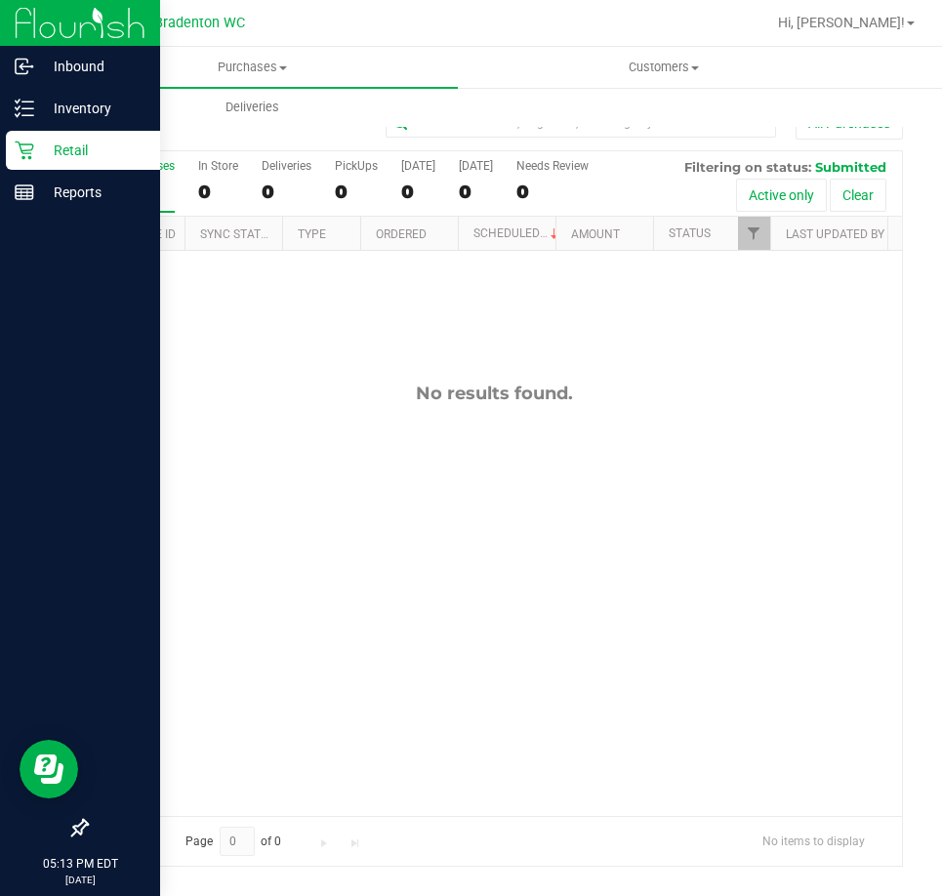
click at [27, 150] on icon at bounding box center [24, 151] width 19 height 19
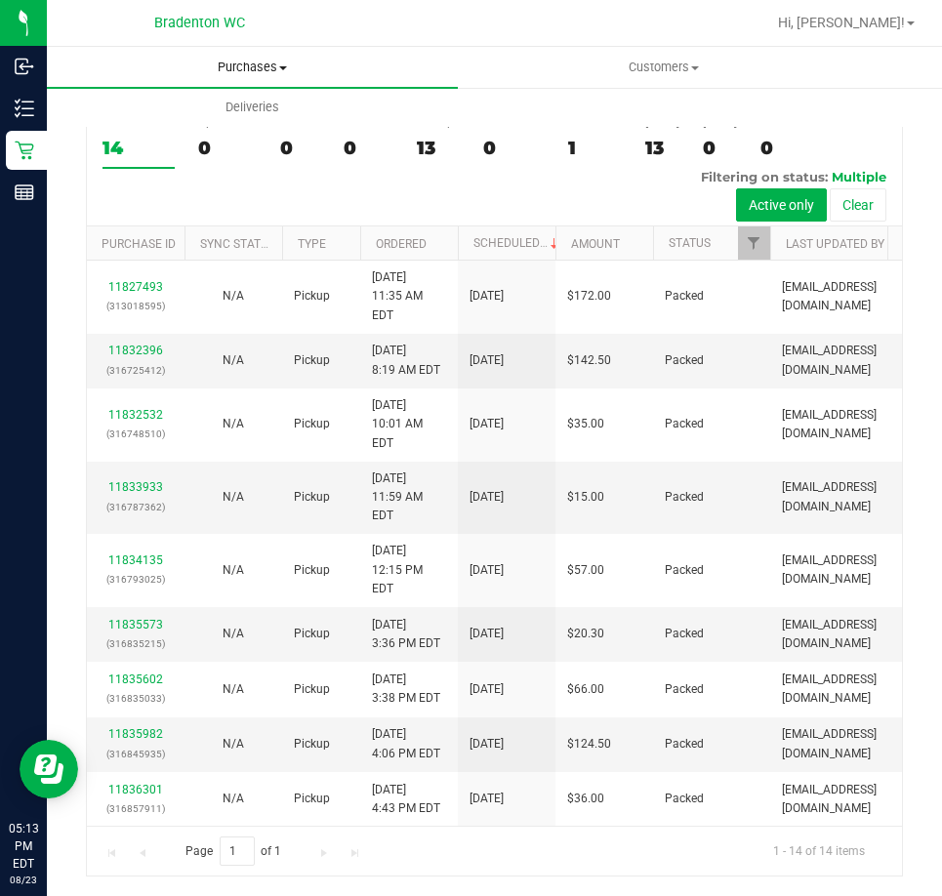
click at [252, 67] on span "Purchases" at bounding box center [252, 68] width 411 height 18
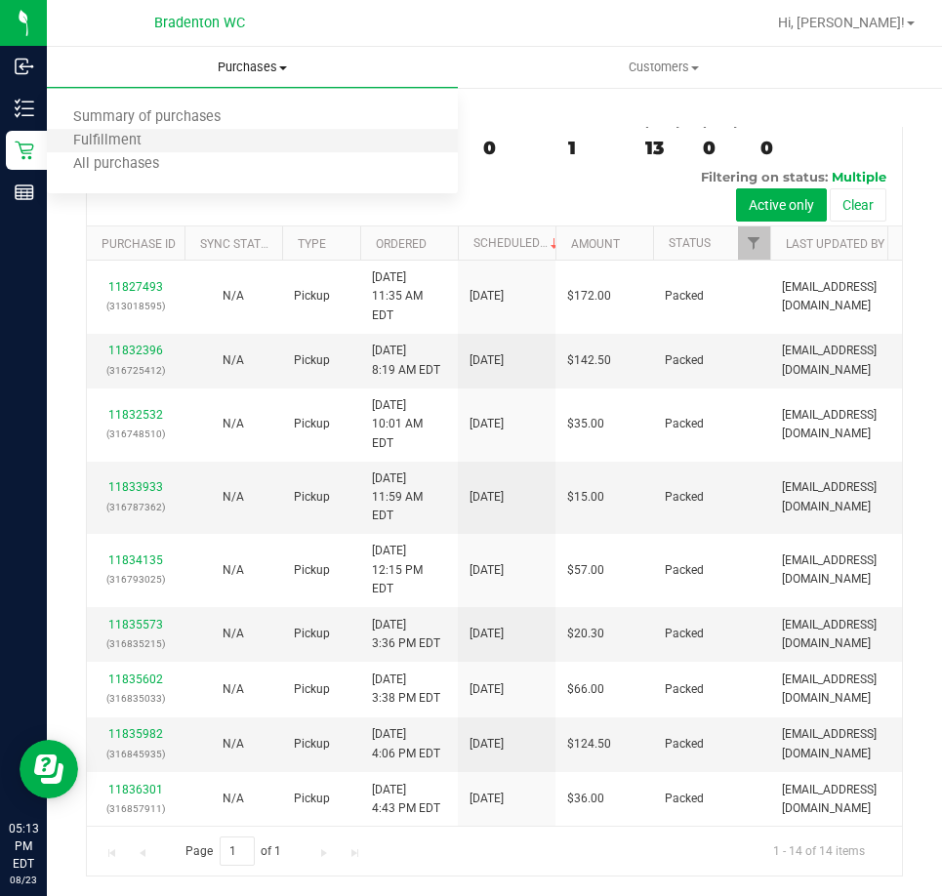
click at [244, 133] on li "Fulfillment" at bounding box center [252, 141] width 411 height 23
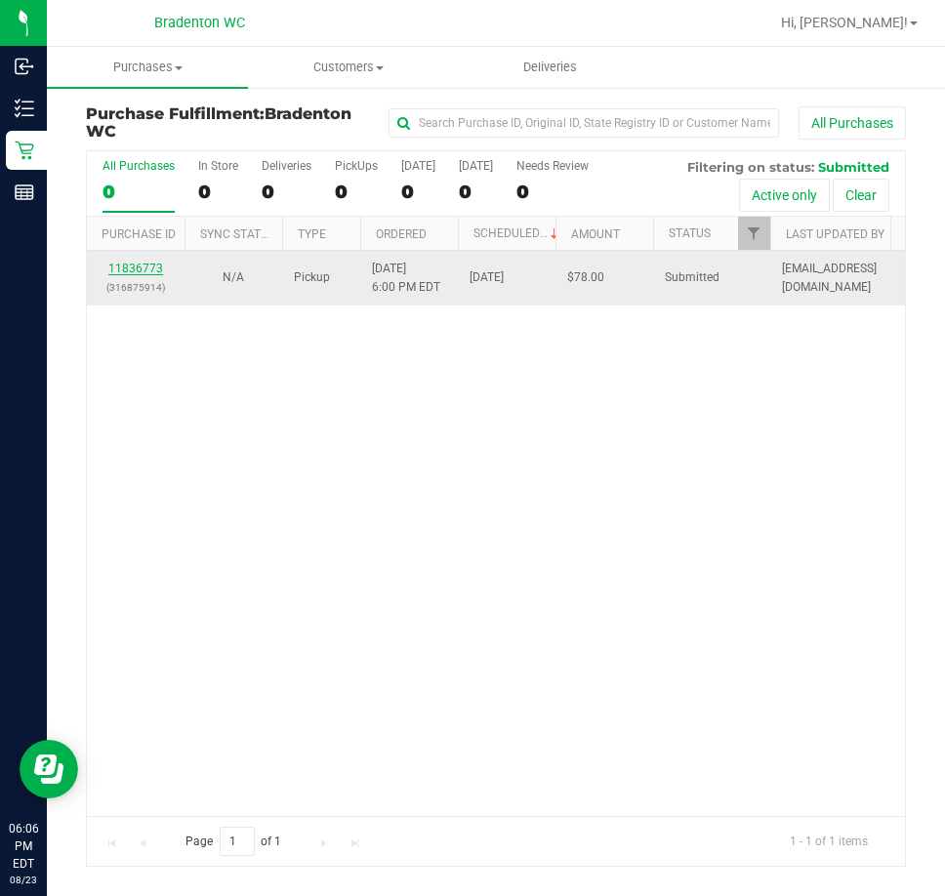
click at [142, 271] on link "11836773" at bounding box center [135, 269] width 55 height 14
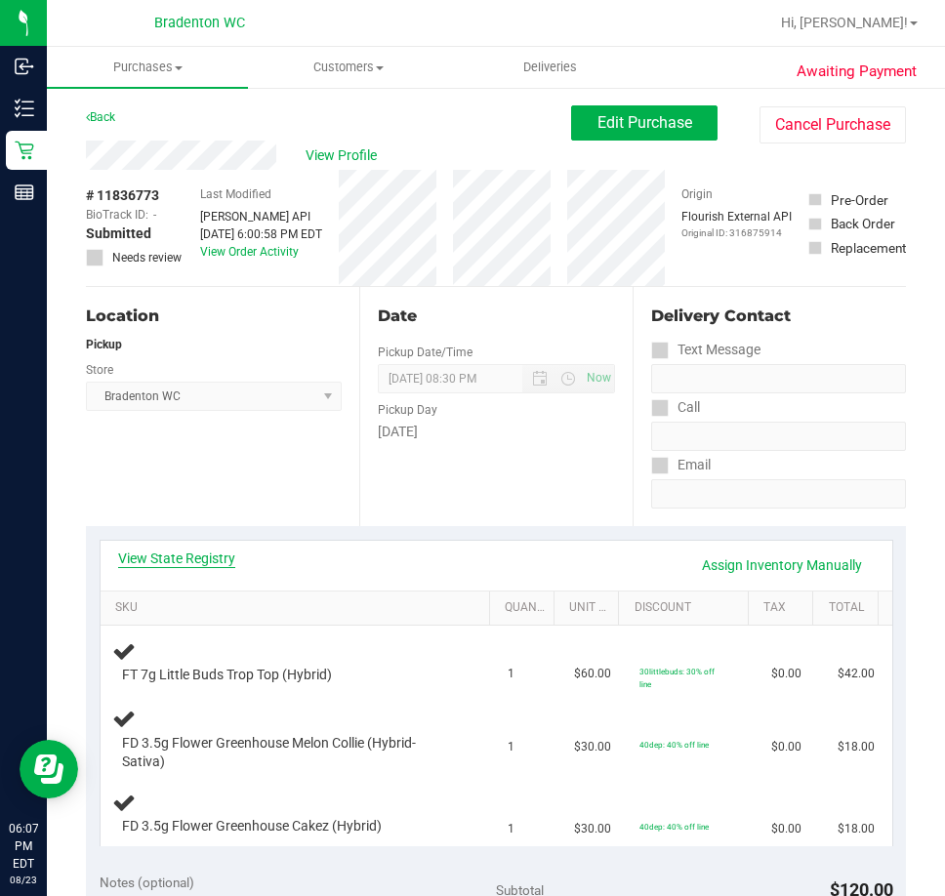
click at [221, 557] on link "View State Registry" at bounding box center [176, 559] width 117 height 20
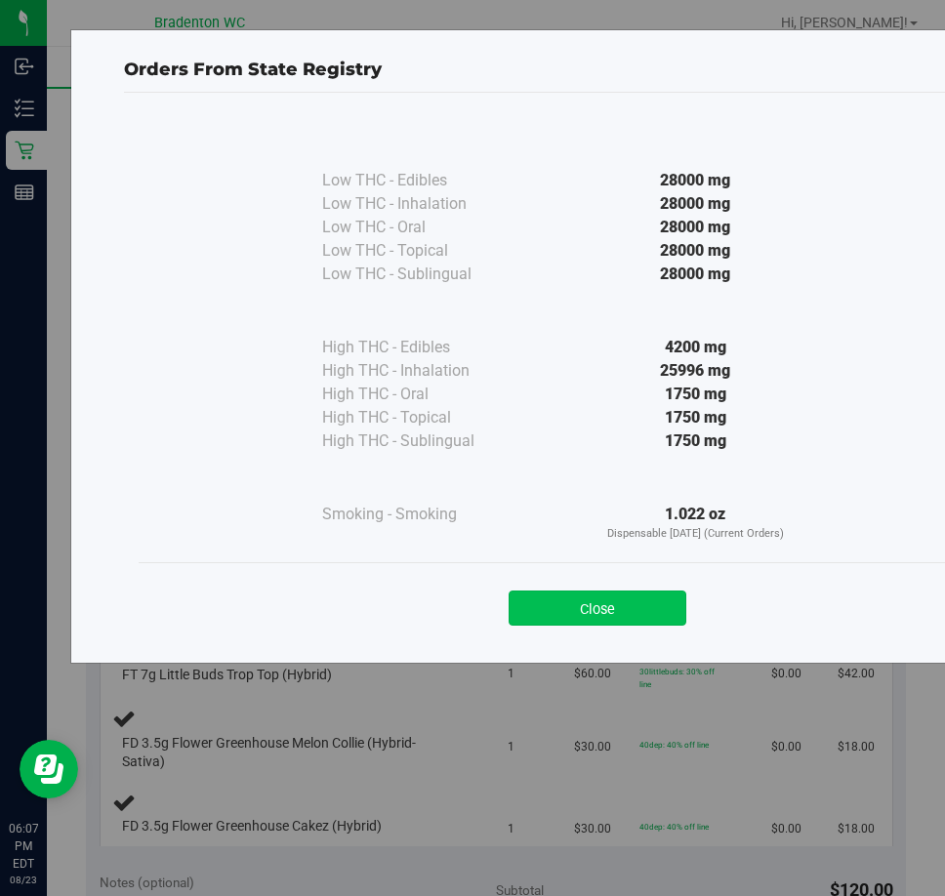
click at [597, 607] on button "Close" at bounding box center [598, 608] width 178 height 35
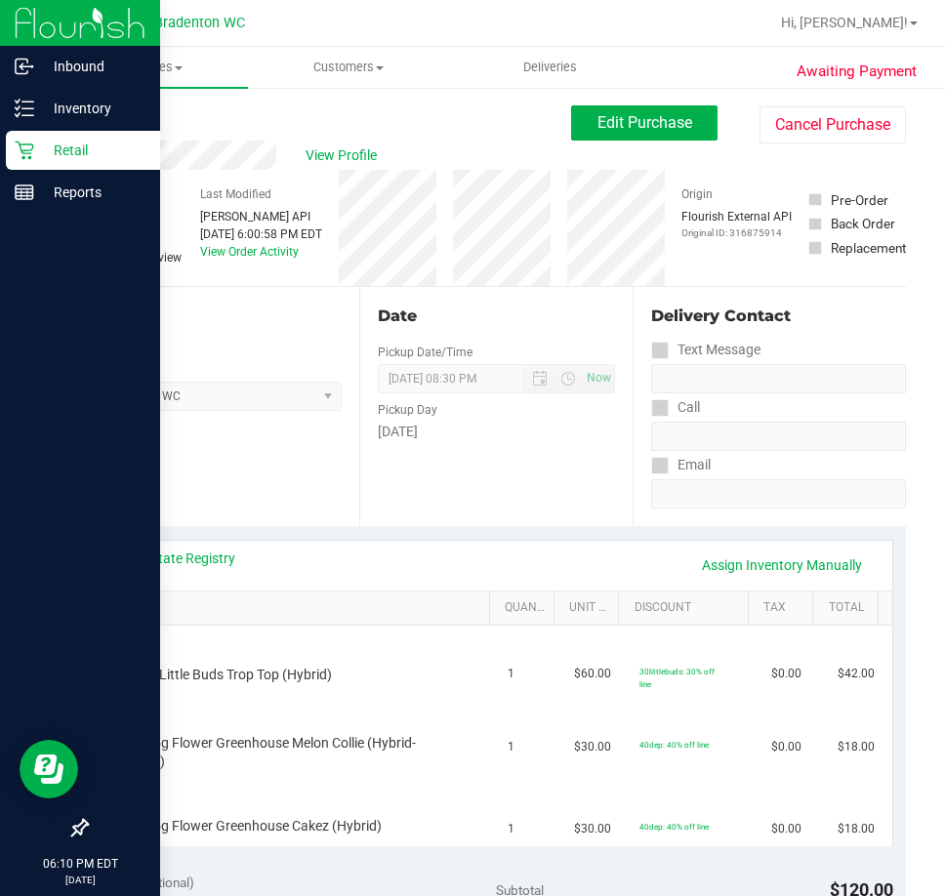
click at [37, 145] on p "Retail" at bounding box center [92, 150] width 117 height 23
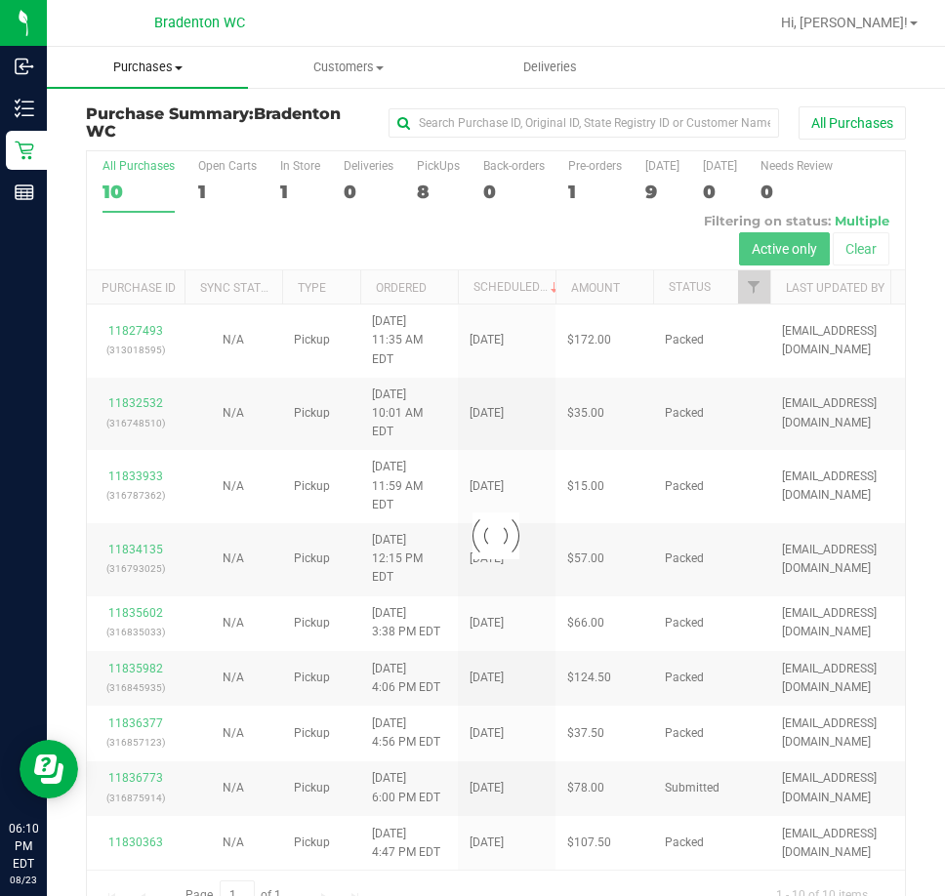
click at [157, 49] on uib-tab-heading "Purchases Summary of purchases Fulfillment All purchases" at bounding box center [147, 67] width 201 height 41
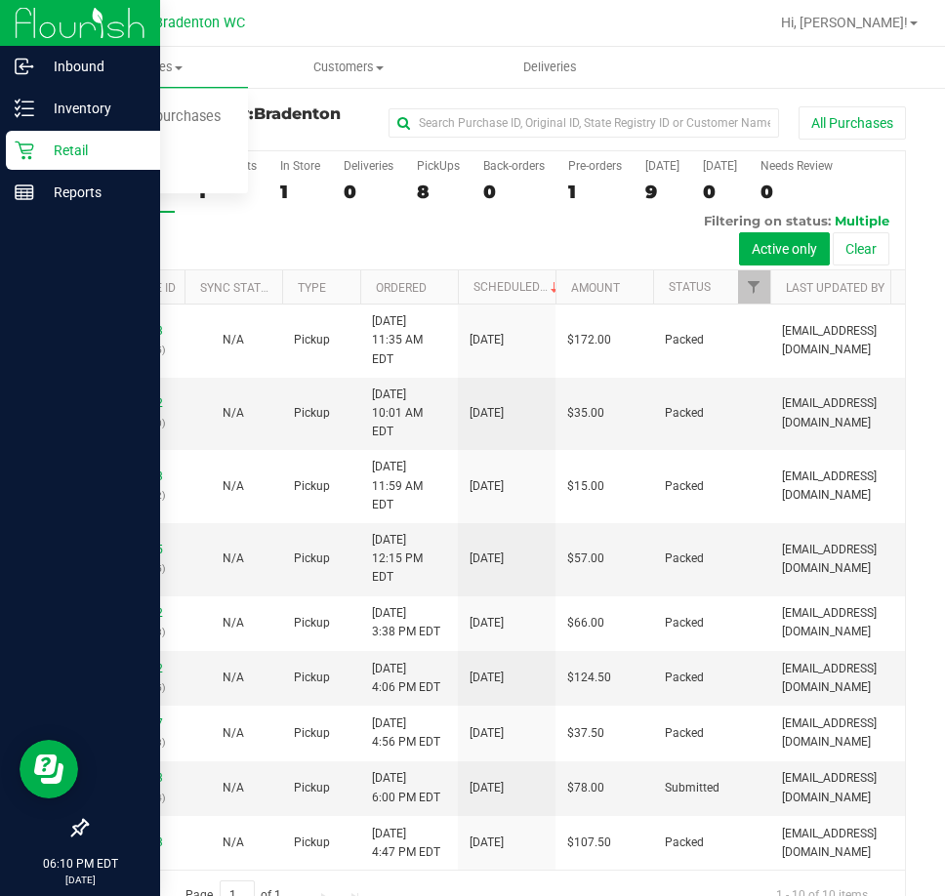
click at [32, 358] on div at bounding box center [80, 512] width 160 height 595
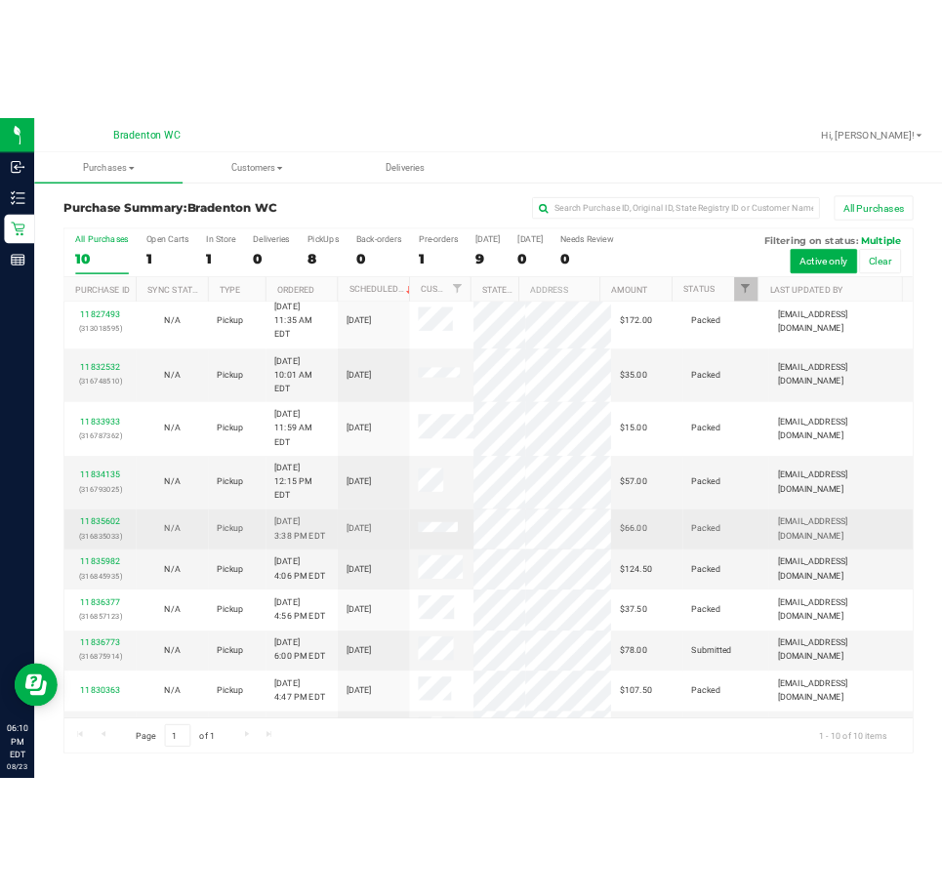
scroll to position [13, 0]
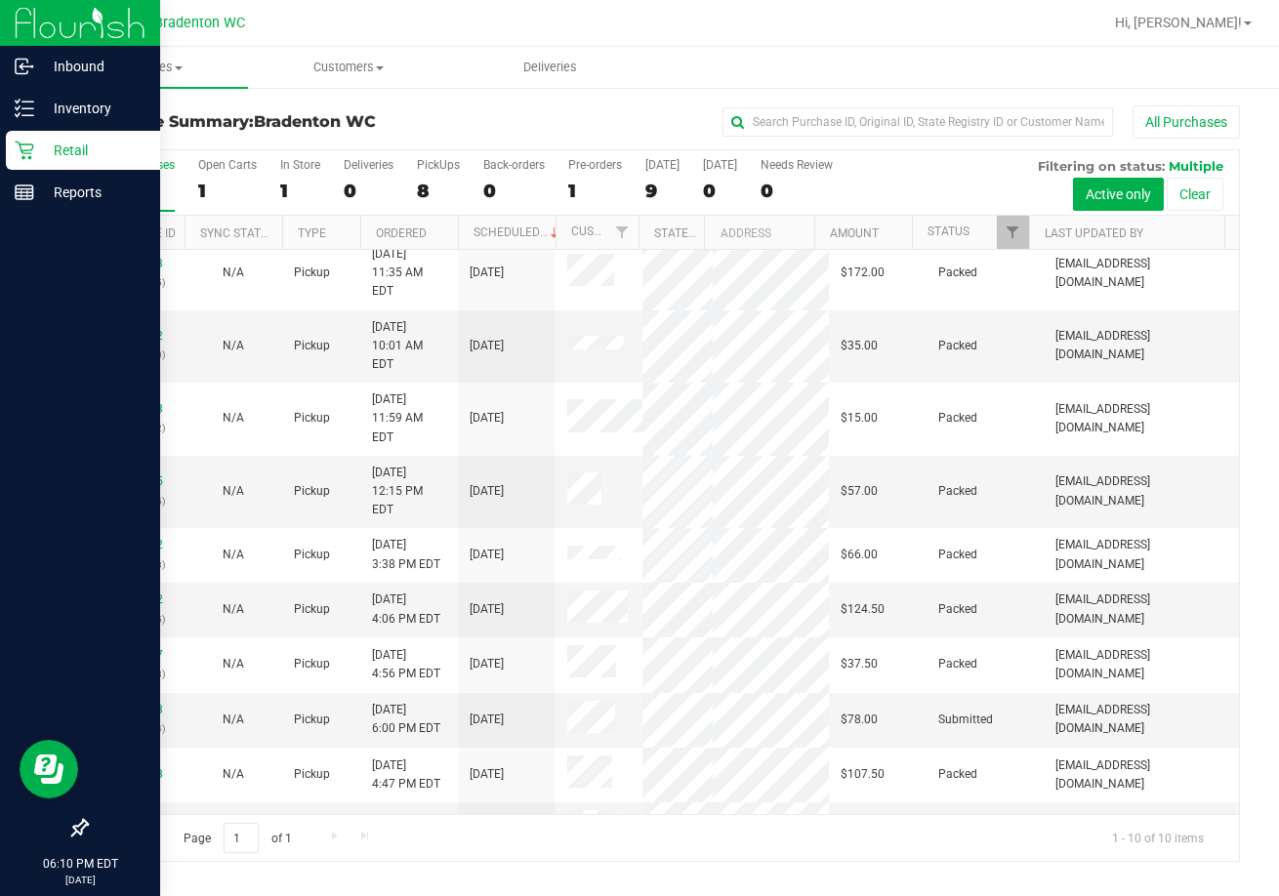
click at [1, 342] on div at bounding box center [80, 512] width 160 height 595
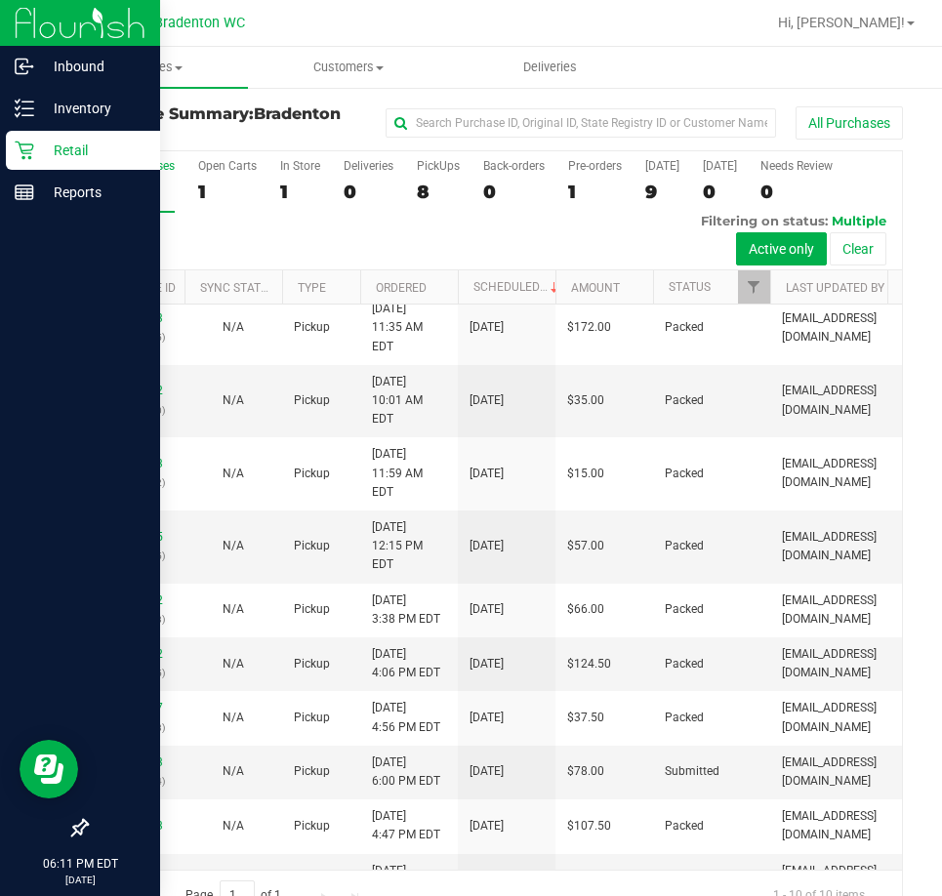
scroll to position [0, 0]
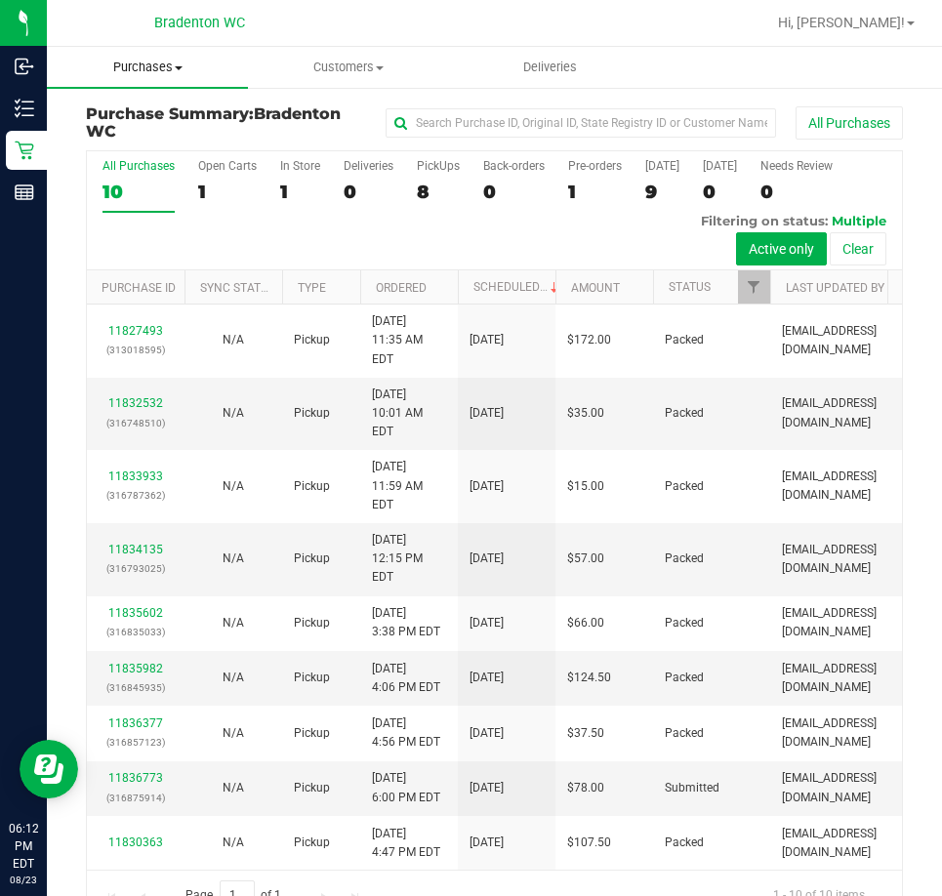
click at [178, 74] on span "Purchases" at bounding box center [147, 68] width 201 height 18
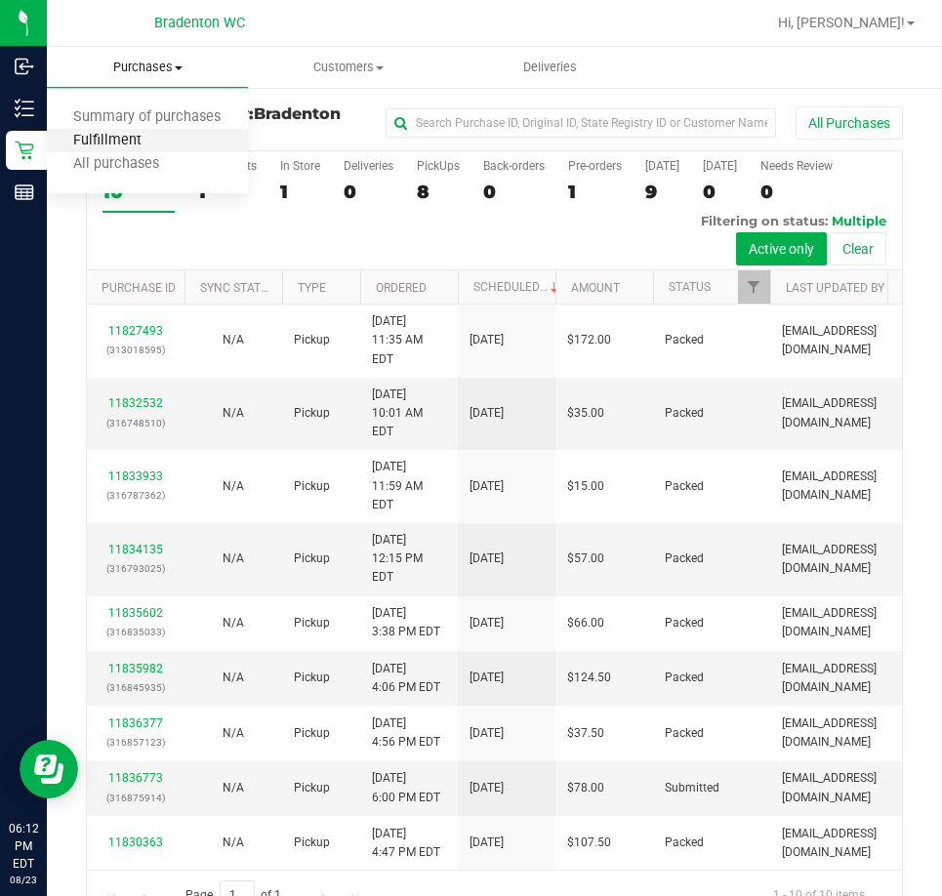
click at [153, 144] on span "Fulfillment" at bounding box center [107, 141] width 121 height 17
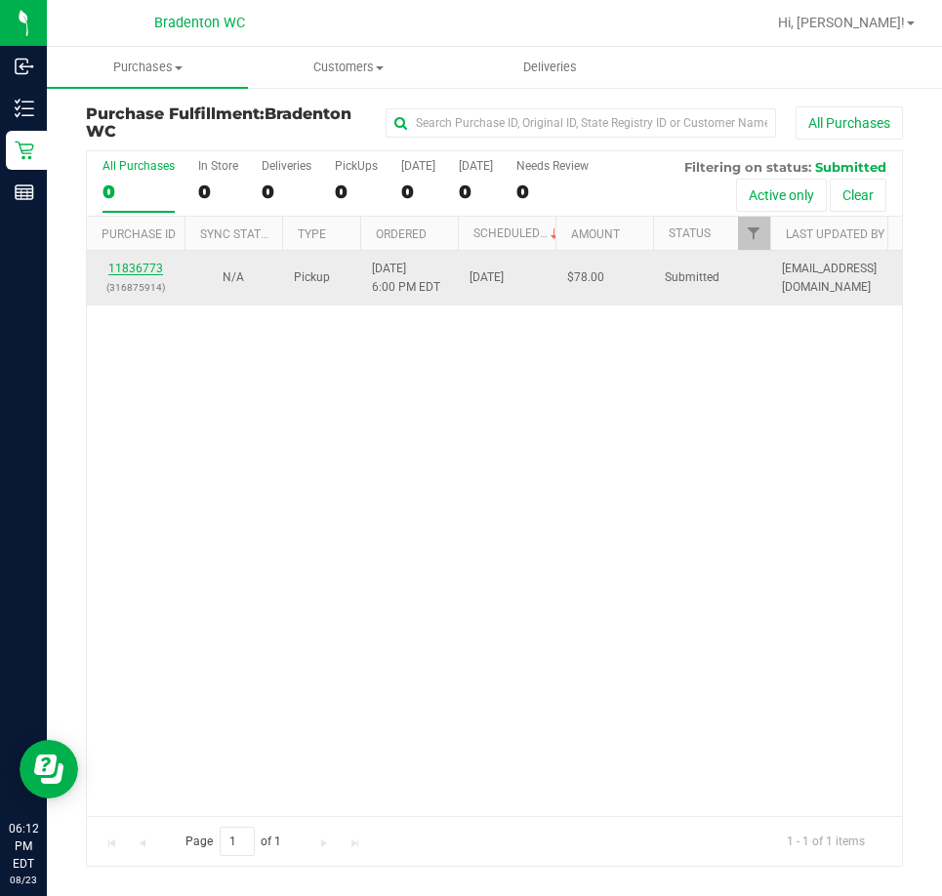
click at [149, 264] on link "11836773" at bounding box center [135, 269] width 55 height 14
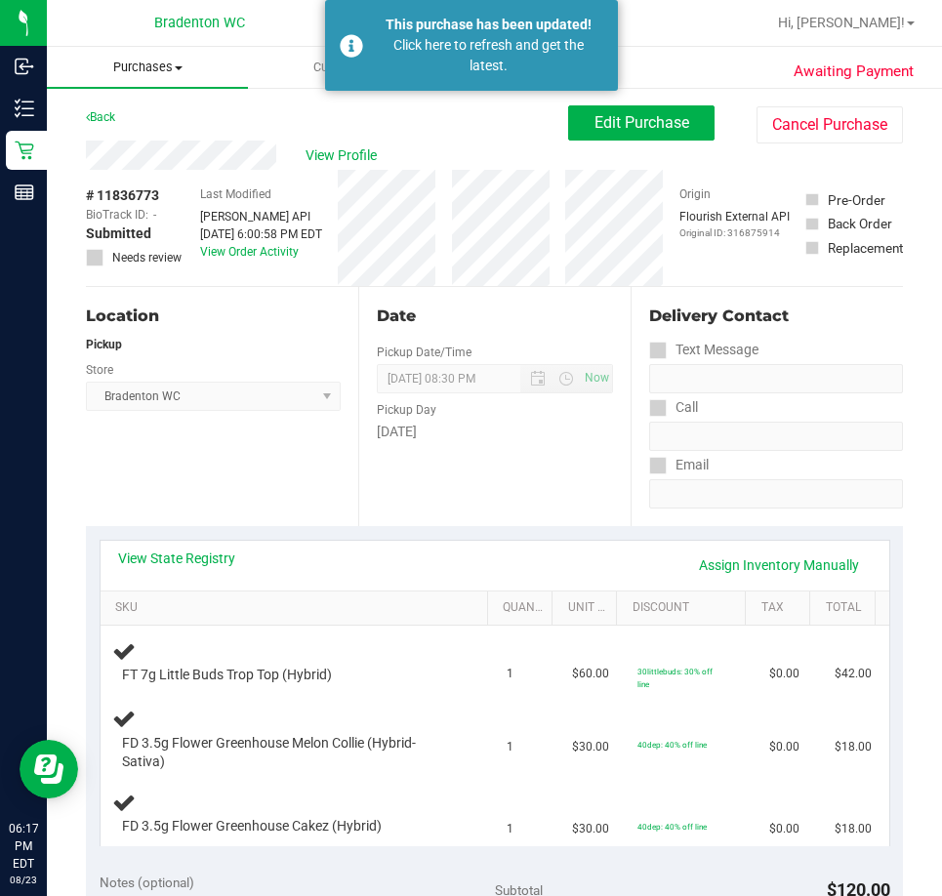
click at [154, 77] on uib-tab-heading "Purchases Summary of purchases Fulfillment All purchases" at bounding box center [147, 67] width 201 height 41
click at [124, 141] on span "Fulfillment" at bounding box center [107, 141] width 121 height 17
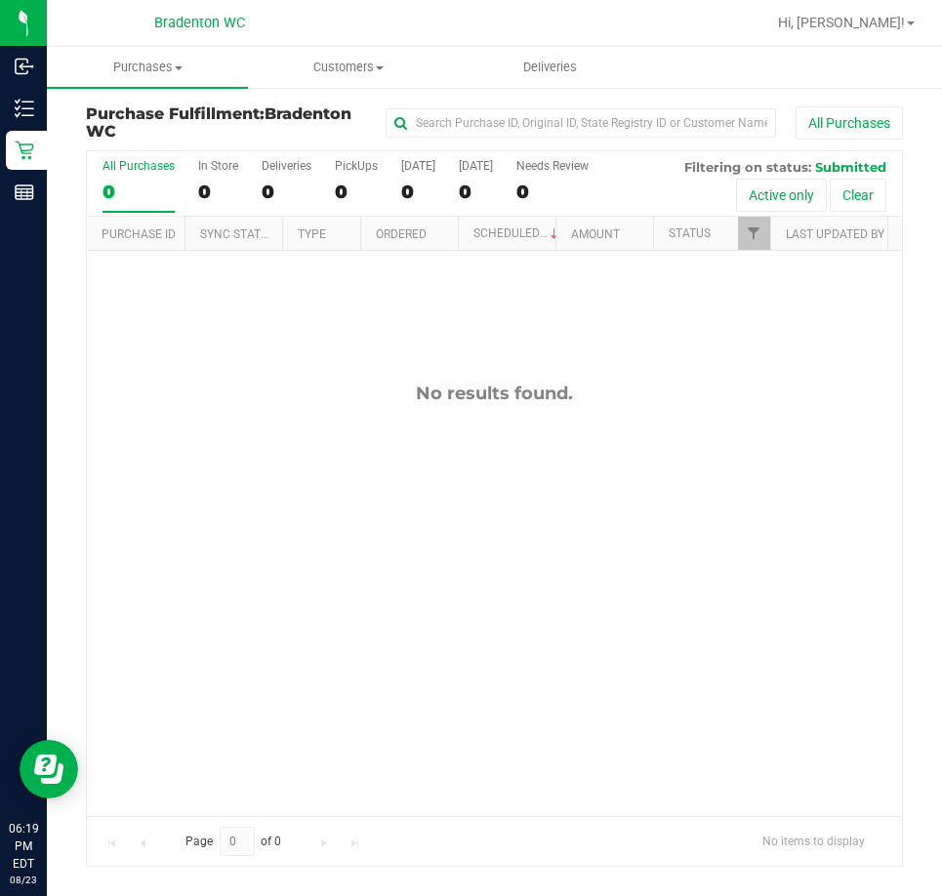
click at [144, 385] on div "No results found." at bounding box center [494, 393] width 815 height 21
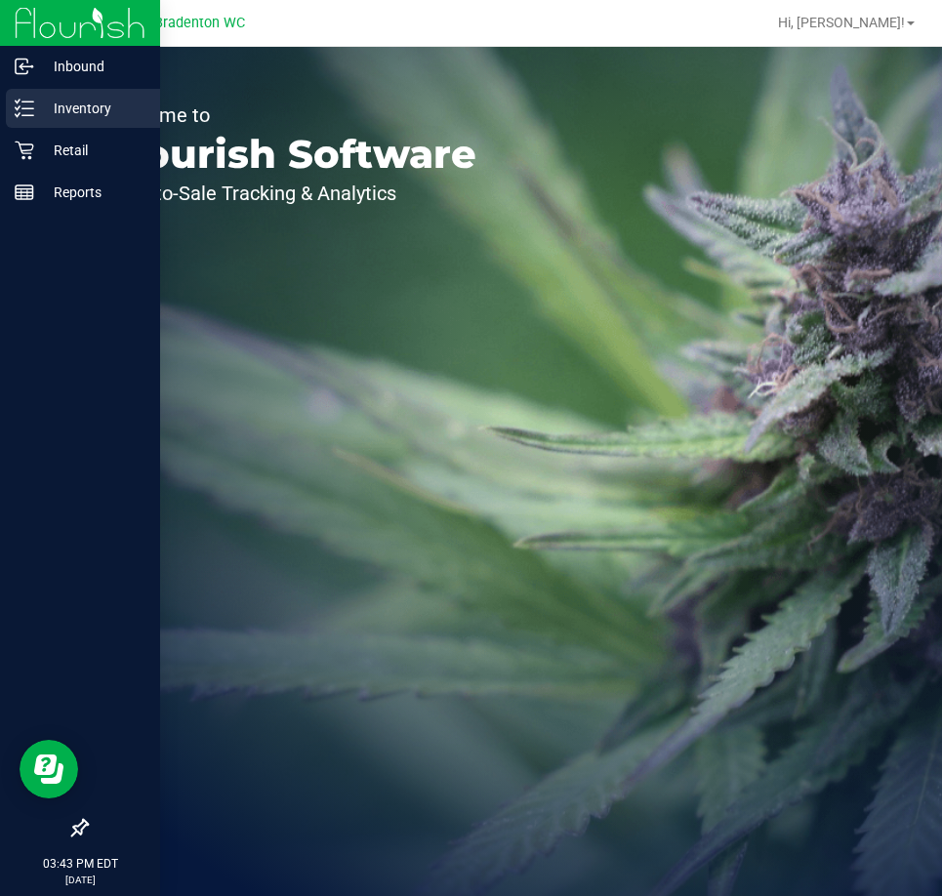
click at [37, 113] on p "Inventory" at bounding box center [92, 108] width 117 height 23
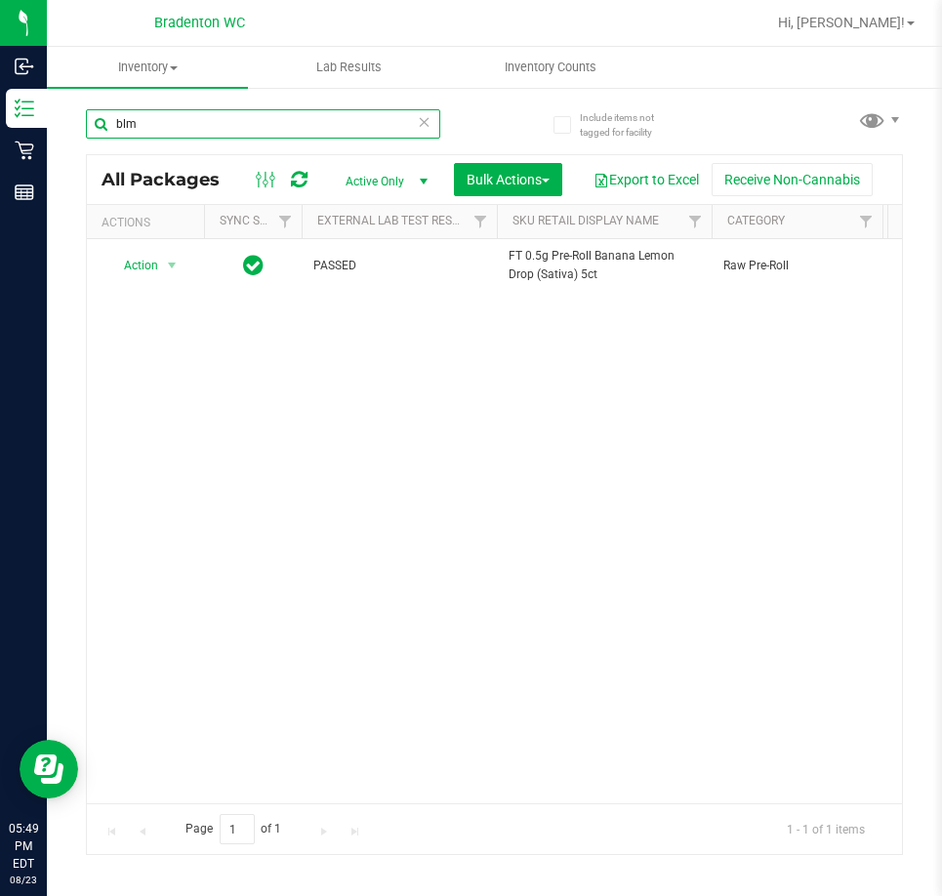
drag, startPoint x: 226, startPoint y: 121, endPoint x: -30, endPoint y: 114, distance: 255.9
click at [0, 114] on html "Inbound Inventory Retail Reports 05:49 PM EDT 08/23/2025 08/23 Bradenton WC Hi,…" at bounding box center [471, 448] width 942 height 896
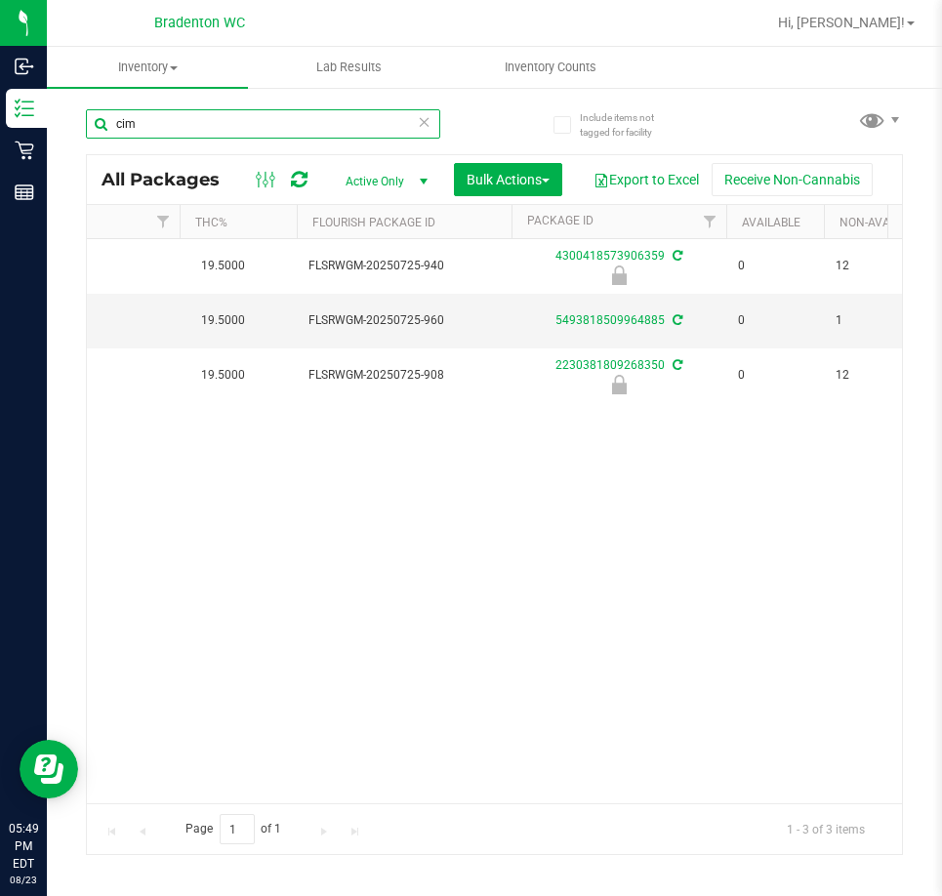
scroll to position [0, 603]
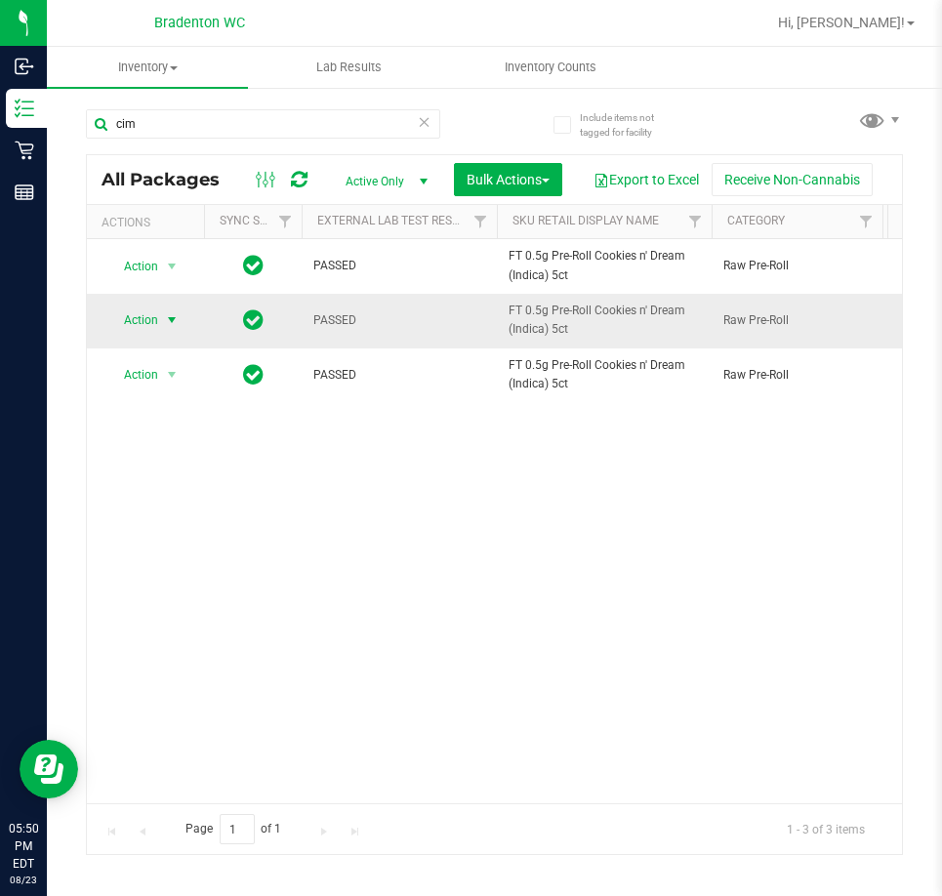
click at [148, 321] on span "Action" at bounding box center [132, 320] width 53 height 27
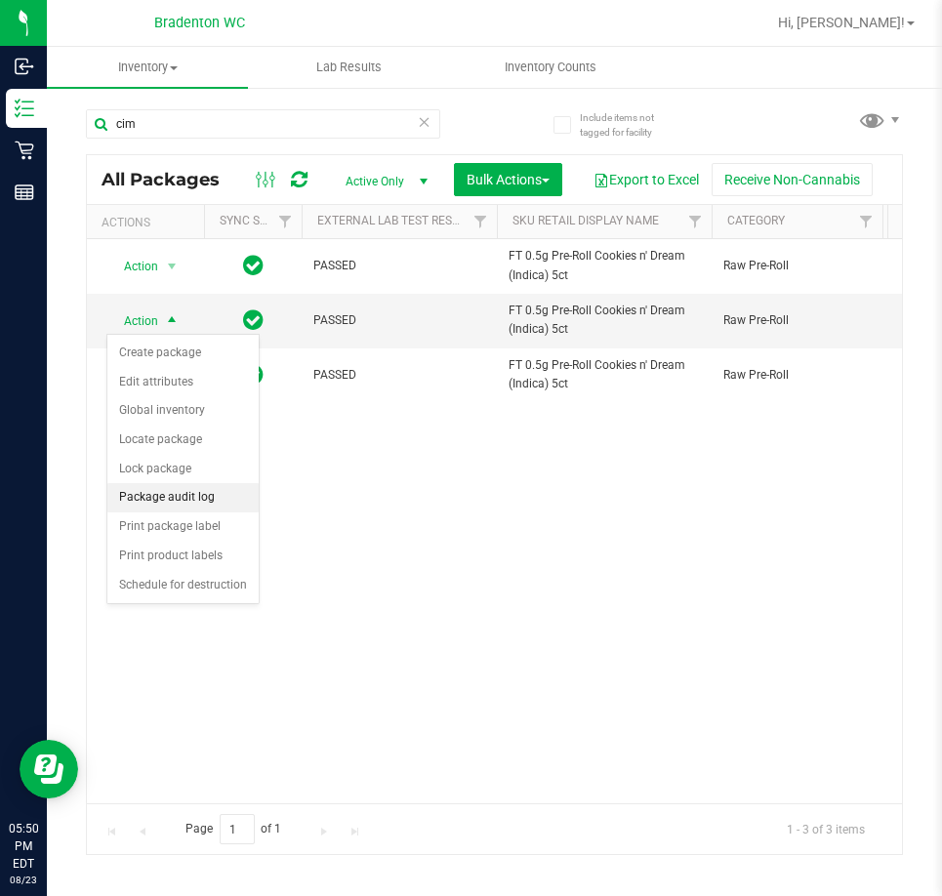
click at [209, 498] on li "Package audit log" at bounding box center [182, 497] width 151 height 29
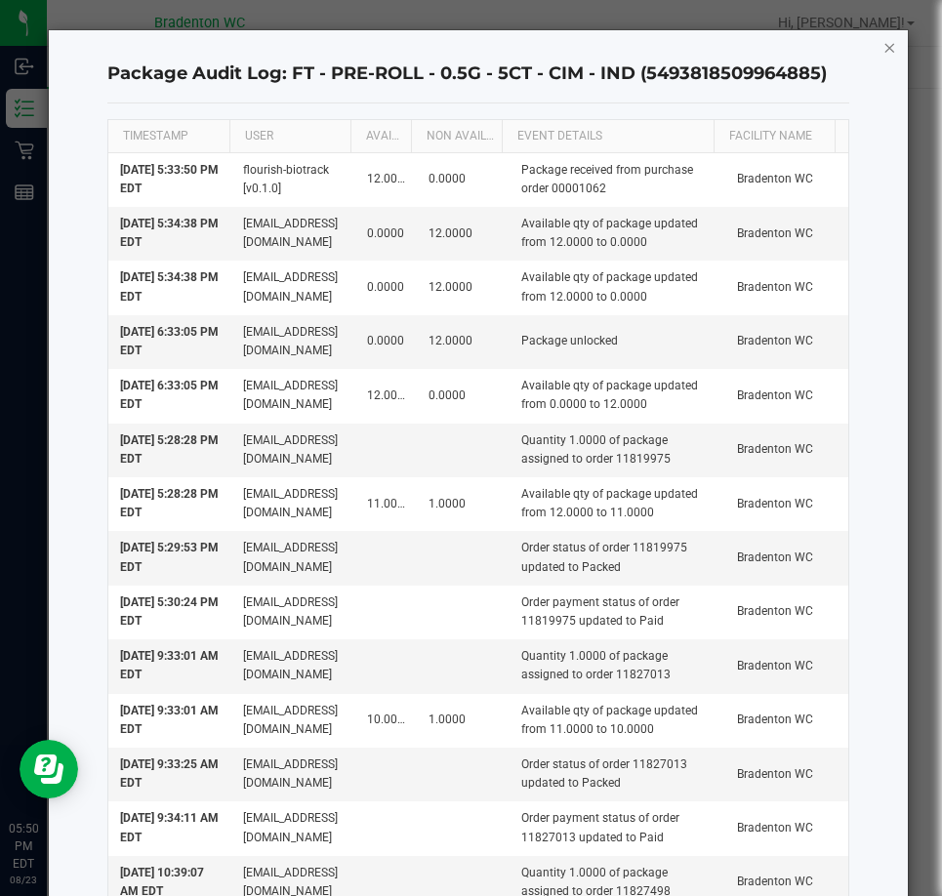
click at [883, 46] on icon "button" at bounding box center [890, 46] width 14 height 23
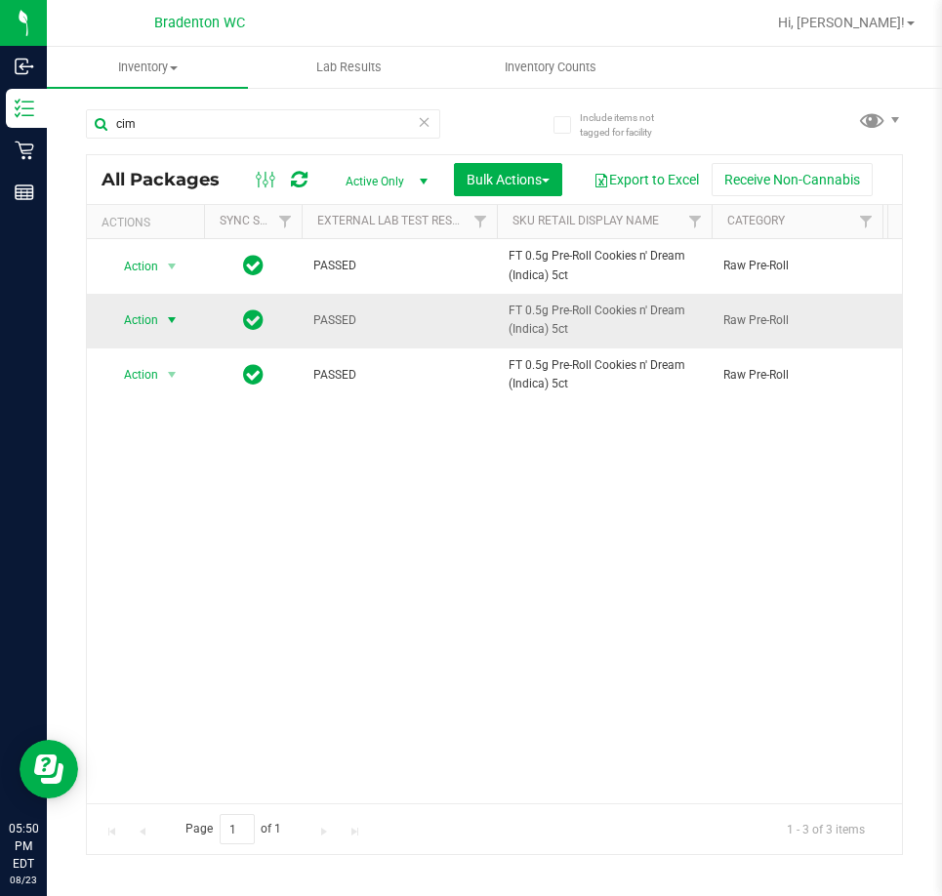
click at [179, 313] on span "select" at bounding box center [172, 320] width 16 height 16
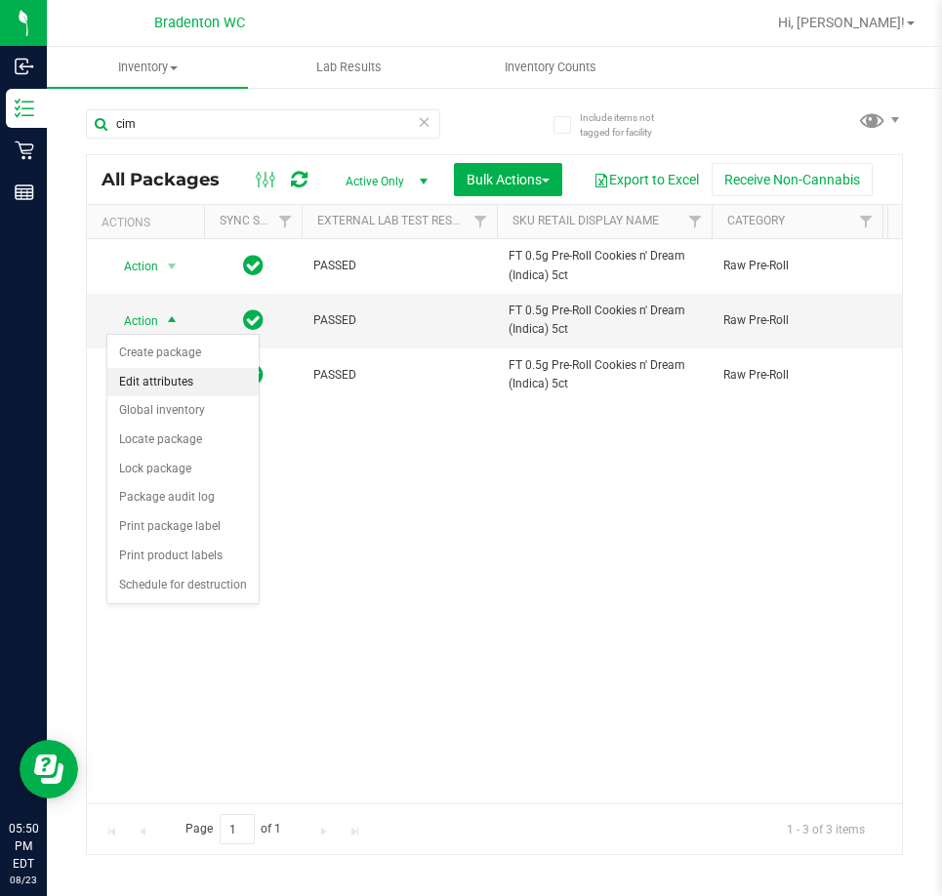
click at [203, 384] on li "Edit attributes" at bounding box center [182, 382] width 151 height 29
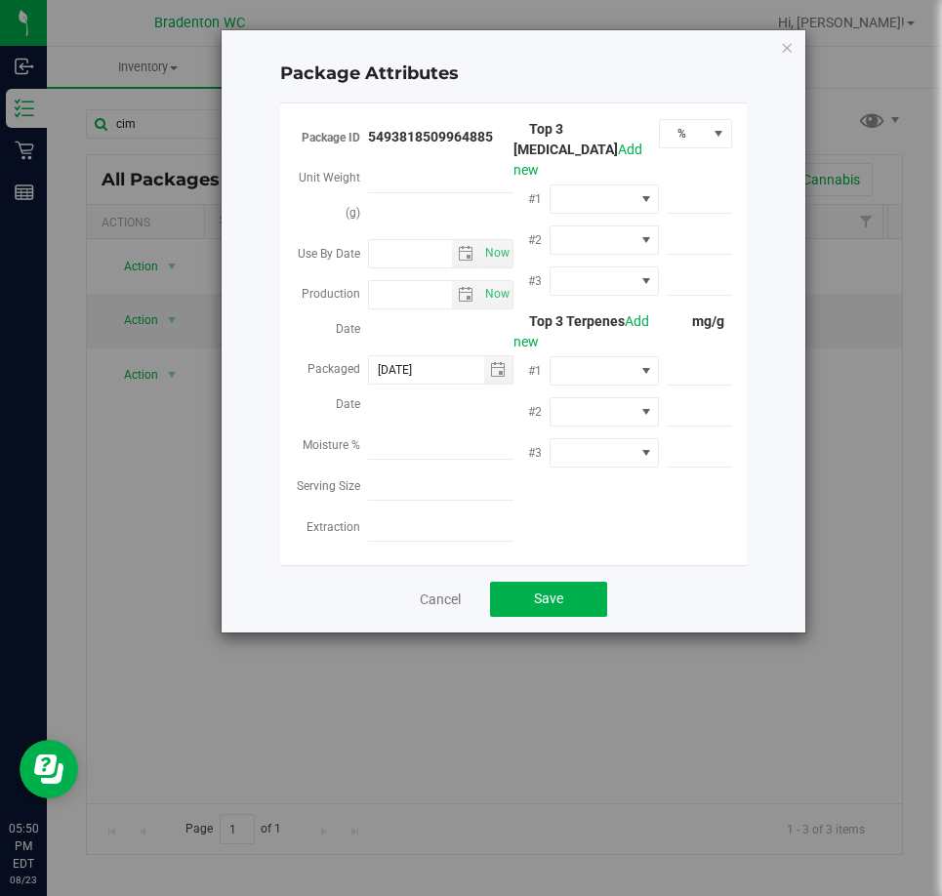
click at [86, 420] on div "Package Attributes Package ID 5493818509964885 Unit Weight (g) Use By Date Now …" at bounding box center [478, 448] width 957 height 896
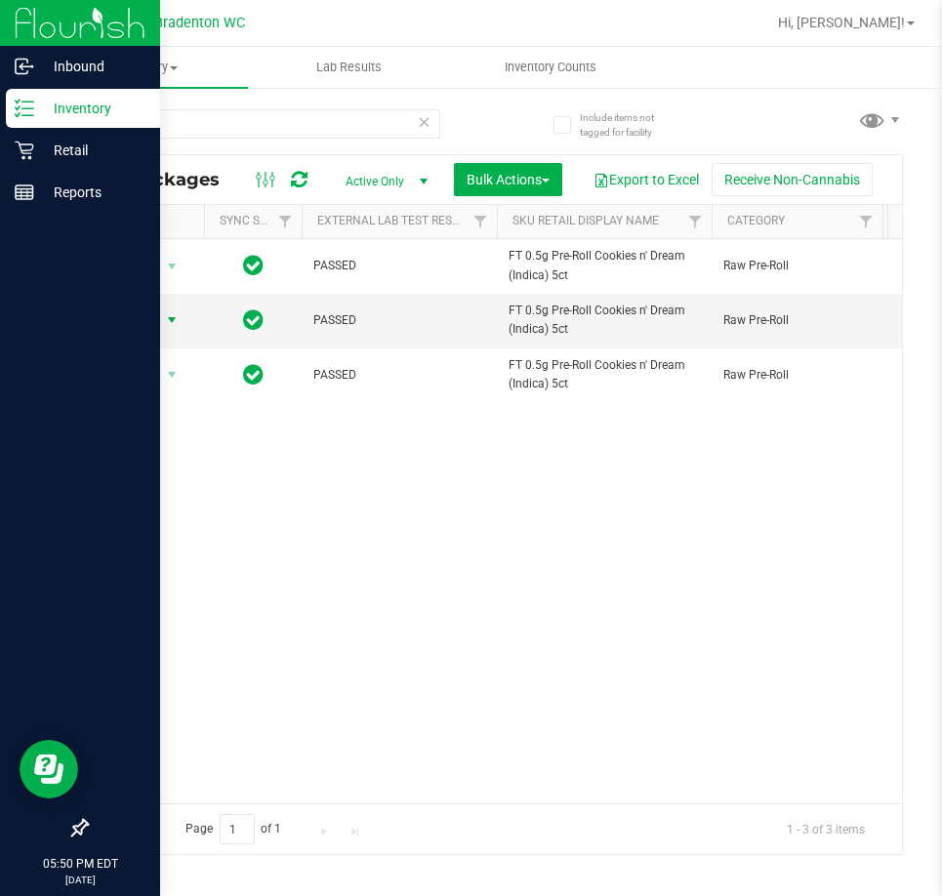
click at [1, 443] on div at bounding box center [80, 512] width 160 height 595
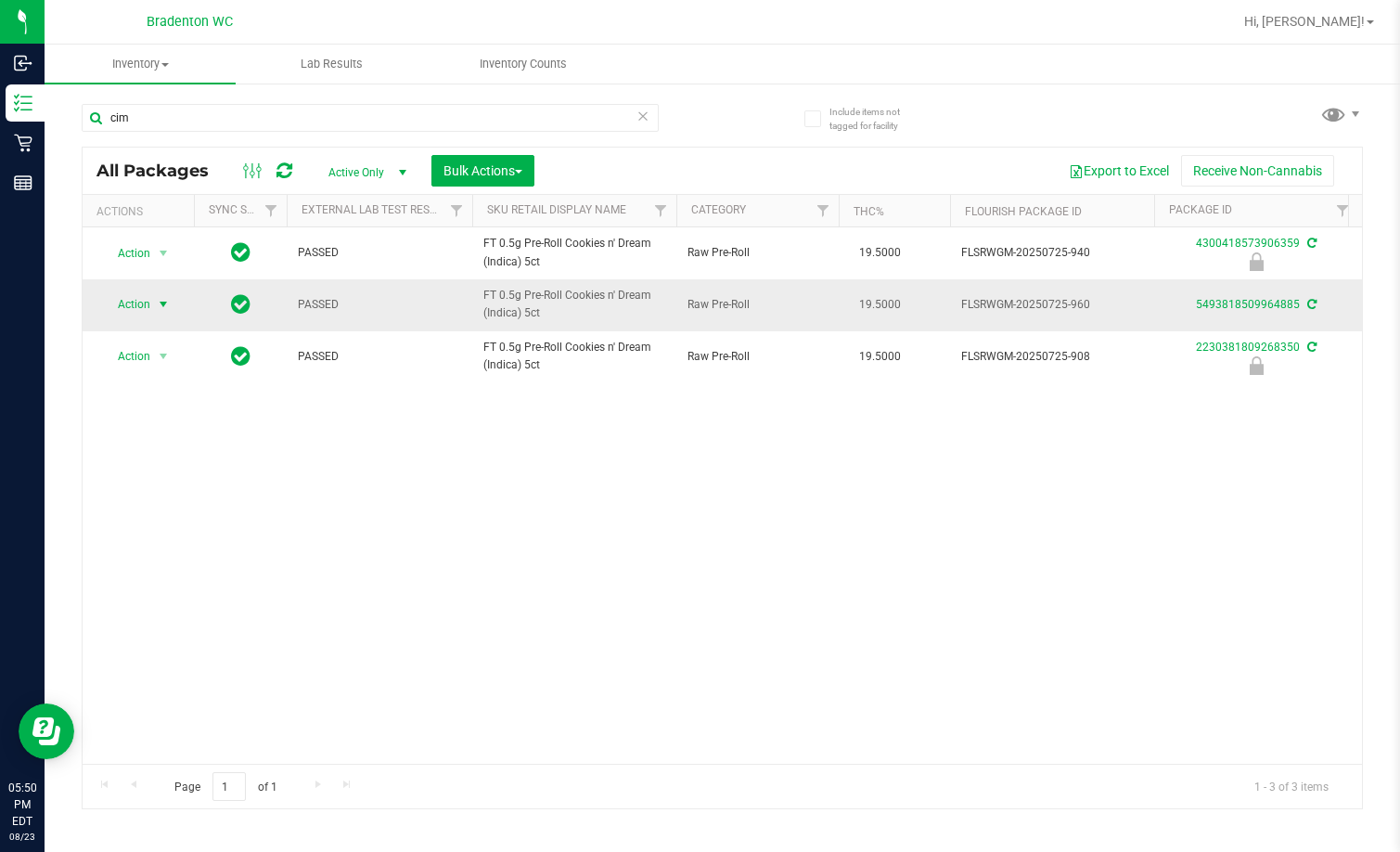
click at [140, 308] on span "Action" at bounding box center [125, 304] width 50 height 26
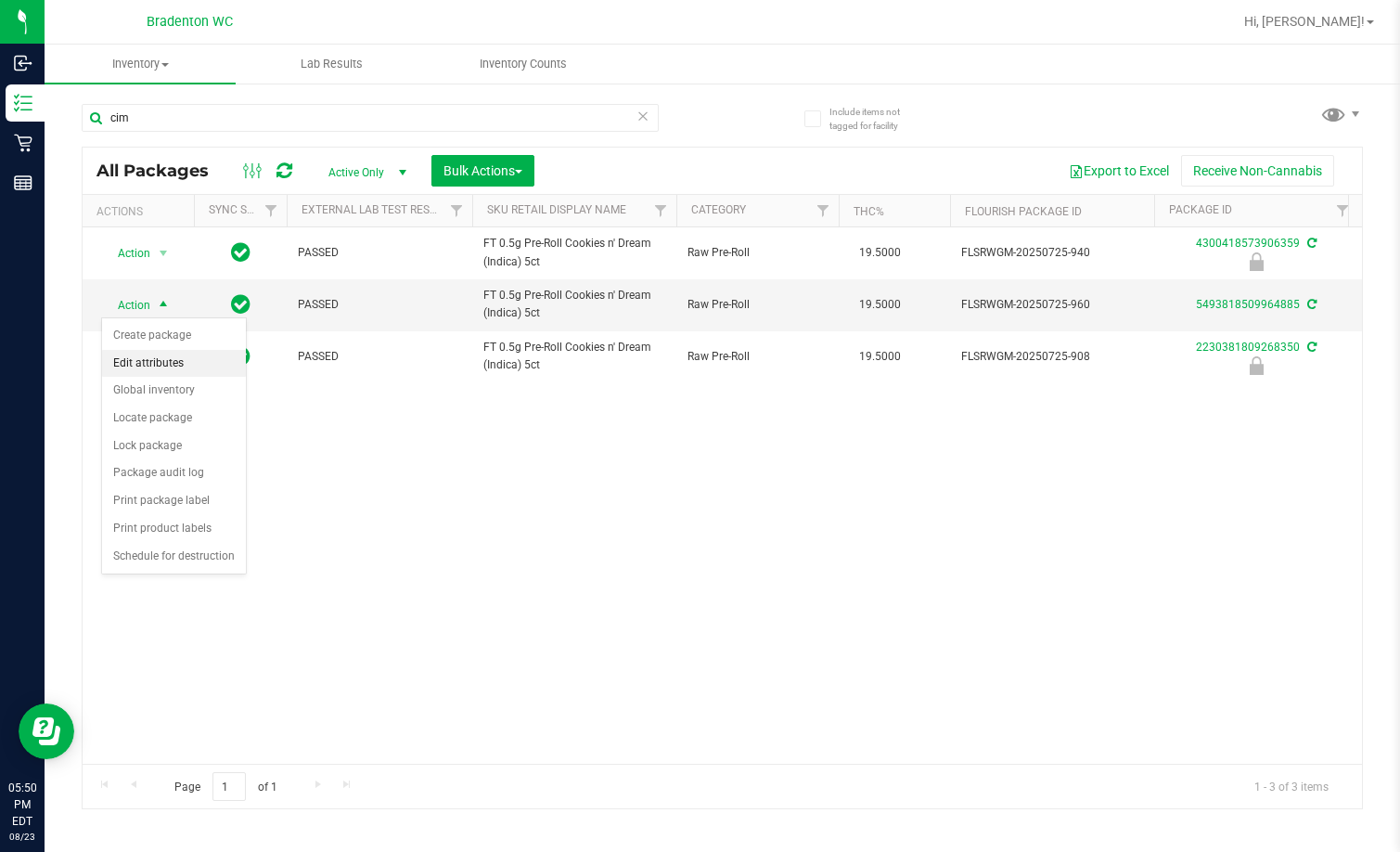
click at [168, 358] on li "Edit attributes" at bounding box center [173, 363] width 144 height 28
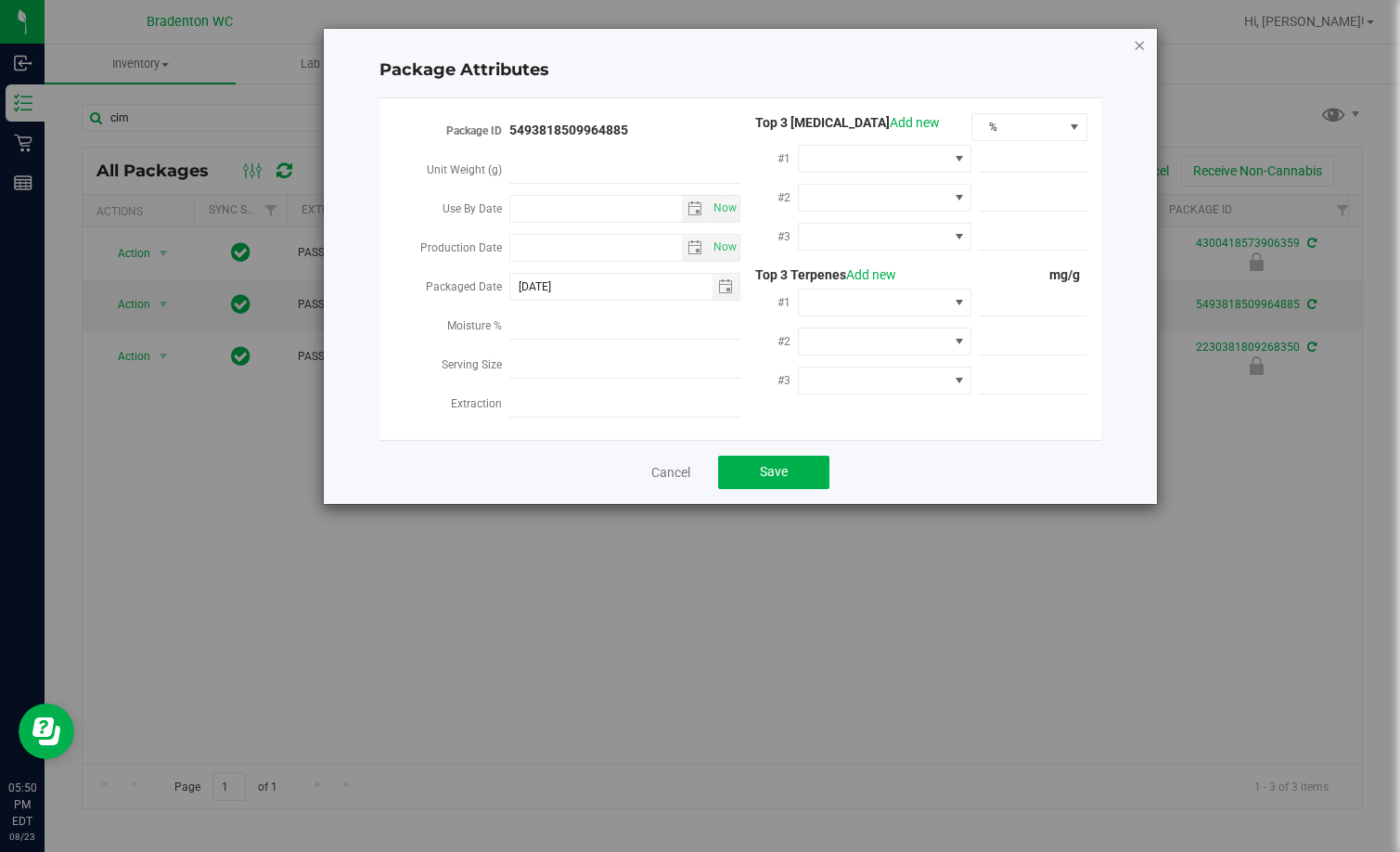
click at [894, 47] on icon "Close modal" at bounding box center [1140, 44] width 13 height 22
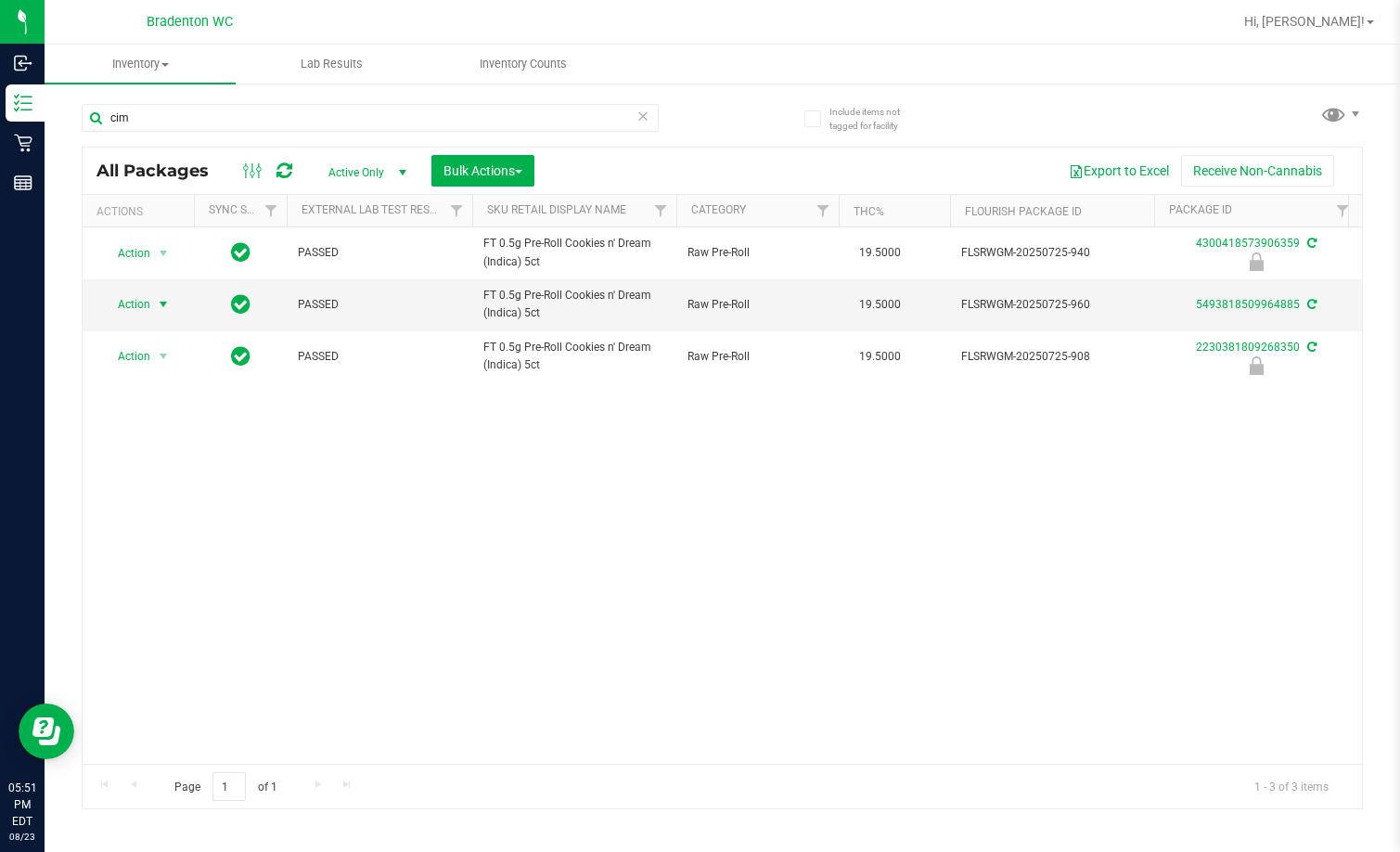
click at [549, 606] on div "Action Action Edit attributes Global inventory Locate package Package audit log…" at bounding box center [722, 495] width 1279 height 536
click at [149, 312] on span "Action" at bounding box center [125, 304] width 50 height 26
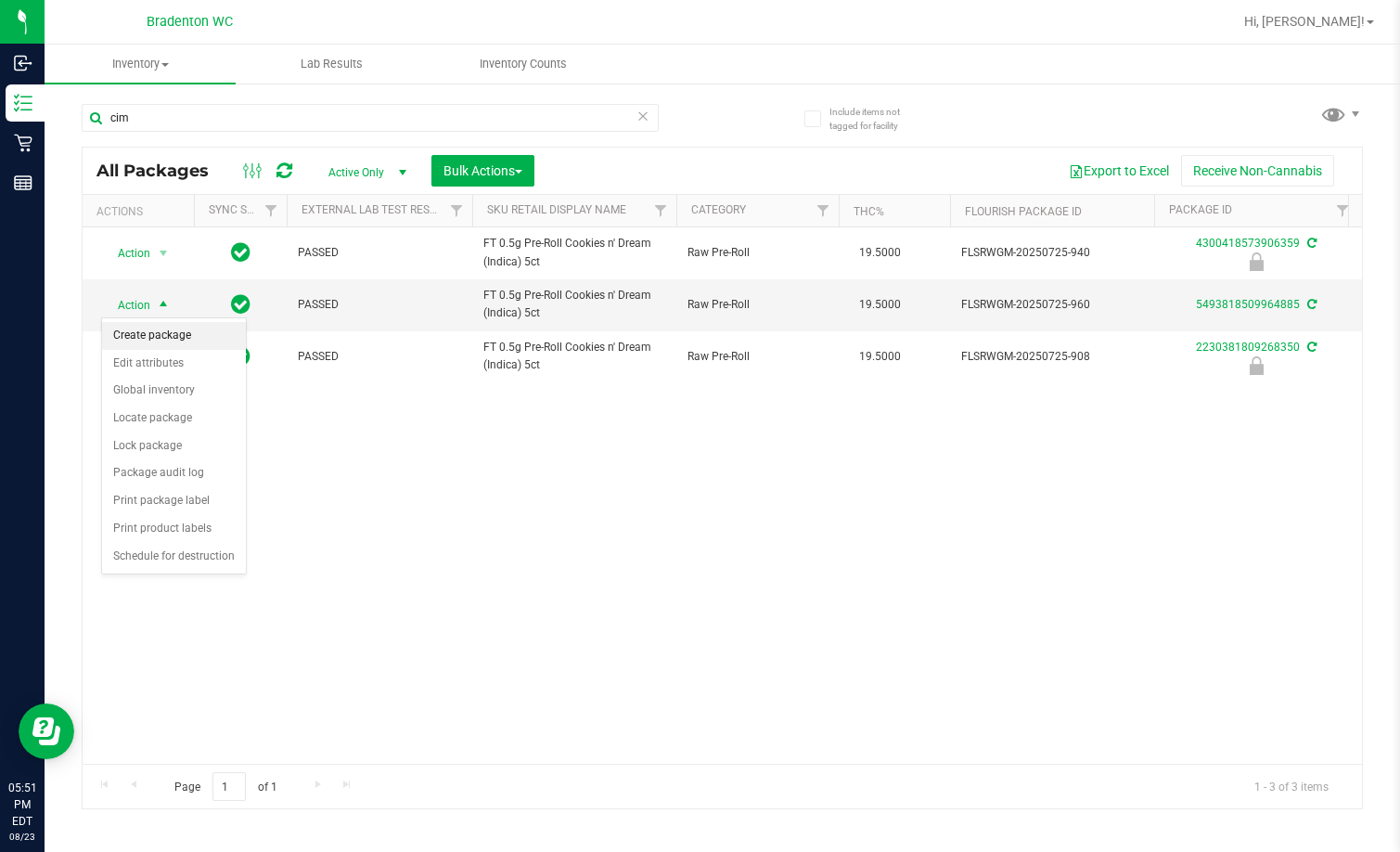
click at [182, 341] on li "Create package" at bounding box center [173, 336] width 144 height 28
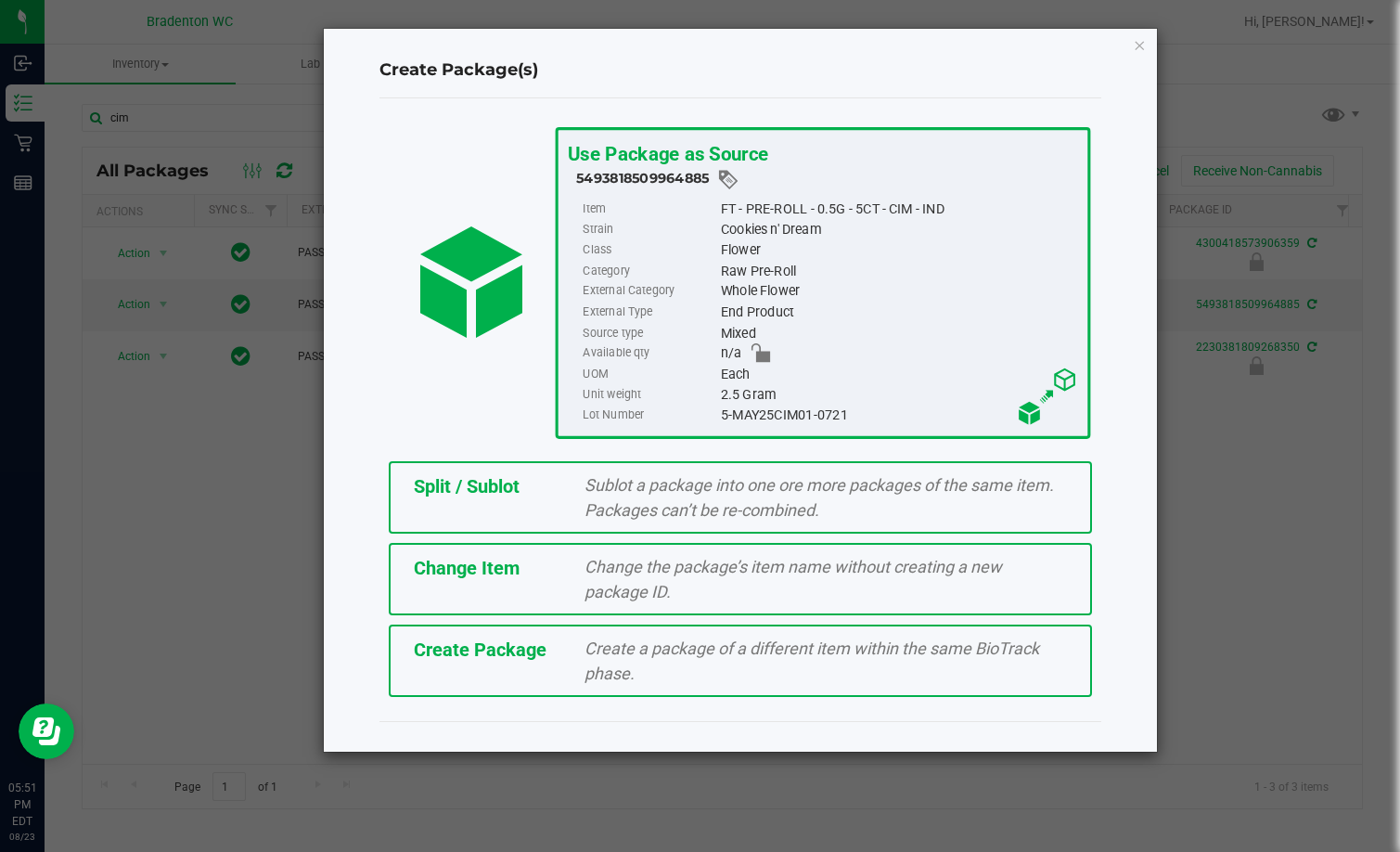
click at [742, 590] on div "Change the package’s item name without creating a new package ID." at bounding box center [826, 579] width 511 height 50
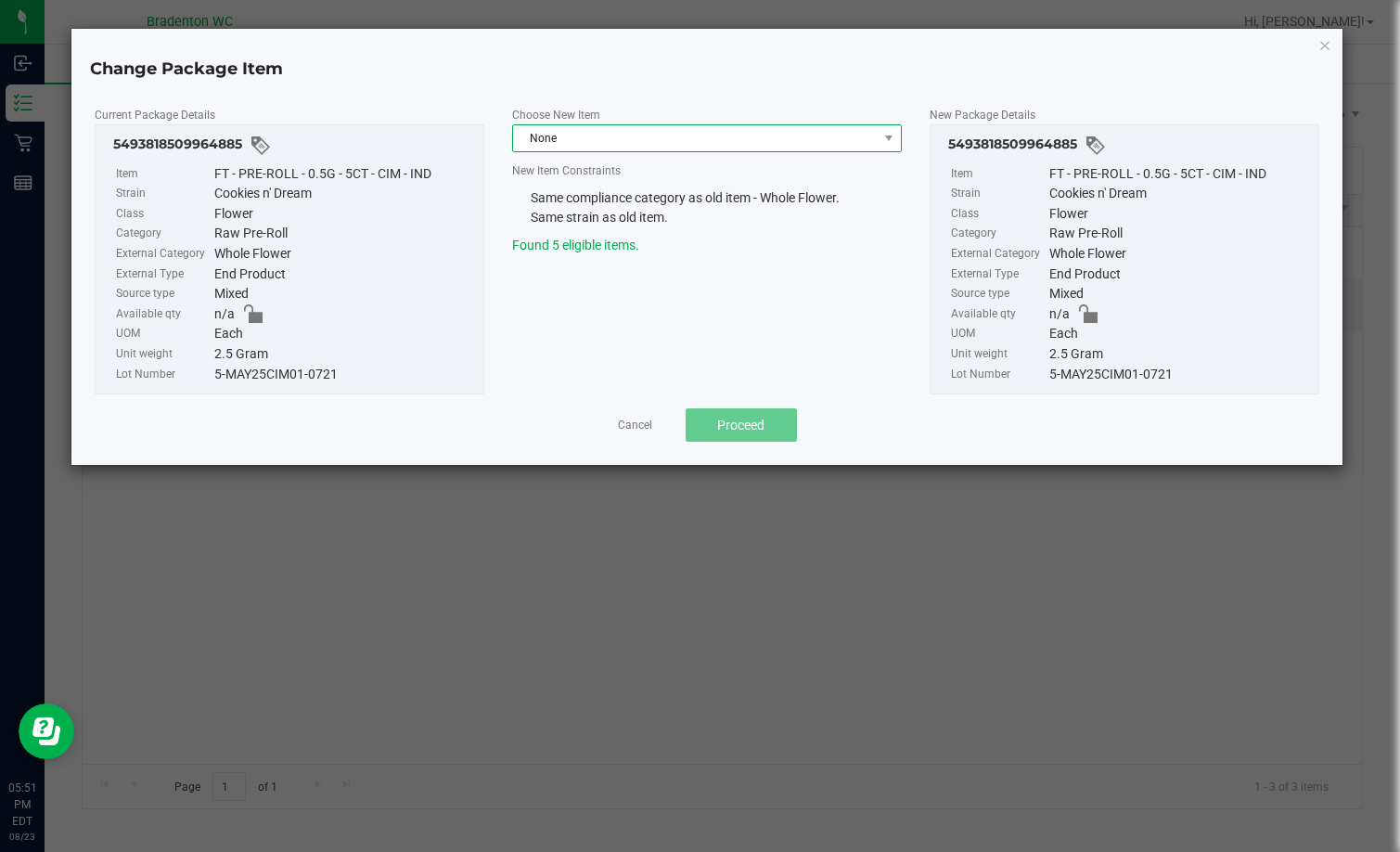
click at [642, 128] on span "None" at bounding box center [696, 138] width 365 height 26
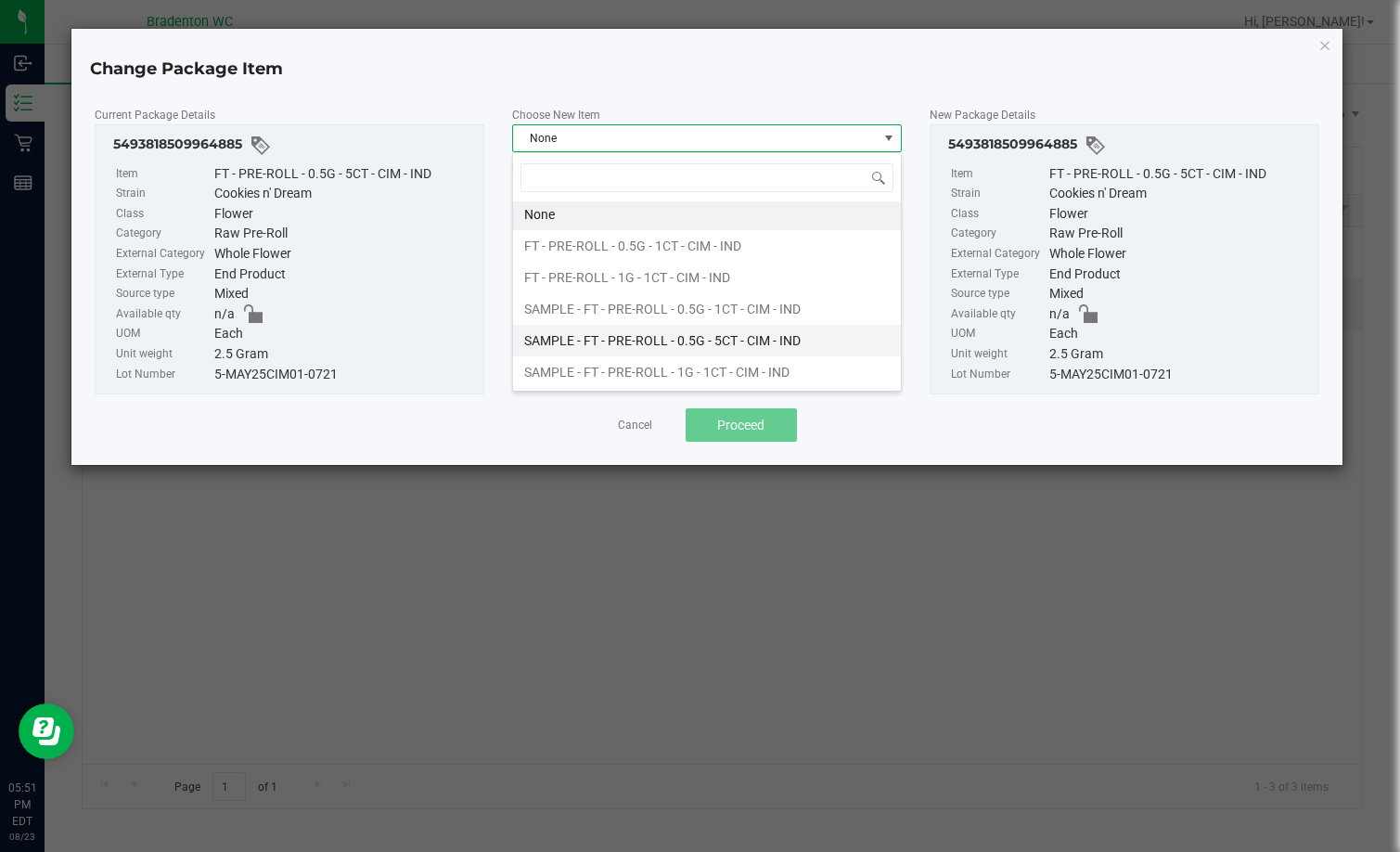
scroll to position [4, 0]
click at [691, 346] on li "SAMPLE - FT - PRE-ROLL - 0.5G - 5CT - CIM - IND" at bounding box center [707, 339] width 388 height 31
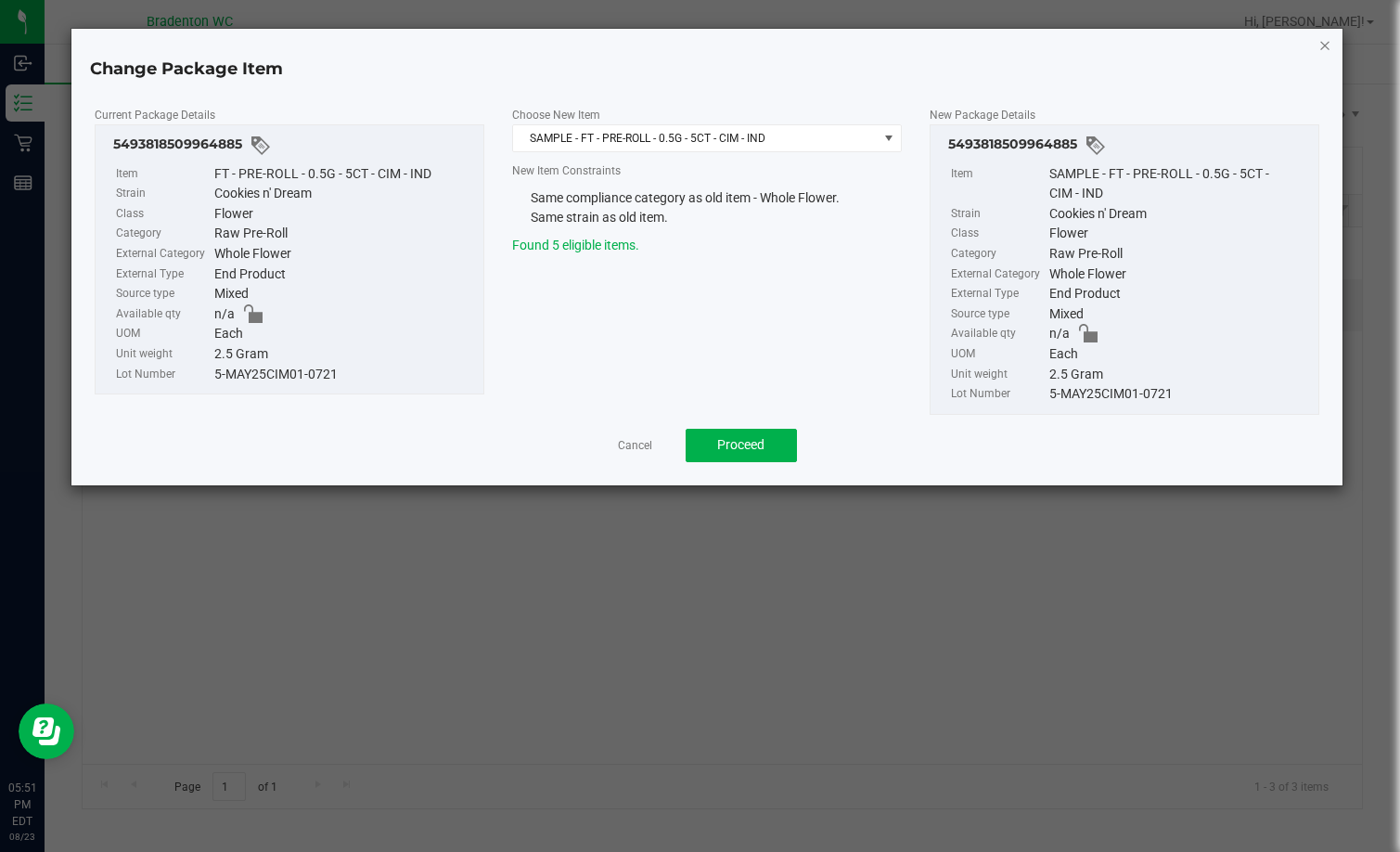
click at [894, 49] on icon "button" at bounding box center [1325, 44] width 13 height 22
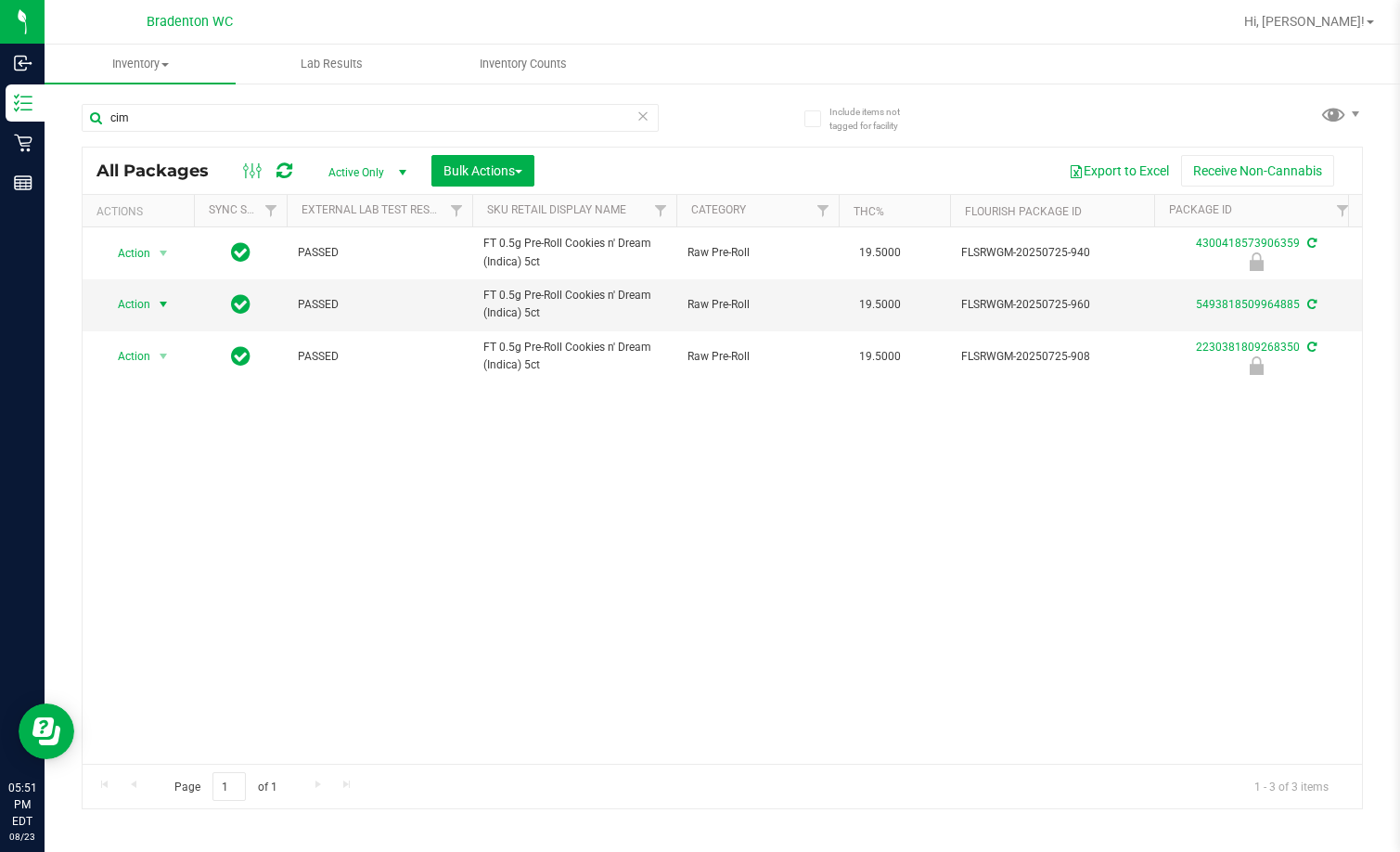
click at [681, 510] on div "Action Action Edit attributes Global inventory Locate package Package audit log…" at bounding box center [722, 495] width 1279 height 536
click at [153, 309] on span "select" at bounding box center [163, 304] width 23 height 26
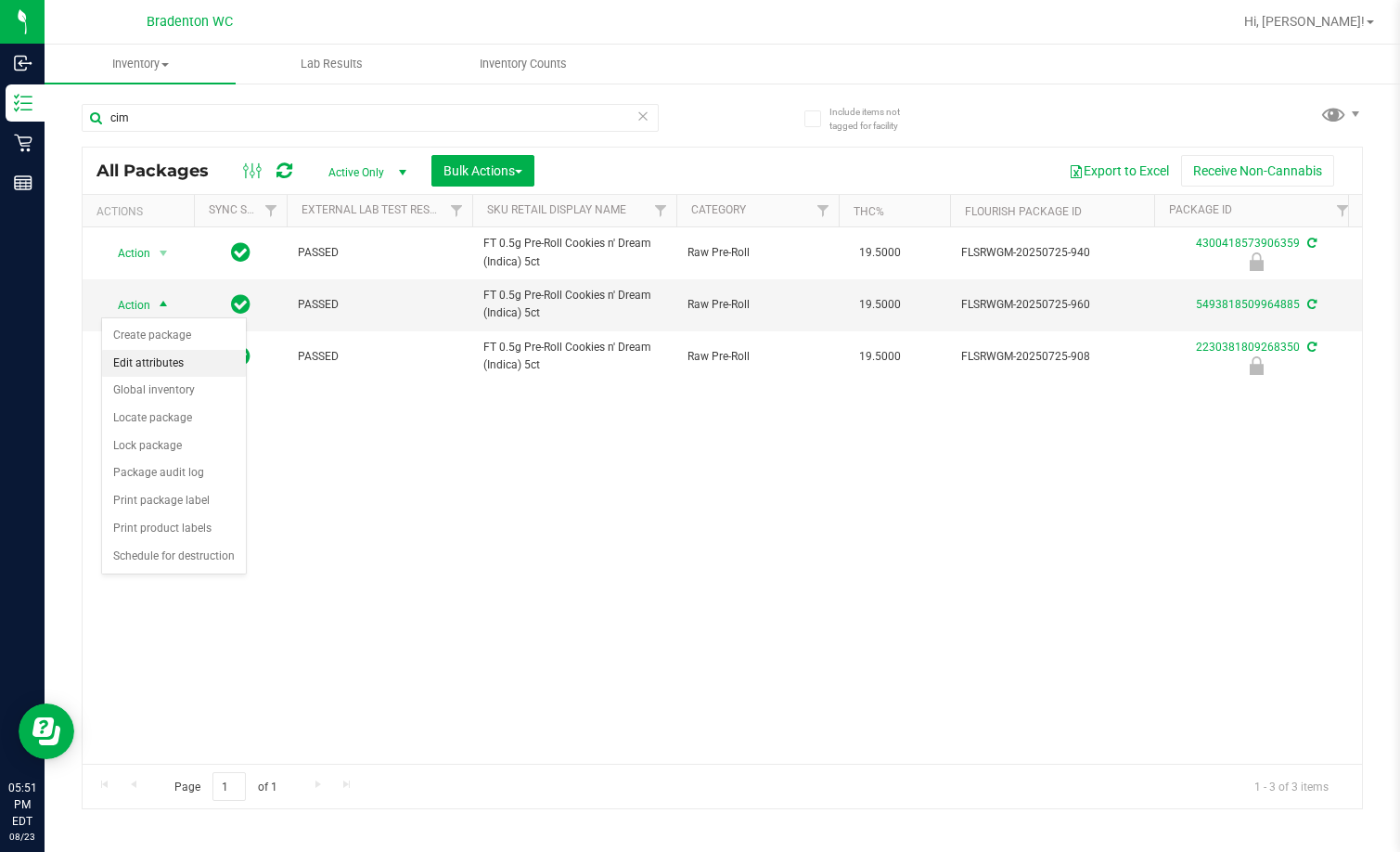
click at [180, 370] on li "Edit attributes" at bounding box center [173, 363] width 144 height 28
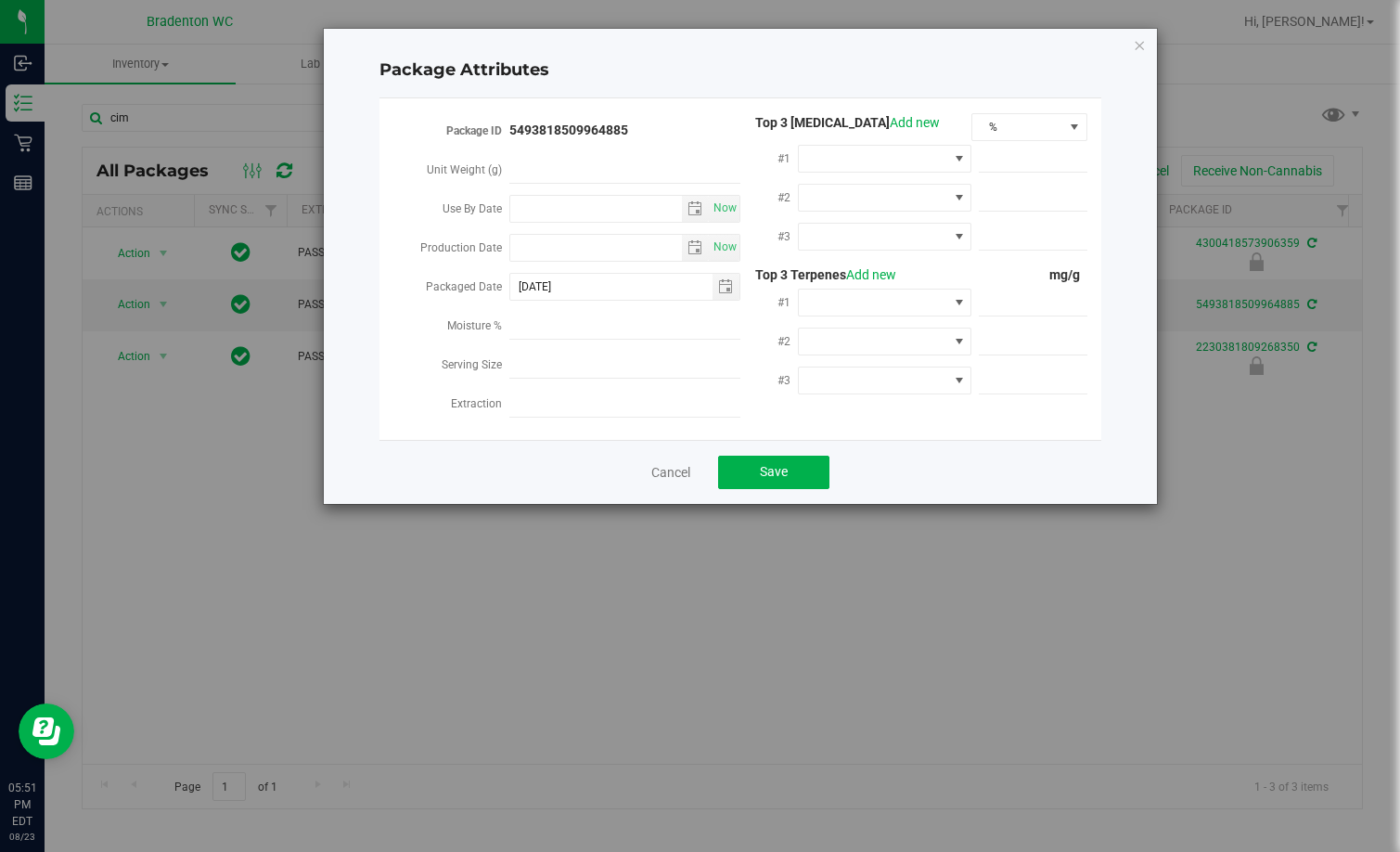
click at [894, 58] on div "Package Attributes Package ID 5493818509964885 Unit Weight (g) Use By Date Now …" at bounding box center [740, 266] width 834 height 475
click at [894, 45] on icon "Close modal" at bounding box center [1140, 44] width 13 height 22
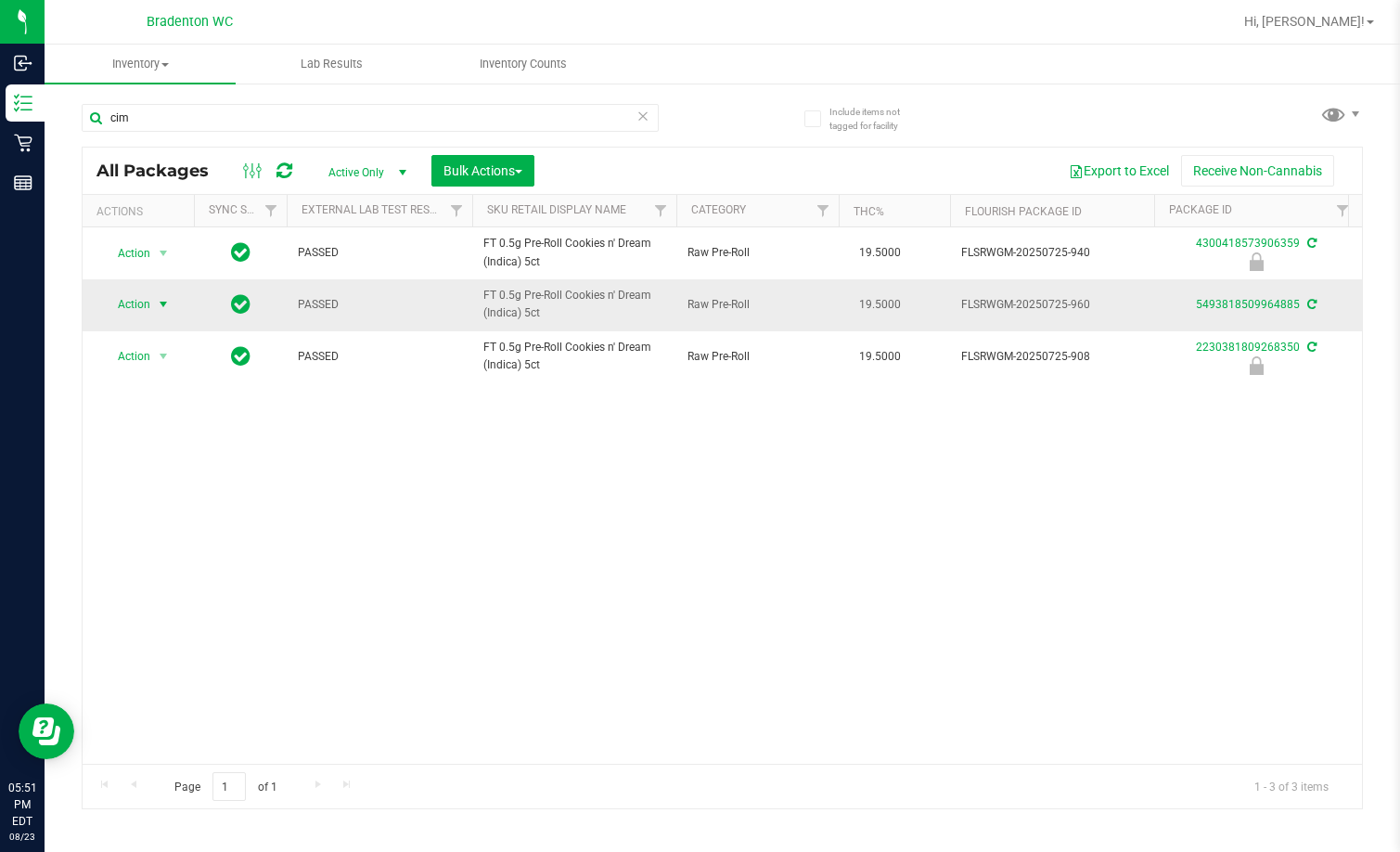
click at [143, 309] on span "Action" at bounding box center [125, 304] width 50 height 26
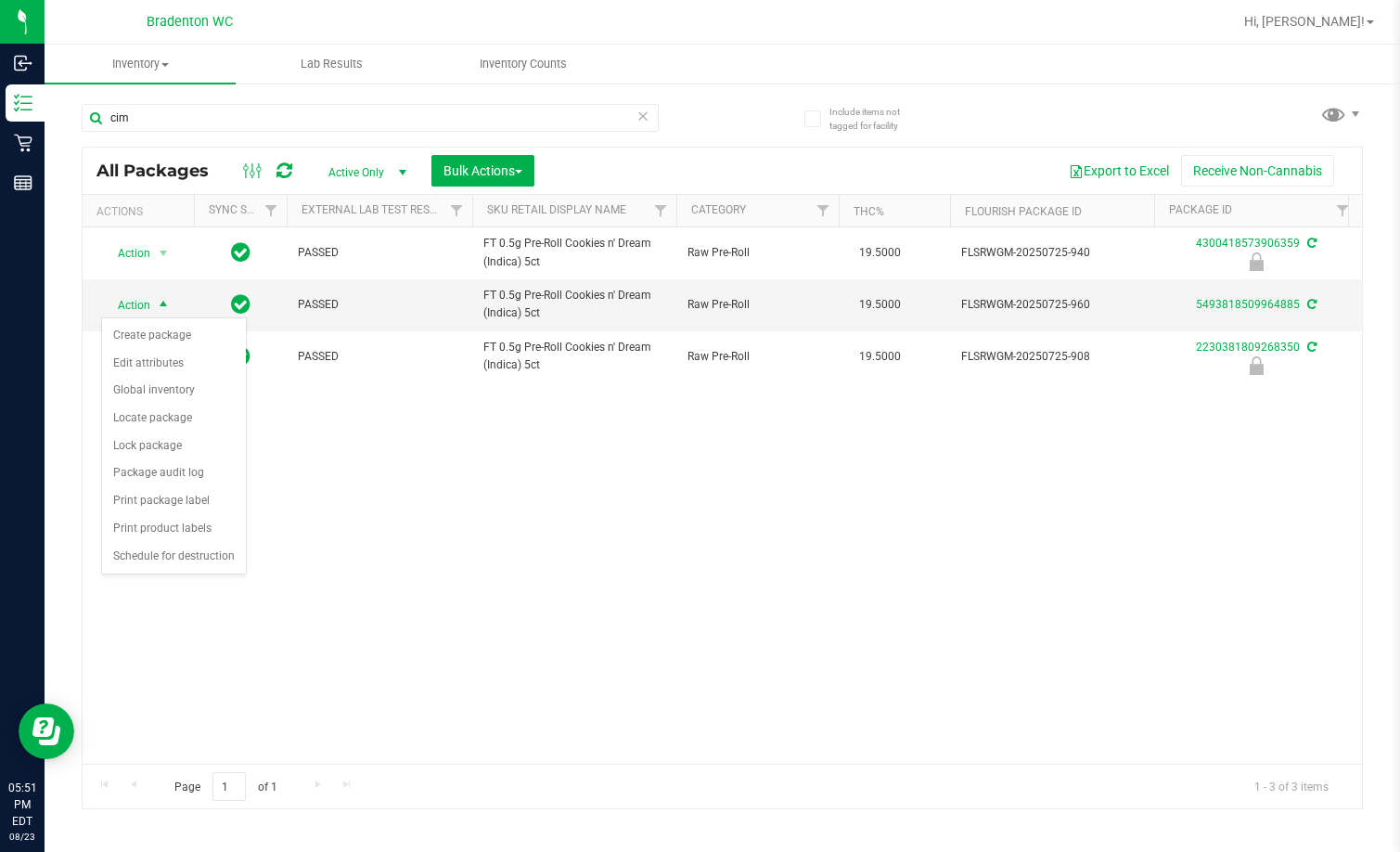
click at [349, 489] on div "Action Action Edit attributes Global inventory Locate package Package audit log…" at bounding box center [722, 495] width 1279 height 536
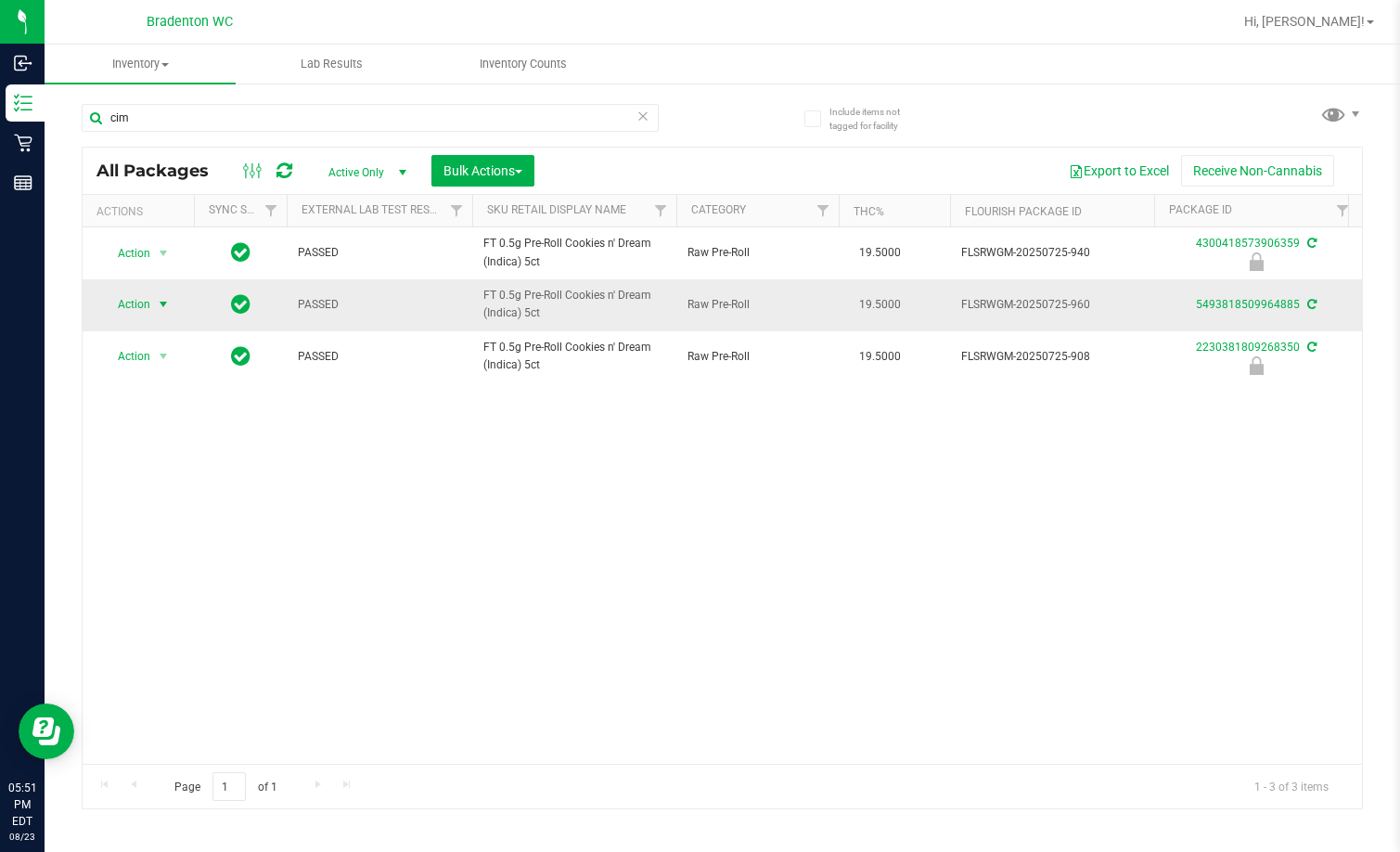
click at [146, 298] on span "Action" at bounding box center [125, 304] width 50 height 26
click at [365, 492] on div "Action Action Edit attributes Global inventory Locate package Package audit log…" at bounding box center [722, 495] width 1279 height 536
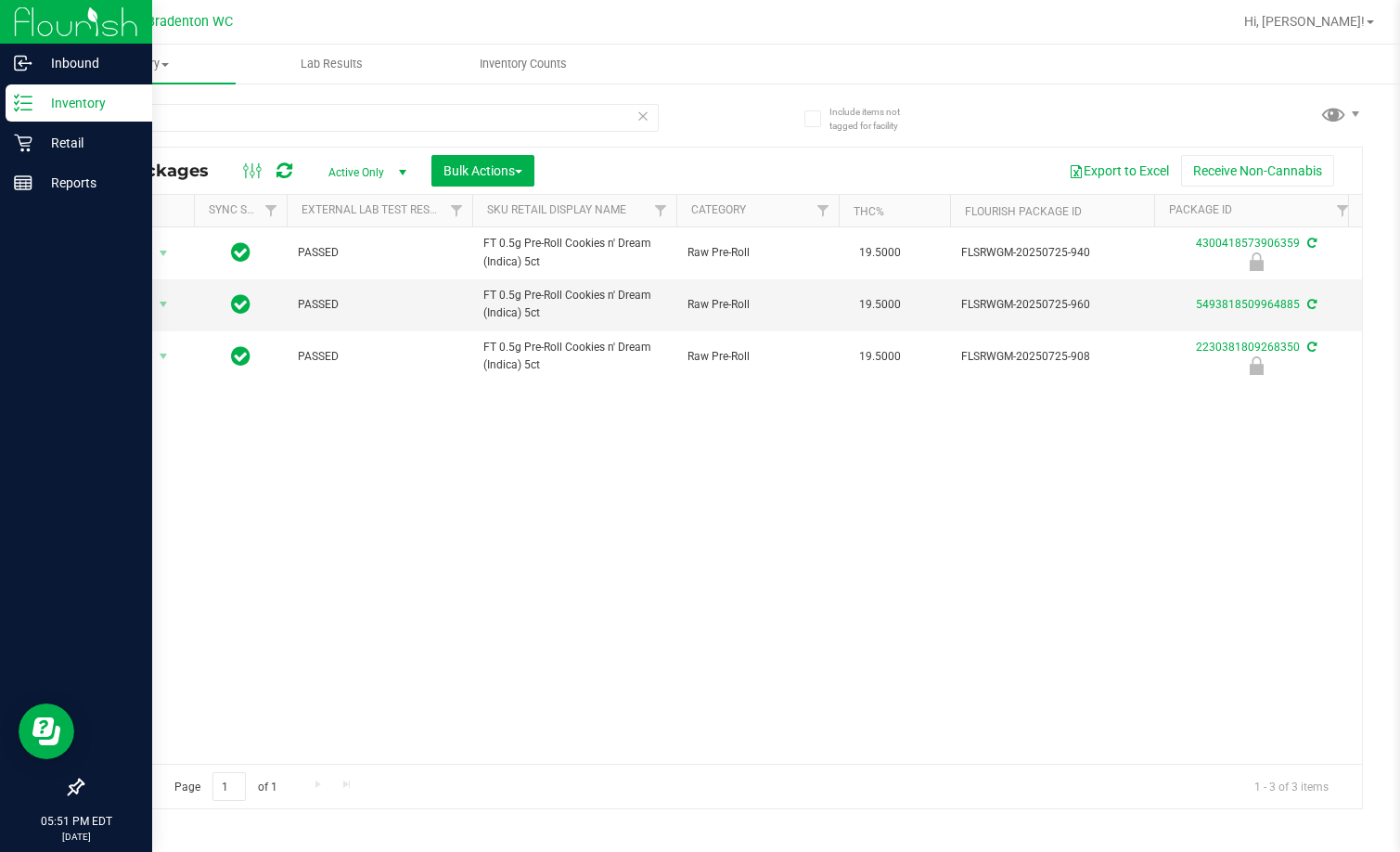
click at [20, 441] on div at bounding box center [76, 487] width 152 height 566
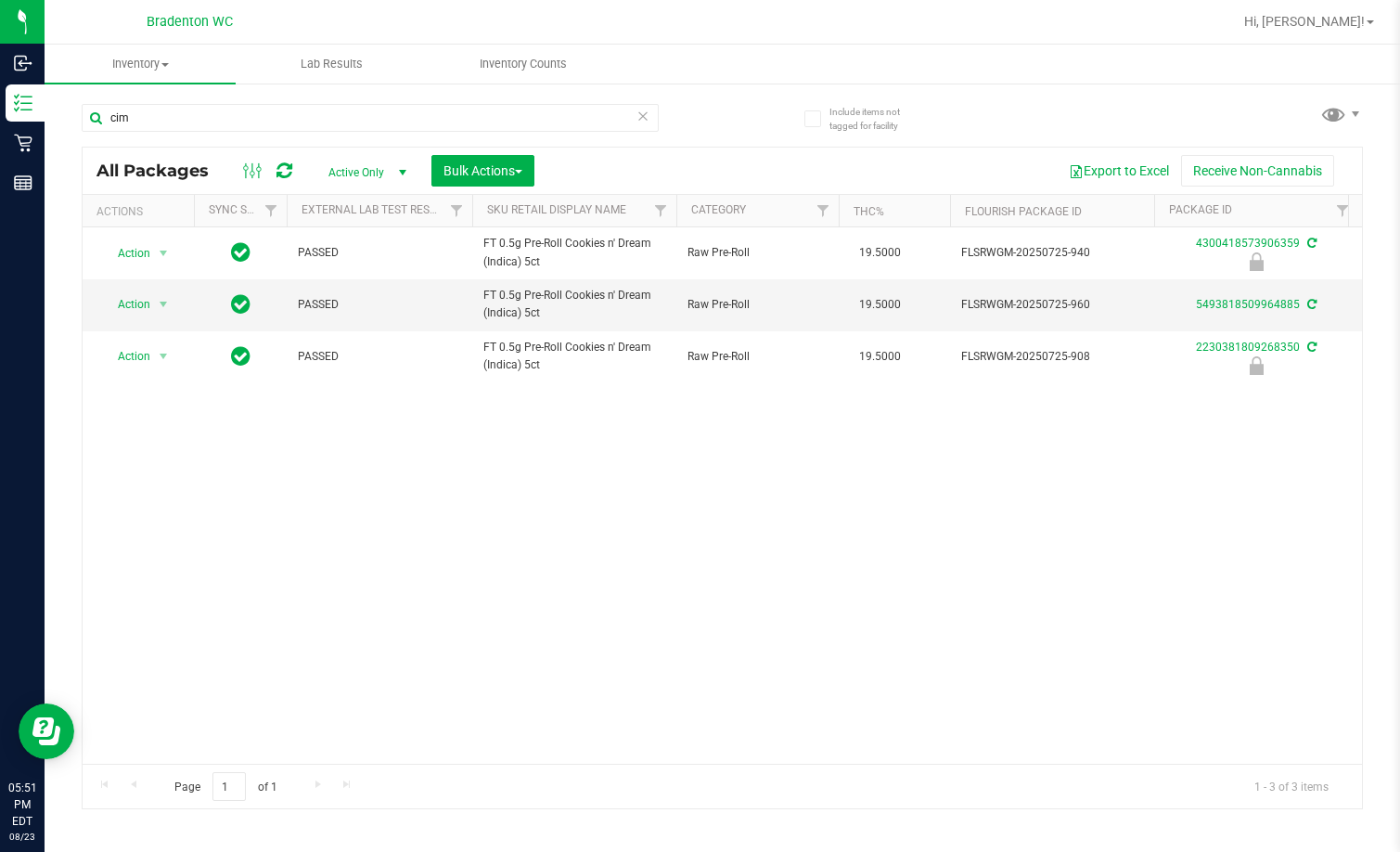
click at [282, 586] on div "Action Action Edit attributes Global inventory Locate package Package audit log…" at bounding box center [722, 495] width 1279 height 536
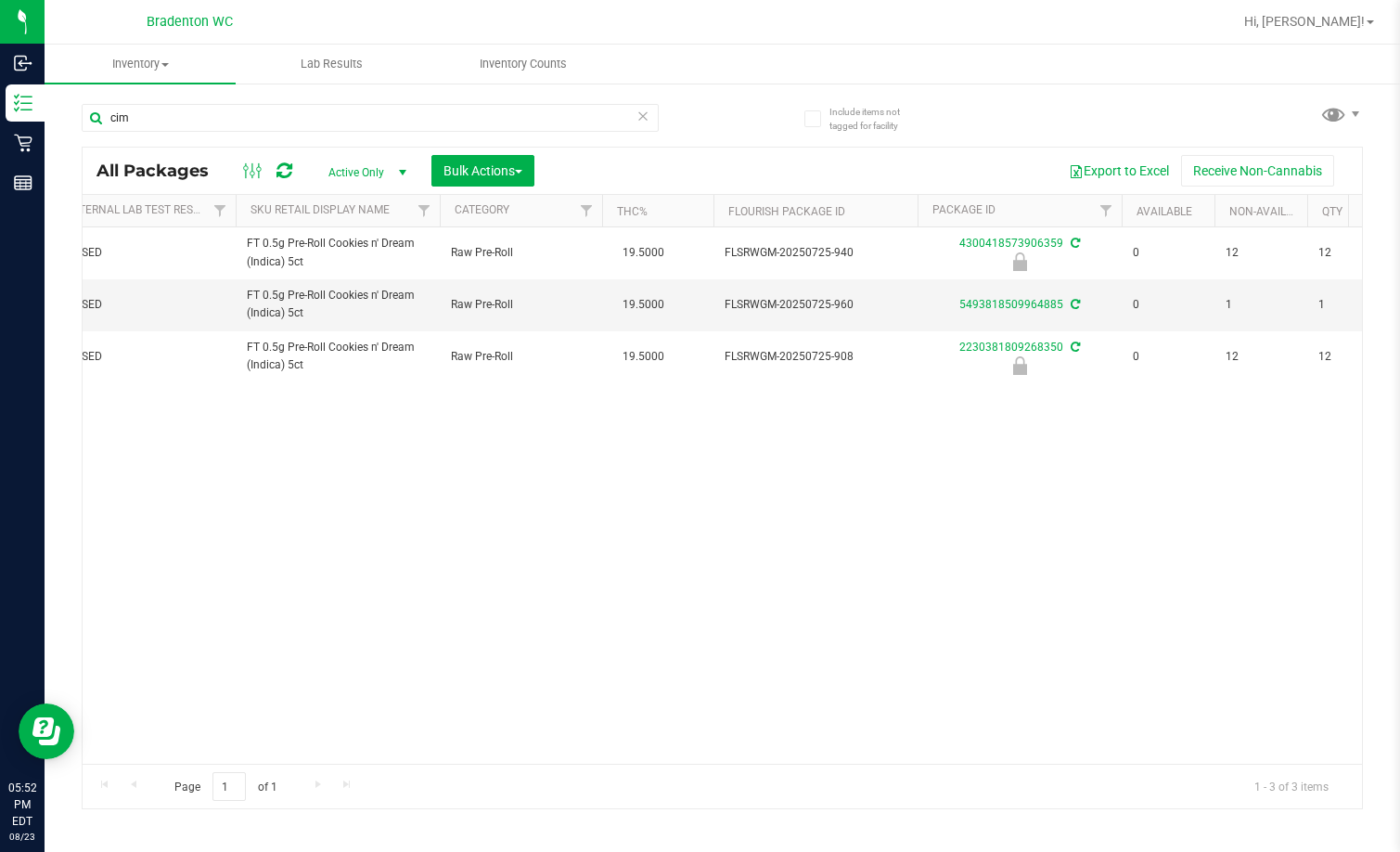
scroll to position [0, 124]
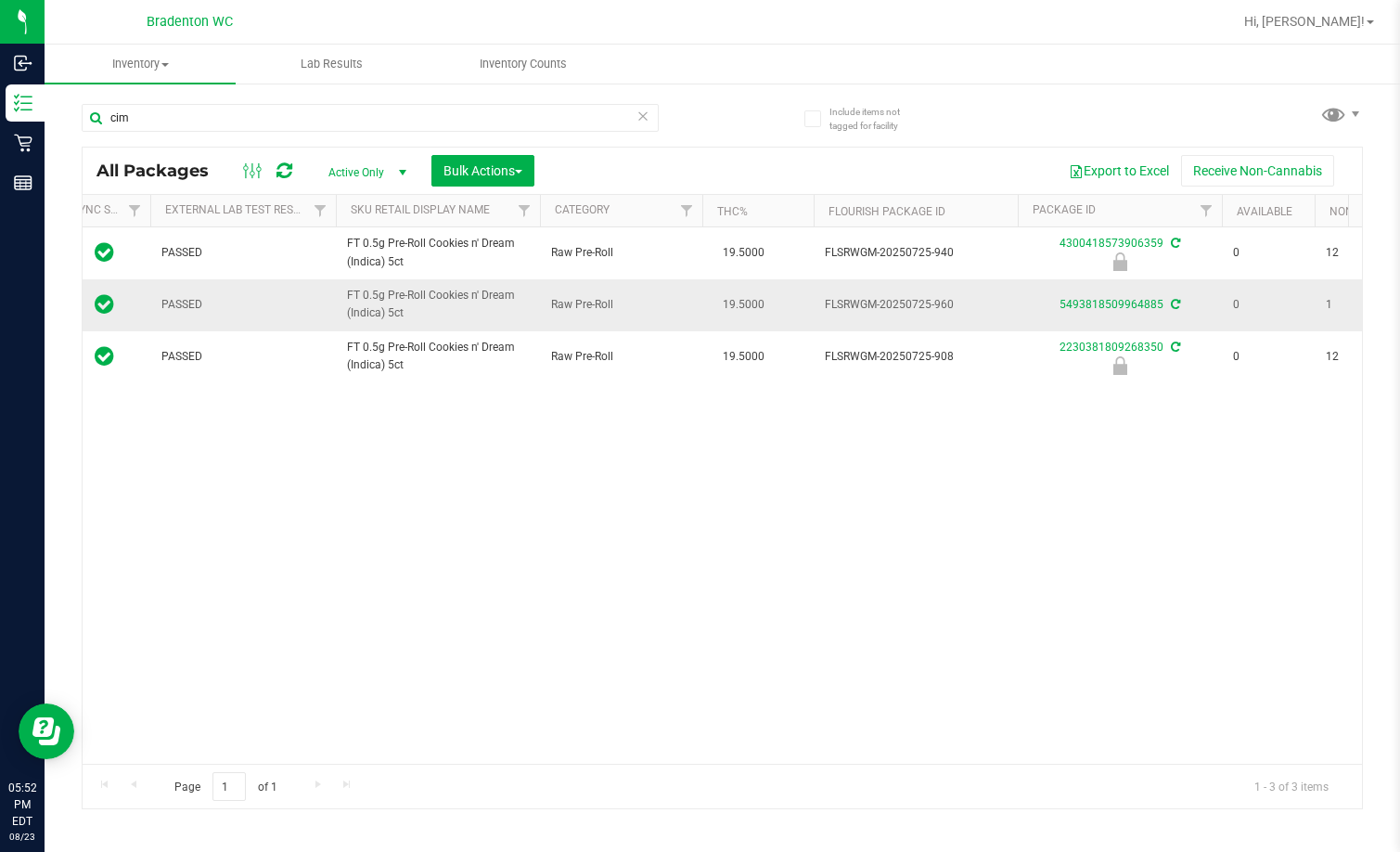
click at [107, 308] on icon at bounding box center [105, 303] width 20 height 22
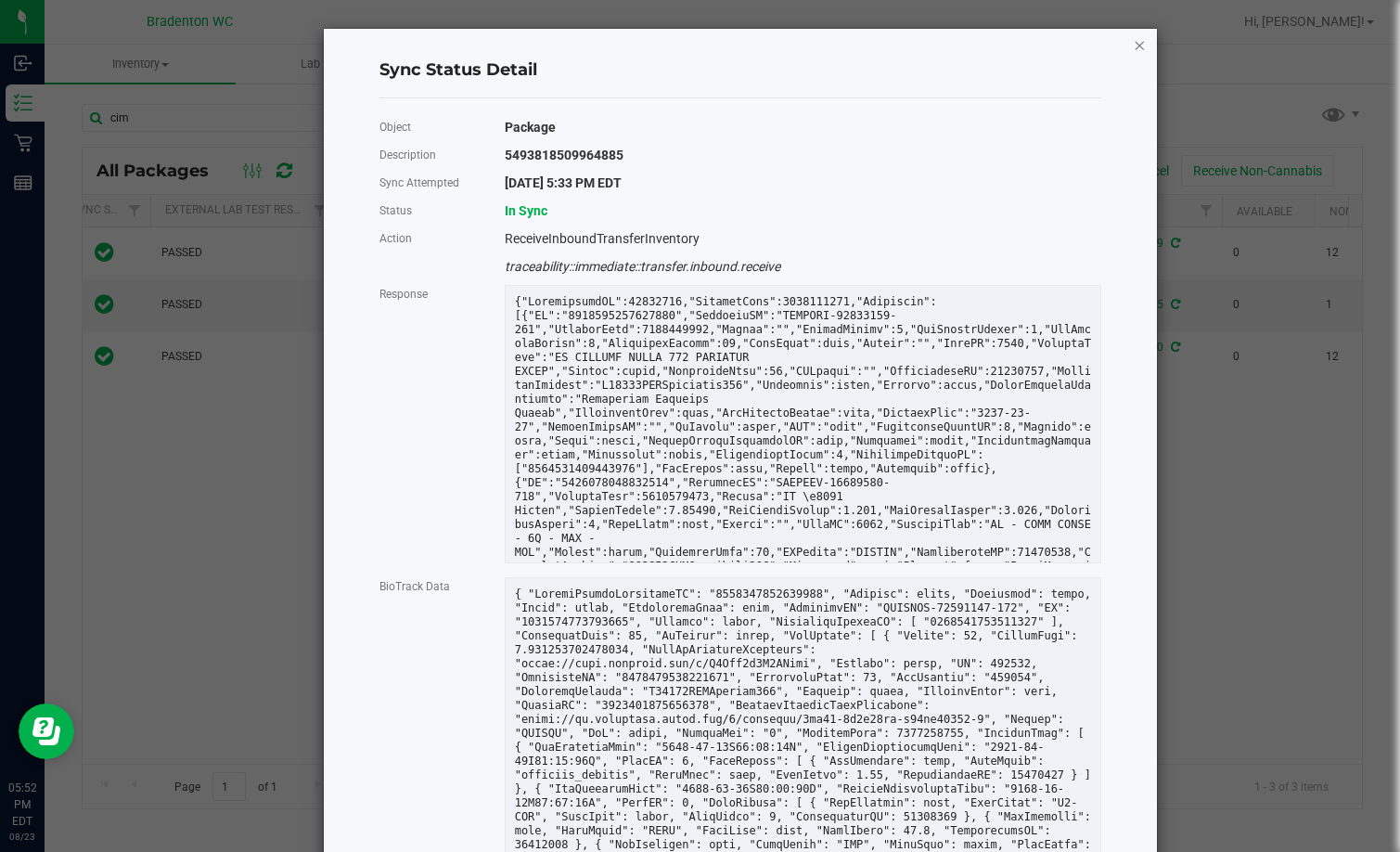
click at [894, 37] on icon "Close" at bounding box center [1140, 44] width 13 height 22
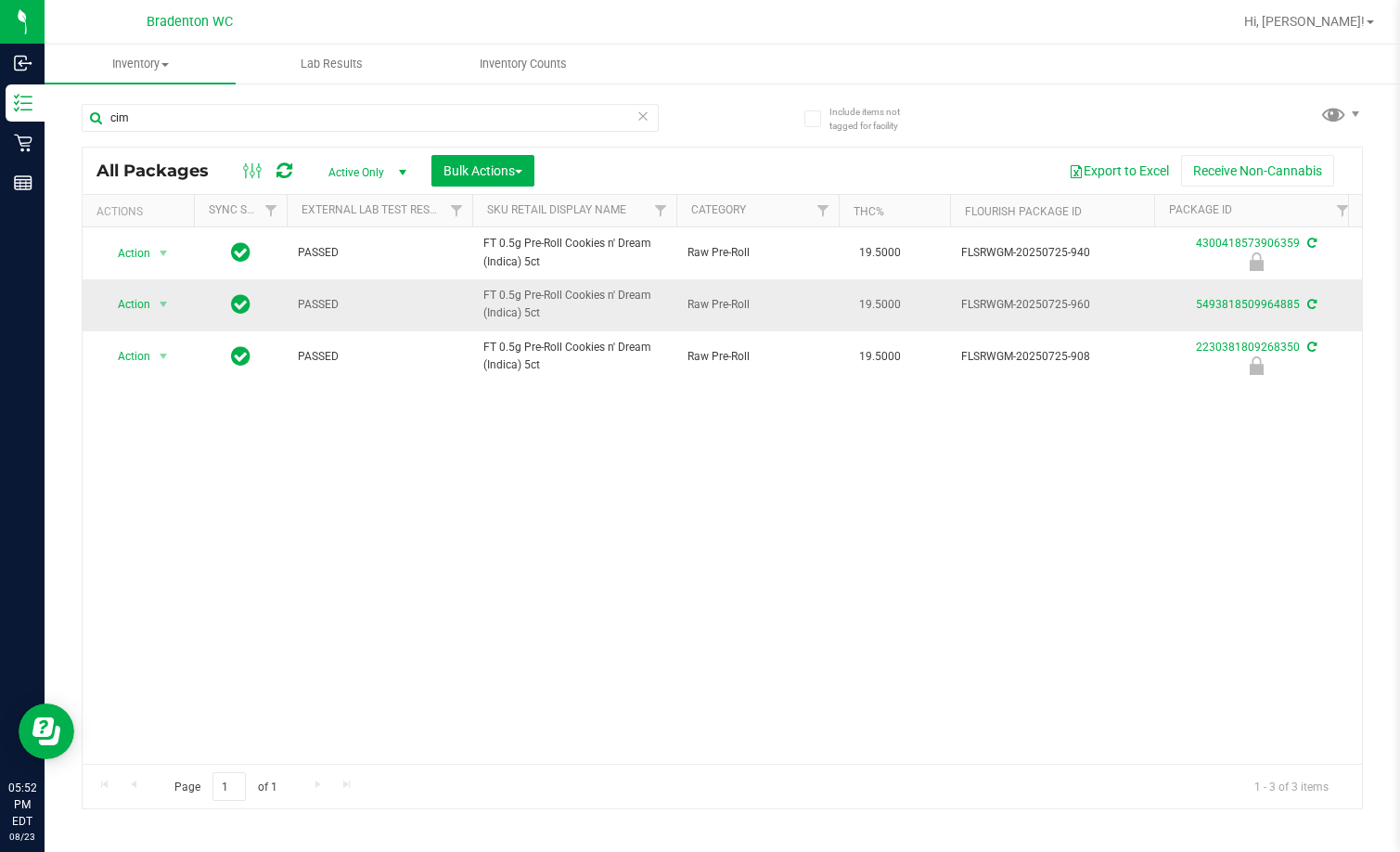
click at [133, 303] on span "Action" at bounding box center [125, 304] width 50 height 26
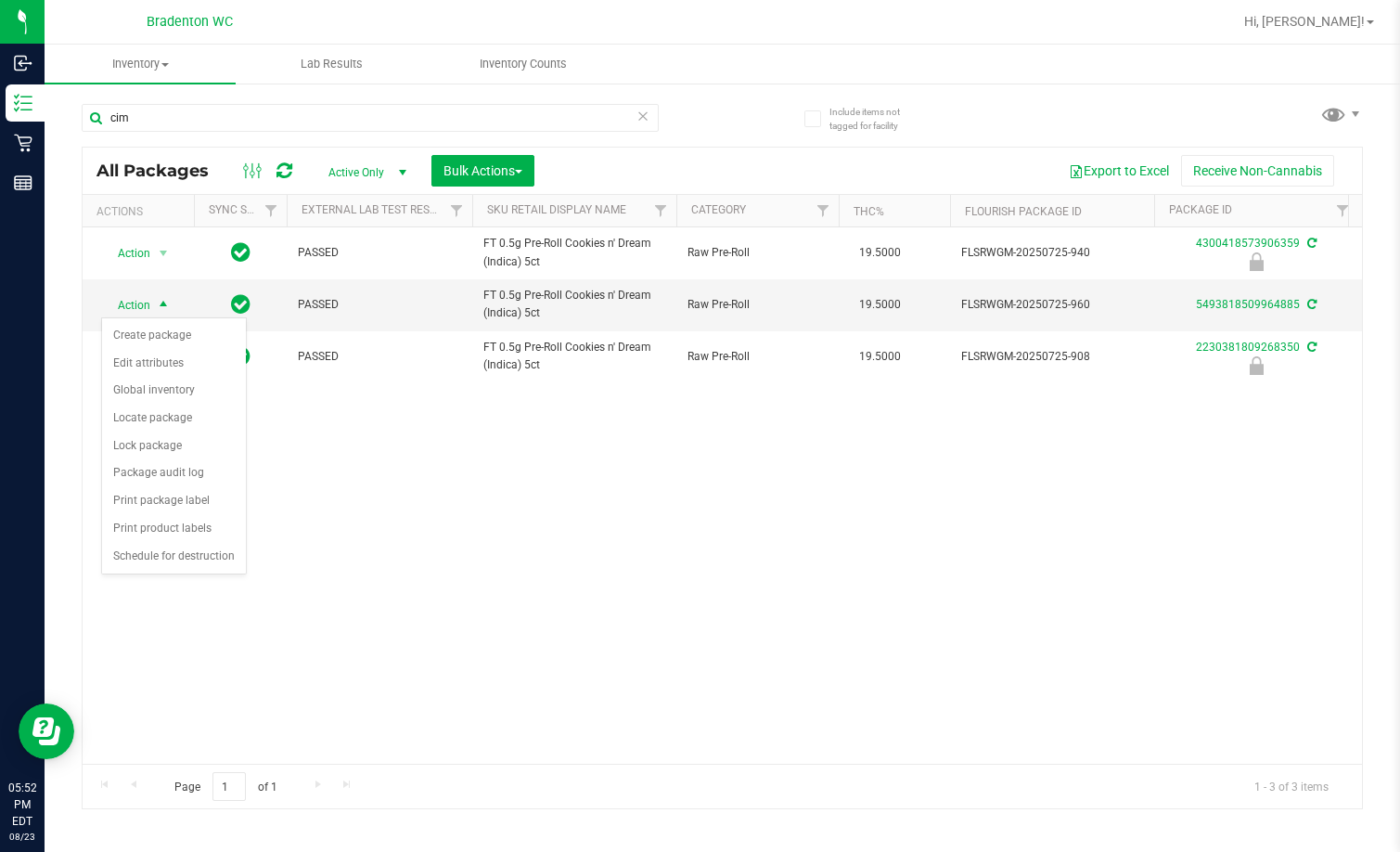
click at [345, 580] on div "Action Action Edit attributes Global inventory Locate package Package audit log…" at bounding box center [722, 495] width 1279 height 536
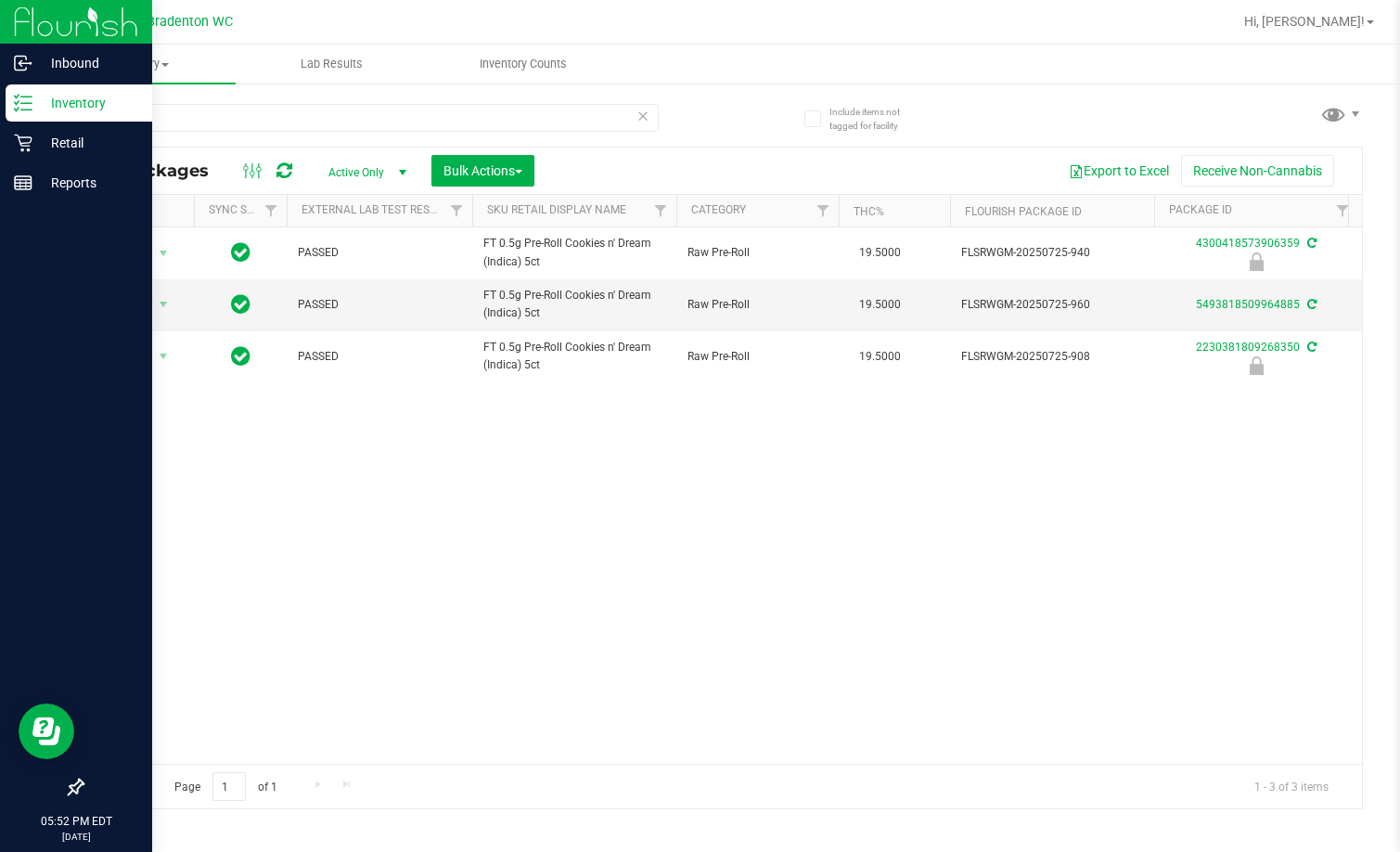
click at [29, 534] on div at bounding box center [76, 487] width 152 height 566
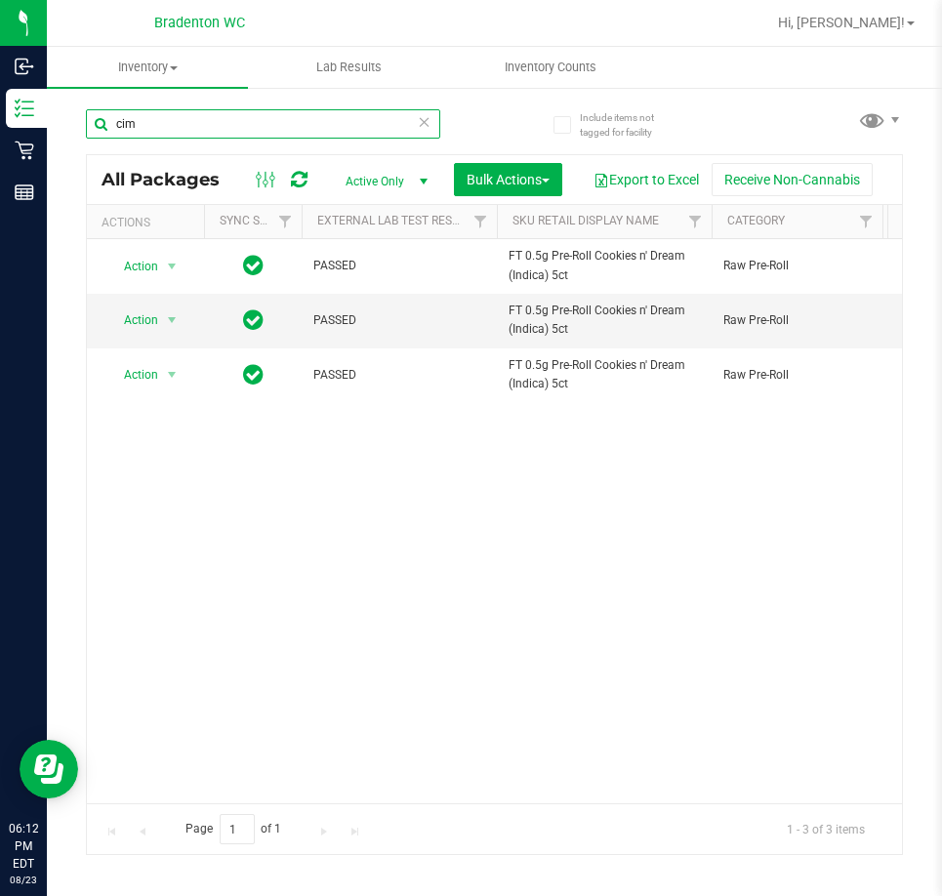
drag, startPoint x: 200, startPoint y: 122, endPoint x: -77, endPoint y: 154, distance: 279.1
click at [0, 154] on html "Inbound Inventory Retail Reports 06:12 PM EDT 08/23/2025 08/23 Bradenton WC Hi,…" at bounding box center [471, 448] width 942 height 896
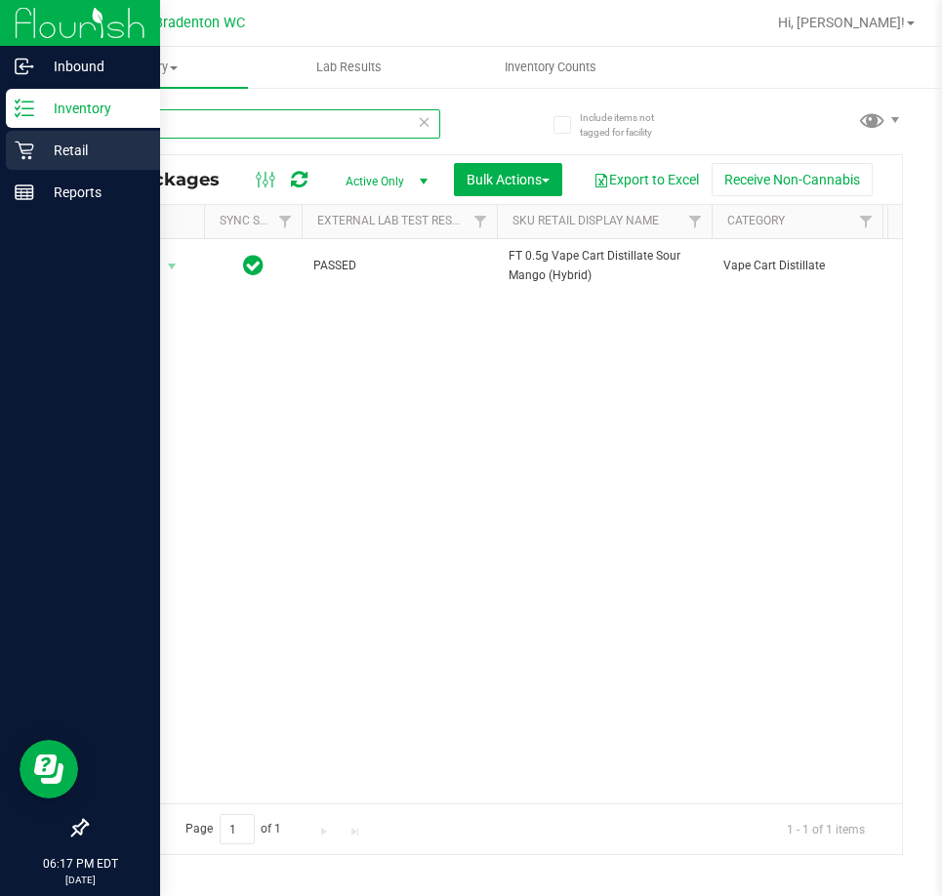
drag, startPoint x: 223, startPoint y: 114, endPoint x: 1, endPoint y: 144, distance: 223.7
click at [11, 147] on div "Inbound Inventory Retail Reports 06:17 PM EDT 08/23/2025 08/23 Bradenton WC Hi,…" at bounding box center [471, 448] width 942 height 896
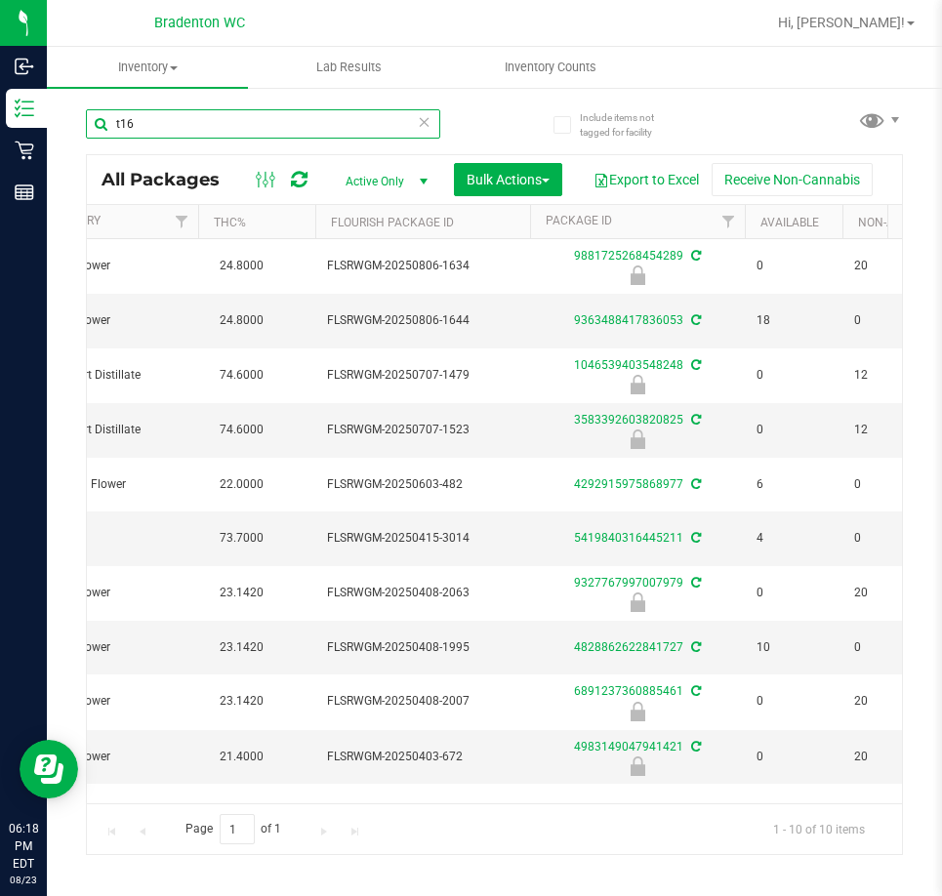
scroll to position [0, 412]
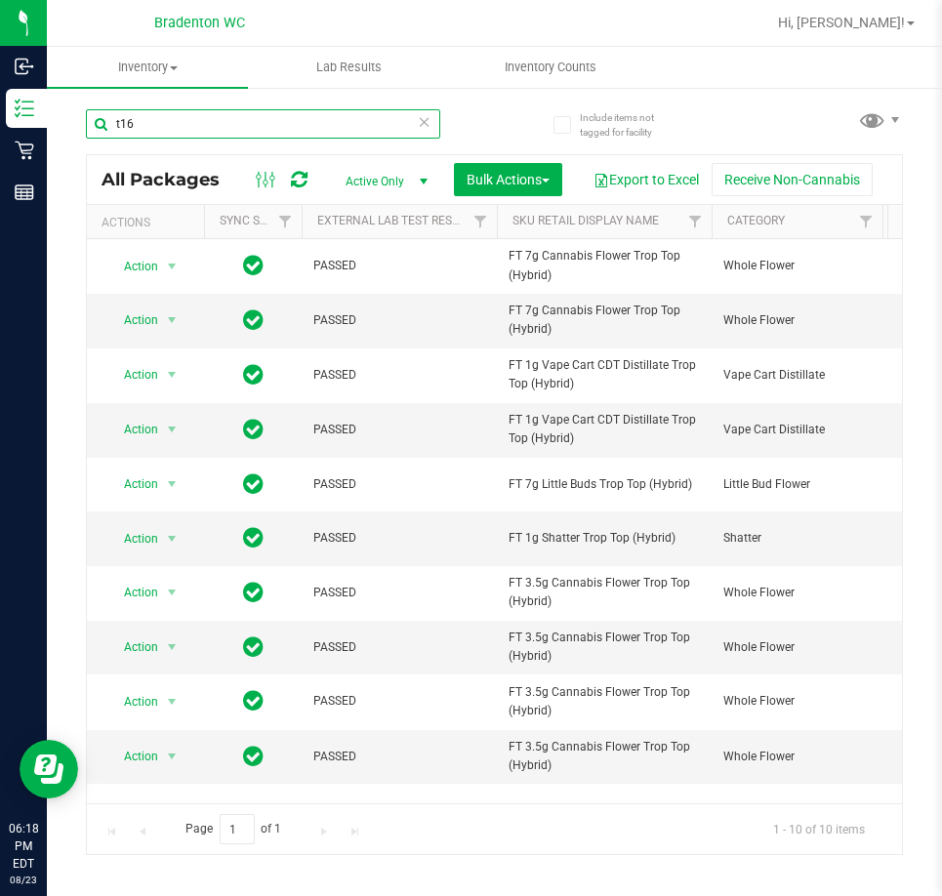
type input "t16"
drag, startPoint x: 162, startPoint y: 118, endPoint x: 57, endPoint y: 122, distance: 105.5
click at [57, 123] on div "Include items not tagged for facility t16 All Packages Active Only Active Only …" at bounding box center [494, 384] width 895 height 596
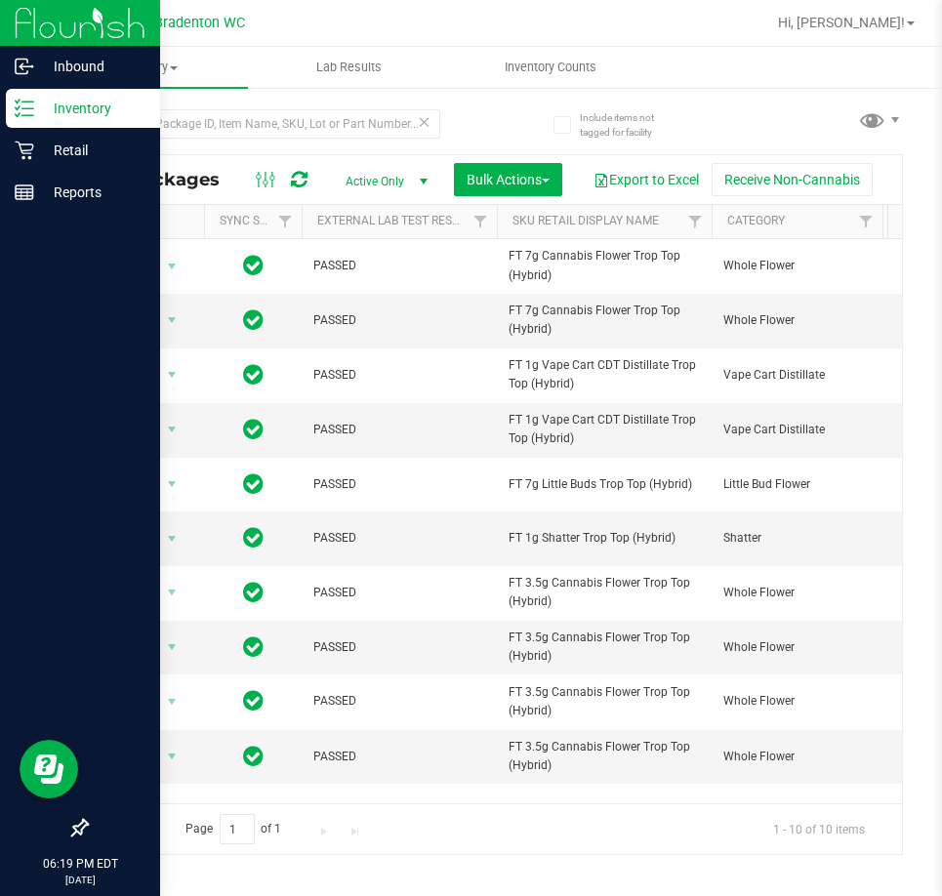
click at [35, 318] on div at bounding box center [80, 512] width 160 height 595
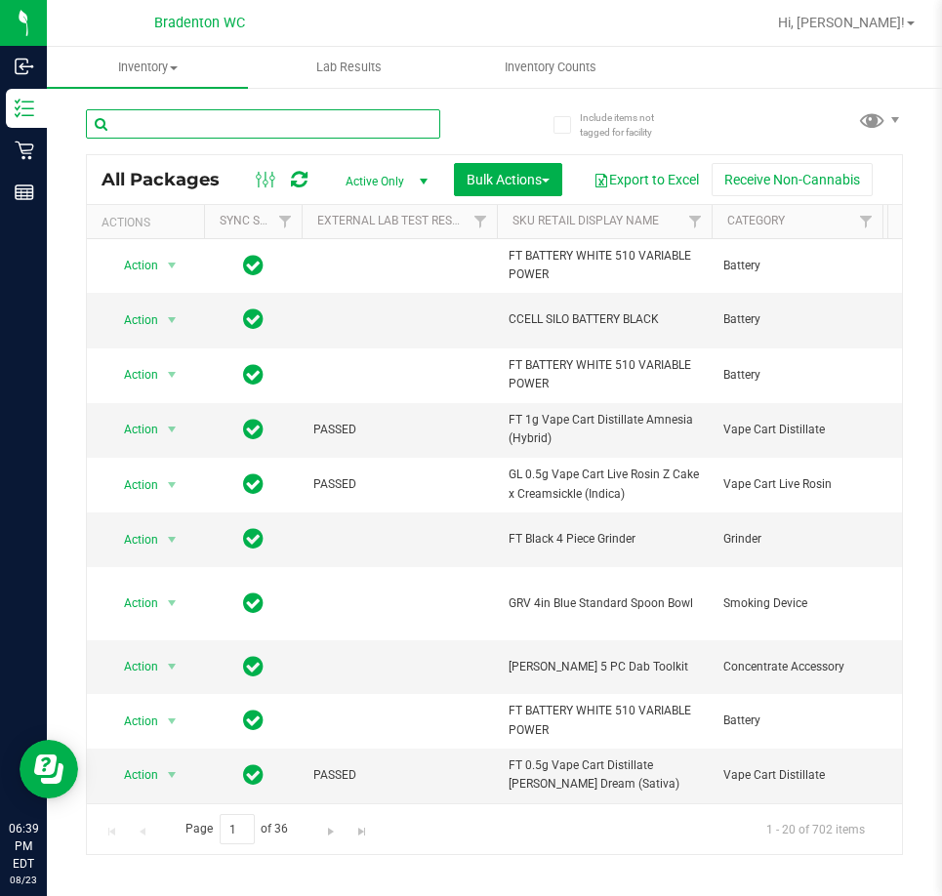
click at [183, 109] on input "text" at bounding box center [263, 123] width 354 height 29
type input "g"
click at [616, 196] on button "Export to Excel" at bounding box center [646, 179] width 131 height 33
click at [297, 119] on input "text" at bounding box center [263, 123] width 354 height 29
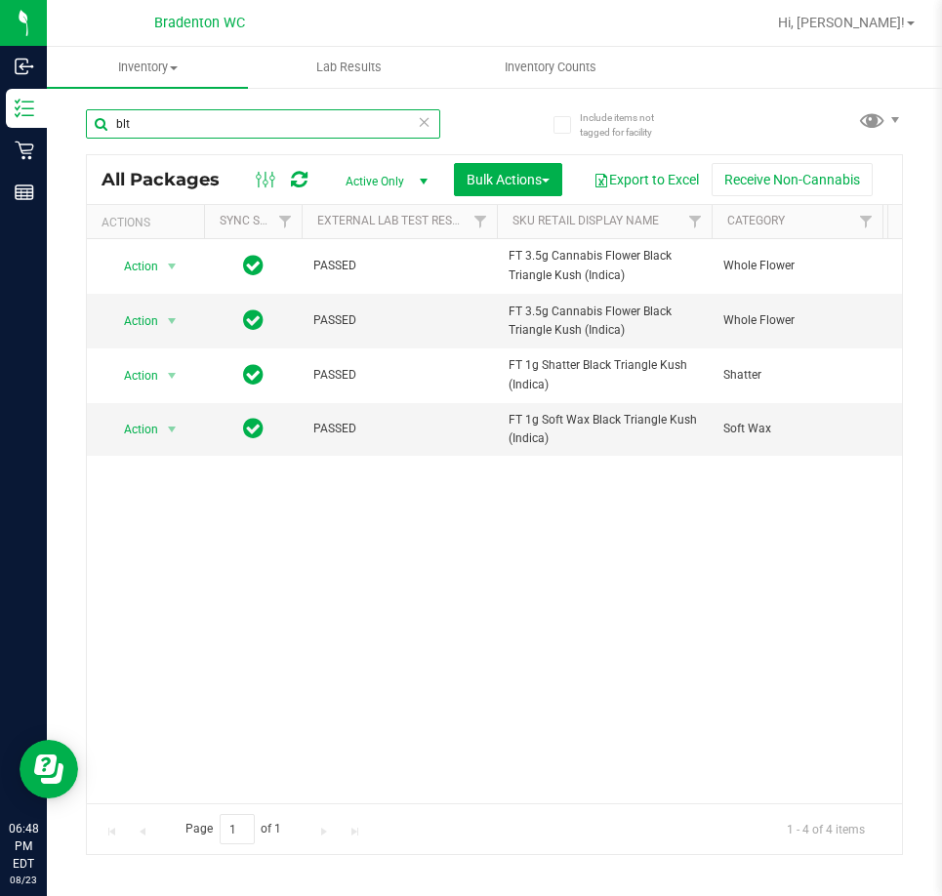
type input "blt"
click at [429, 124] on icon at bounding box center [425, 120] width 14 height 23
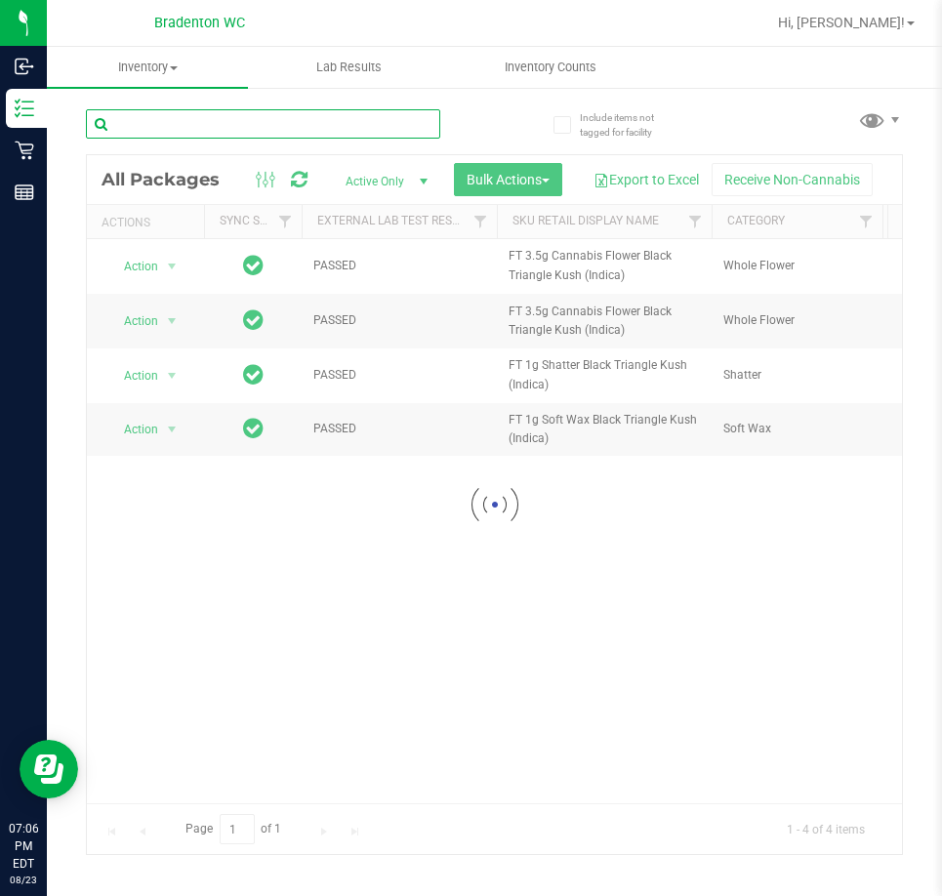
click at [369, 129] on input "text" at bounding box center [263, 123] width 354 height 29
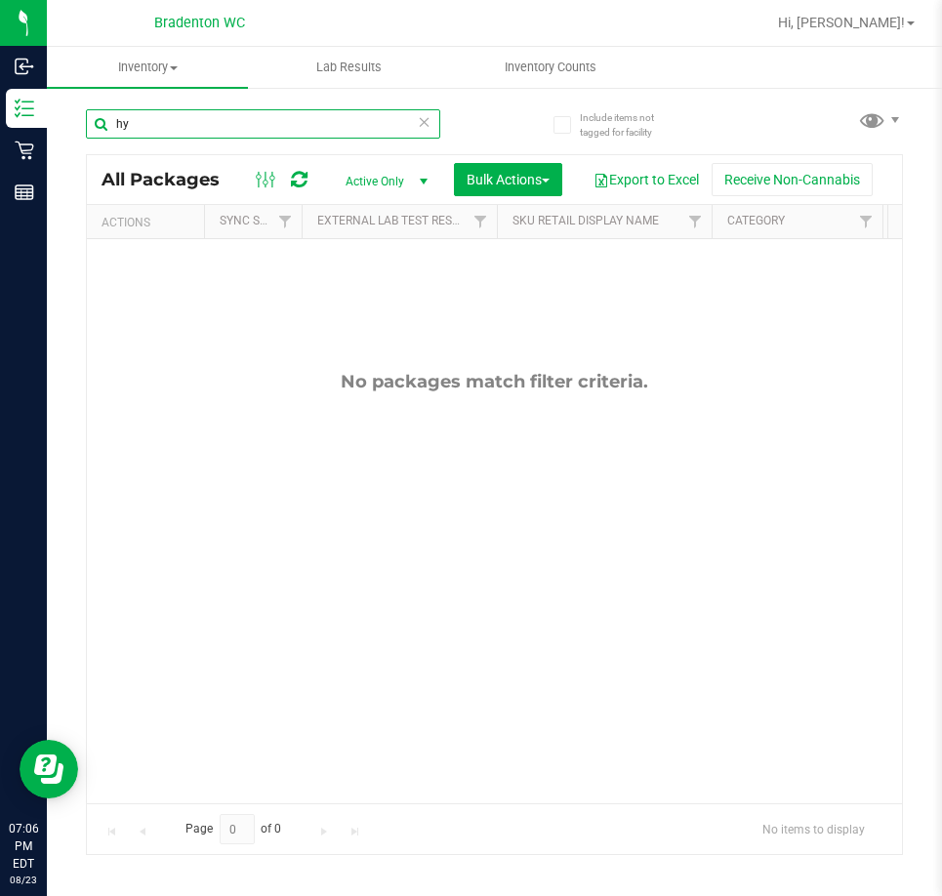
type input "h"
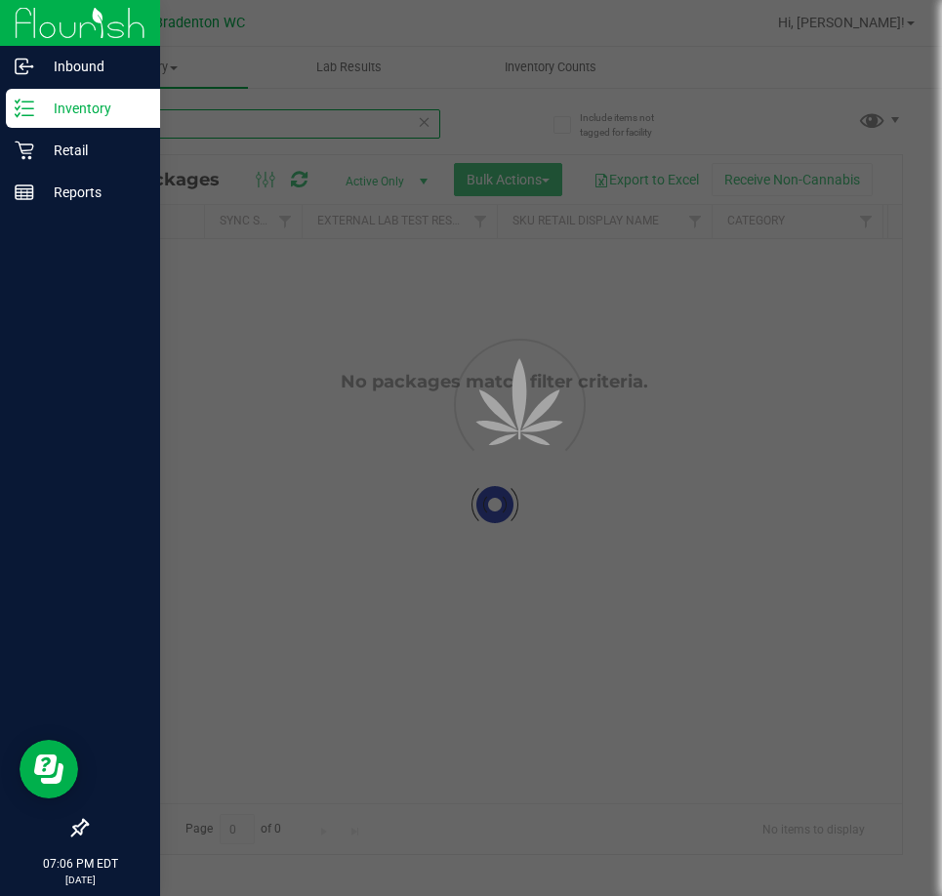
type input "fso"
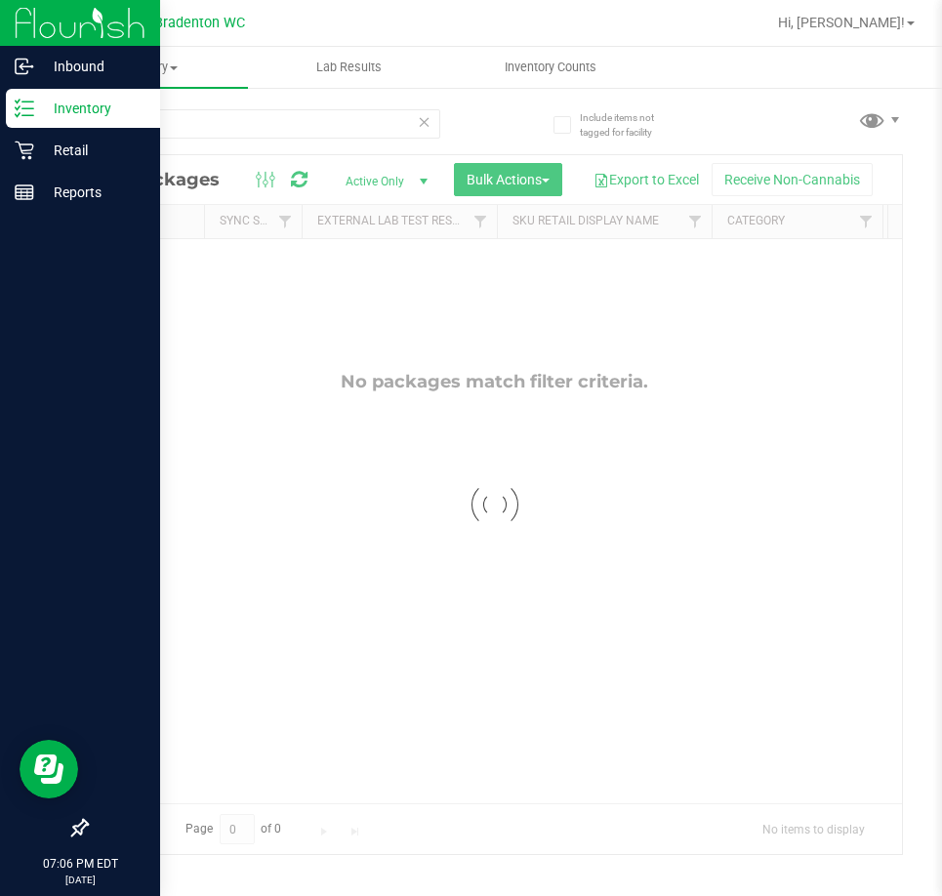
click at [29, 317] on div at bounding box center [80, 512] width 160 height 595
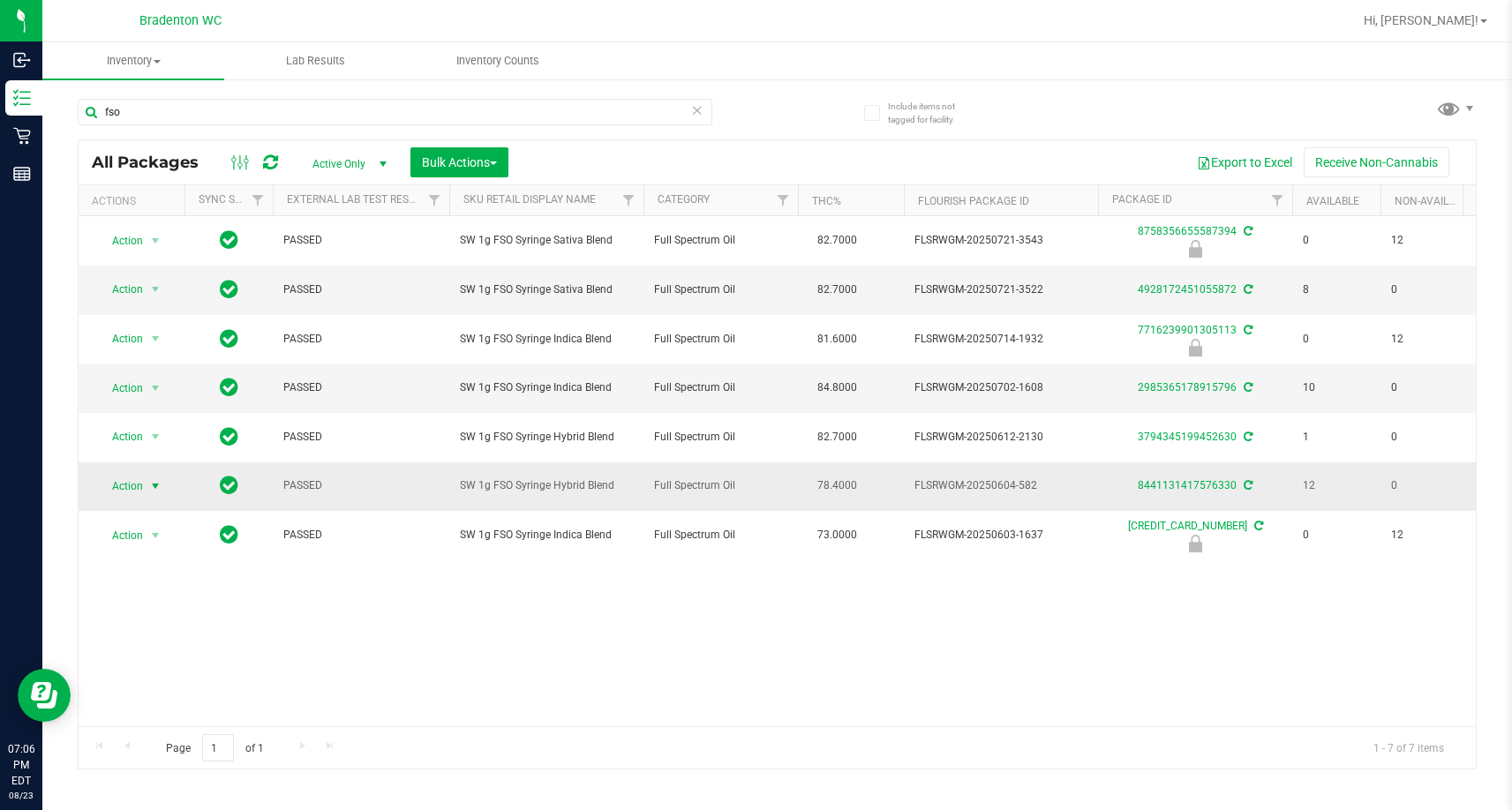
click at [156, 485] on span "select" at bounding box center [156, 486] width 14 height 14
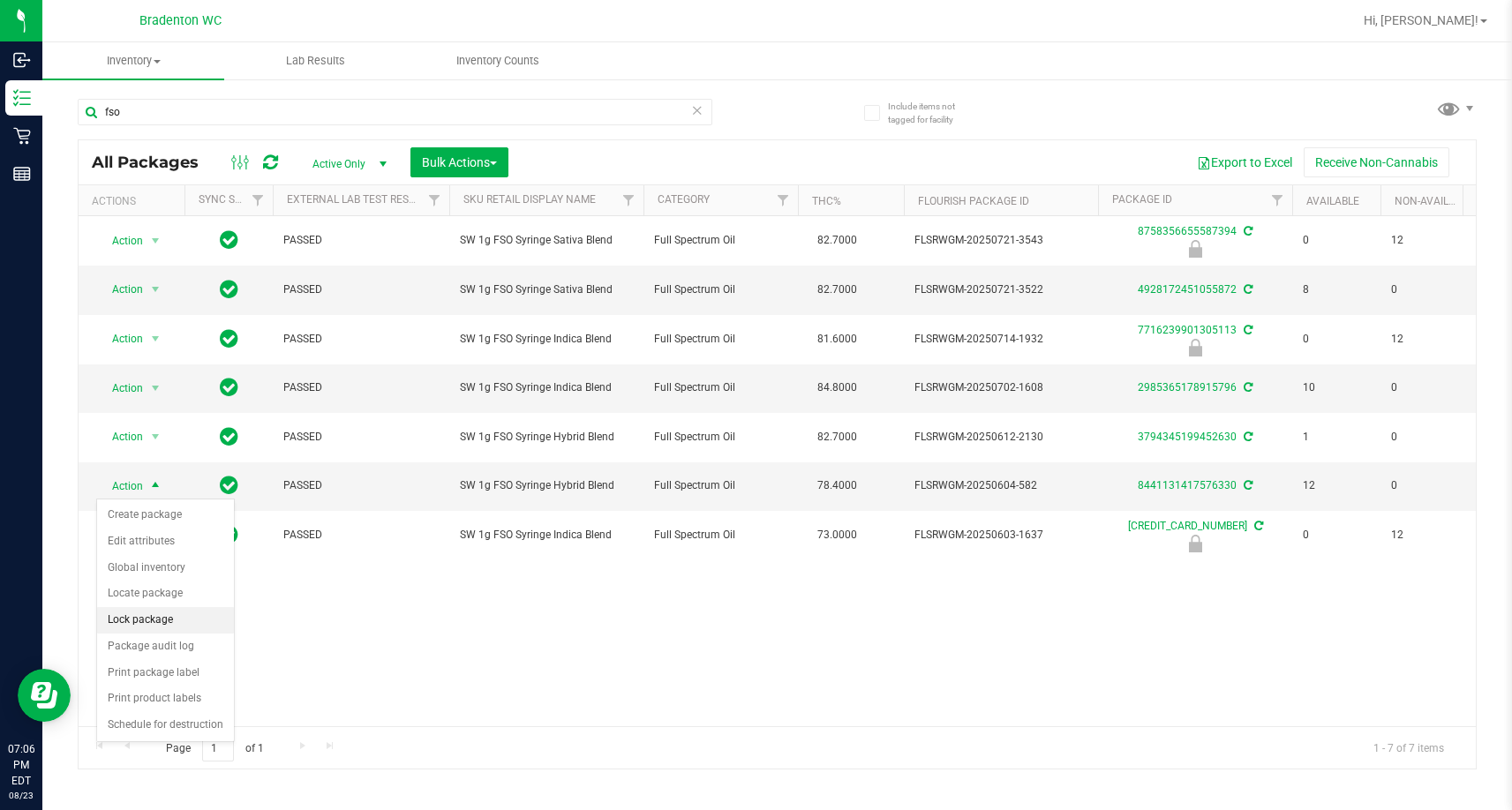
click at [167, 622] on li "Lock package" at bounding box center [165, 620] width 137 height 26
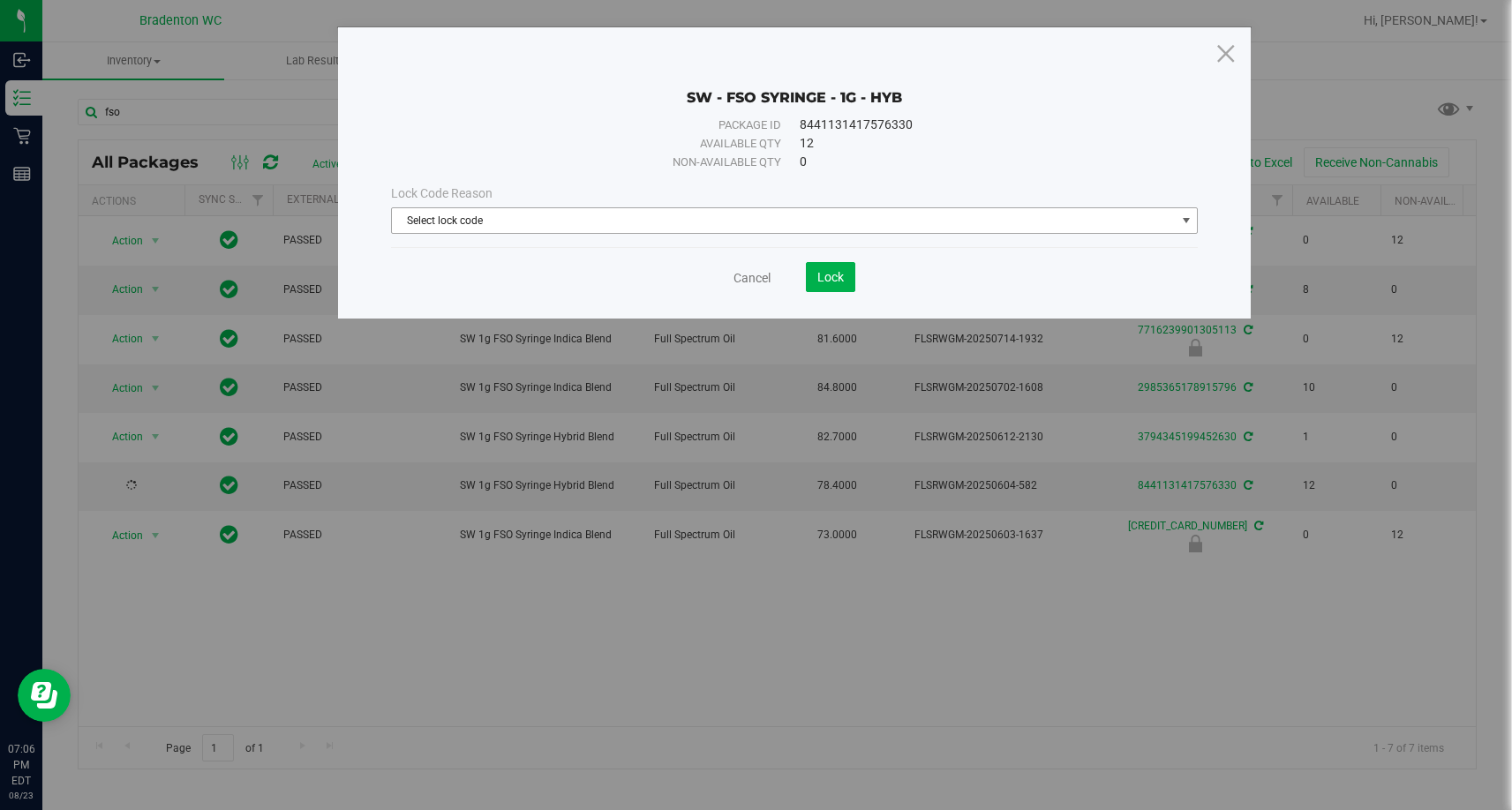
click at [794, 233] on span "Select lock code" at bounding box center [794, 220] width 808 height 26
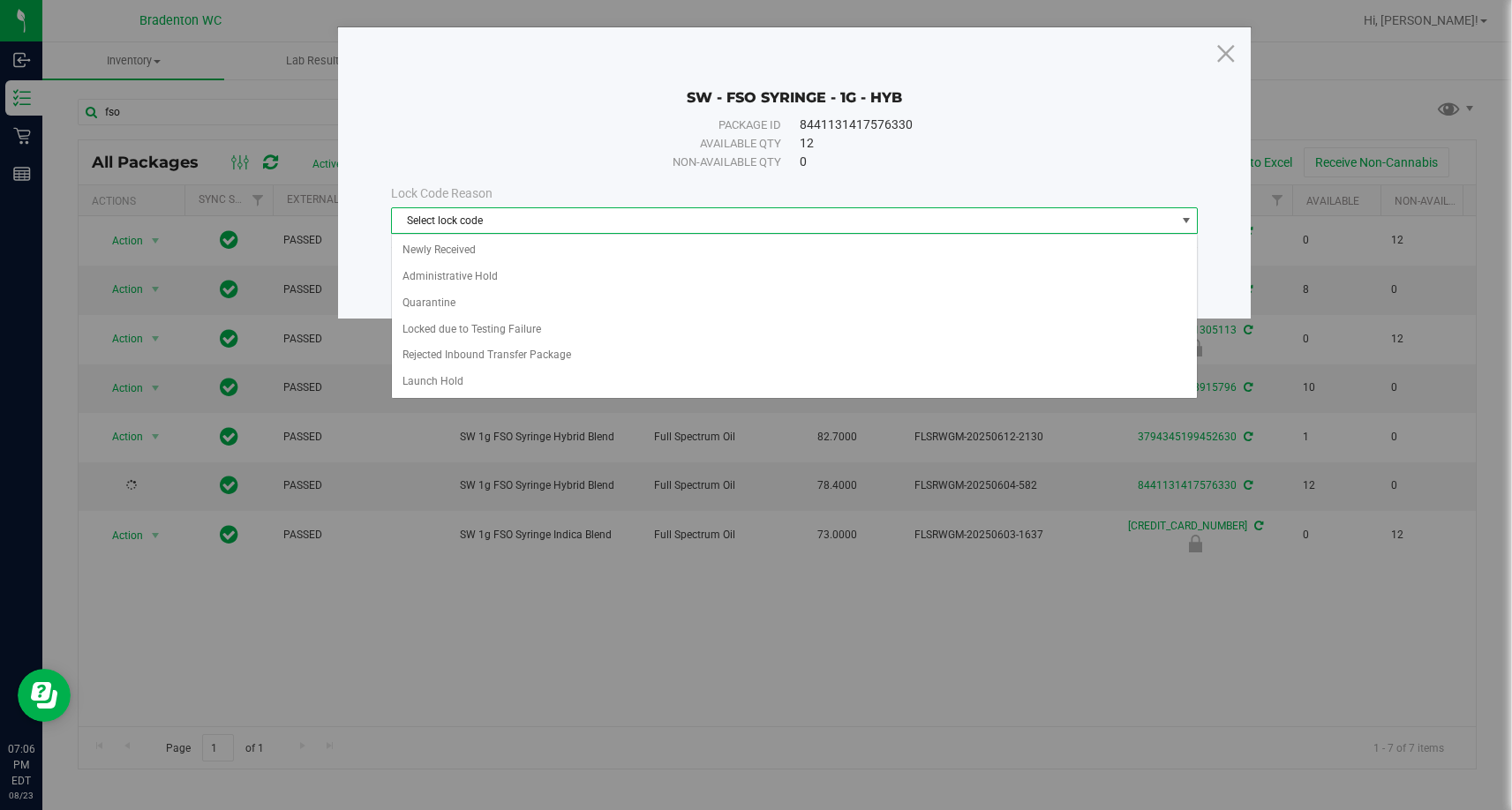
click at [794, 216] on span "Select lock code" at bounding box center [783, 220] width 784 height 24
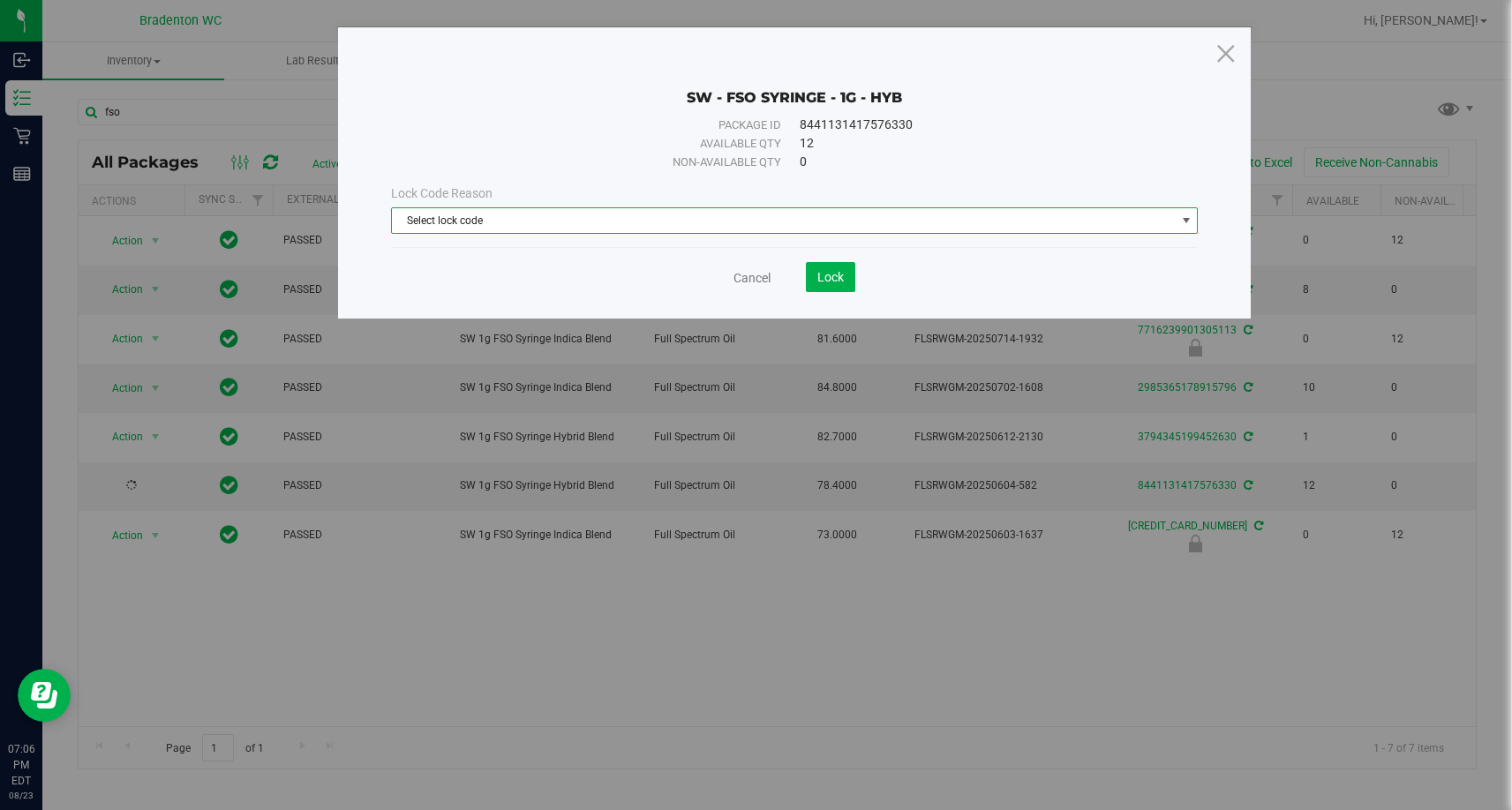
click at [594, 229] on span "Select lock code" at bounding box center [783, 220] width 784 height 24
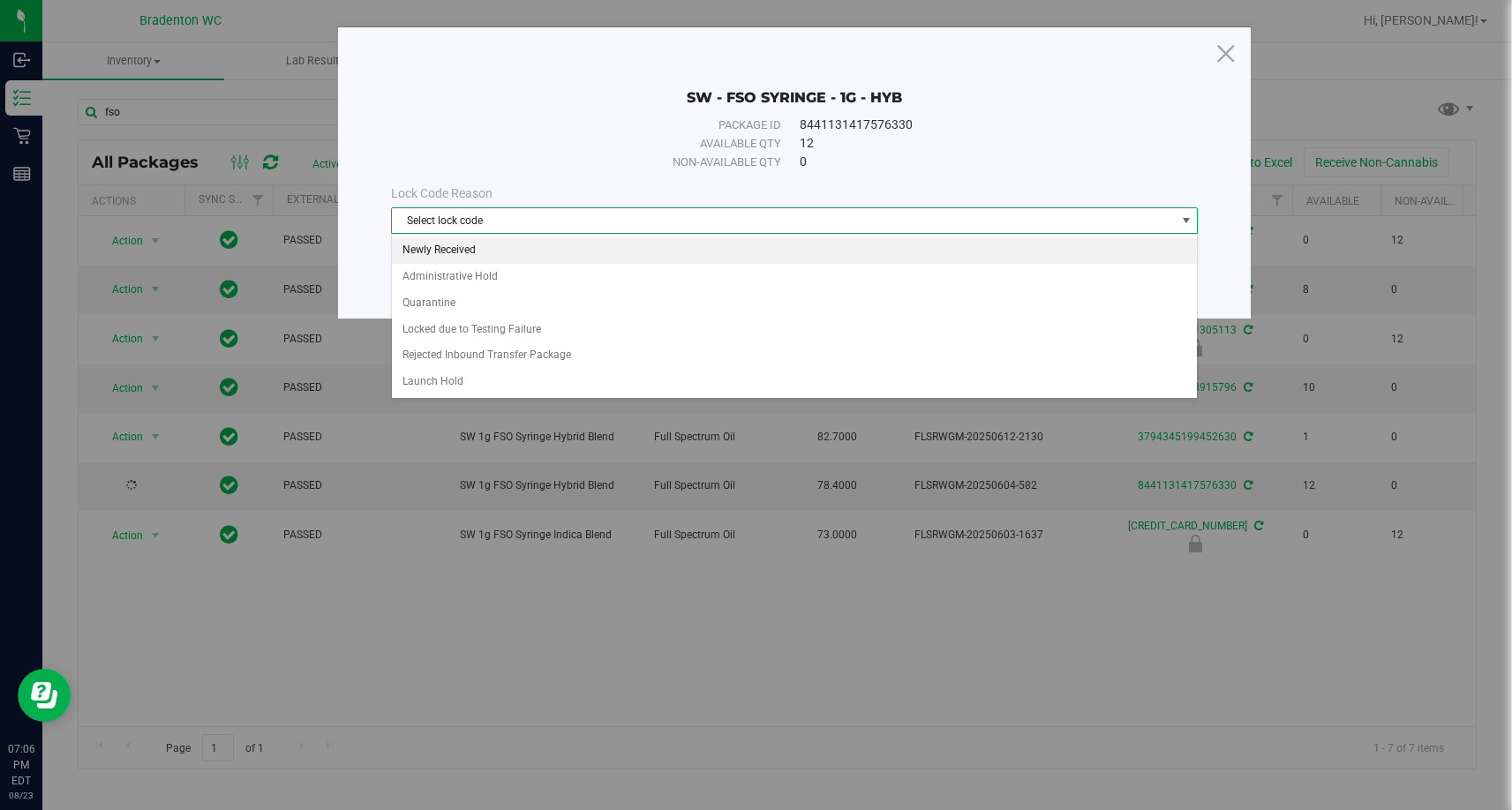
click at [576, 244] on li "Newly Received" at bounding box center [794, 250] width 806 height 26
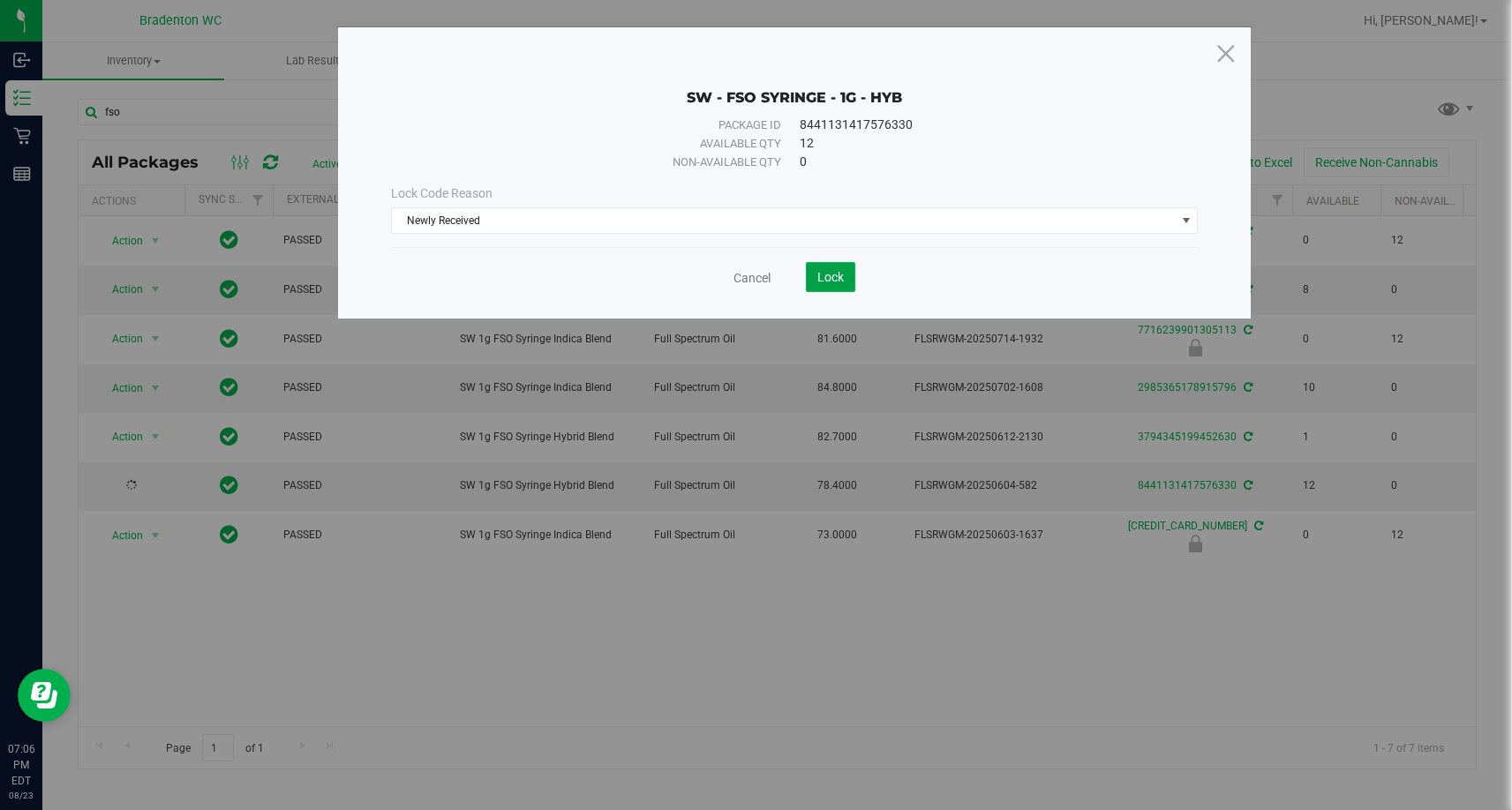
click at [821, 284] on button "Lock" at bounding box center [830, 277] width 50 height 30
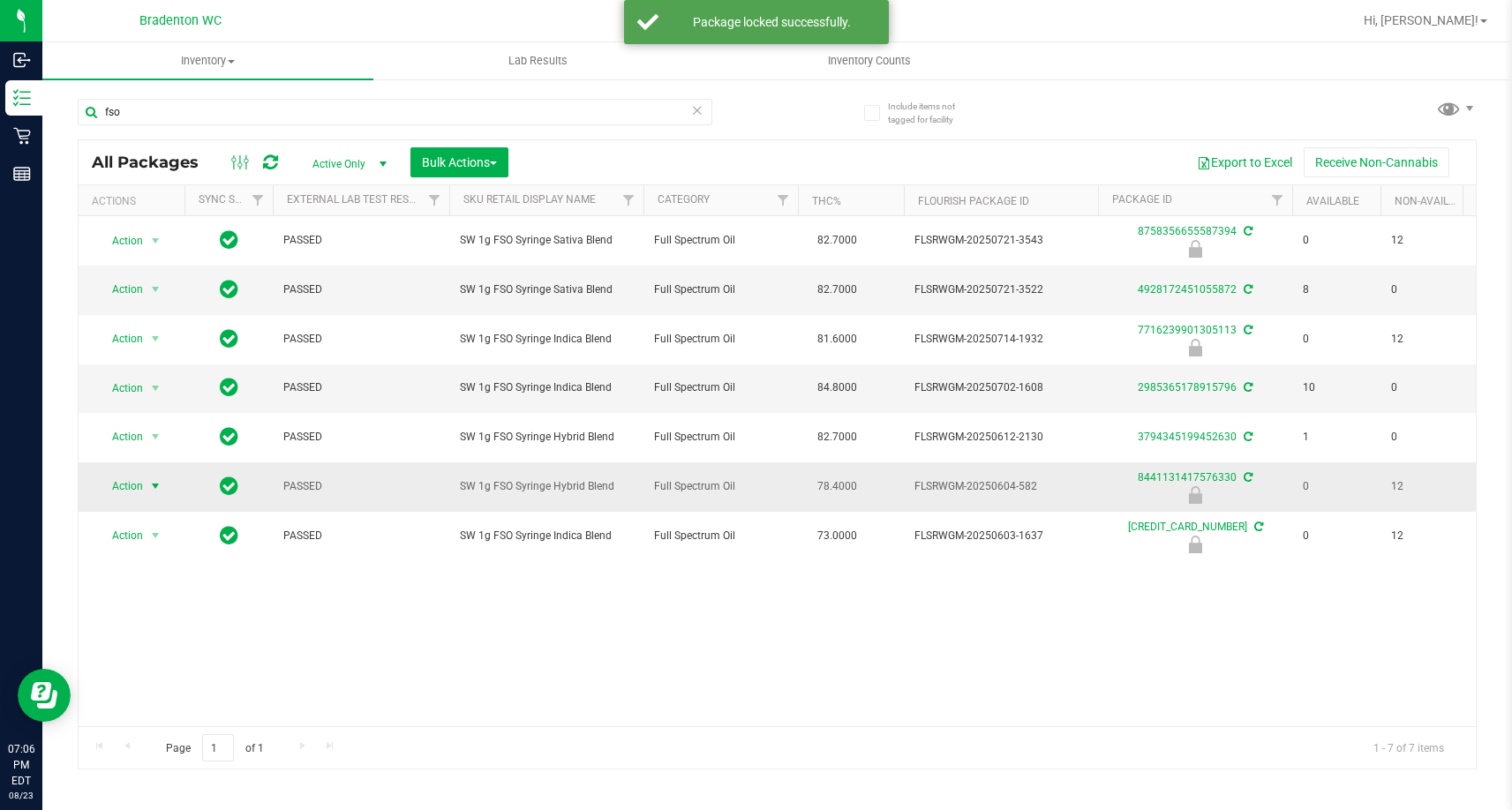
click at [147, 480] on span "select" at bounding box center [156, 485] width 22 height 24
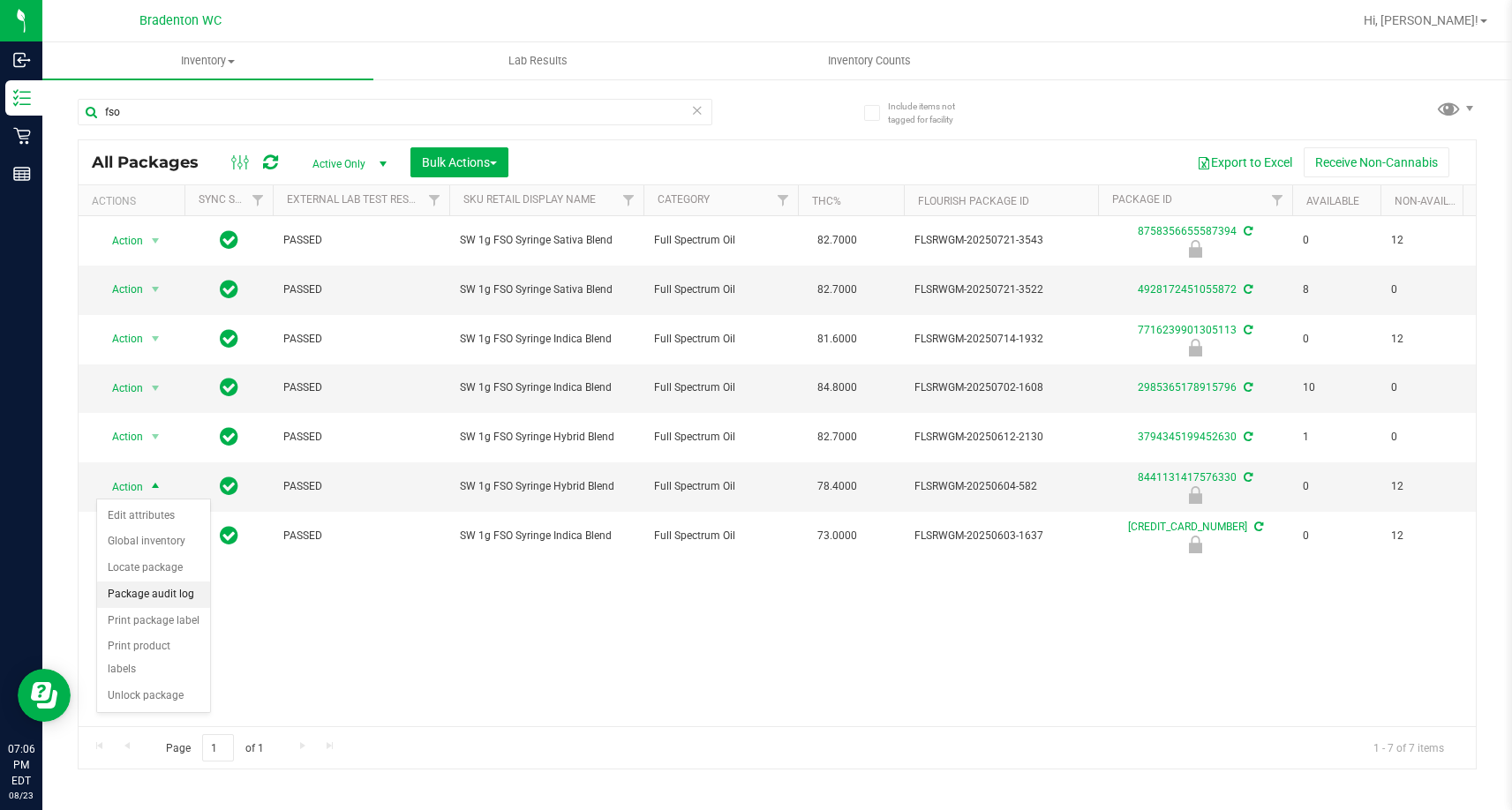
click at [163, 601] on li "Package audit log" at bounding box center [153, 594] width 113 height 26
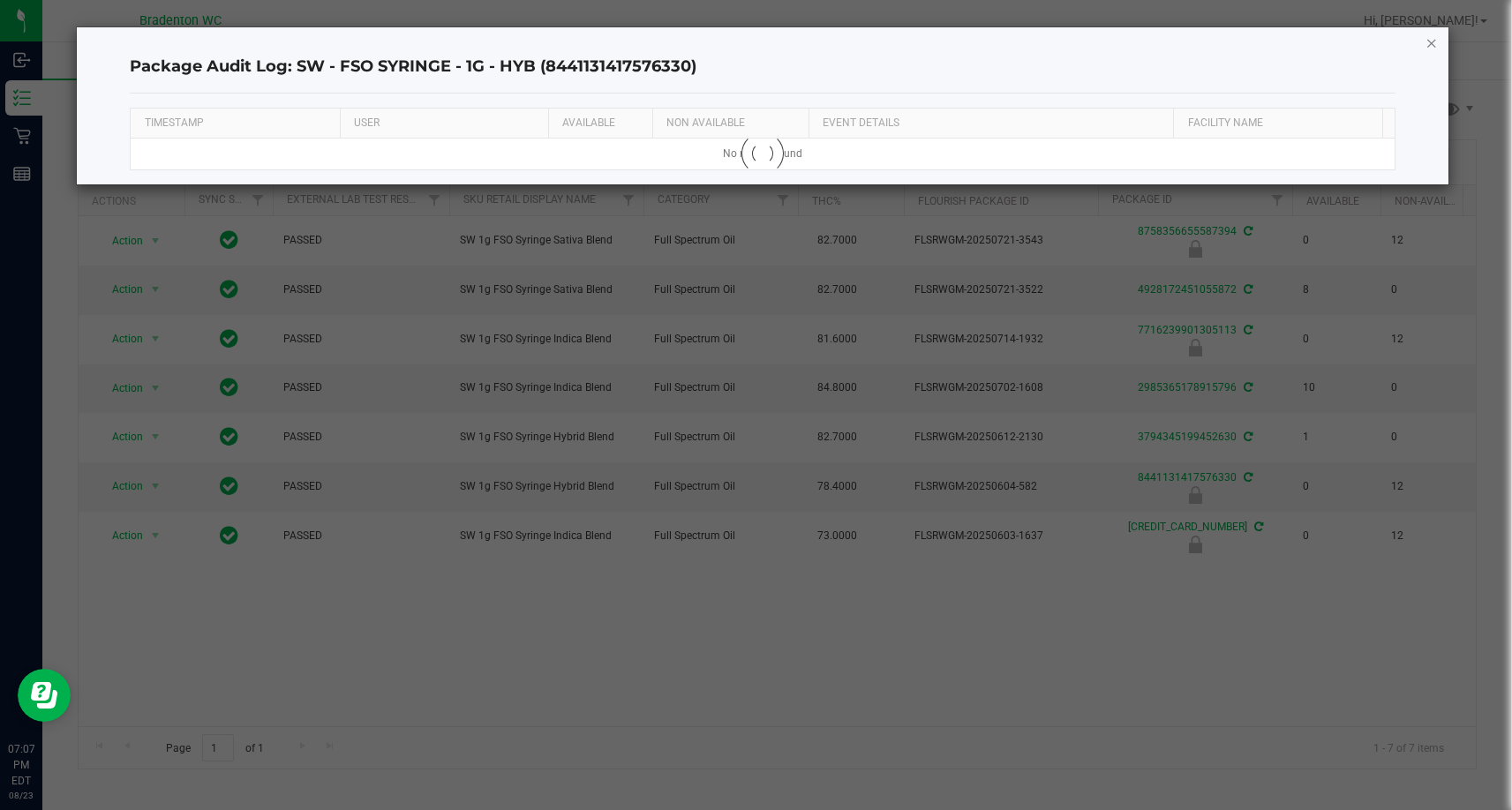
click at [851, 35] on icon "button" at bounding box center [1432, 42] width 13 height 21
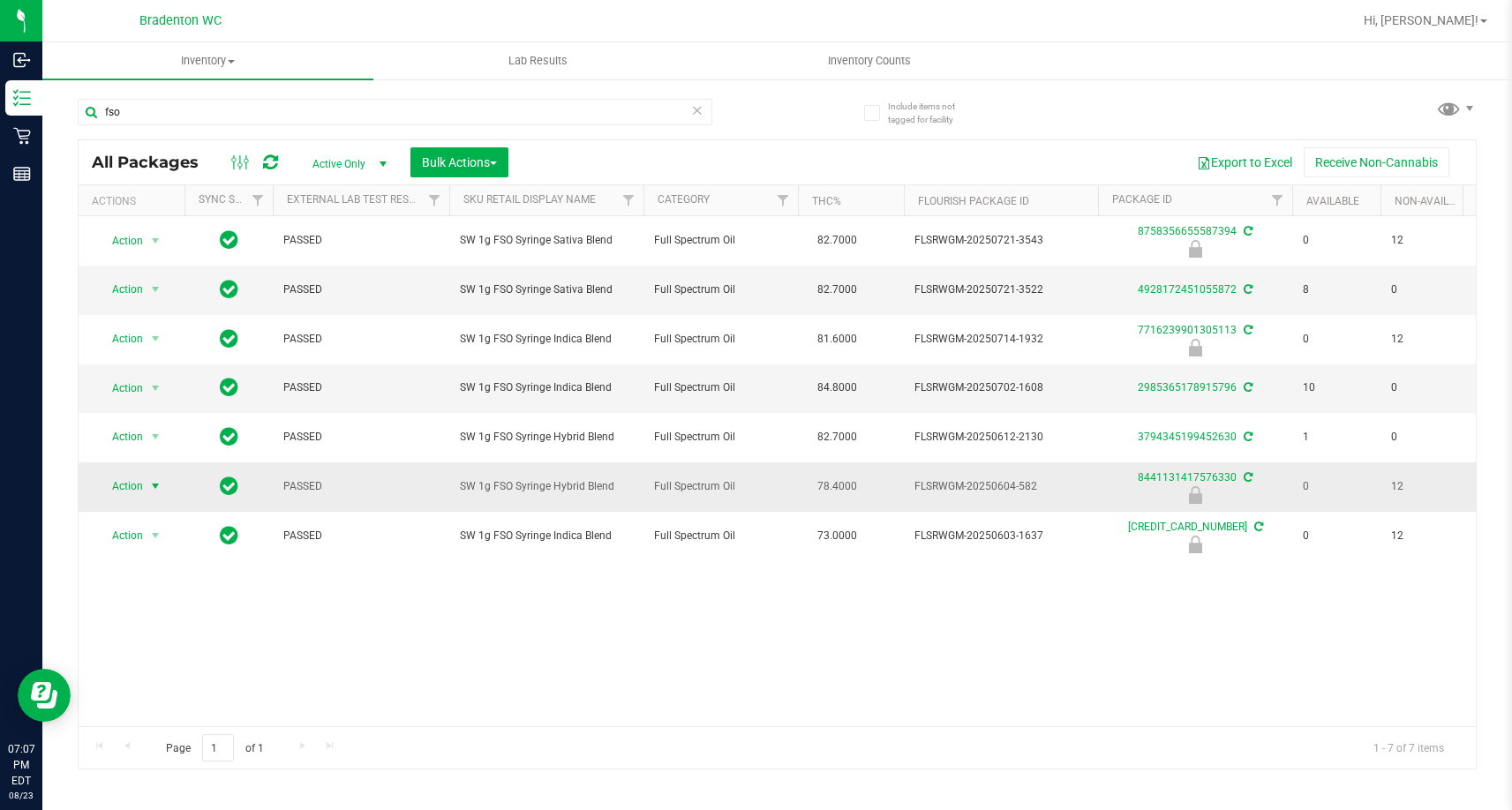
click at [146, 490] on span "select" at bounding box center [156, 485] width 22 height 24
click at [157, 594] on li "Package audit log" at bounding box center [153, 594] width 113 height 26
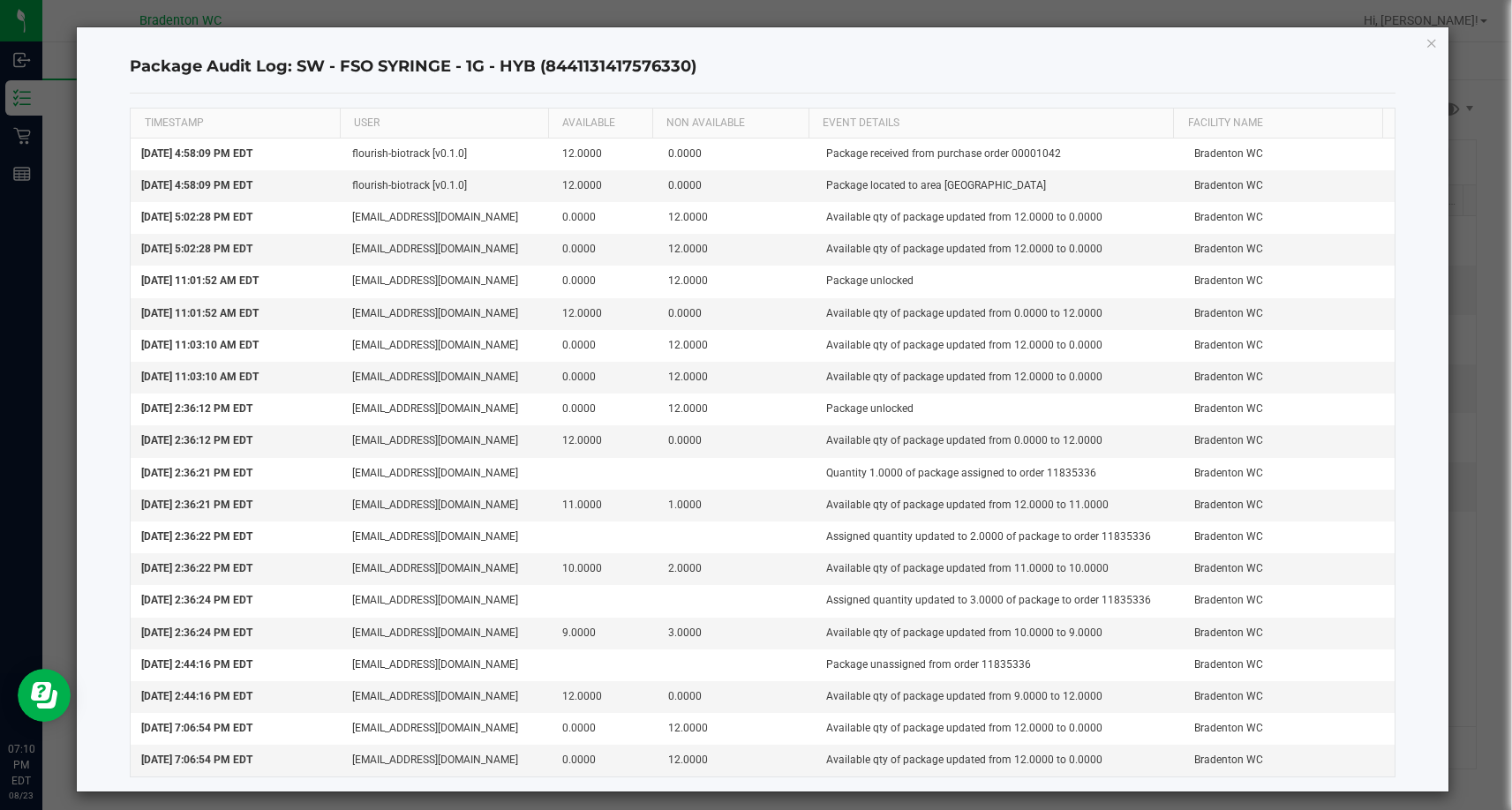
scroll to position [9, 0]
